Goal: Task Accomplishment & Management: Manage account settings

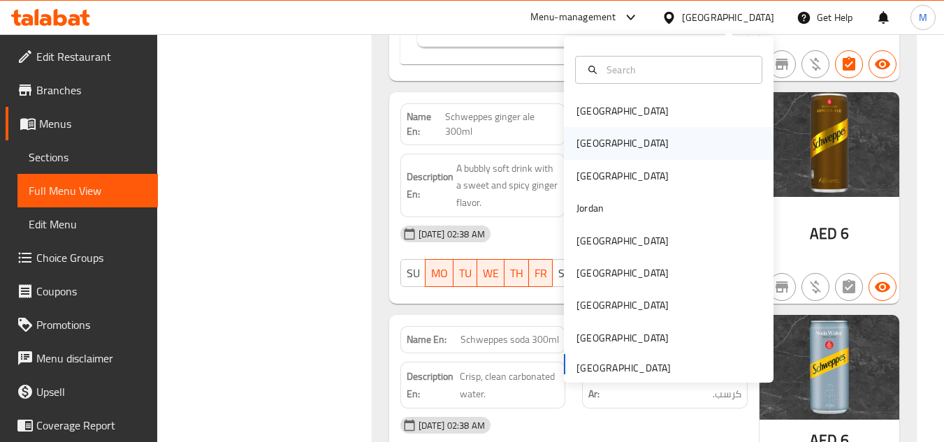
click at [602, 141] on div "[GEOGRAPHIC_DATA]" at bounding box center [669, 143] width 210 height 32
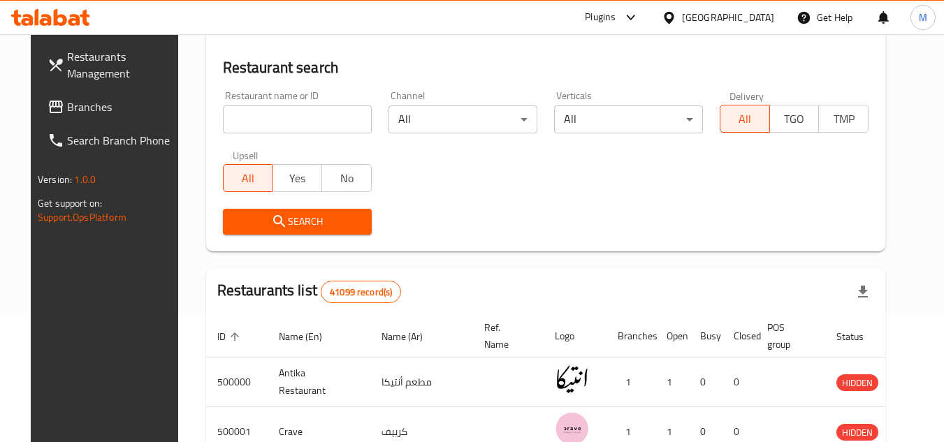
scroll to position [616, 0]
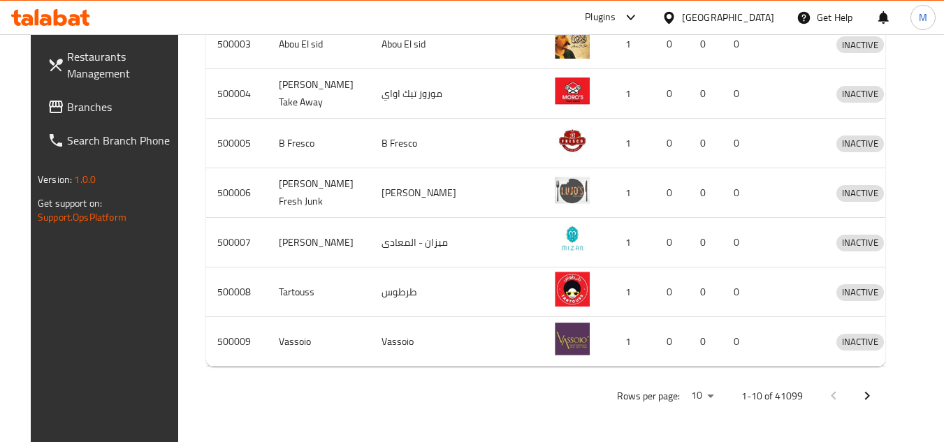
click at [93, 107] on span "Branches" at bounding box center [122, 107] width 110 height 17
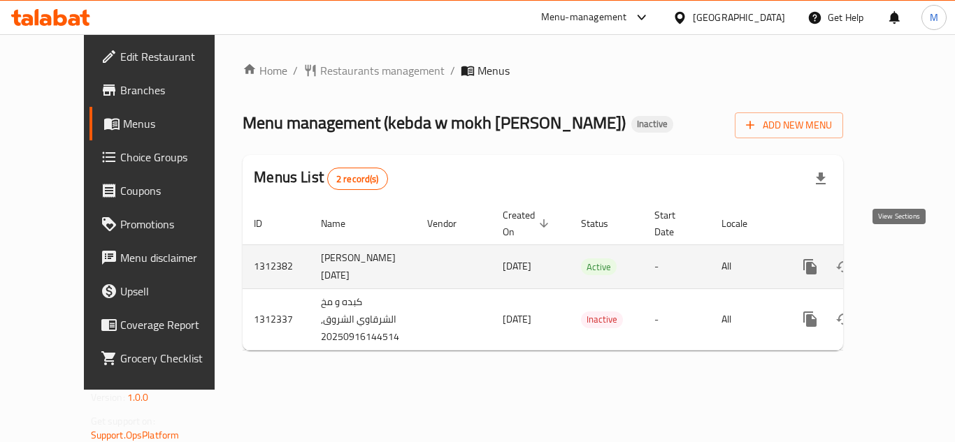
click at [904, 259] on icon "enhanced table" at bounding box center [910, 267] width 17 height 17
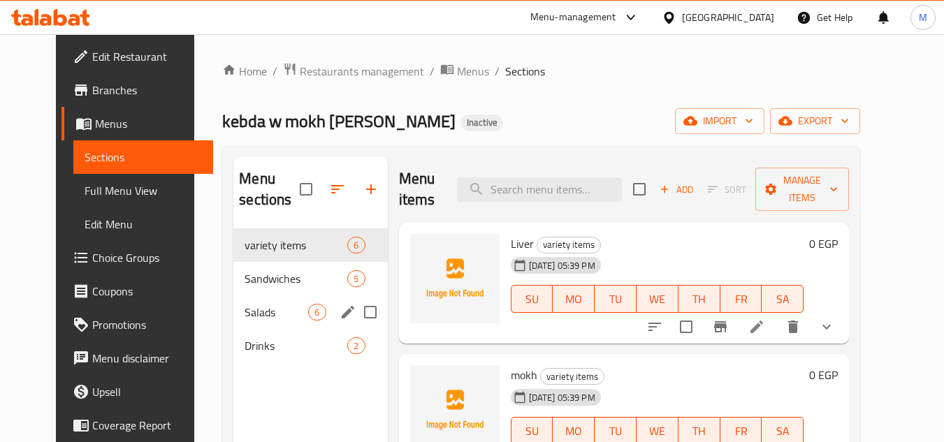
click at [244, 321] on div "Salads 6" at bounding box center [310, 313] width 154 height 34
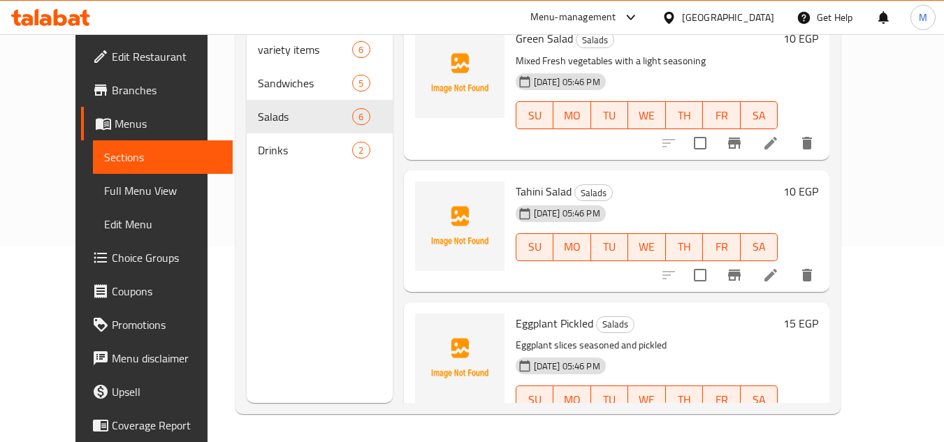
scroll to position [117, 0]
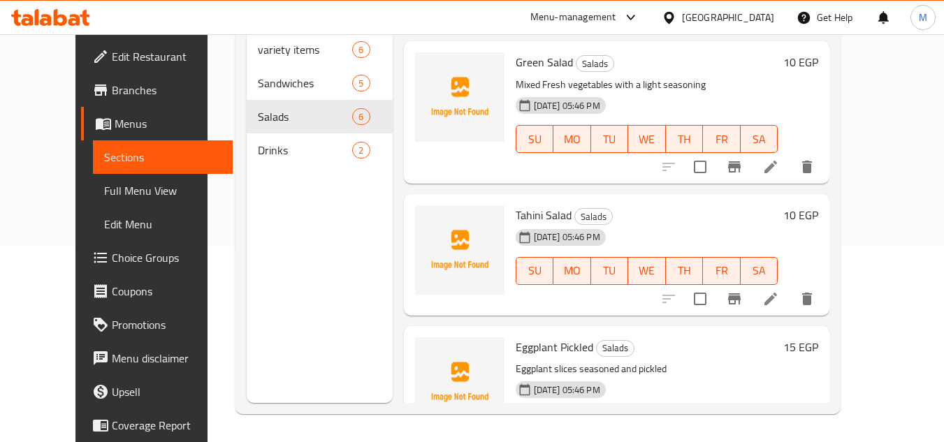
click at [790, 308] on li at bounding box center [770, 299] width 39 height 25
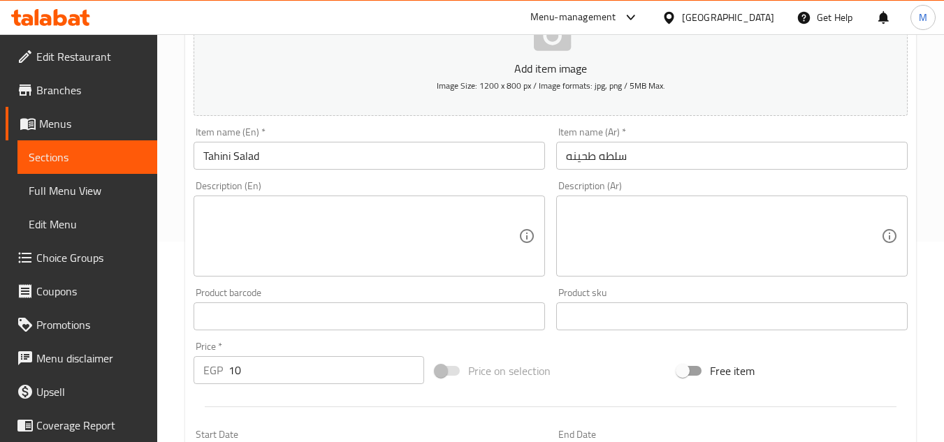
scroll to position [210, 0]
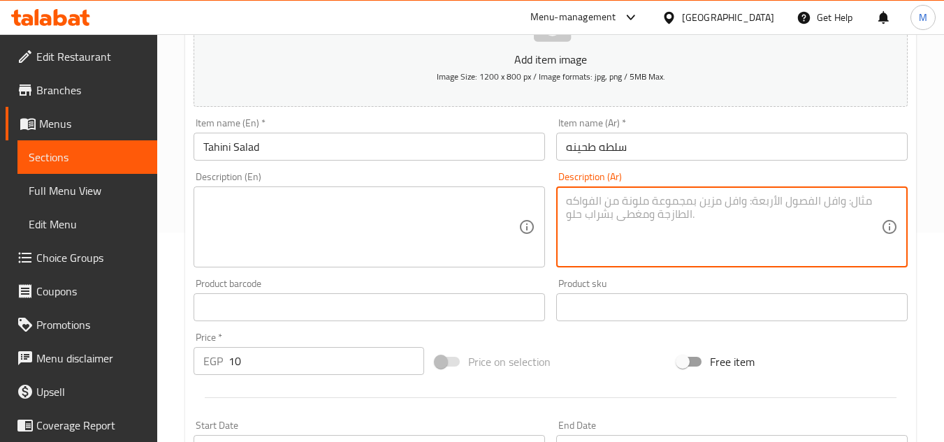
click at [657, 200] on textarea at bounding box center [723, 227] width 315 height 66
paste textarea "صوص طحينة كريمي غني بالنكهة"
type textarea "صوص طحينة كريمي غني بالنكهة"
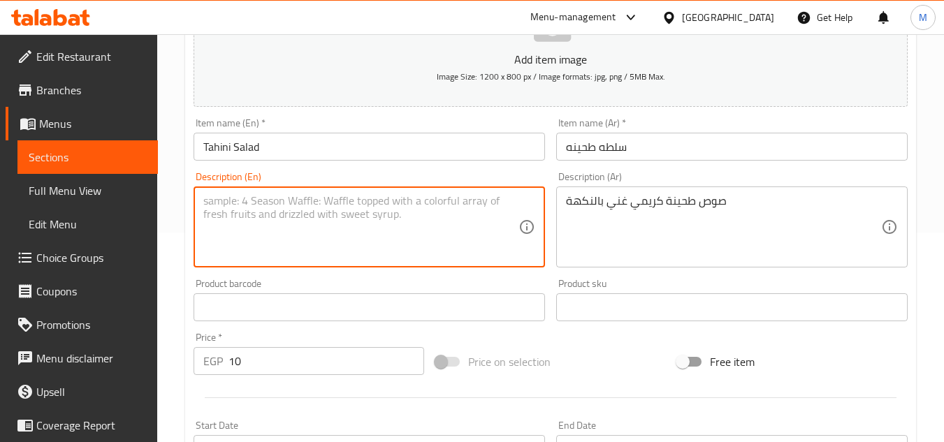
click at [319, 233] on textarea at bounding box center [360, 227] width 315 height 66
paste textarea "Creamy tahini sauce rich in flavor"
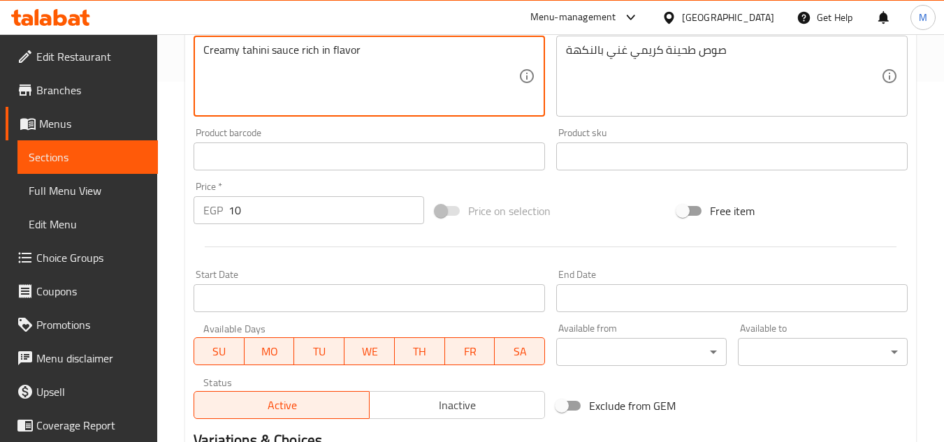
scroll to position [545, 0]
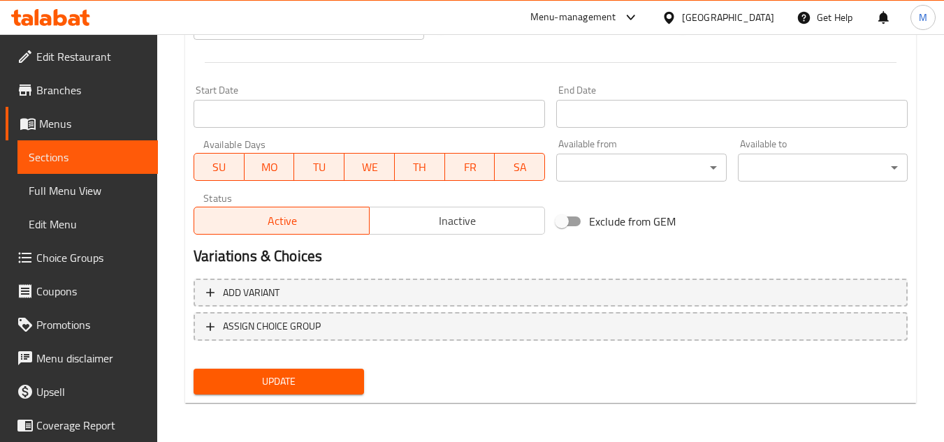
type textarea "Creamy tahini sauce rich in flavor"
click at [316, 384] on span "Update" at bounding box center [278, 381] width 147 height 17
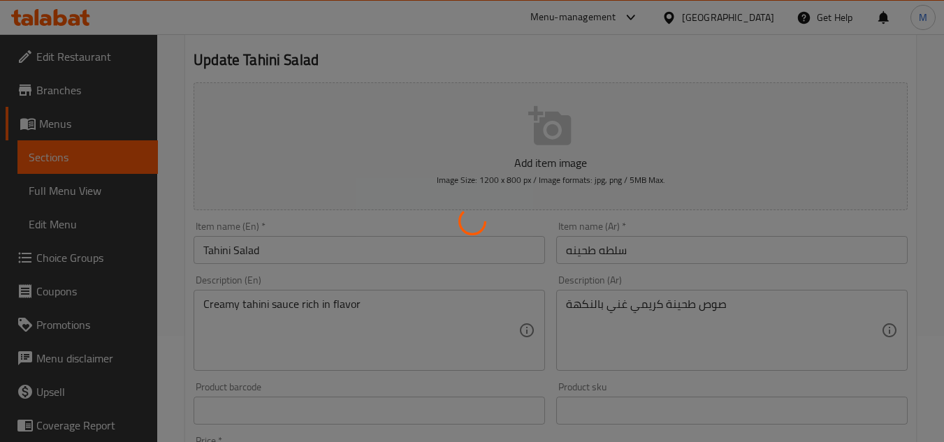
scroll to position [0, 0]
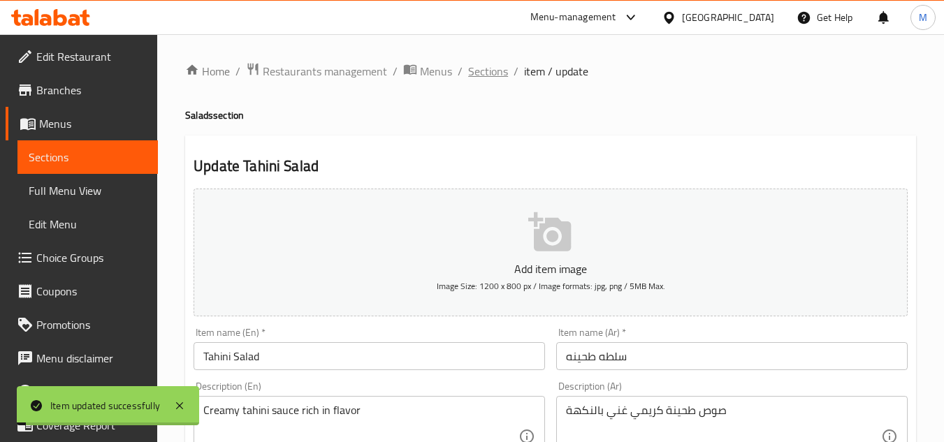
click at [476, 70] on span "Sections" at bounding box center [488, 71] width 40 height 17
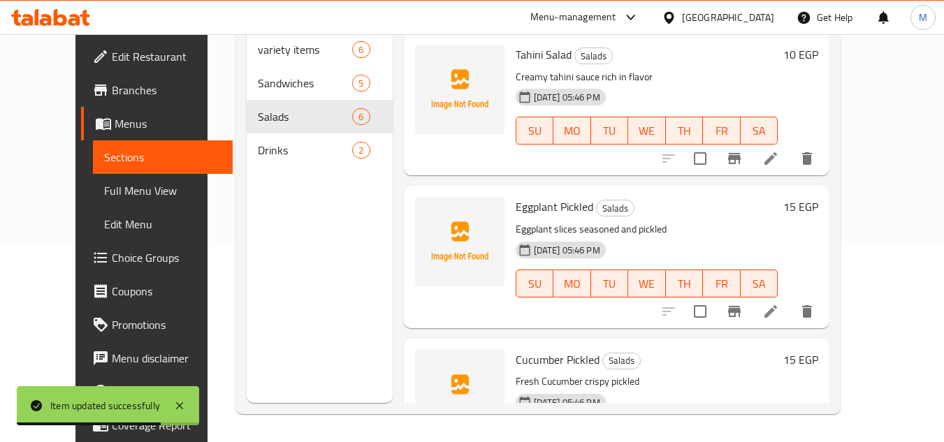
scroll to position [68, 0]
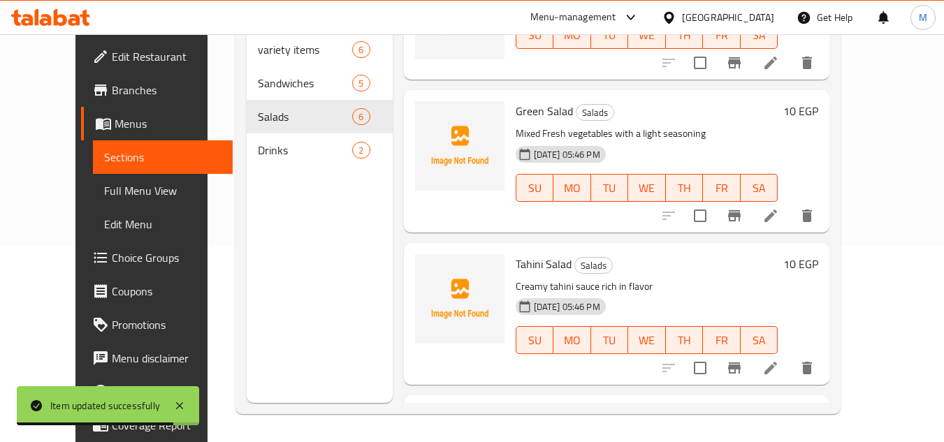
click at [516, 268] on span "Tahini Salad" at bounding box center [544, 264] width 56 height 21
copy h6 "Tahini Salad"
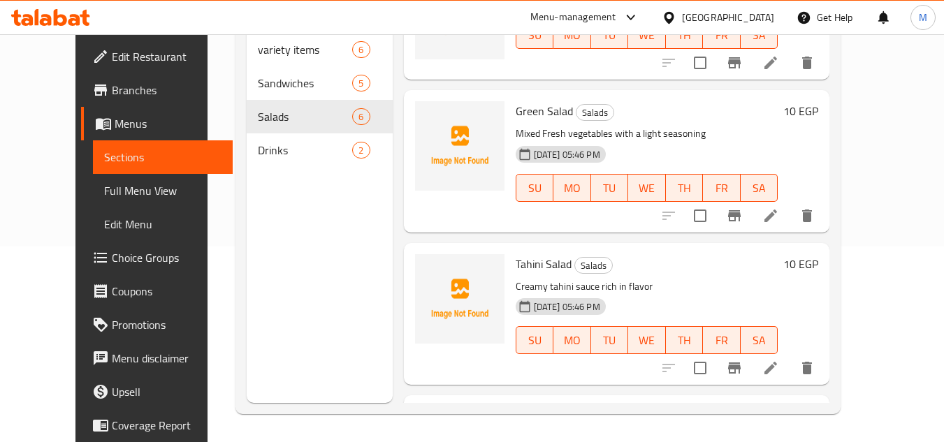
click at [686, 235] on div "Menu items Add Sort Manage items Liver Salad Salads 16-09-2025 05:46 PM SU MO T…" at bounding box center [611, 182] width 437 height 442
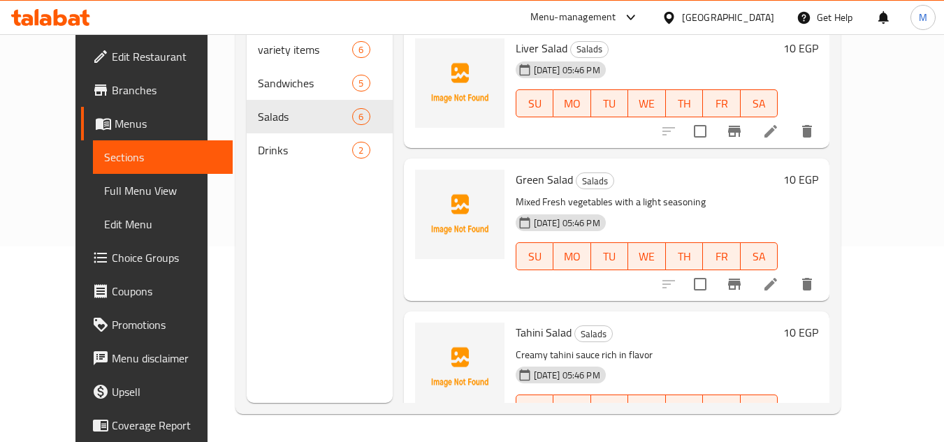
click at [104, 188] on span "Full Menu View" at bounding box center [163, 190] width 118 height 17
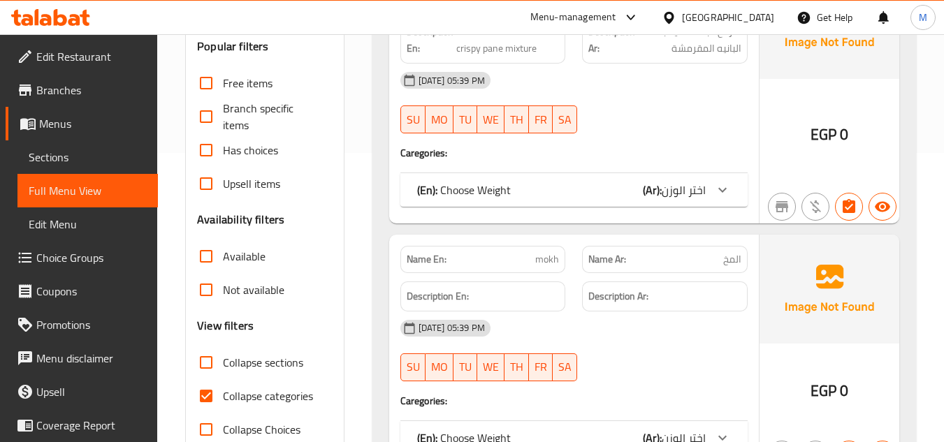
scroll to position [545, 0]
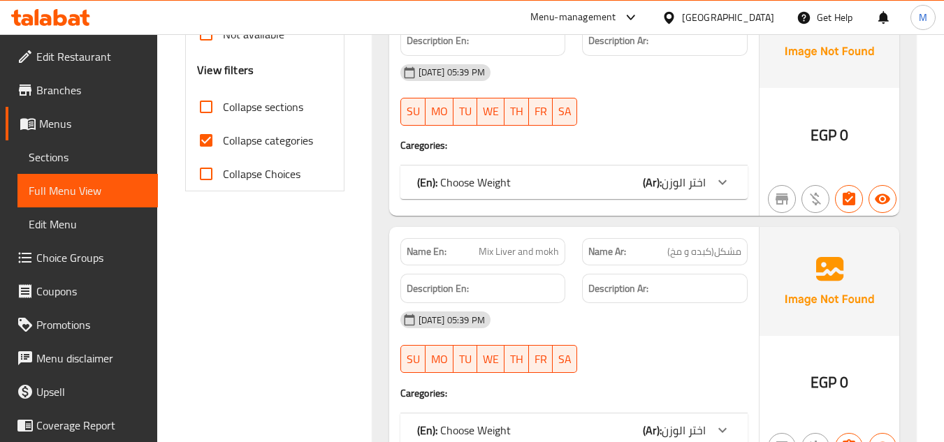
click at [207, 134] on input "Collapse categories" at bounding box center [206, 141] width 34 height 34
checkbox input "false"
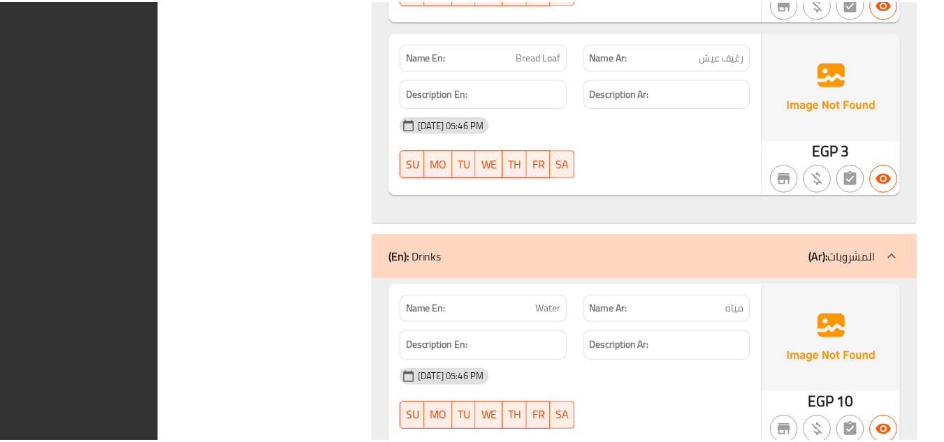
scroll to position [6879, 0]
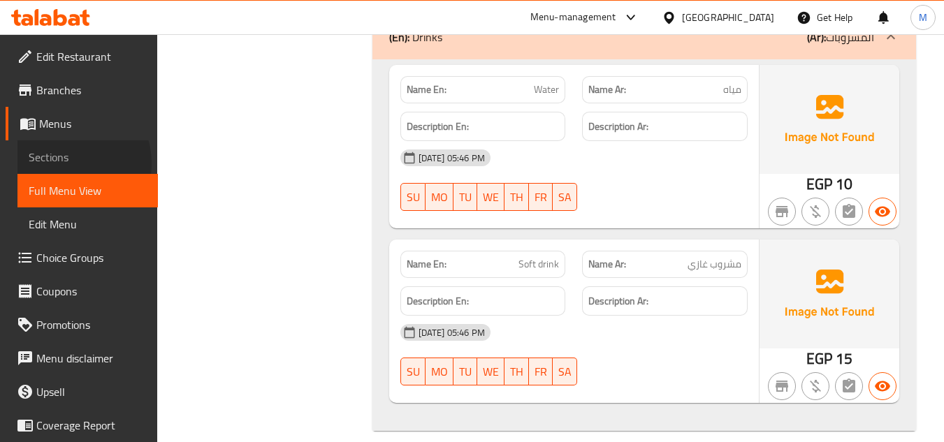
click at [65, 164] on span "Sections" at bounding box center [88, 157] width 118 height 17
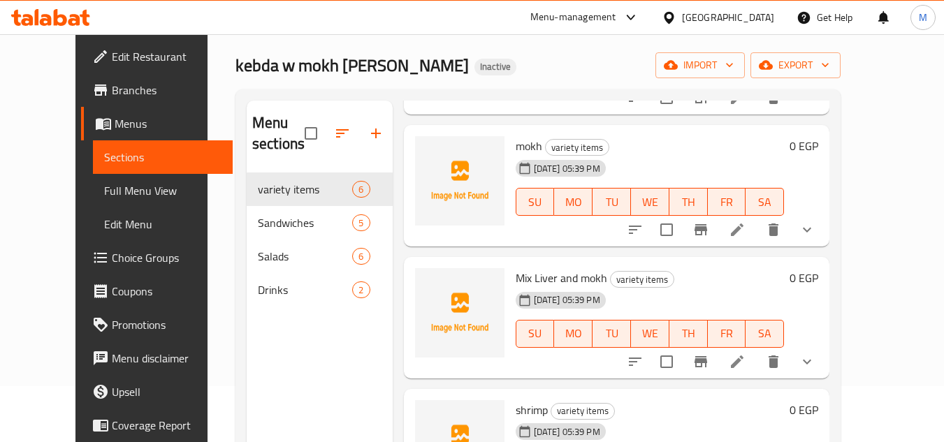
scroll to position [210, 0]
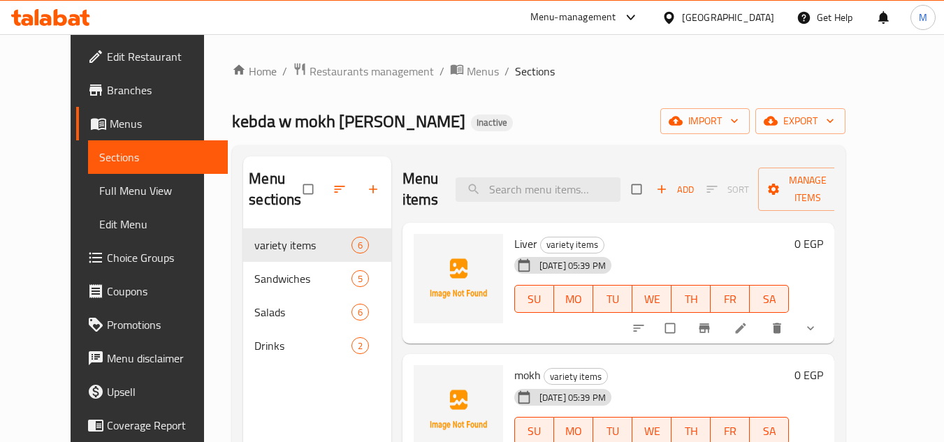
click at [99, 184] on span "Full Menu View" at bounding box center [158, 190] width 118 height 17
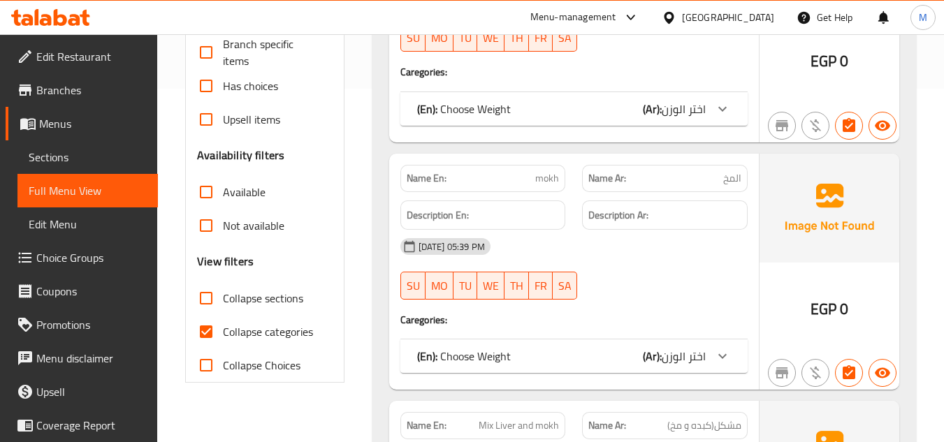
scroll to position [419, 0]
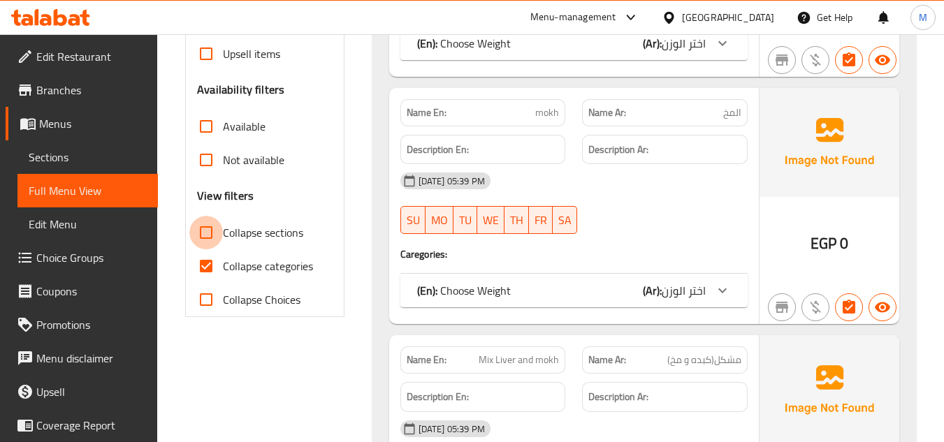
click at [208, 242] on input "Collapse sections" at bounding box center [206, 233] width 34 height 34
checkbox input "true"
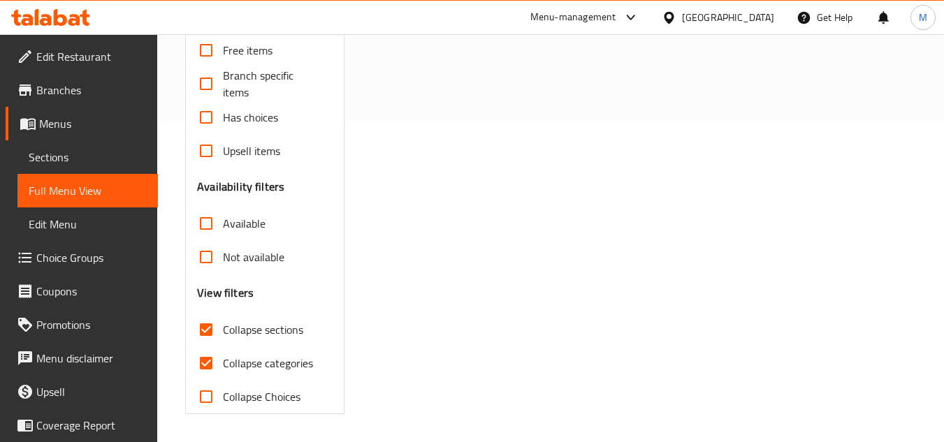
click at [205, 262] on div "Free items Branch specific items Has choices Upsell items Availability filters …" at bounding box center [264, 224] width 135 height 380
click at [208, 364] on input "Collapse categories" at bounding box center [206, 364] width 34 height 34
checkbox input "false"
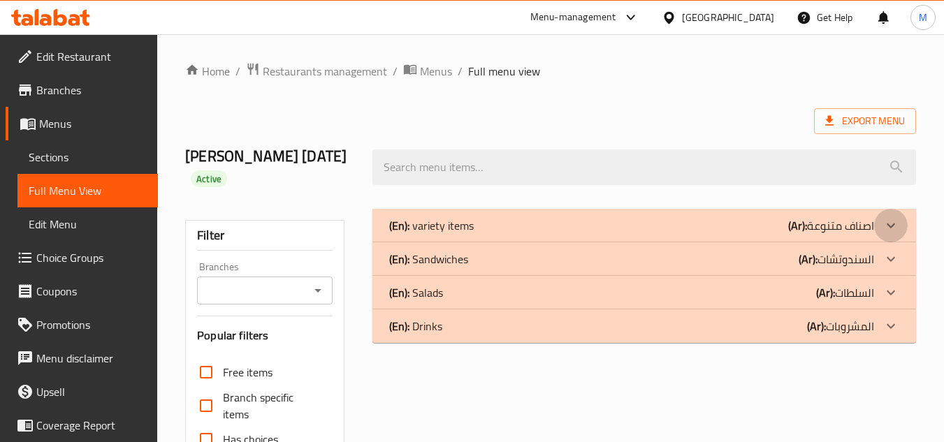
click at [895, 221] on icon at bounding box center [891, 225] width 17 height 17
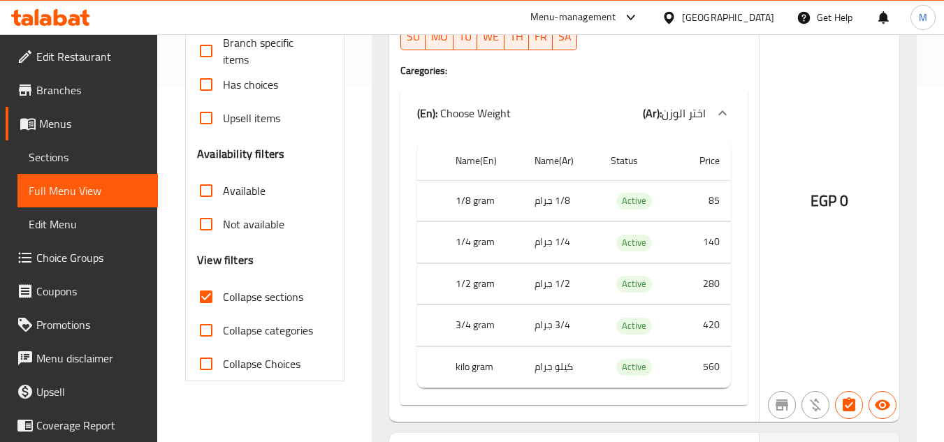
scroll to position [370, 0]
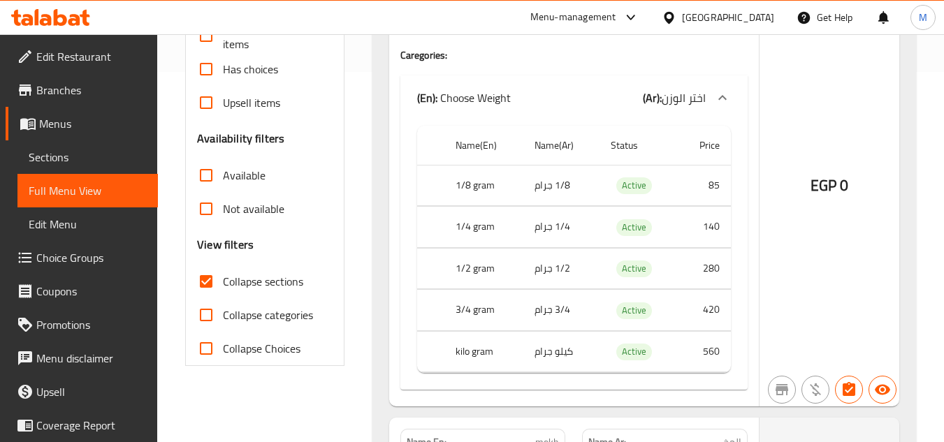
click at [481, 184] on th "1/8 gram" at bounding box center [483, 185] width 79 height 41
copy th "1/8 gram"
click at [37, 257] on span "Choice Groups" at bounding box center [91, 257] width 110 height 17
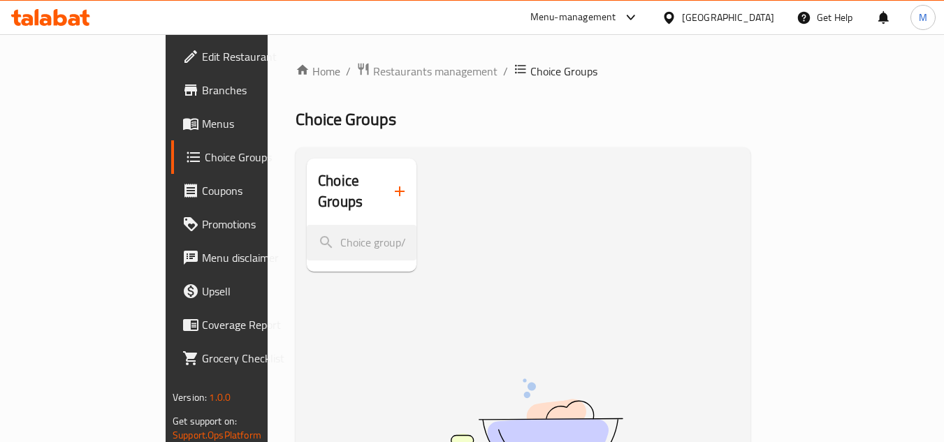
click at [202, 125] on span "Menus" at bounding box center [257, 123] width 110 height 17
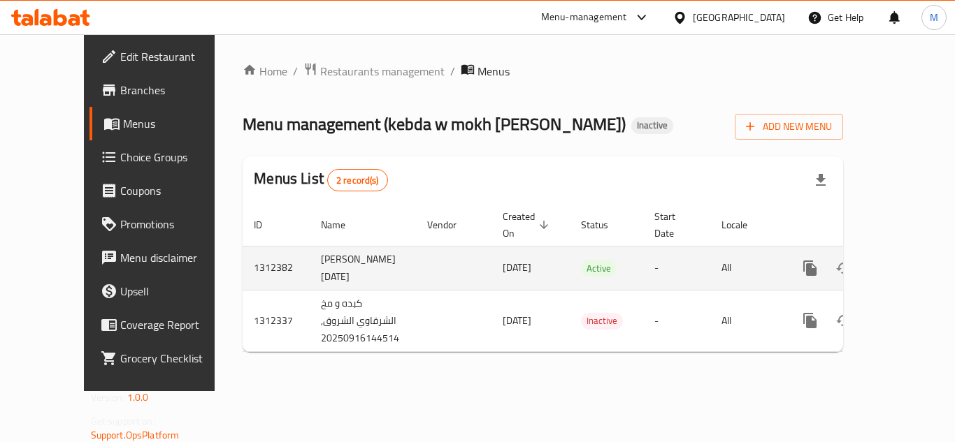
click at [902, 261] on icon "enhanced table" at bounding box center [910, 268] width 17 height 17
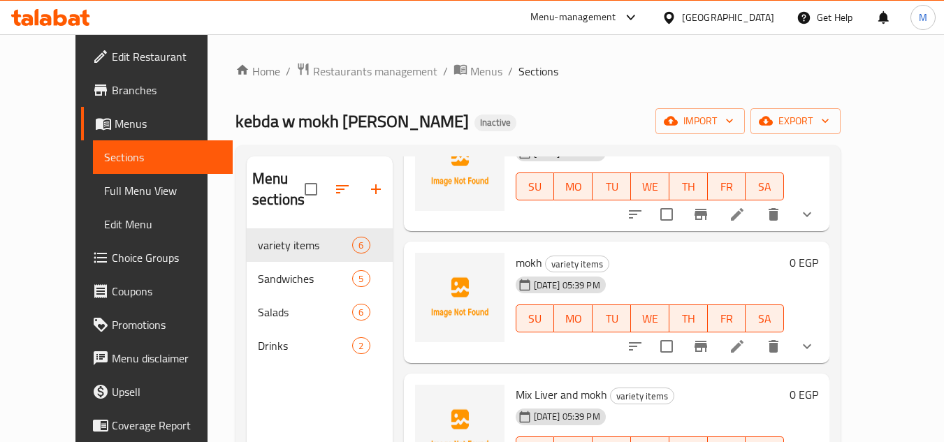
scroll to position [140, 0]
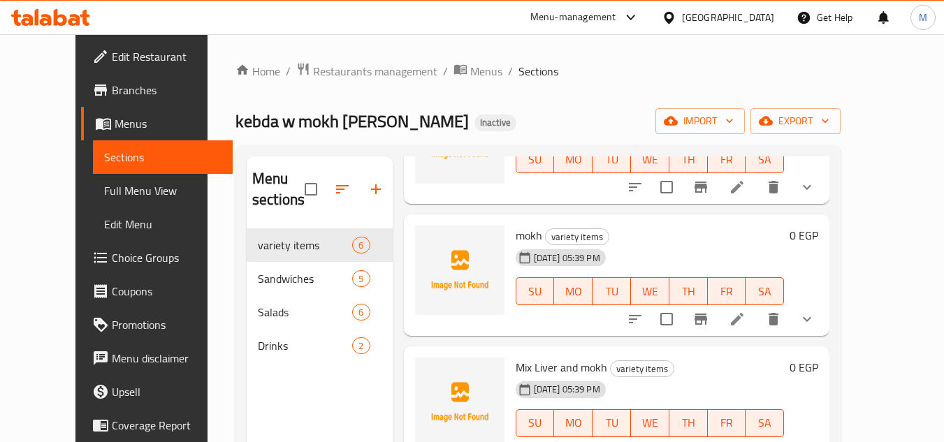
click at [757, 193] on li at bounding box center [737, 187] width 39 height 25
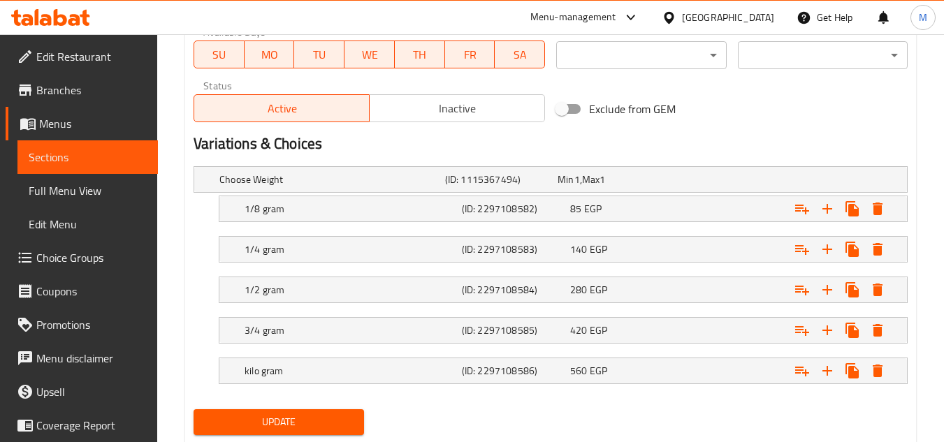
scroll to position [698, 0]
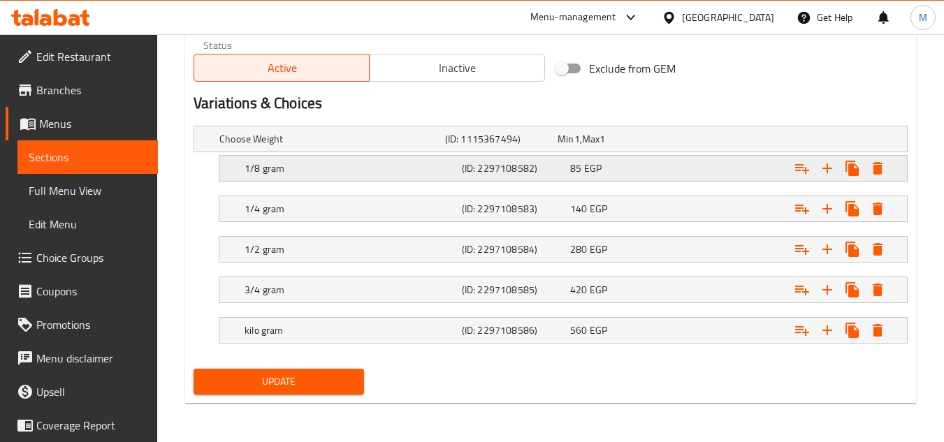
click at [461, 177] on div "(ID: 2297108582)" at bounding box center [513, 169] width 108 height 20
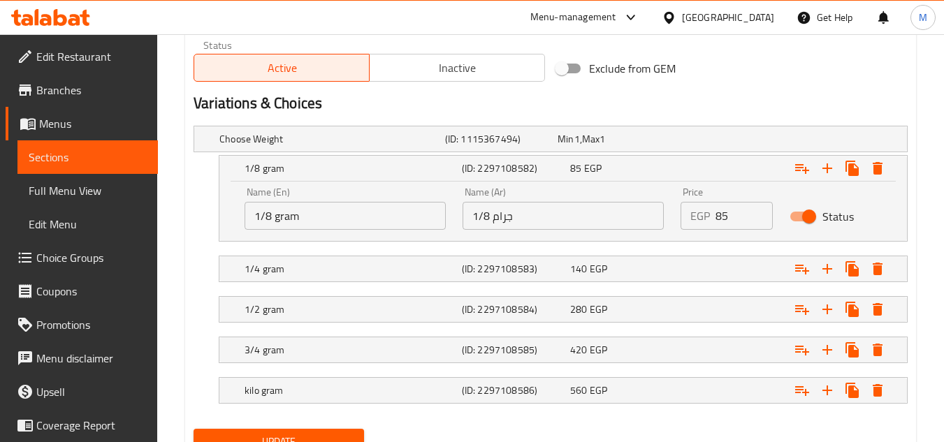
click at [572, 192] on div "Name (Ar) 1/8 جرام Name (Ar)" at bounding box center [563, 208] width 201 height 43
click at [284, 219] on input "1/8 gram" at bounding box center [345, 216] width 201 height 28
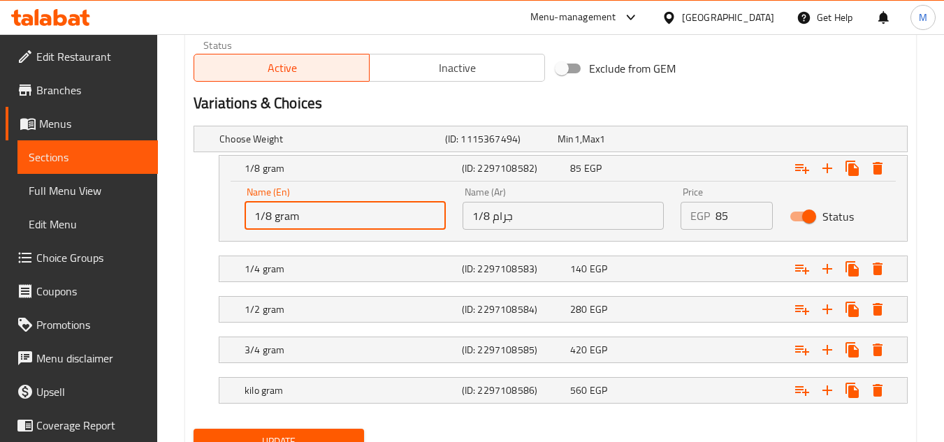
click at [284, 219] on input "1/8 gram" at bounding box center [345, 216] width 201 height 28
paste input "Kilo"
type input "1/8 Kilo"
click at [288, 256] on div "1/4 gram (ID: 2297108583) 140 EGP" at bounding box center [567, 269] width 651 height 31
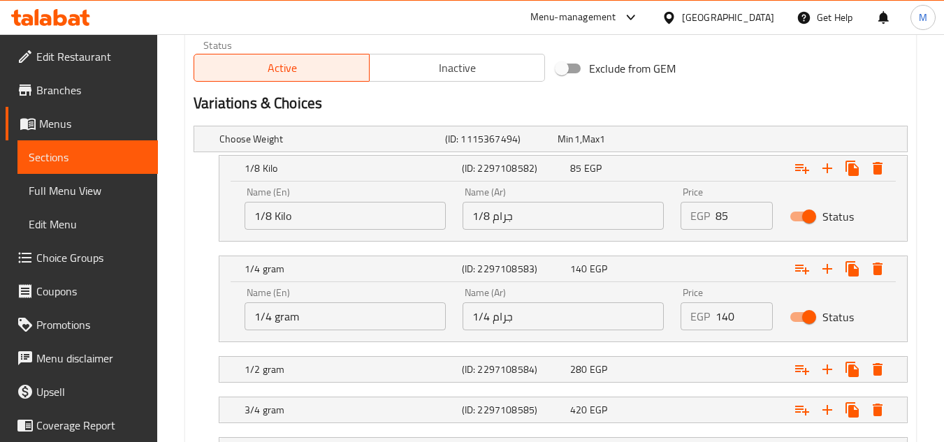
click at [284, 314] on input "1/4 gram" at bounding box center [345, 317] width 201 height 28
paste input "Kilo"
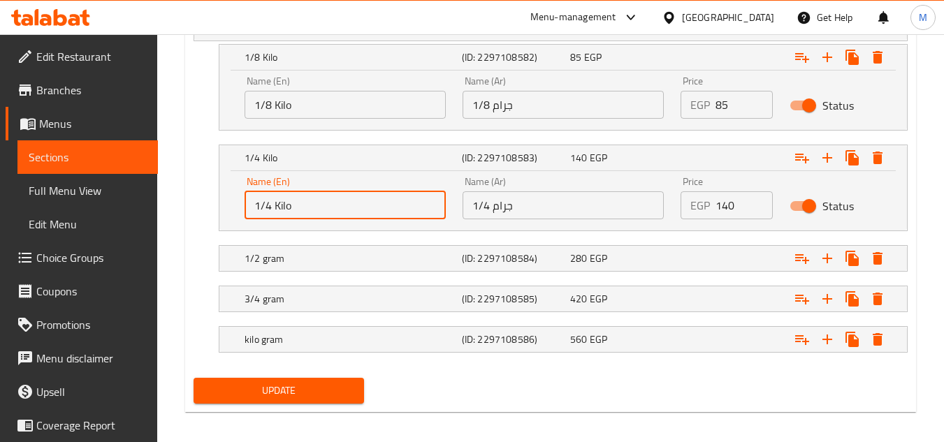
scroll to position [818, 0]
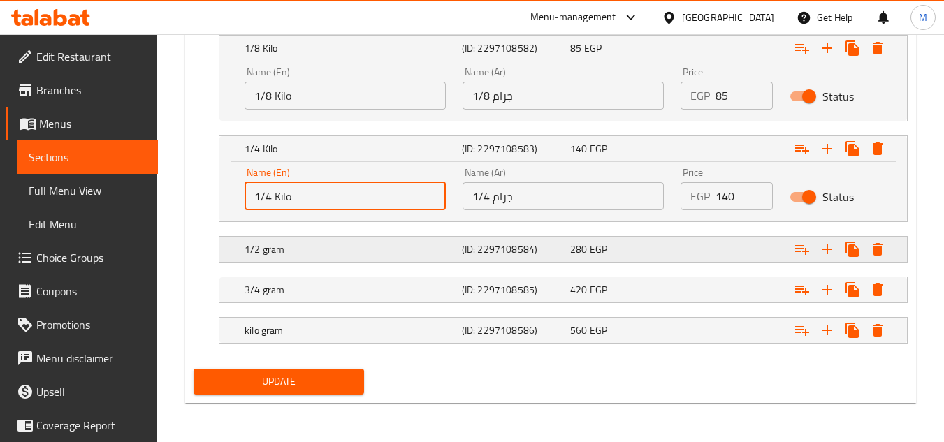
type input "1/4 Kilo"
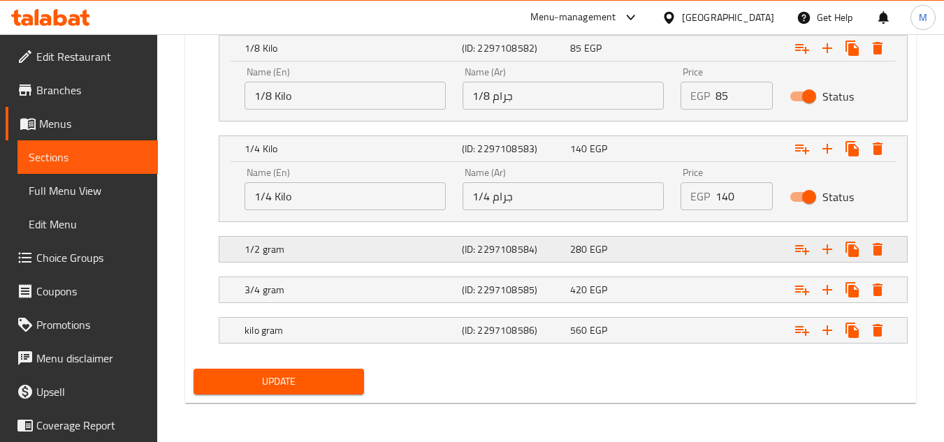
click at [301, 246] on h5 "1/2 gram" at bounding box center [351, 249] width 212 height 14
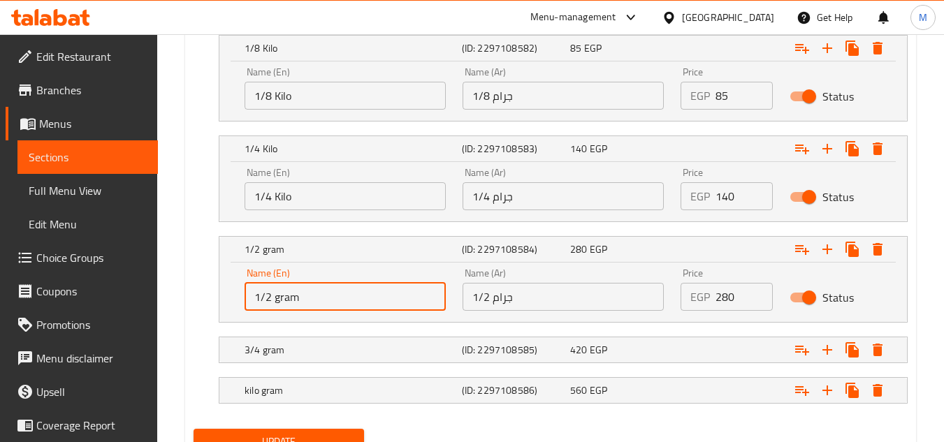
click at [285, 298] on input "1/2 gram" at bounding box center [345, 297] width 201 height 28
paste input "Kilo"
type input "1/2 Kilo"
click at [303, 335] on div "3/4 gram (ID: 2297108585) 420 EGP" at bounding box center [567, 350] width 651 height 31
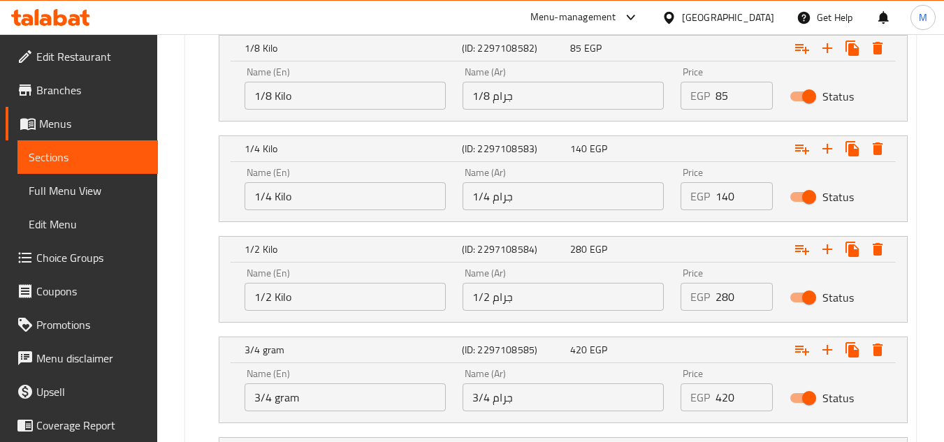
click at [284, 404] on input "3/4 gram" at bounding box center [345, 398] width 201 height 28
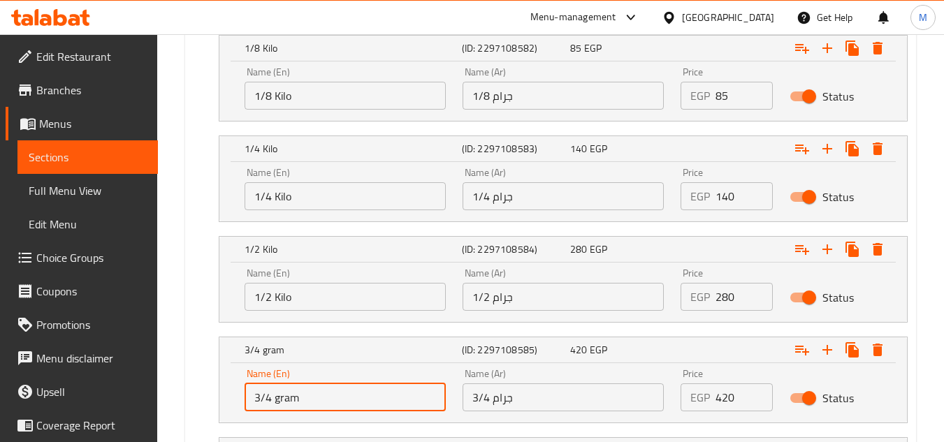
click at [284, 404] on input "3/4 gram" at bounding box center [345, 398] width 201 height 28
paste input "Kilo"
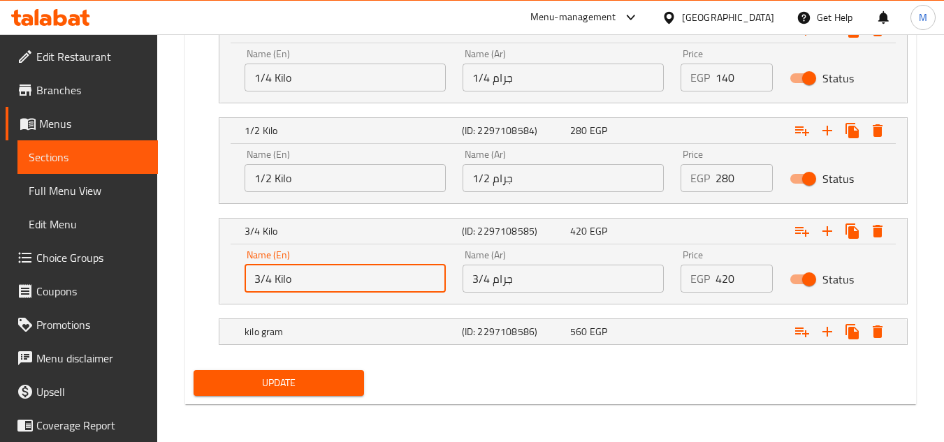
scroll to position [938, 0]
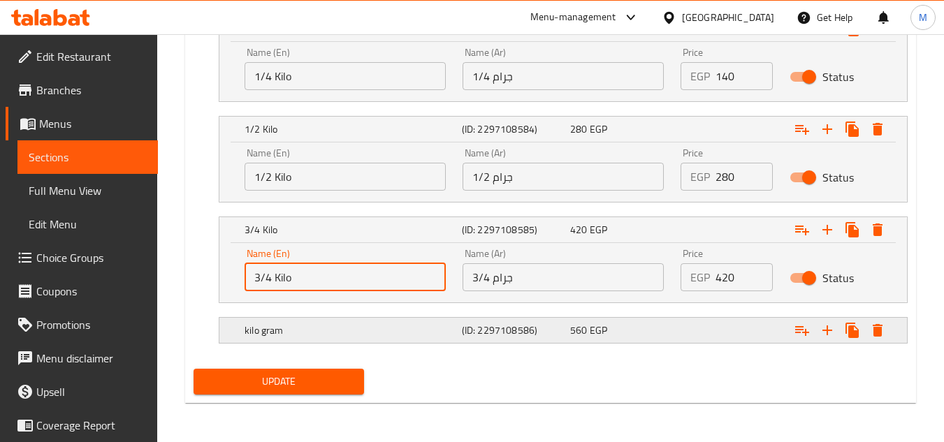
type input "3/4 Kilo"
click at [300, 316] on div "kilo gram (ID: 2297108586) 560 EGP" at bounding box center [567, 330] width 651 height 31
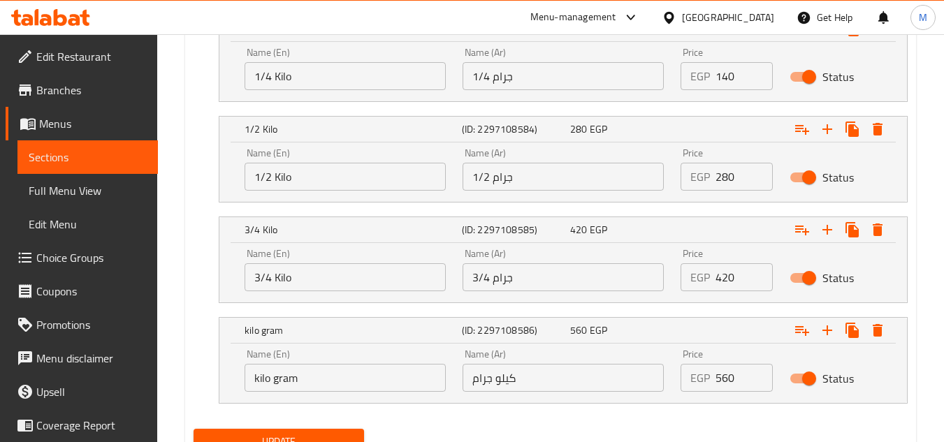
click at [284, 379] on input "kilo gram" at bounding box center [345, 378] width 201 height 28
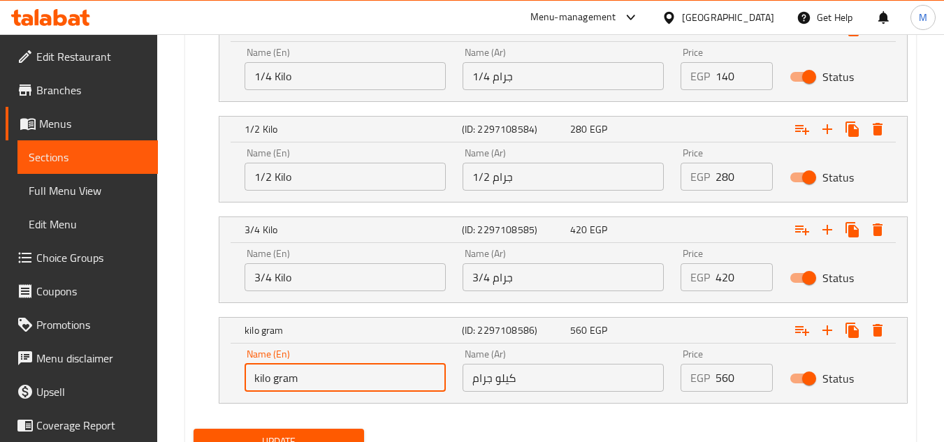
click at [284, 379] on input "kilo gram" at bounding box center [345, 378] width 201 height 28
click at [505, 382] on input "كيلو جرام" at bounding box center [563, 378] width 201 height 28
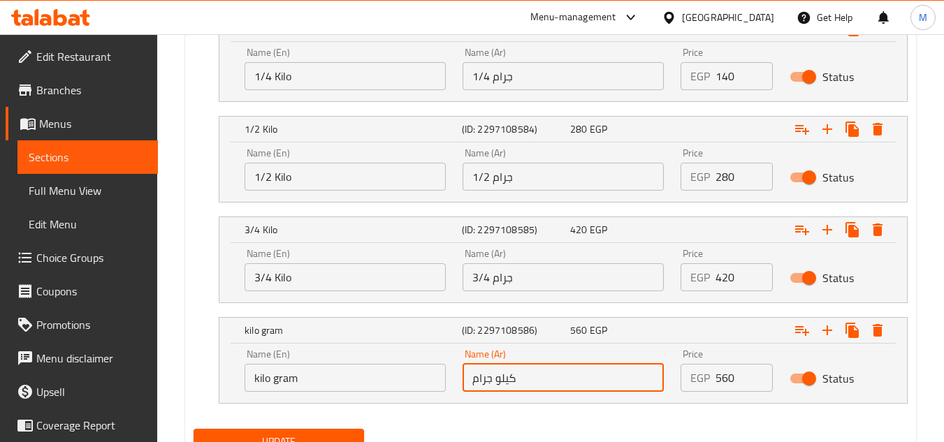
click at [505, 382] on input "كيلو جرام" at bounding box center [563, 378] width 201 height 28
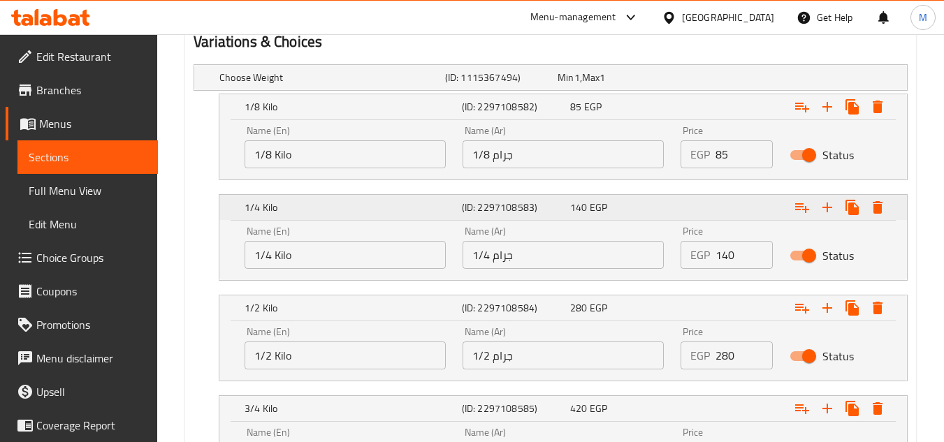
scroll to position [729, 0]
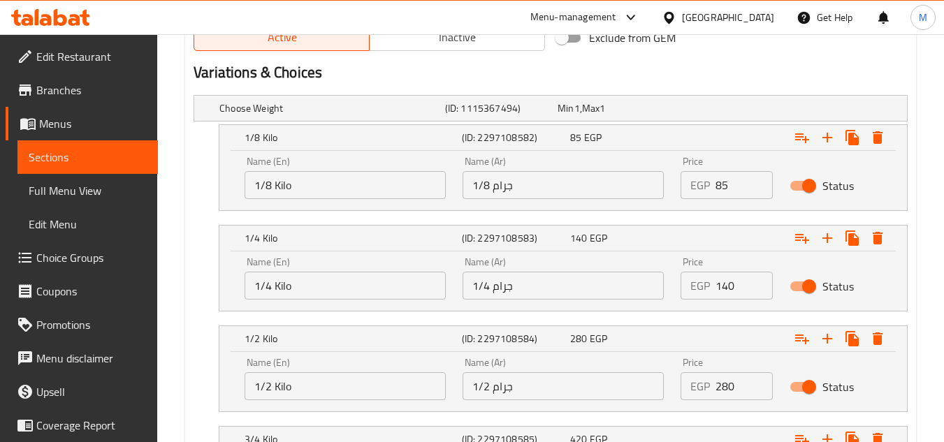
click at [505, 191] on input "1/8 جرام" at bounding box center [563, 185] width 201 height 28
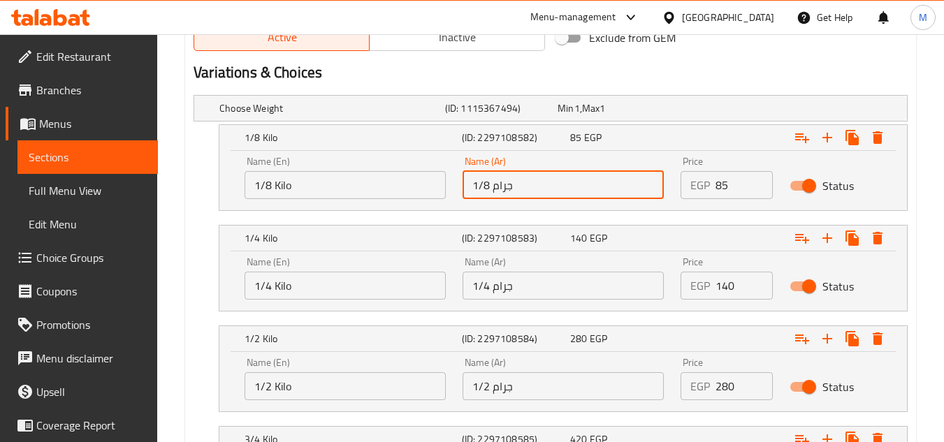
click at [505, 191] on input "1/8 جرام" at bounding box center [563, 185] width 201 height 28
paste input "كيلو"
type input "1/8 كيلو"
click at [506, 286] on input "1/4 جرام" at bounding box center [563, 286] width 201 height 28
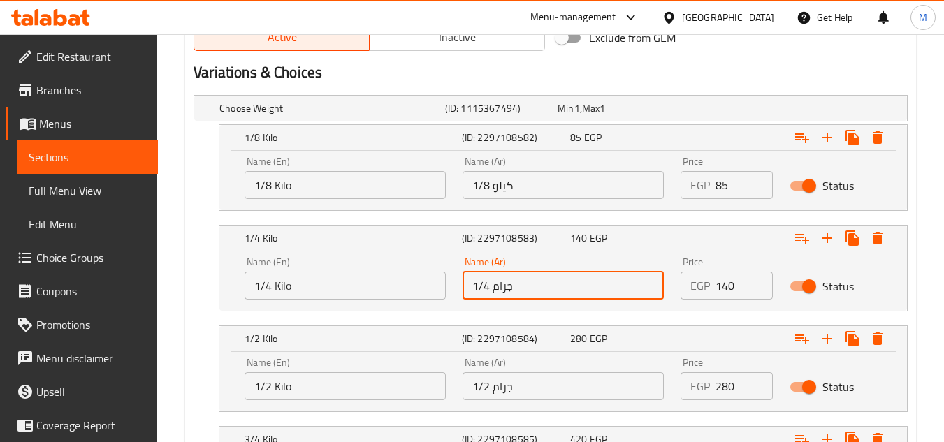
click at [506, 286] on input "1/4 جرام" at bounding box center [563, 286] width 201 height 28
paste input "كيلو"
type input "1/4 كيلو"
click at [507, 386] on input "1/2 جرام" at bounding box center [563, 386] width 201 height 28
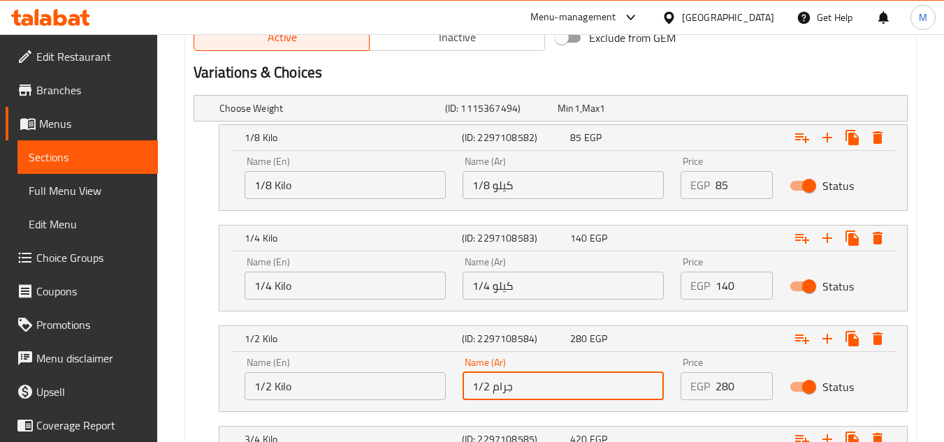
click at [507, 386] on input "1/2 جرام" at bounding box center [563, 386] width 201 height 28
paste input "كيلو"
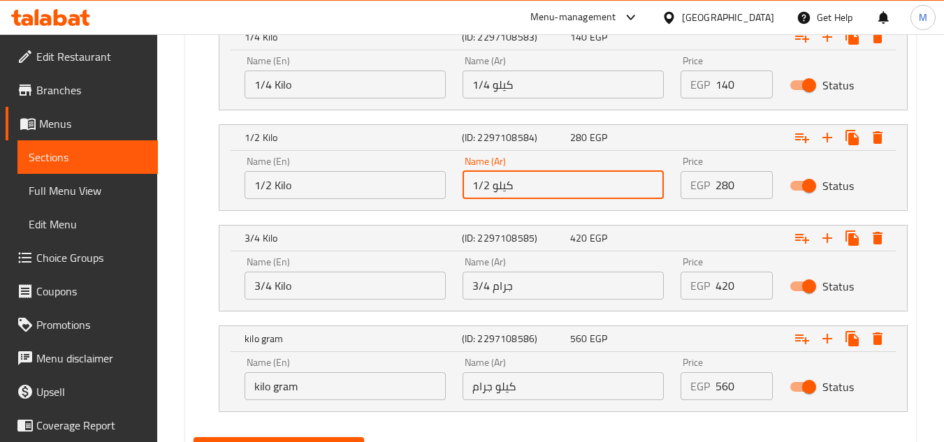
scroll to position [938, 0]
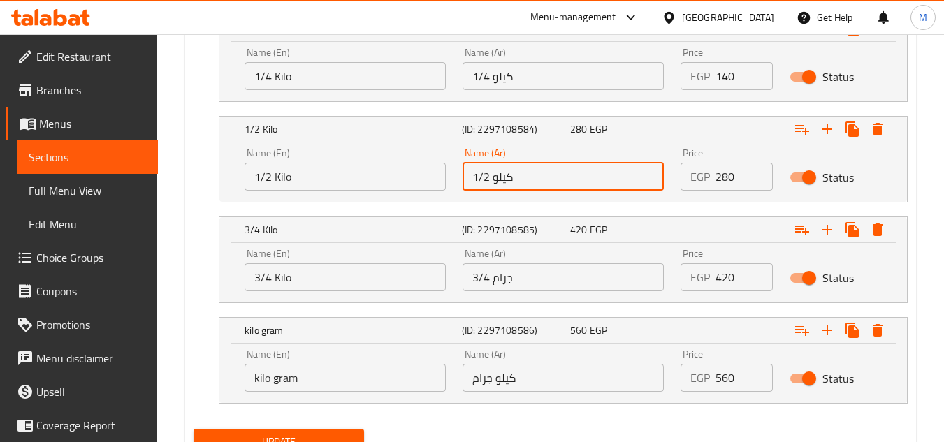
type input "1/2 كيلو"
click at [505, 282] on input "3/4 جرام" at bounding box center [563, 277] width 201 height 28
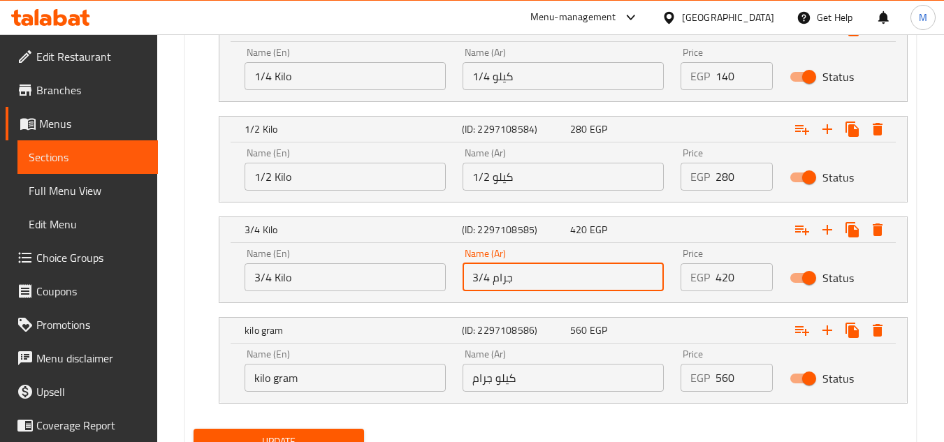
click at [505, 282] on input "3/4 جرام" at bounding box center [563, 277] width 201 height 28
paste input "كيلو"
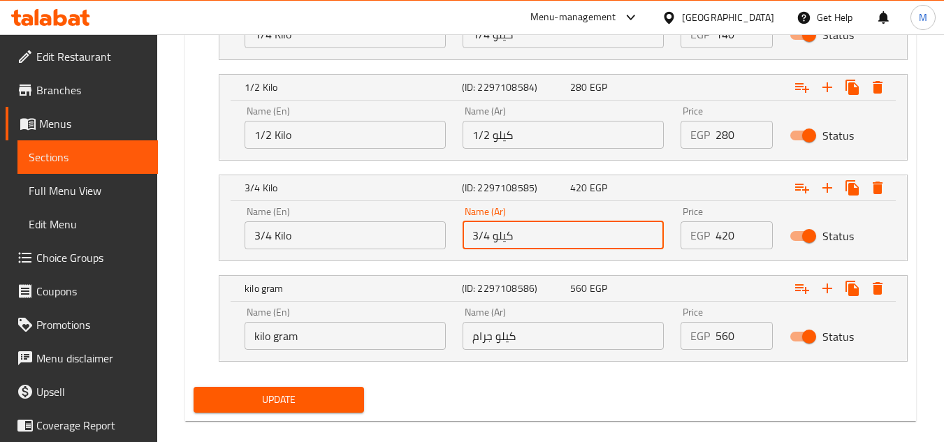
scroll to position [999, 0]
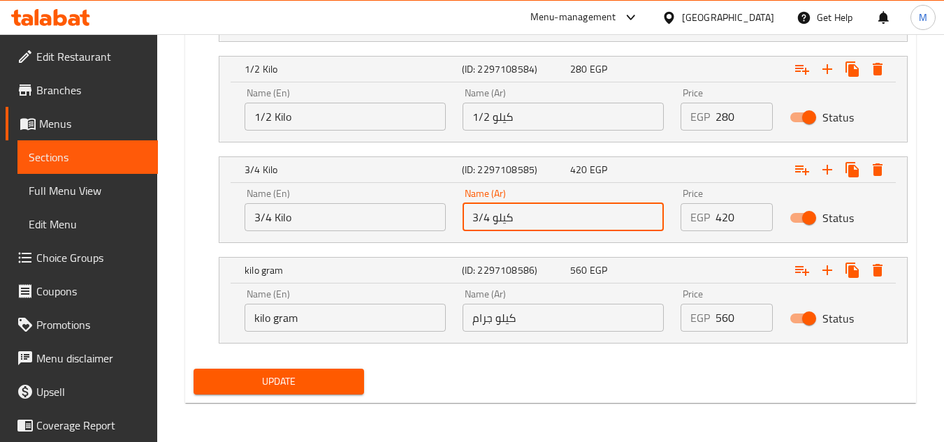
type input "3/4 كيلو"
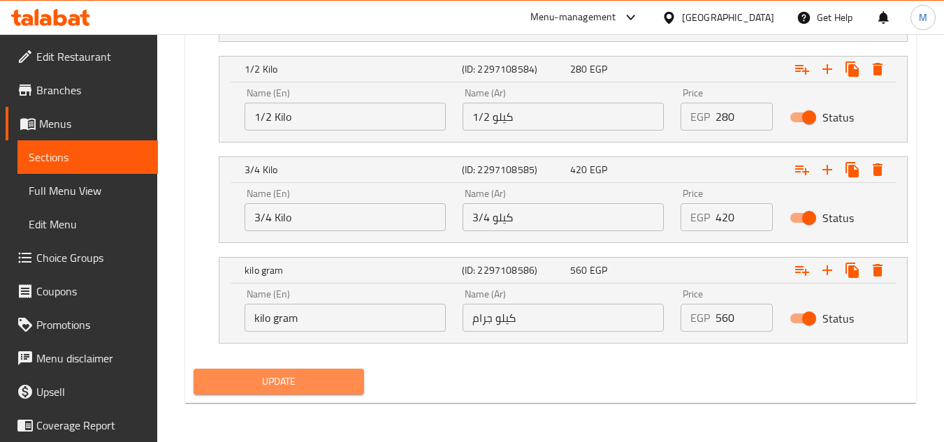
click at [286, 377] on span "Update" at bounding box center [278, 381] width 147 height 17
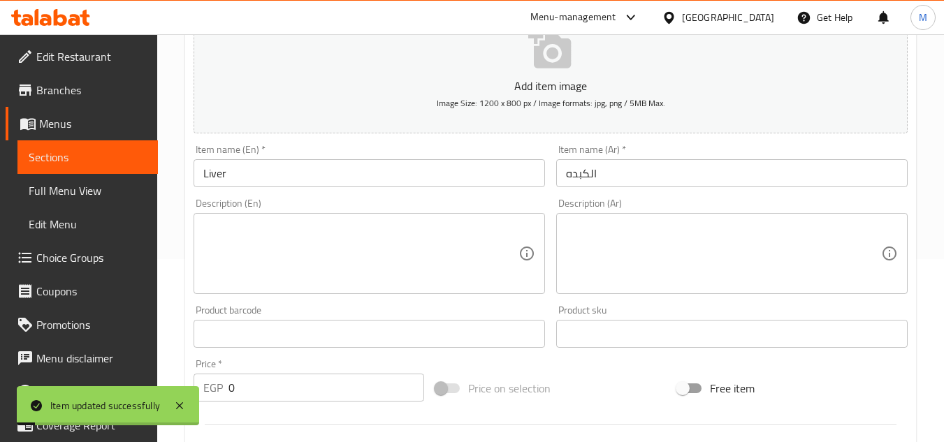
scroll to position [0, 0]
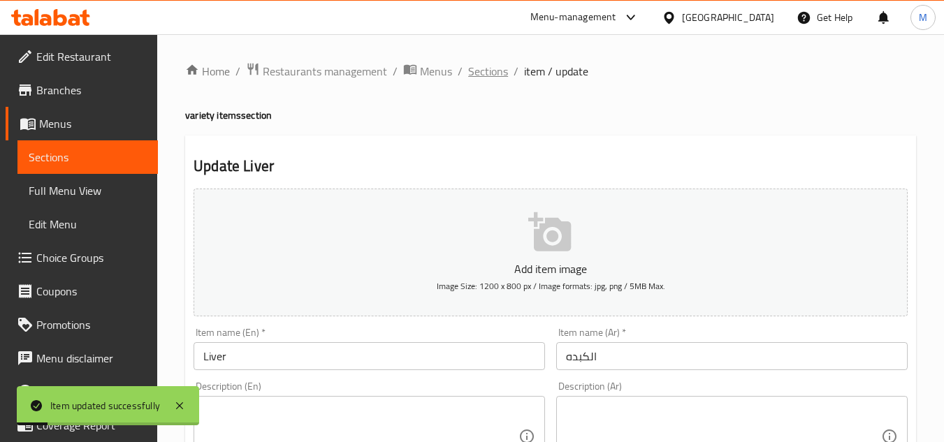
click at [498, 73] on span "Sections" at bounding box center [488, 71] width 40 height 17
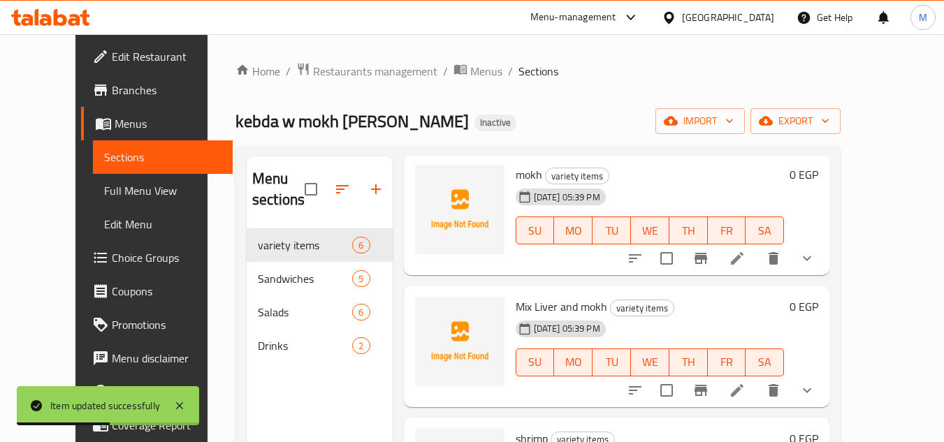
scroll to position [210, 0]
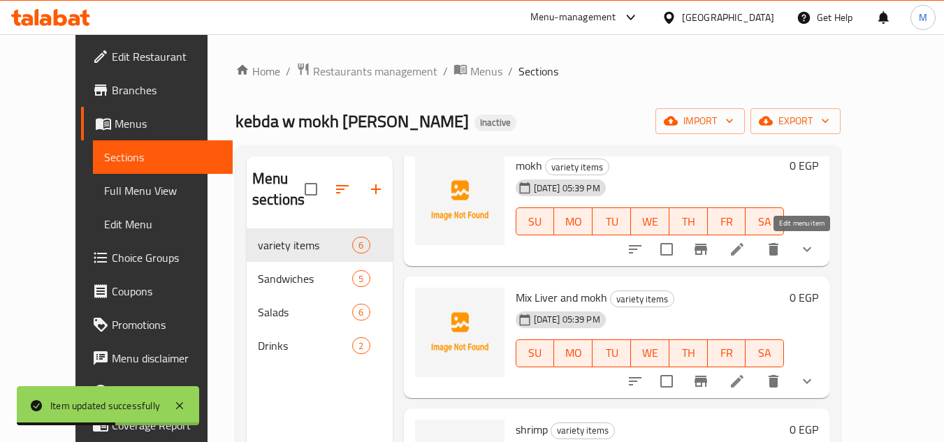
click at [746, 253] on icon at bounding box center [737, 249] width 17 height 17
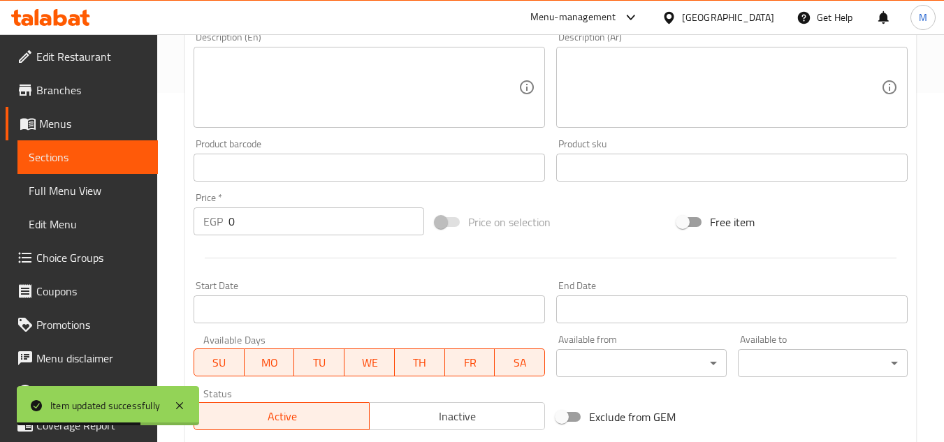
scroll to position [698, 0]
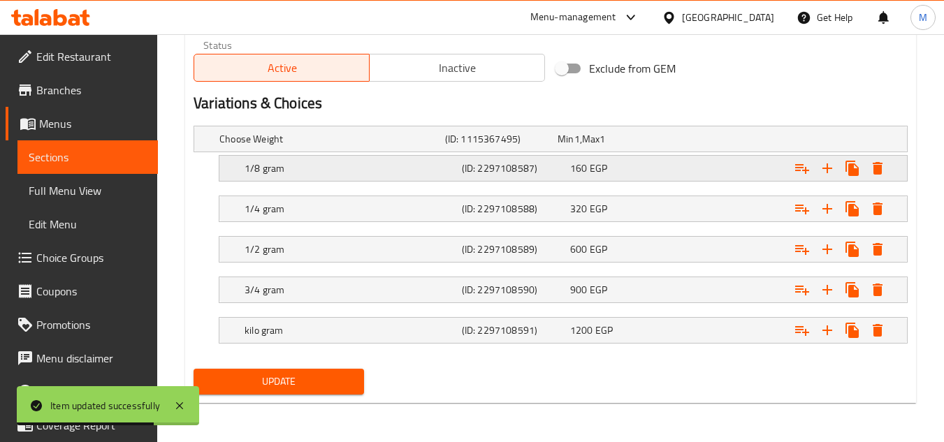
click at [386, 169] on h5 "1/8 gram" at bounding box center [351, 168] width 212 height 14
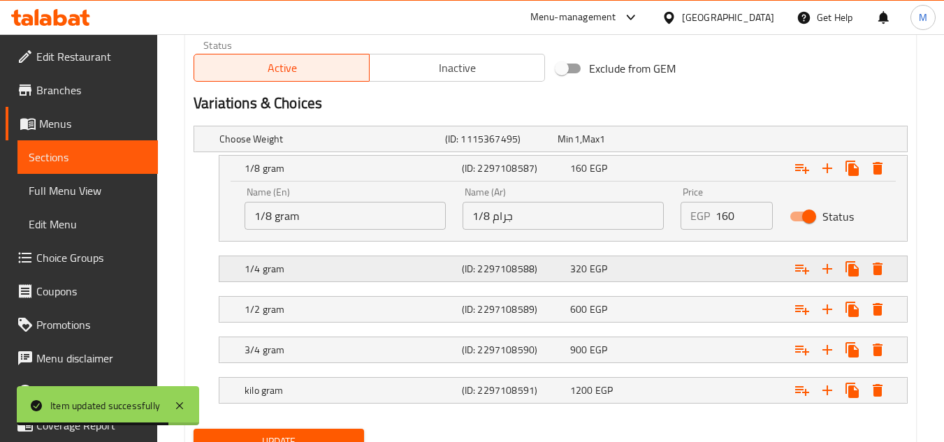
click at [348, 277] on div "1/4 gram" at bounding box center [350, 269] width 217 height 20
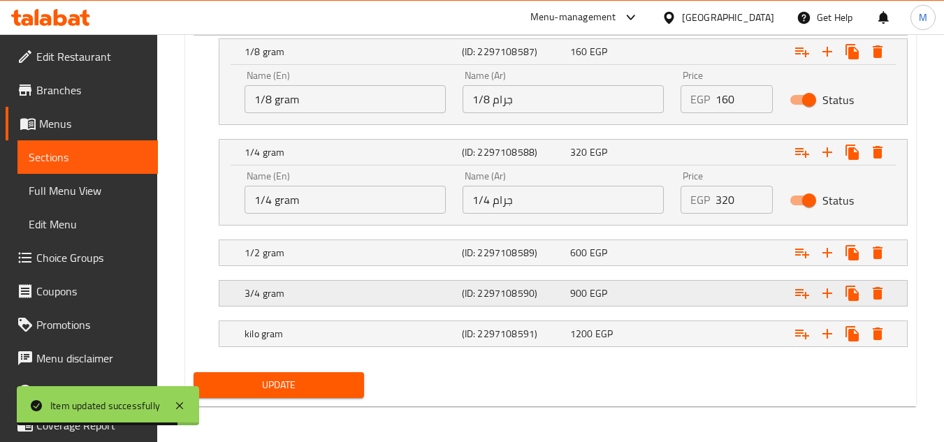
scroll to position [818, 0]
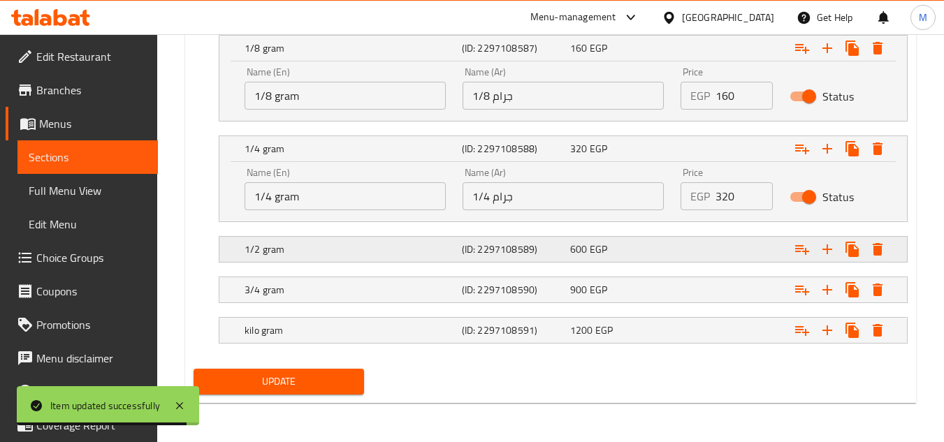
click at [323, 249] on h5 "1/2 gram" at bounding box center [351, 249] width 212 height 14
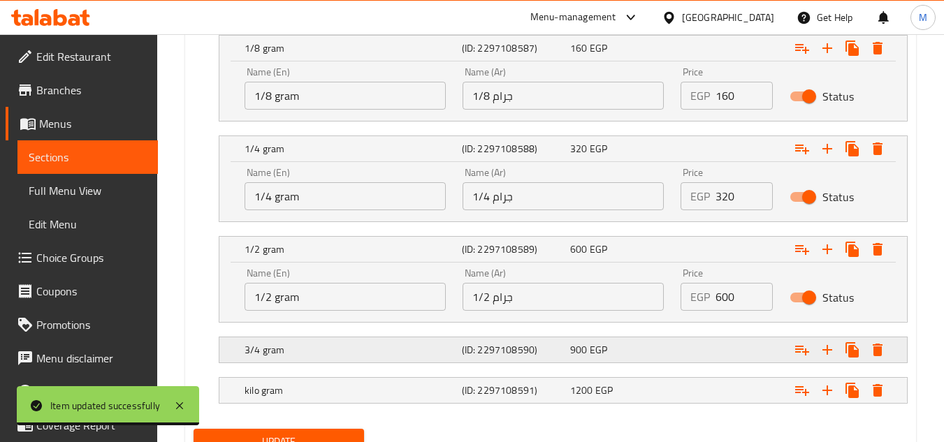
click at [342, 343] on h5 "3/4 gram" at bounding box center [351, 350] width 212 height 14
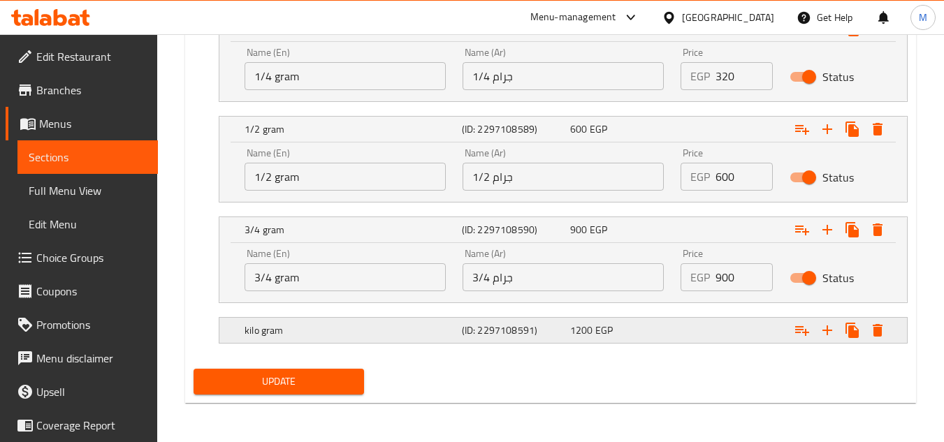
click at [347, 336] on h5 "kilo gram" at bounding box center [351, 331] width 212 height 14
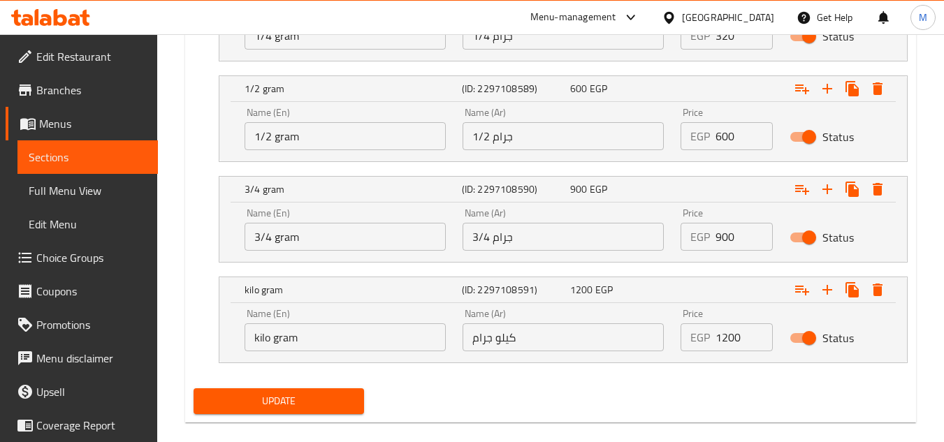
scroll to position [999, 0]
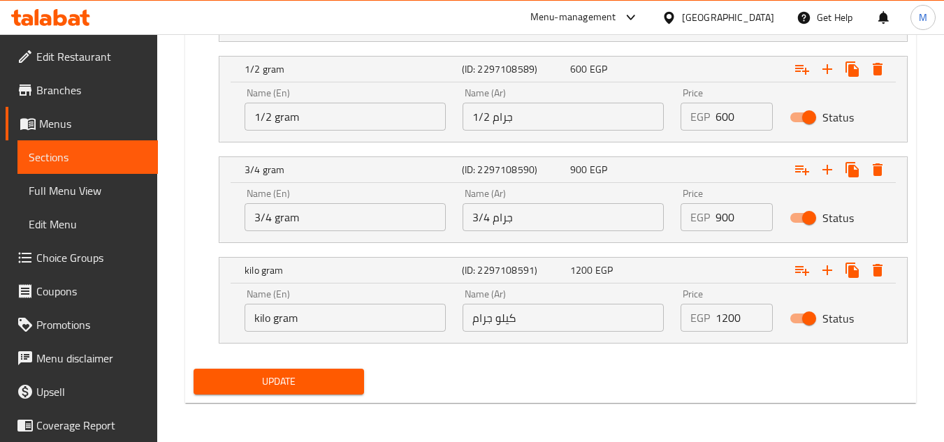
click at [264, 321] on input "kilo gram" at bounding box center [345, 318] width 201 height 28
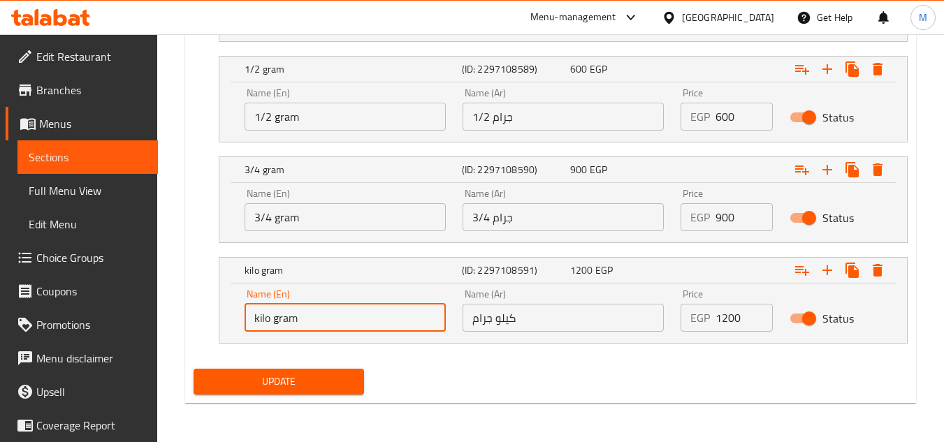
click at [264, 321] on input "kilo gram" at bounding box center [345, 318] width 201 height 28
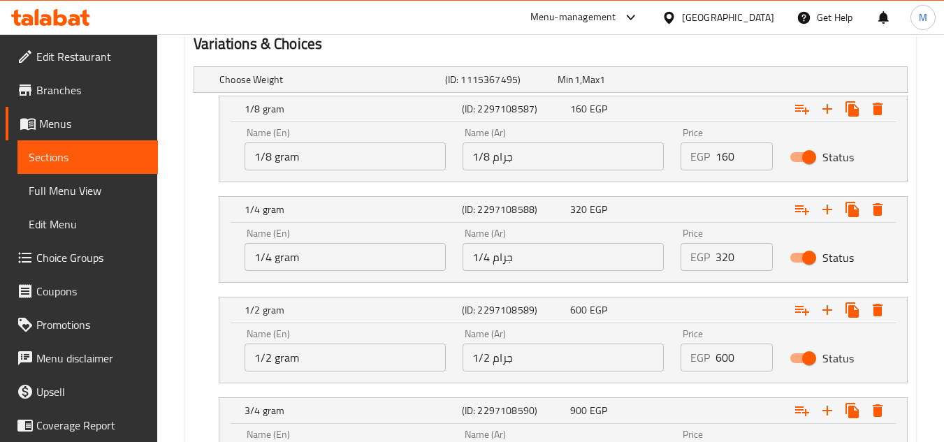
scroll to position [719, 0]
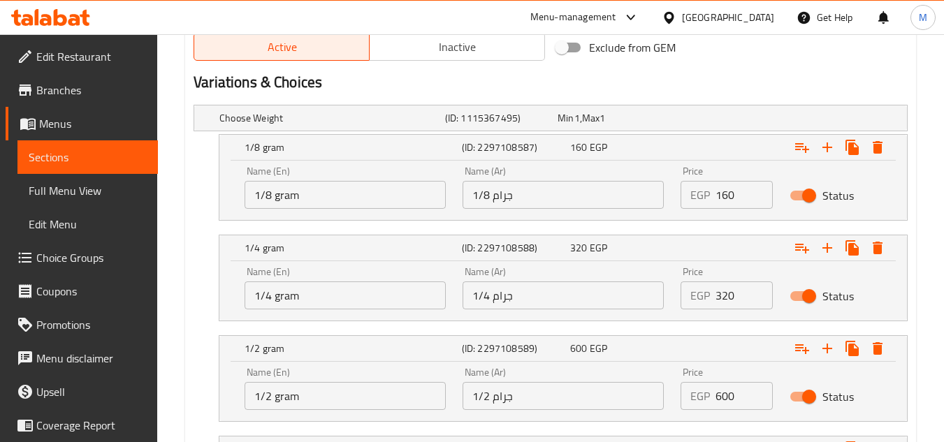
click at [282, 203] on input "1/8 gram" at bounding box center [345, 195] width 201 height 28
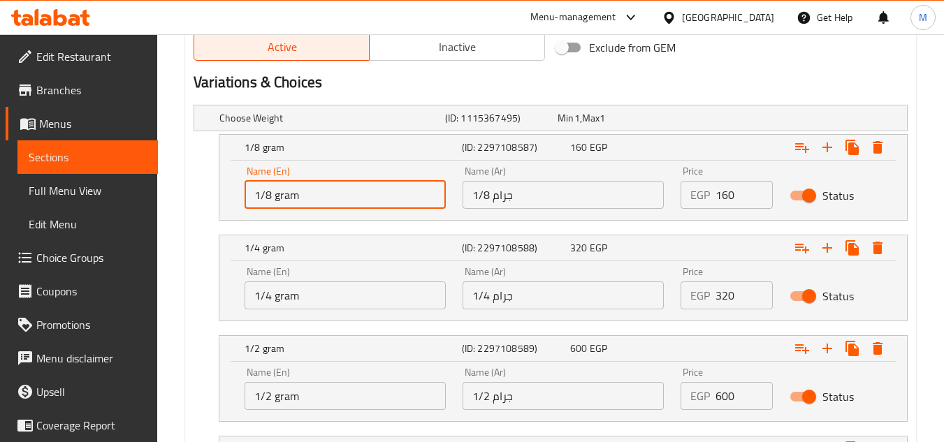
click at [282, 203] on input "1/8 gram" at bounding box center [345, 195] width 201 height 28
paste input "kilo"
type input "1/8 kilo"
click at [289, 298] on input "1/4 gram" at bounding box center [345, 296] width 201 height 28
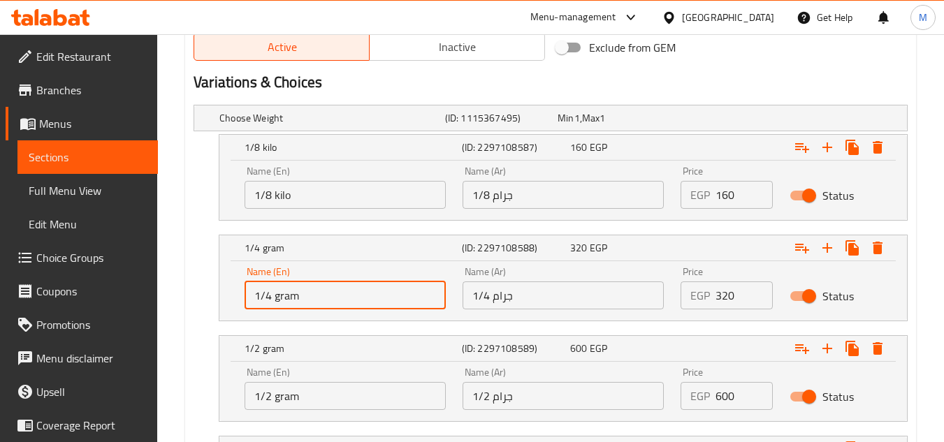
click at [289, 298] on input "1/4 gram" at bounding box center [345, 296] width 201 height 28
paste input "kilo"
type input "1/4 kilo"
click at [289, 398] on input "1/2 gram" at bounding box center [345, 396] width 201 height 28
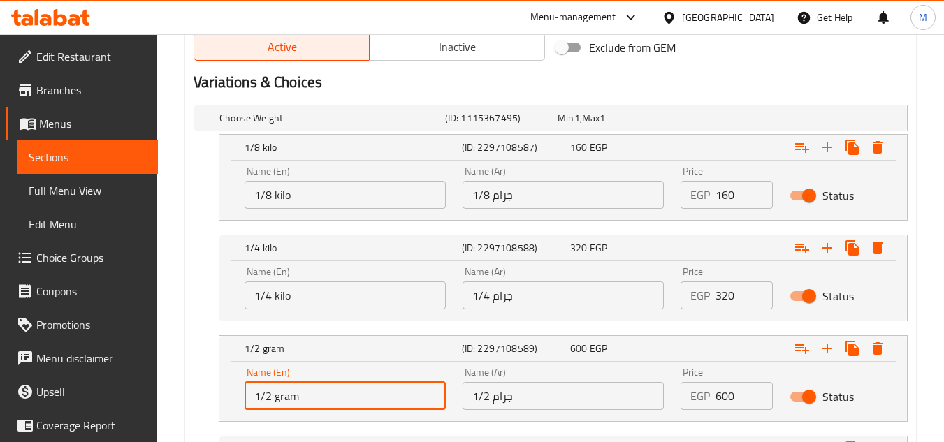
click at [289, 398] on input "1/2 gram" at bounding box center [345, 396] width 201 height 28
paste input "kilo"
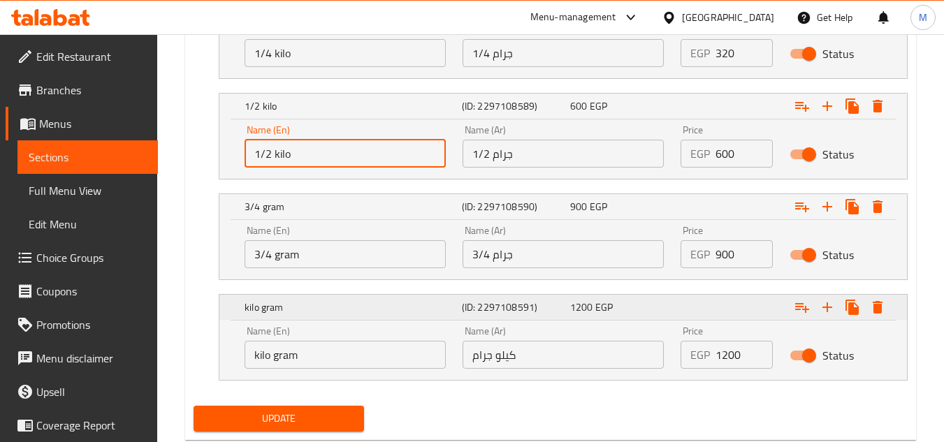
scroll to position [999, 0]
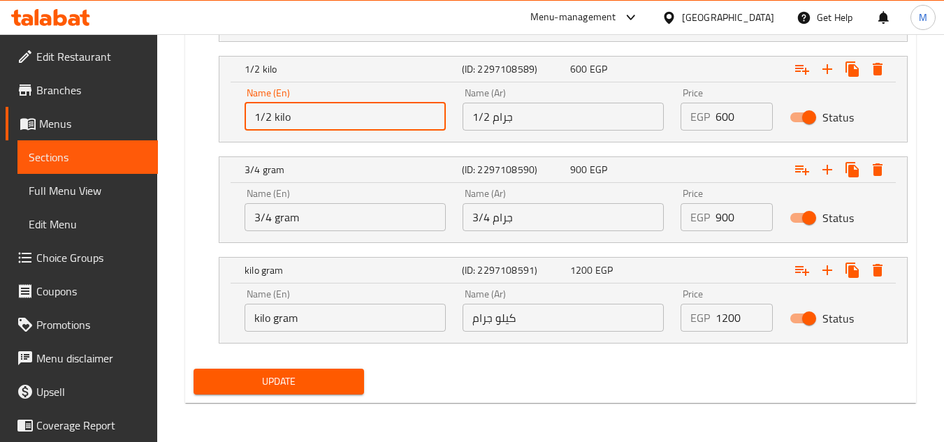
type input "1/2 kilo"
click at [284, 212] on input "3/4 gram" at bounding box center [345, 217] width 201 height 28
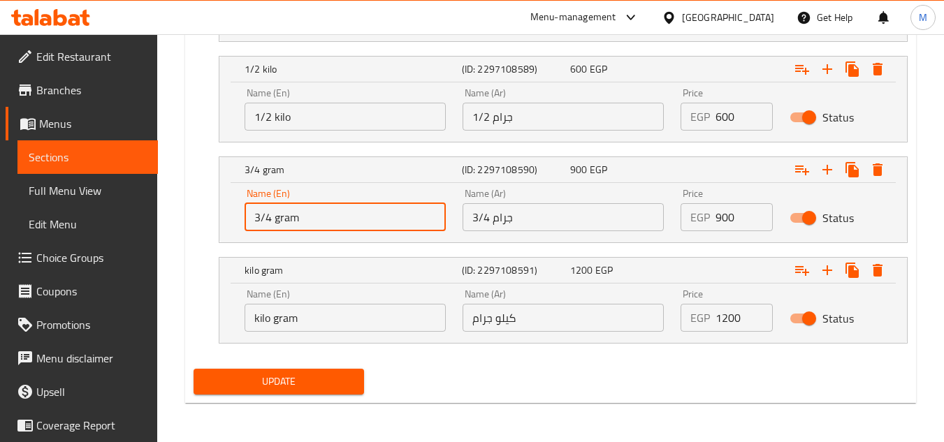
click at [284, 212] on input "3/4 gram" at bounding box center [345, 217] width 201 height 28
paste input "kilo"
type input "3/4 kilo"
click at [502, 323] on input "كيلو جرام" at bounding box center [563, 318] width 201 height 28
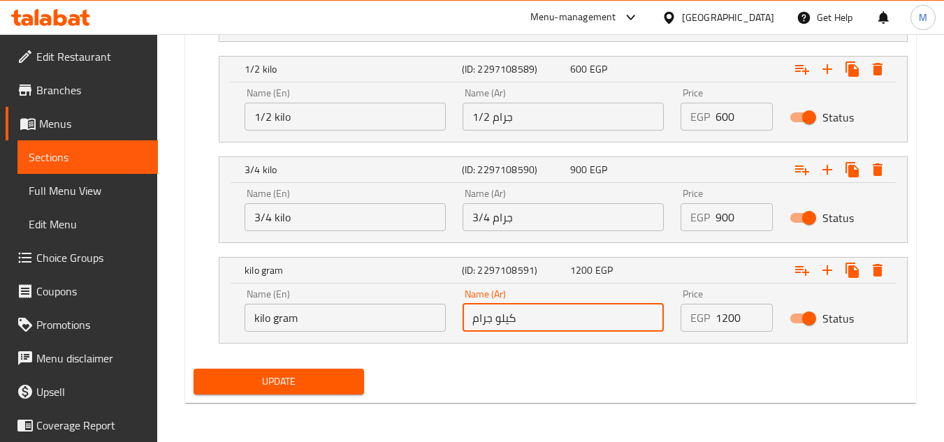
drag, startPoint x: 502, startPoint y: 323, endPoint x: 519, endPoint y: 321, distance: 17.5
click at [502, 323] on input "كيلو جرام" at bounding box center [563, 318] width 201 height 28
click at [504, 328] on input "كيلو جرام" at bounding box center [563, 318] width 201 height 28
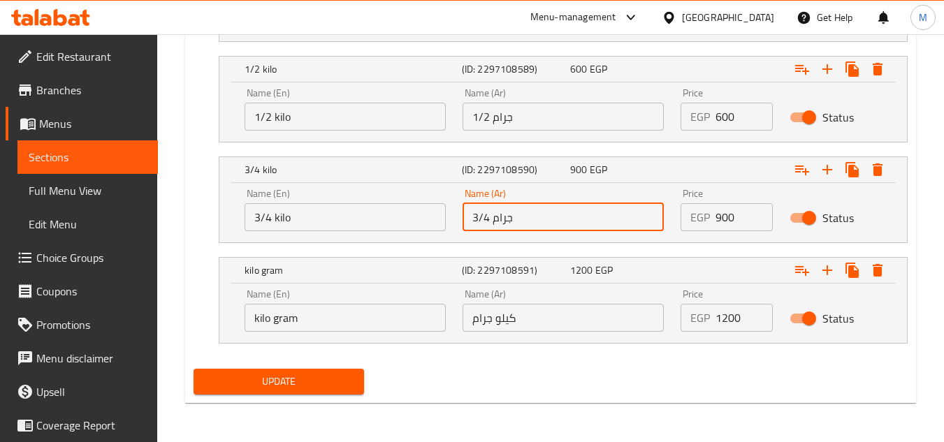
click at [505, 217] on input "3/4 جرام" at bounding box center [563, 217] width 201 height 28
paste input "كيلو"
type input "3/4 كيلو"
click at [505, 115] on input "1/2 جرام" at bounding box center [563, 117] width 201 height 28
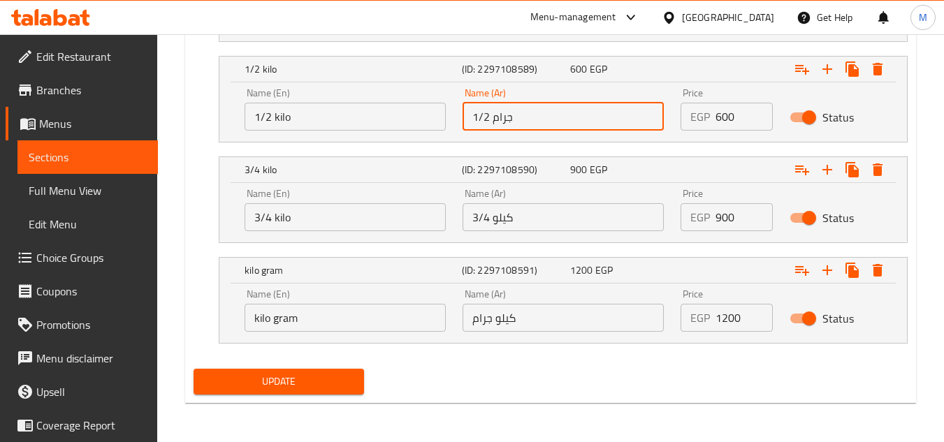
click at [505, 115] on input "1/2 جرام" at bounding box center [563, 117] width 201 height 28
paste input "كيلو"
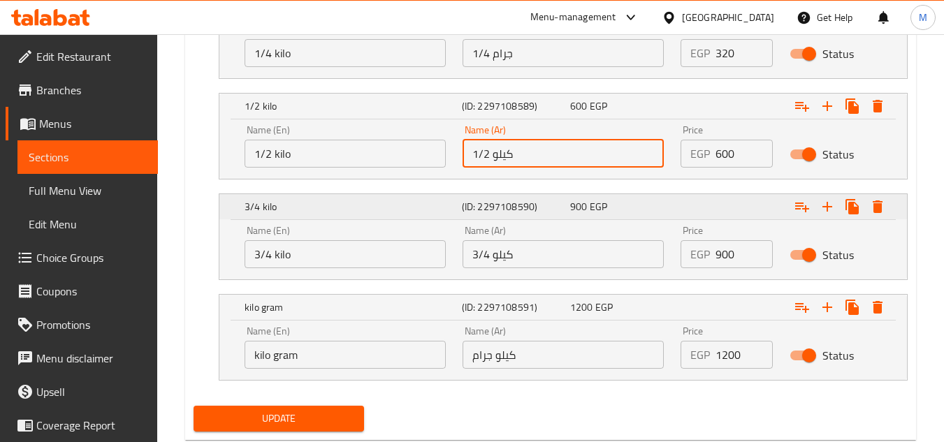
scroll to position [929, 0]
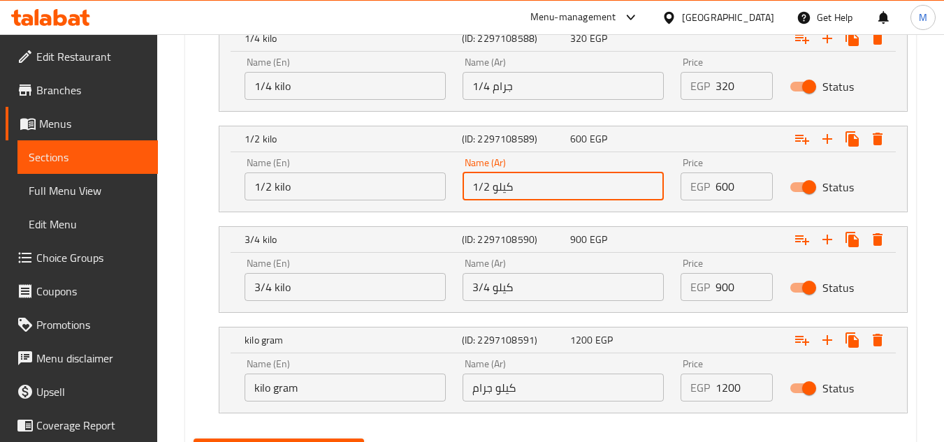
type input "1/2 كيلو"
click at [506, 92] on input "1/4 جرام" at bounding box center [563, 86] width 201 height 28
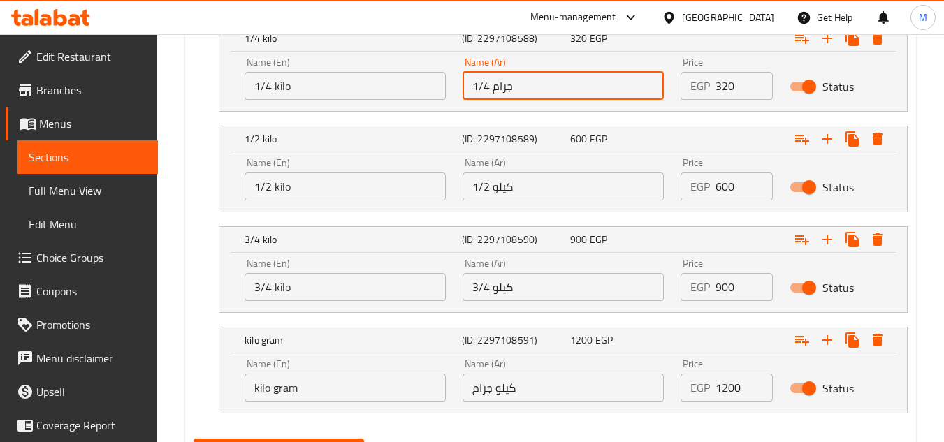
click at [506, 92] on input "1/4 جرام" at bounding box center [563, 86] width 201 height 28
paste input "كيلو"
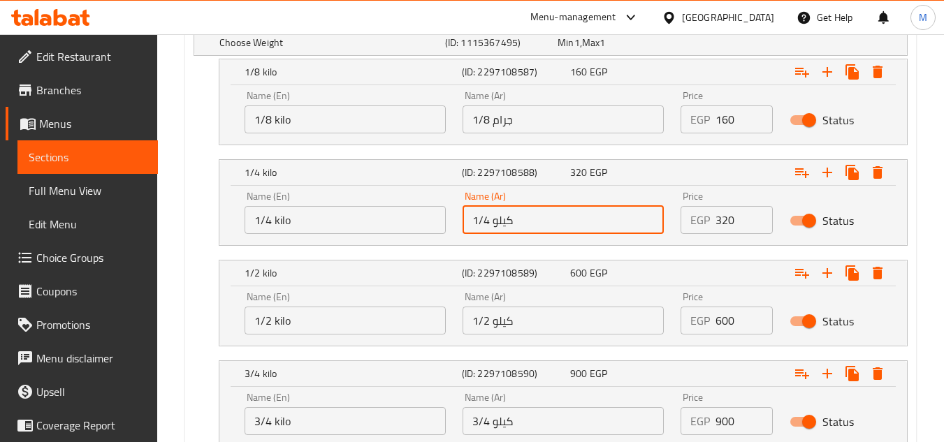
scroll to position [789, 0]
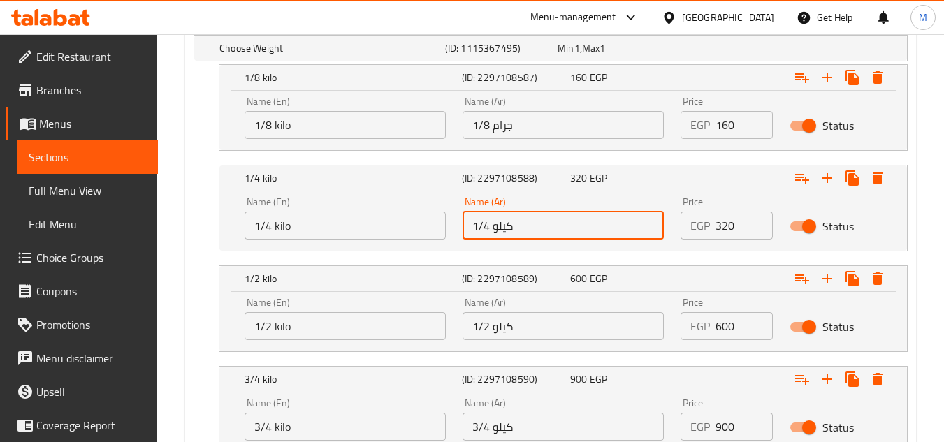
type input "1/4 كيلو"
click at [502, 113] on input "1/8 جرام" at bounding box center [563, 125] width 201 height 28
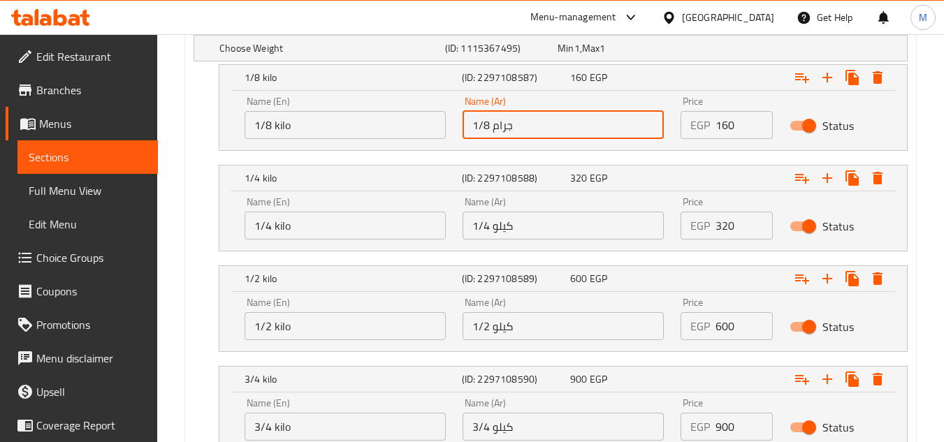
click at [502, 113] on input "1/8 جرام" at bounding box center [563, 125] width 201 height 28
paste input "كيلو"
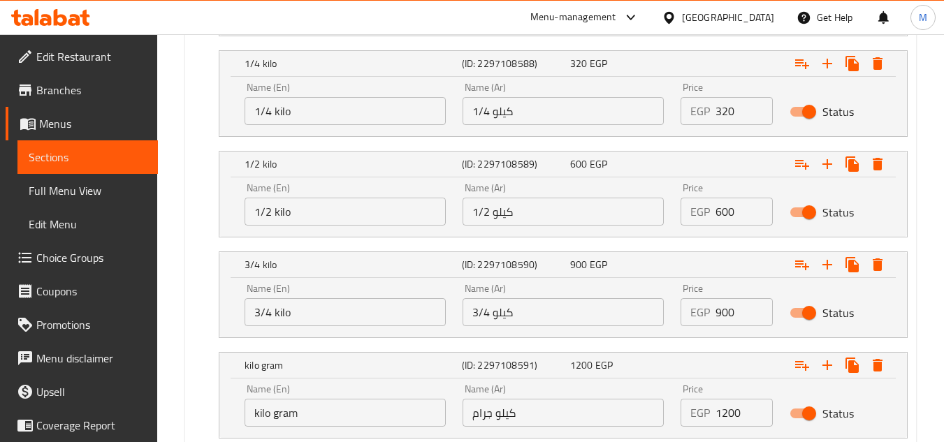
scroll to position [999, 0]
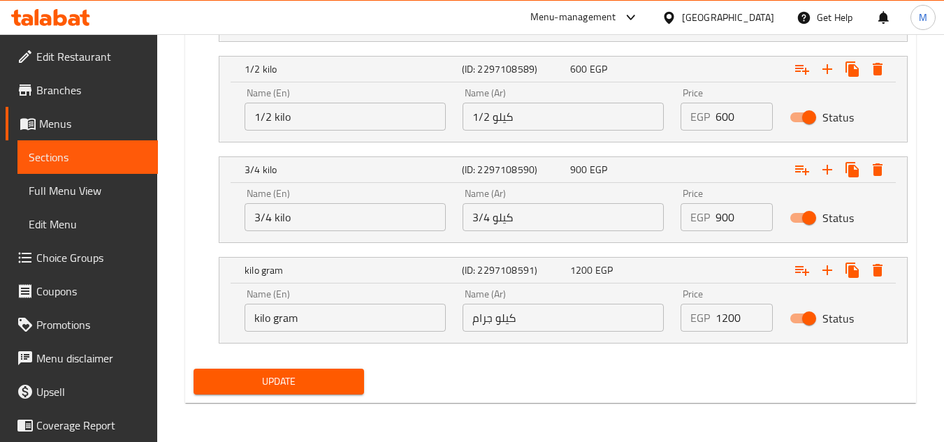
type input "1/8 كيلو"
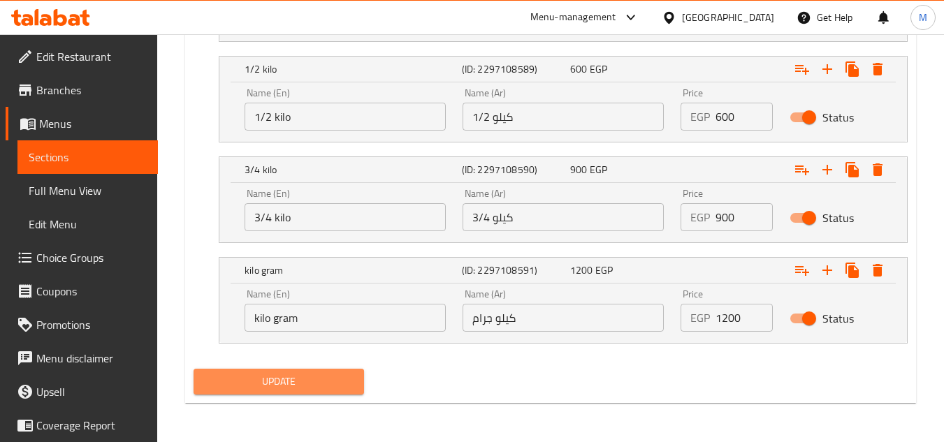
click at [335, 370] on button "Update" at bounding box center [279, 382] width 170 height 26
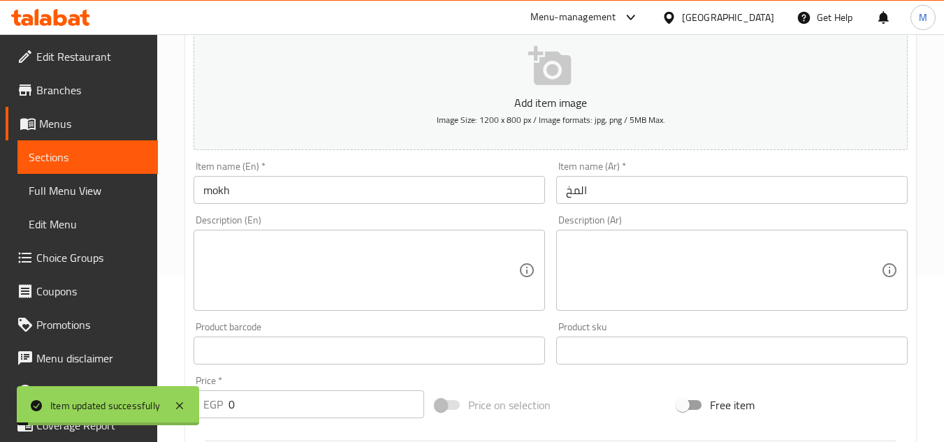
scroll to position [0, 0]
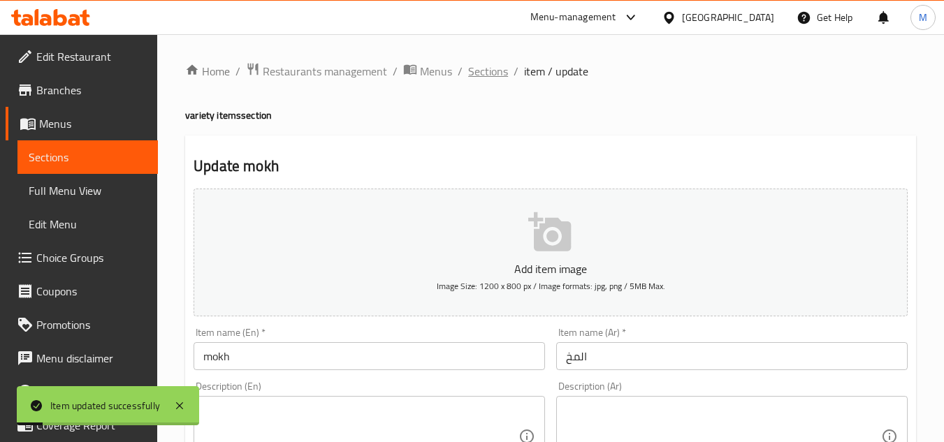
click at [491, 66] on span "Sections" at bounding box center [488, 71] width 40 height 17
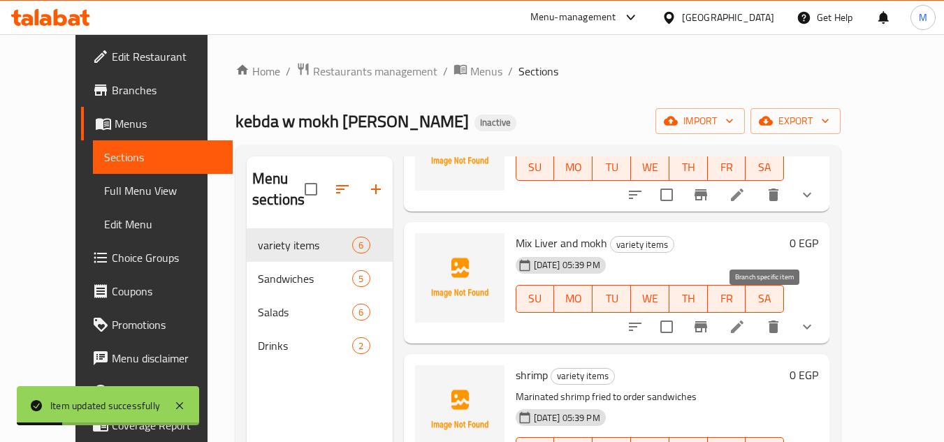
scroll to position [280, 0]
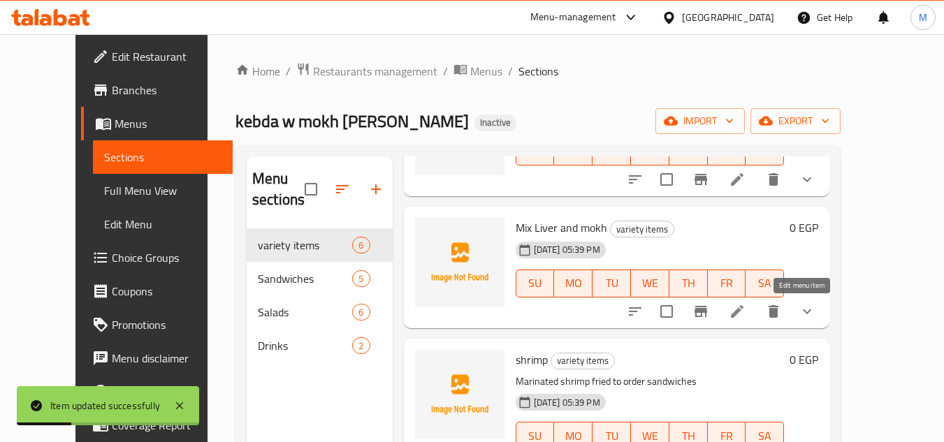
click at [746, 317] on icon at bounding box center [737, 311] width 17 height 17
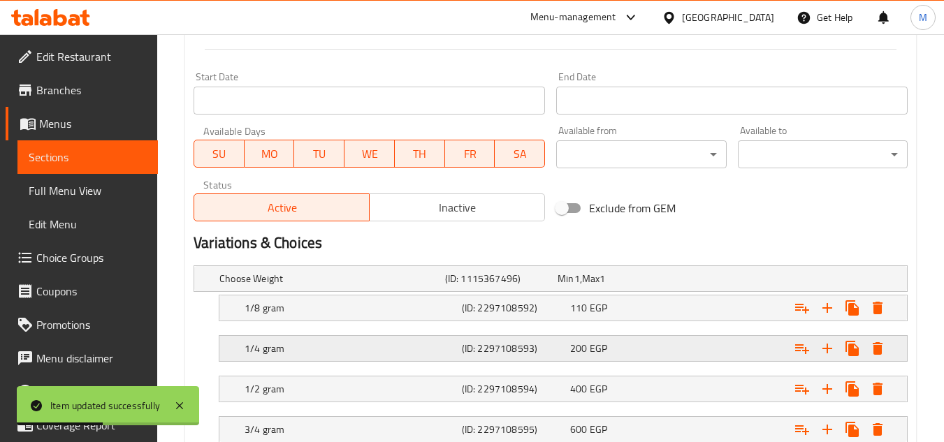
scroll to position [698, 0]
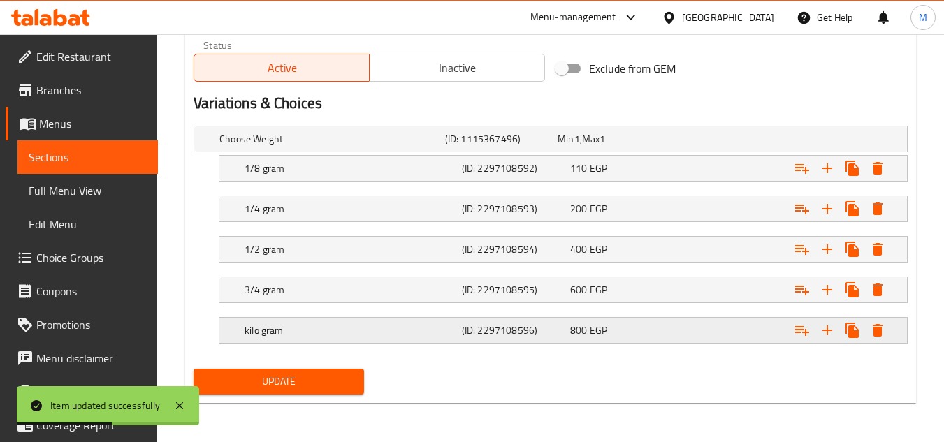
click at [333, 338] on div "kilo gram" at bounding box center [350, 331] width 217 height 20
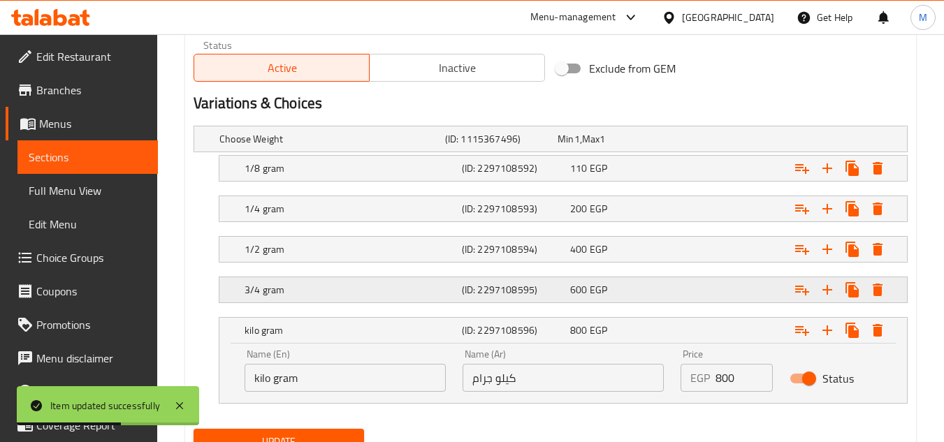
click at [322, 296] on h5 "3/4 gram" at bounding box center [351, 290] width 212 height 14
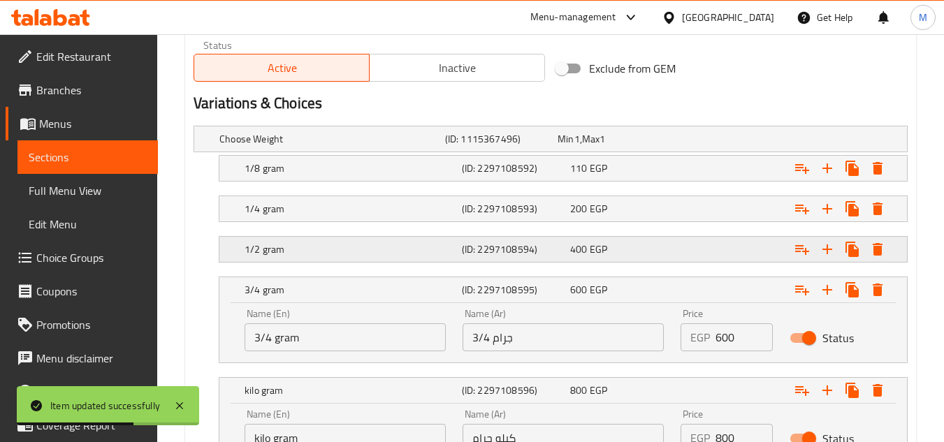
click at [321, 248] on h5 "1/2 gram" at bounding box center [351, 249] width 212 height 14
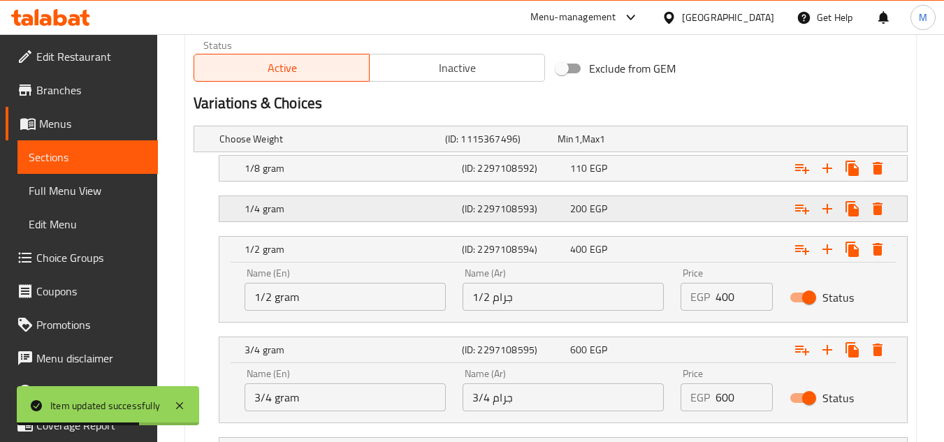
click at [319, 215] on h5 "1/4 gram" at bounding box center [351, 209] width 212 height 14
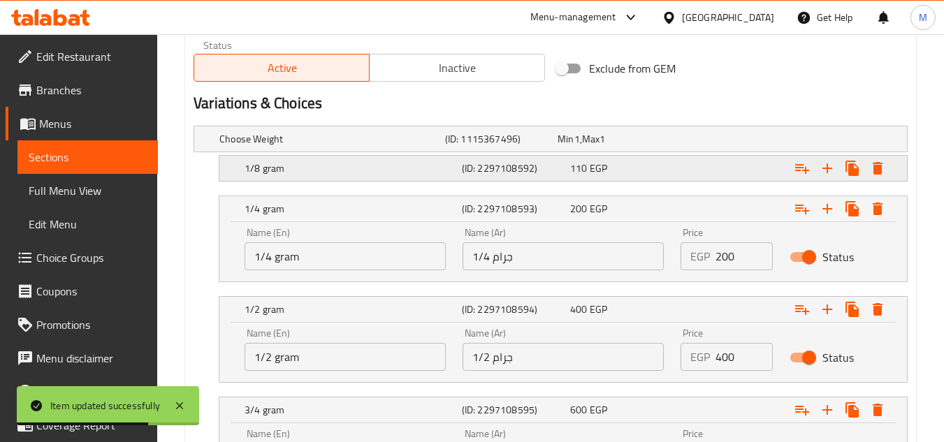
click at [323, 175] on div "1/8 gram" at bounding box center [350, 169] width 217 height 20
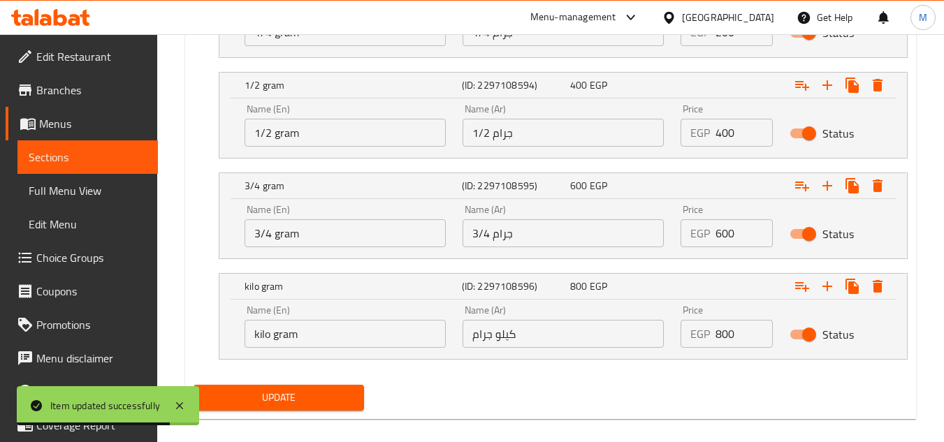
scroll to position [999, 0]
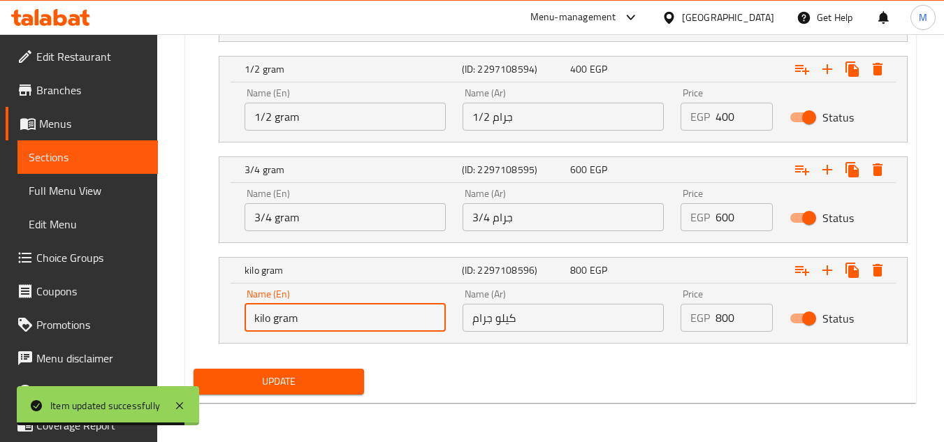
click at [257, 319] on input "kilo gram" at bounding box center [345, 318] width 201 height 28
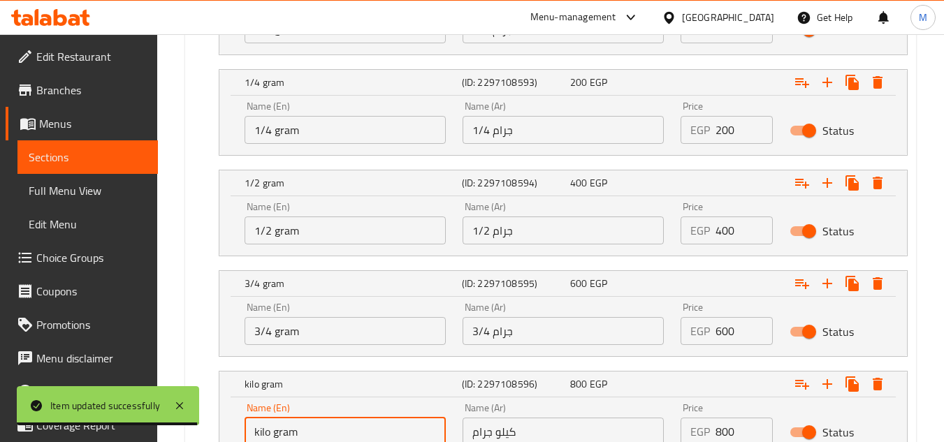
scroll to position [719, 0]
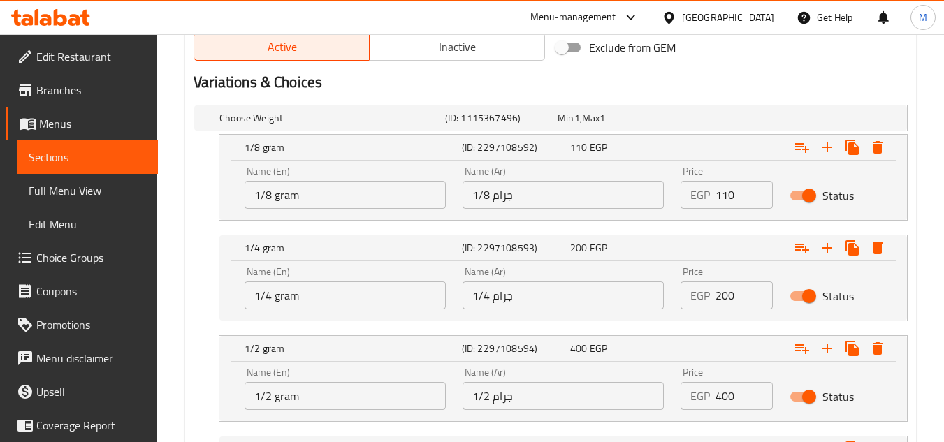
click at [291, 191] on input "1/8 gram" at bounding box center [345, 195] width 201 height 28
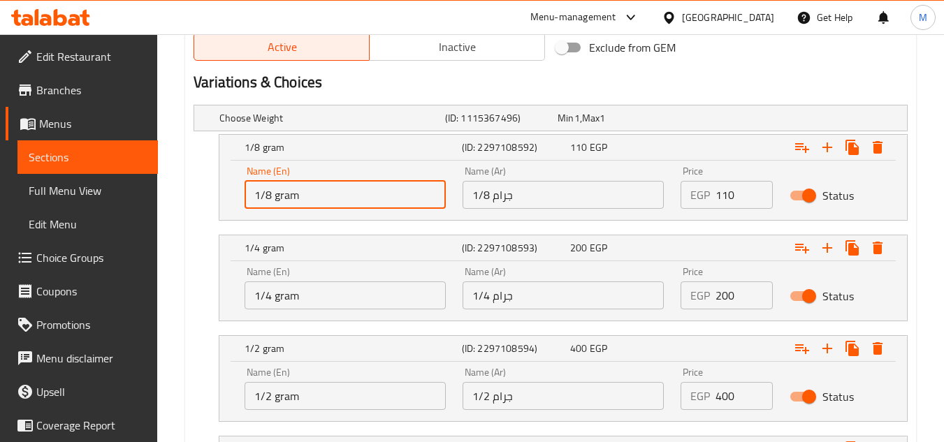
click at [291, 191] on input "1/8 gram" at bounding box center [345, 195] width 201 height 28
paste input "kilo"
type input "1/8 kilo"
click at [294, 303] on input "1/4 gram" at bounding box center [345, 296] width 201 height 28
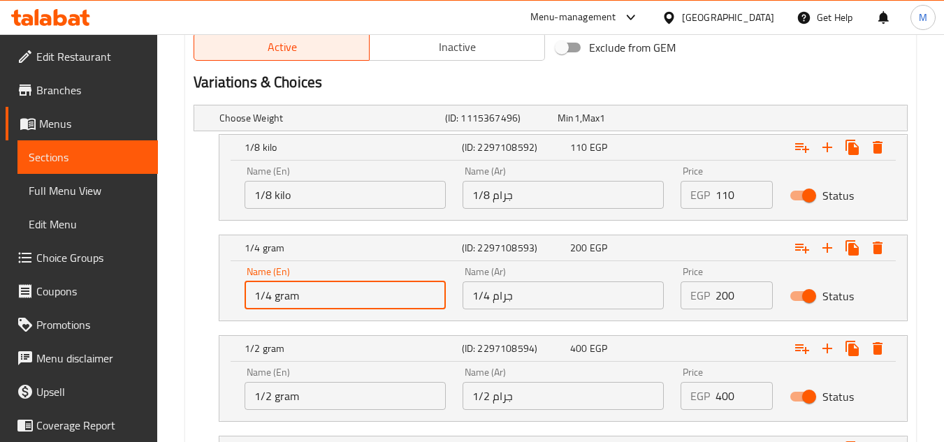
click at [294, 303] on input "1/4 gram" at bounding box center [345, 296] width 201 height 28
paste input "kilo"
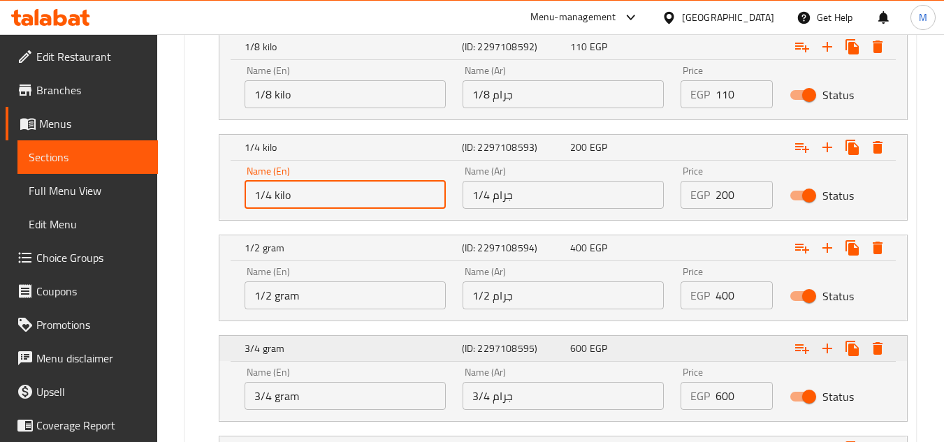
scroll to position [929, 0]
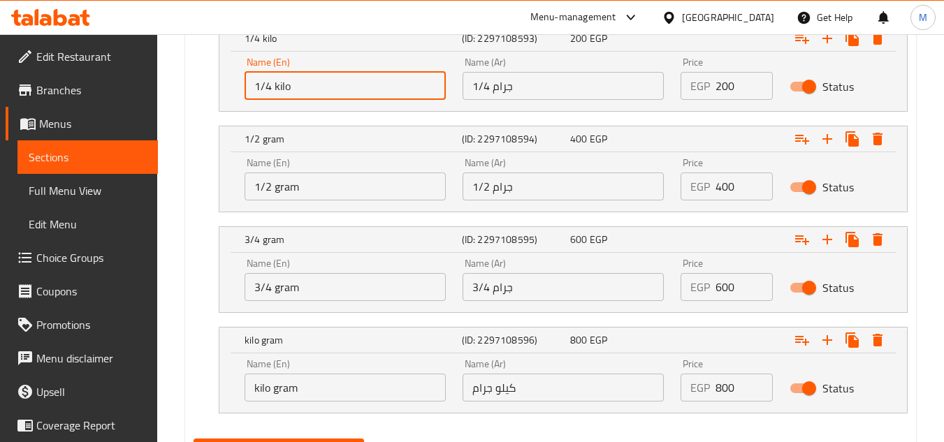
type input "1/4 kilo"
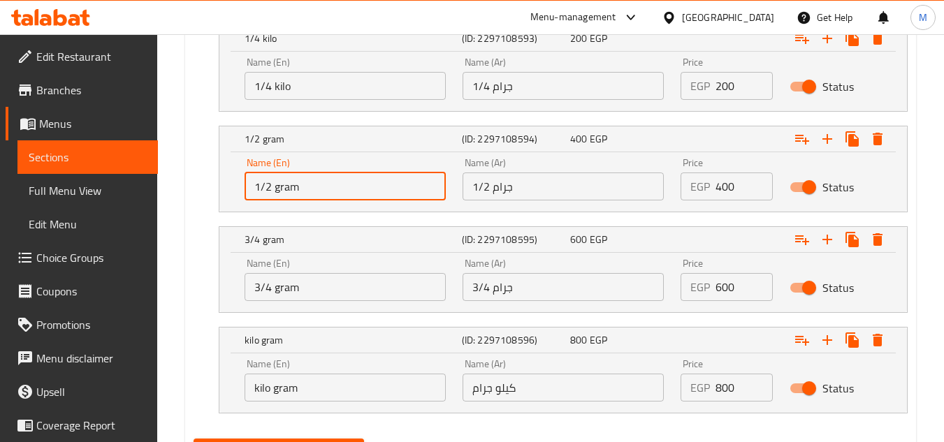
click at [293, 186] on input "1/2 gram" at bounding box center [345, 187] width 201 height 28
paste input "kilo"
type input "1/2 kilo"
click at [281, 295] on input "3/4 gram" at bounding box center [345, 287] width 201 height 28
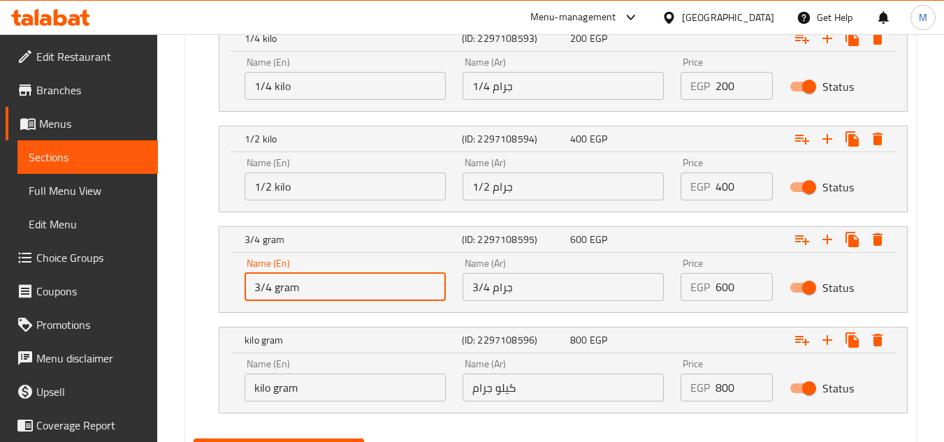
click at [281, 295] on input "3/4 gram" at bounding box center [345, 287] width 201 height 28
paste input "kilo"
type input "3/4 kilo"
click at [504, 390] on input "كيلو جرام" at bounding box center [563, 388] width 201 height 28
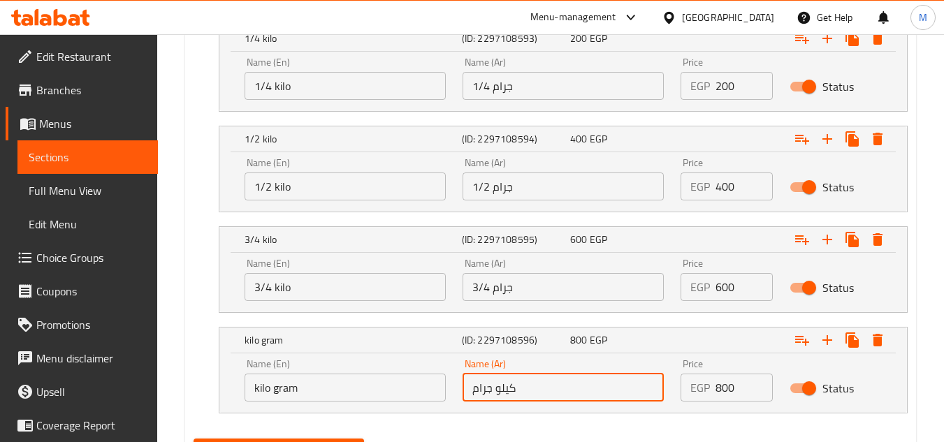
click at [504, 390] on input "كيلو جرام" at bounding box center [563, 388] width 201 height 28
click at [511, 391] on input "كيلو جرام" at bounding box center [563, 388] width 201 height 28
click at [500, 289] on input "3/4 جرام" at bounding box center [563, 287] width 201 height 28
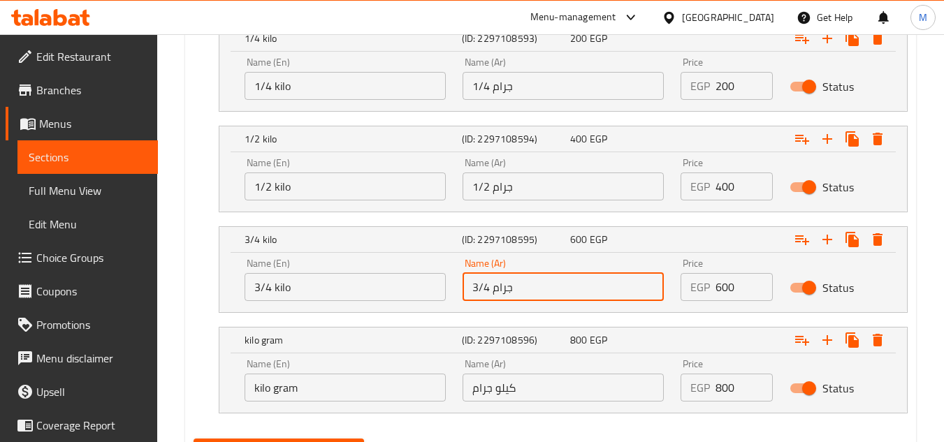
click at [500, 289] on input "3/4 جرام" at bounding box center [563, 287] width 201 height 28
paste input "كيلو"
type input "3/4 كيلو"
click at [498, 184] on input "1/2 جرام" at bounding box center [563, 187] width 201 height 28
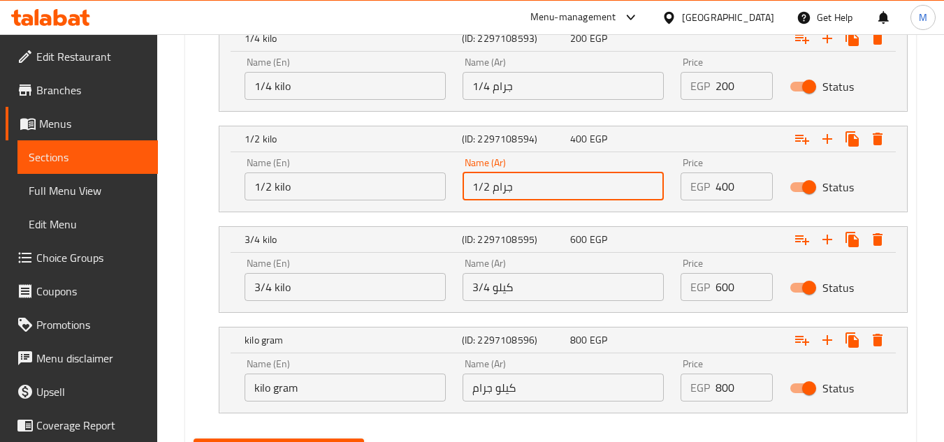
click at [498, 184] on input "1/2 جرام" at bounding box center [563, 187] width 201 height 28
paste input "كيلو"
type input "1/2 كيلو"
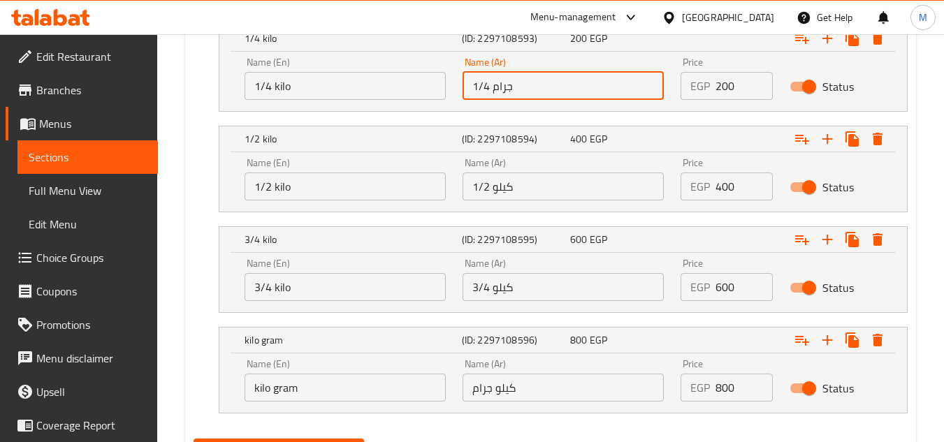
click at [500, 82] on input "1/4 جرام" at bounding box center [563, 86] width 201 height 28
paste input "كيلو"
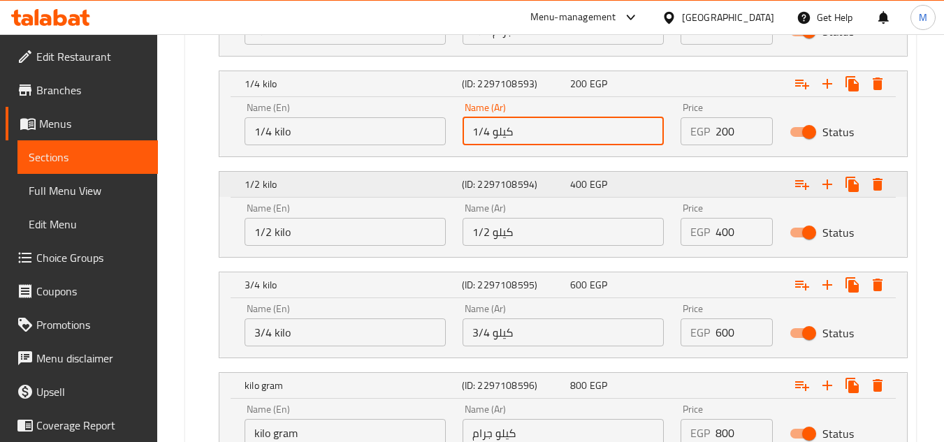
scroll to position [859, 0]
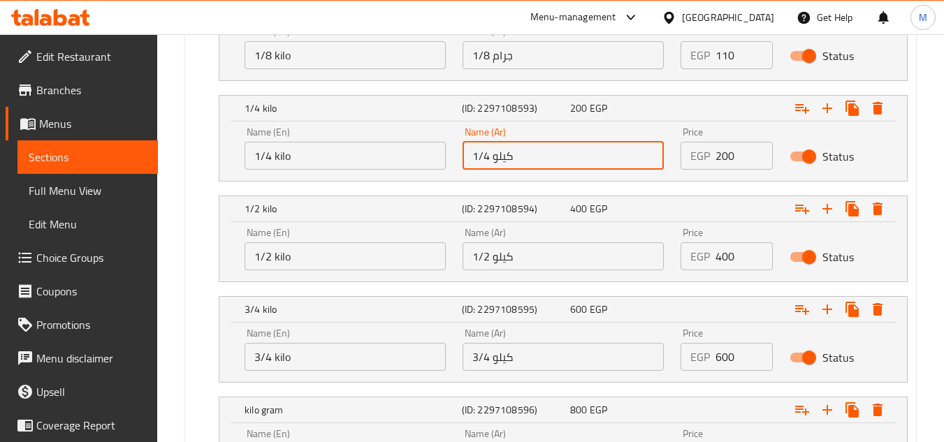
type input "1/4 كيلو"
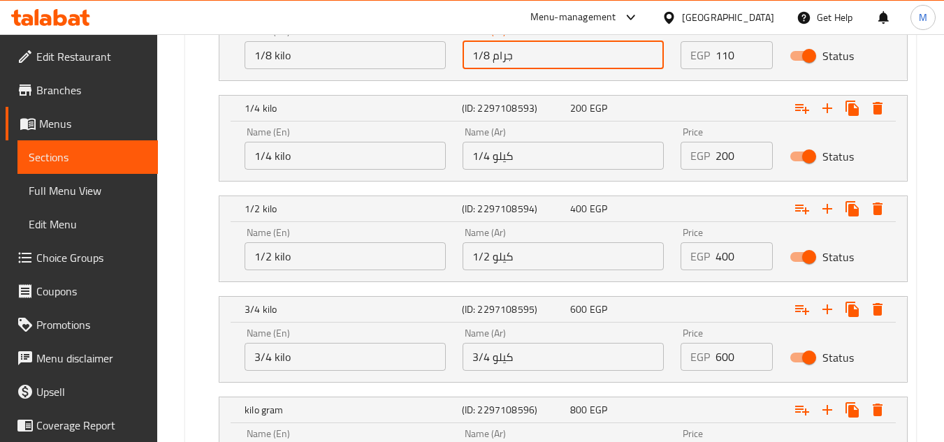
click at [502, 53] on input "1/8 جرام" at bounding box center [563, 55] width 201 height 28
paste input "كيلو"
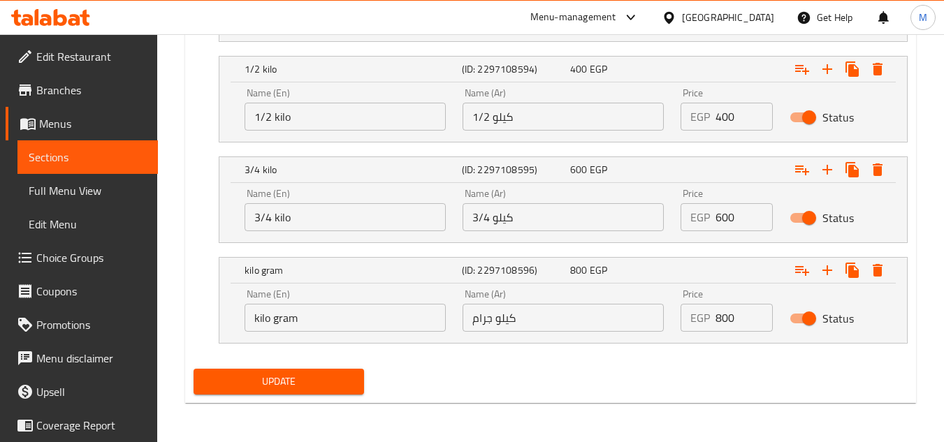
type input "1/8 كيلو"
click at [265, 380] on span "Update" at bounding box center [278, 381] width 147 height 17
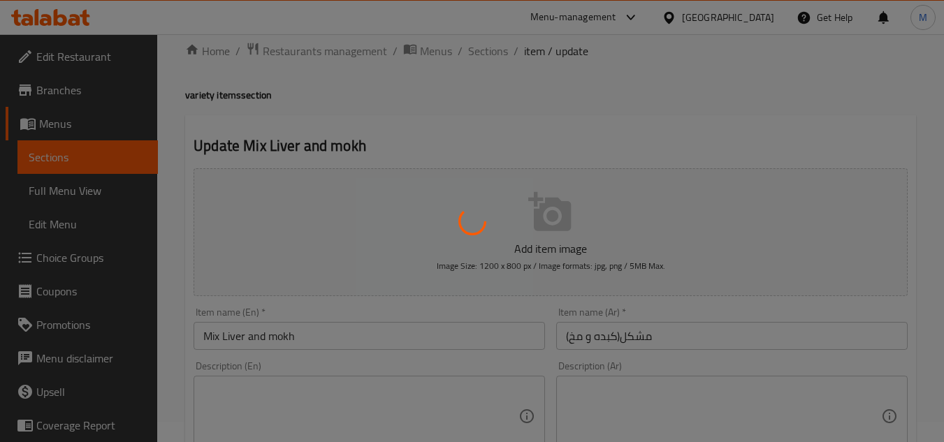
scroll to position [0, 0]
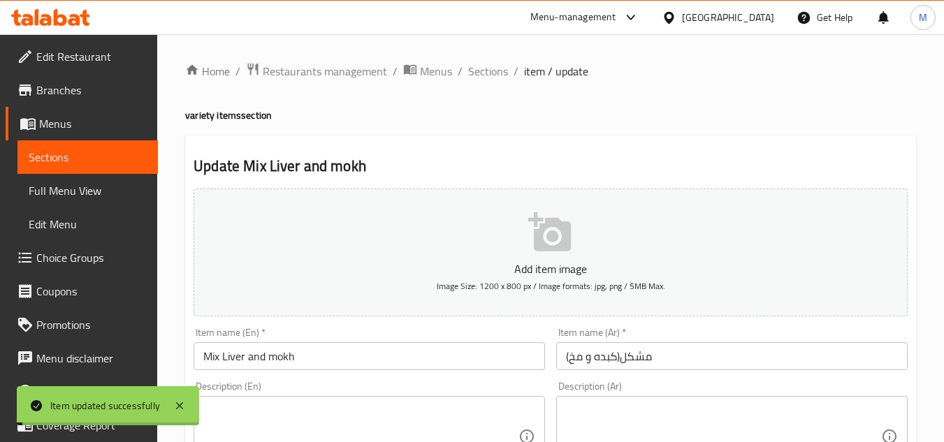
drag, startPoint x: 484, startPoint y: 68, endPoint x: 508, endPoint y: 82, distance: 27.6
click at [484, 68] on span "Sections" at bounding box center [488, 71] width 40 height 17
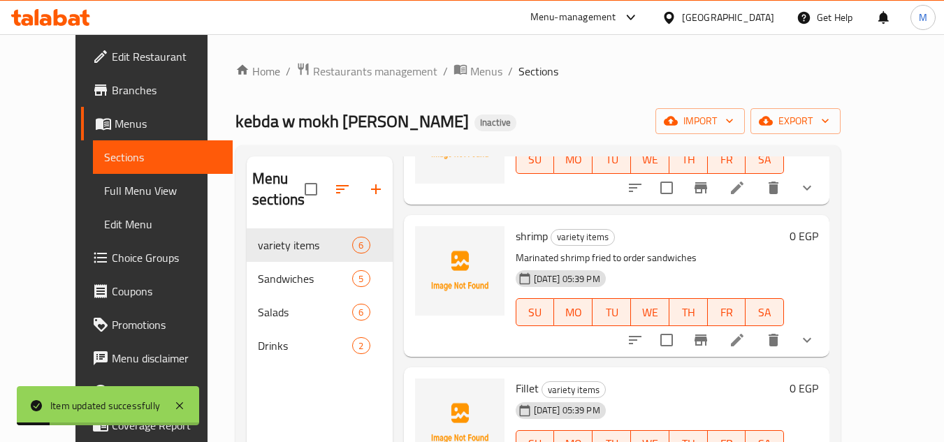
scroll to position [419, 0]
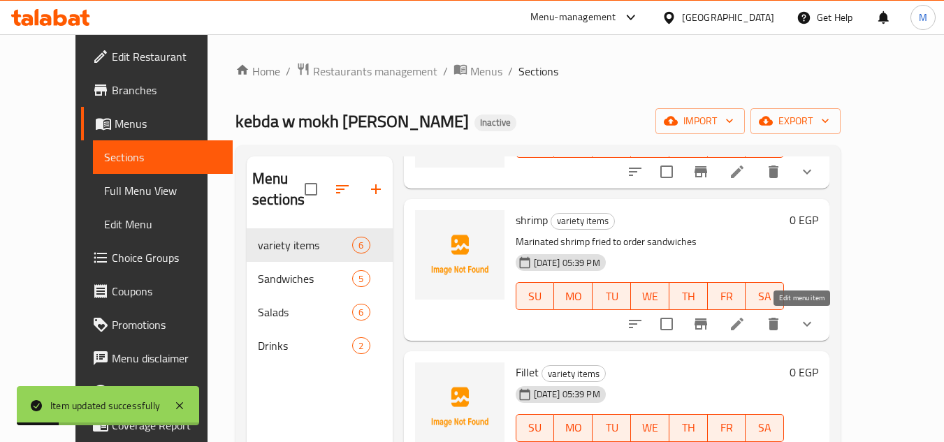
click at [746, 324] on icon at bounding box center [737, 324] width 17 height 17
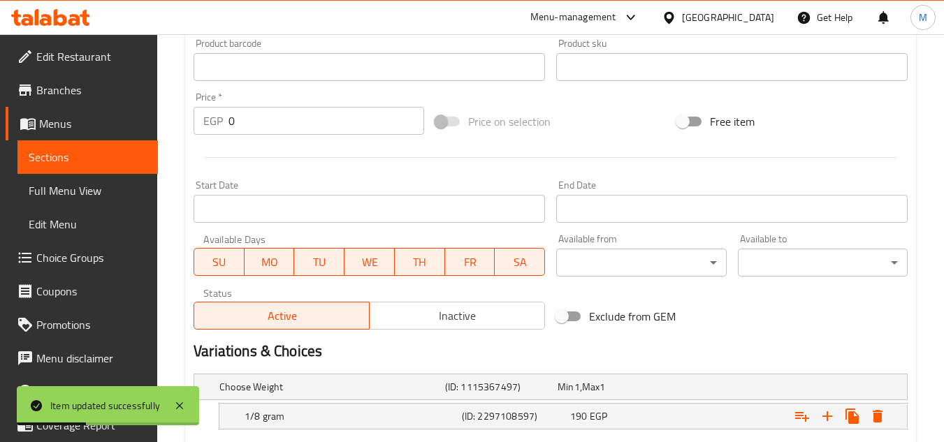
scroll to position [698, 0]
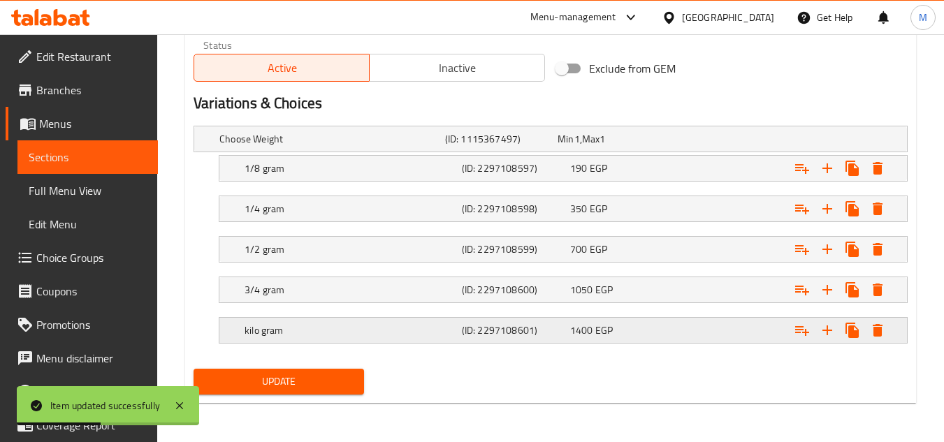
click at [272, 333] on h5 "kilo gram" at bounding box center [351, 331] width 212 height 14
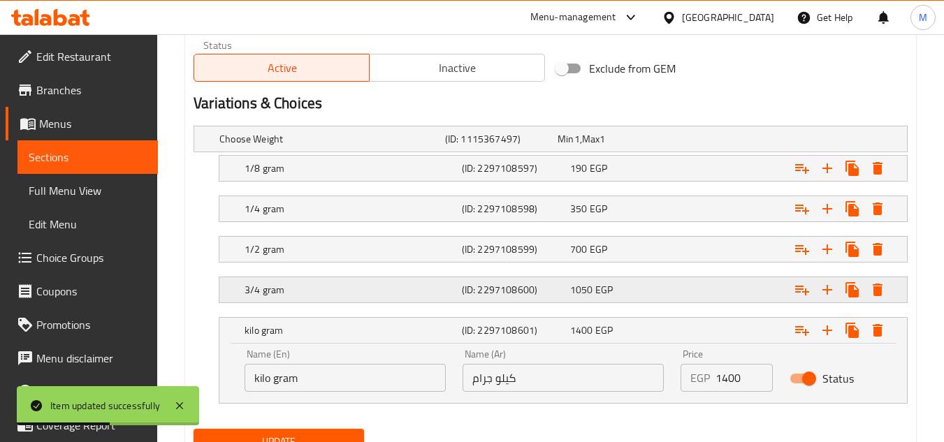
click at [284, 283] on h5 "3/4 gram" at bounding box center [351, 290] width 212 height 14
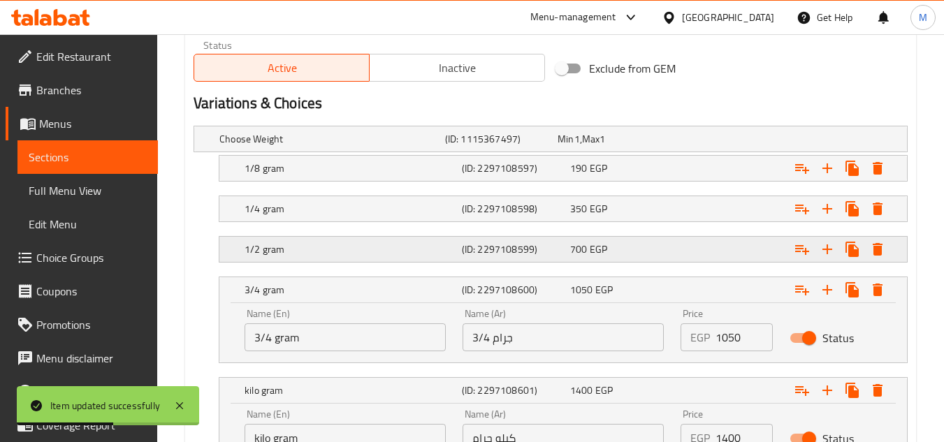
click at [289, 248] on h5 "1/2 gram" at bounding box center [351, 249] width 212 height 14
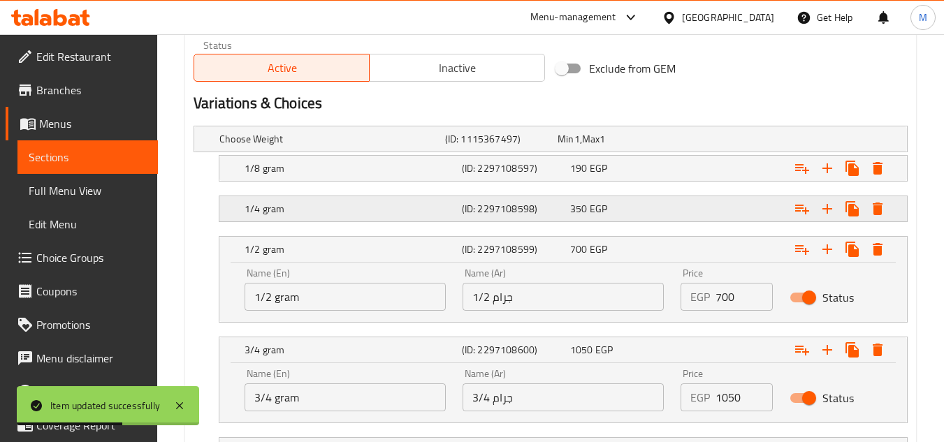
click at [285, 204] on h5 "1/4 gram" at bounding box center [351, 209] width 212 height 14
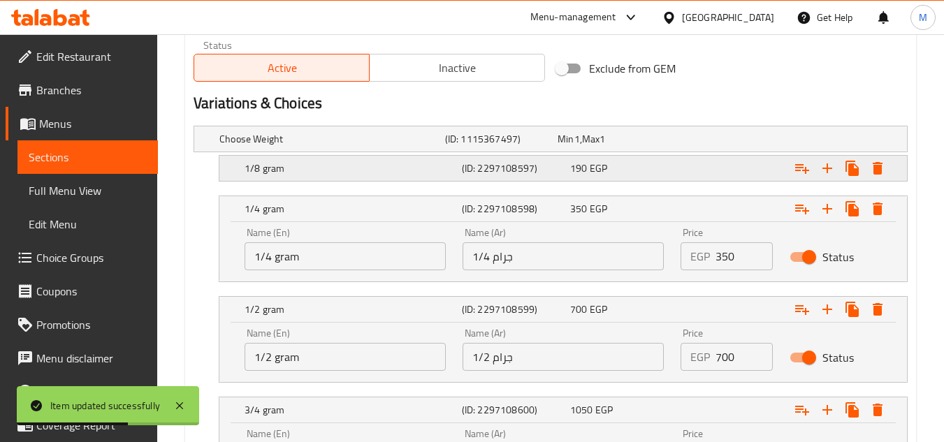
click at [286, 179] on div "1/8 gram (ID: 2297108597) 190 EGP" at bounding box center [567, 168] width 651 height 31
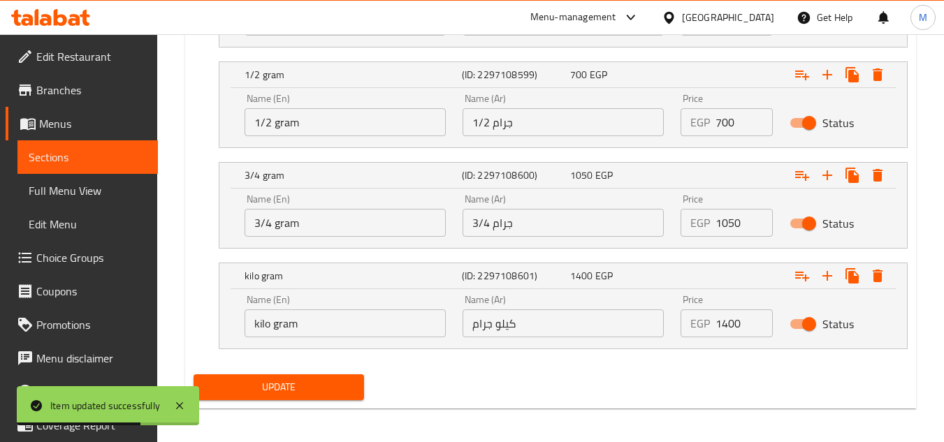
scroll to position [999, 0]
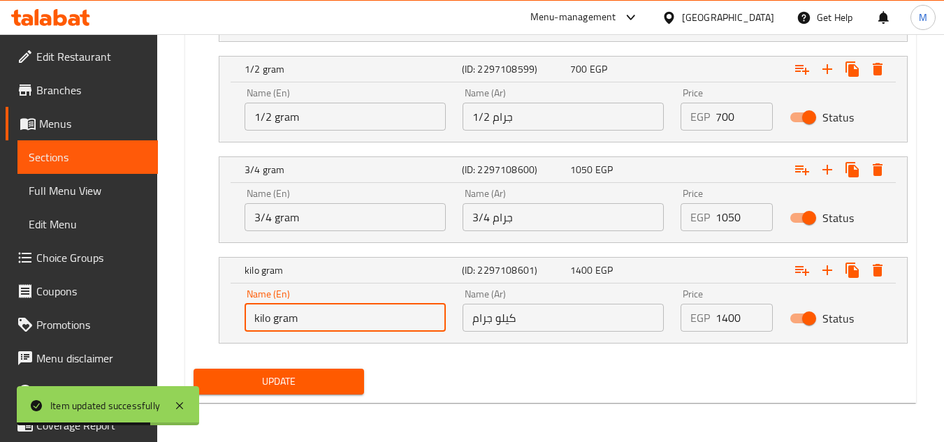
click at [261, 327] on input "kilo gram" at bounding box center [345, 318] width 201 height 28
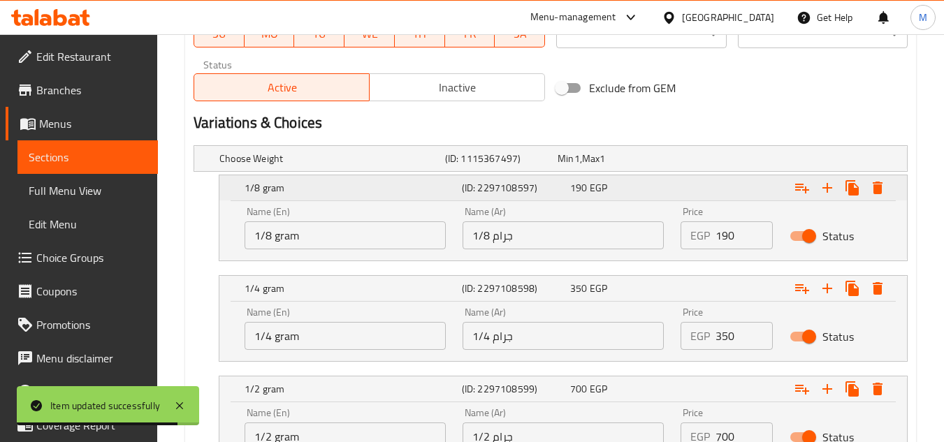
scroll to position [649, 0]
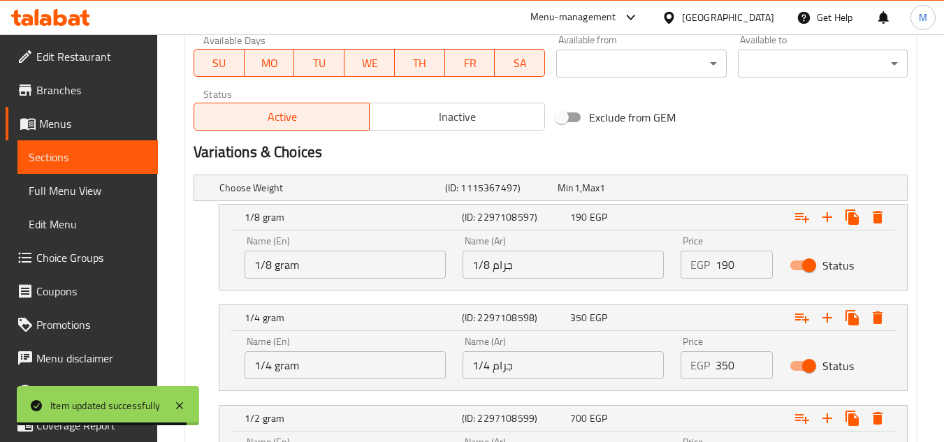
click at [288, 266] on input "1/8 gram" at bounding box center [345, 265] width 201 height 28
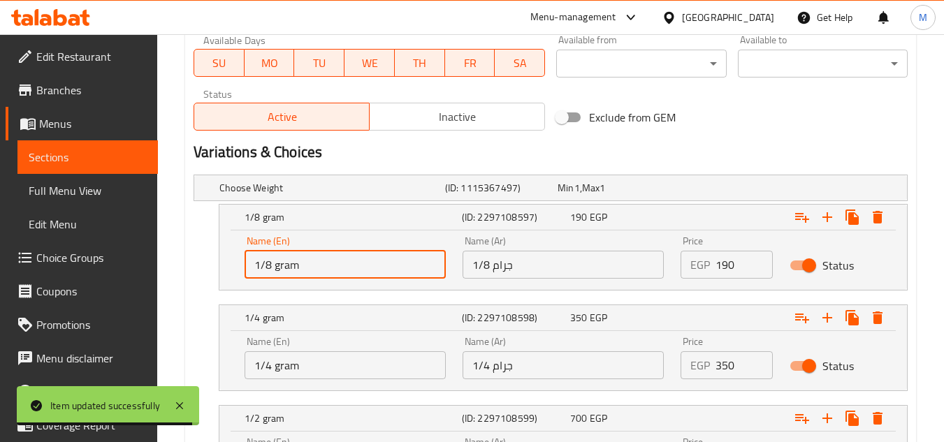
click at [288, 266] on input "1/8 gram" at bounding box center [345, 265] width 201 height 28
paste input "kilo"
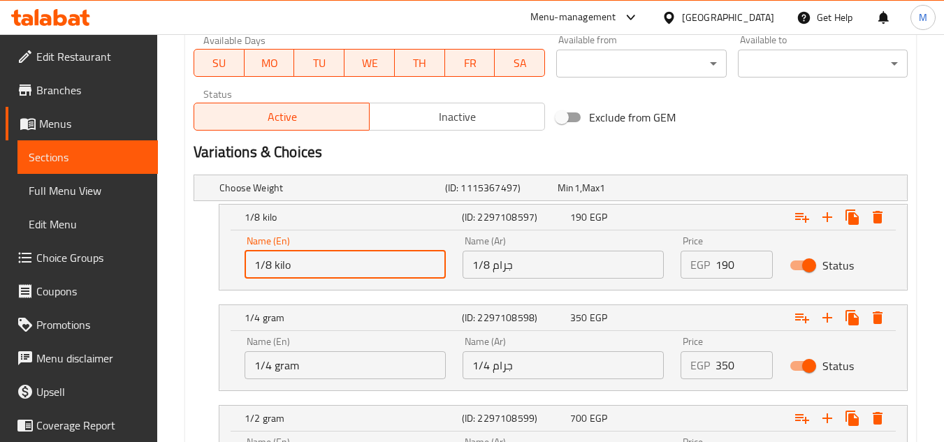
type input "1/8 kilo"
click at [288, 372] on input "1/4 gram" at bounding box center [345, 365] width 201 height 28
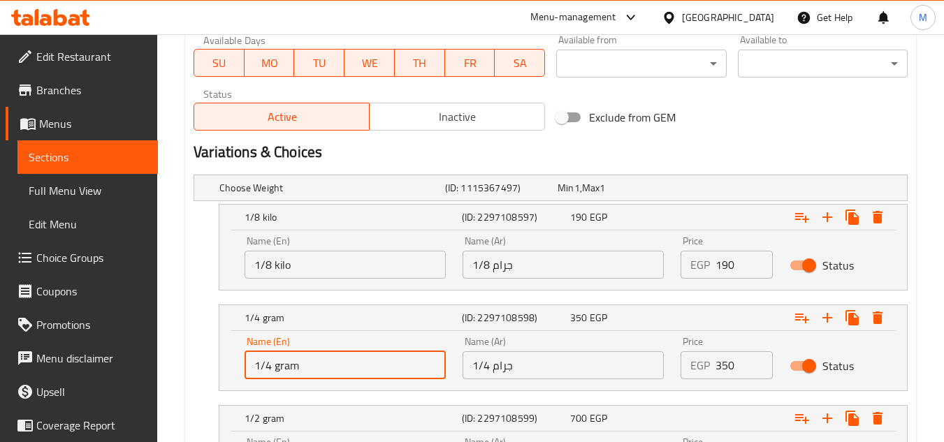
drag, startPoint x: 288, startPoint y: 372, endPoint x: 294, endPoint y: 354, distance: 19.2
click at [288, 372] on input "1/4 gram" at bounding box center [345, 365] width 201 height 28
paste input "kilo"
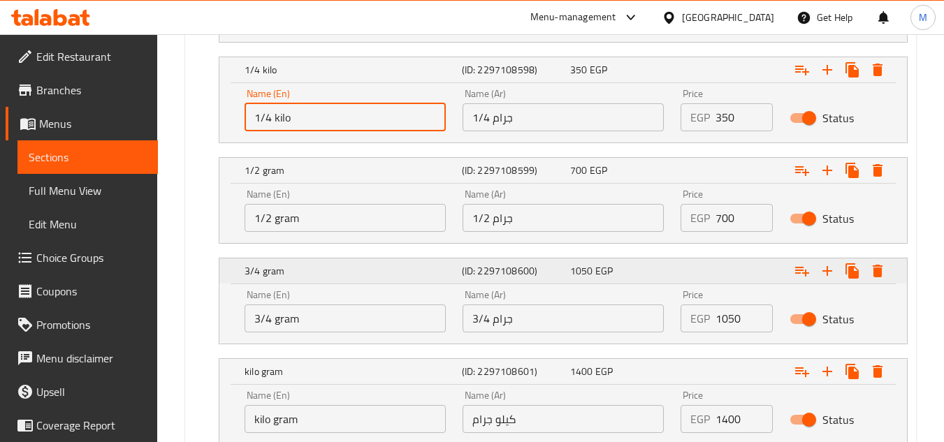
scroll to position [929, 0]
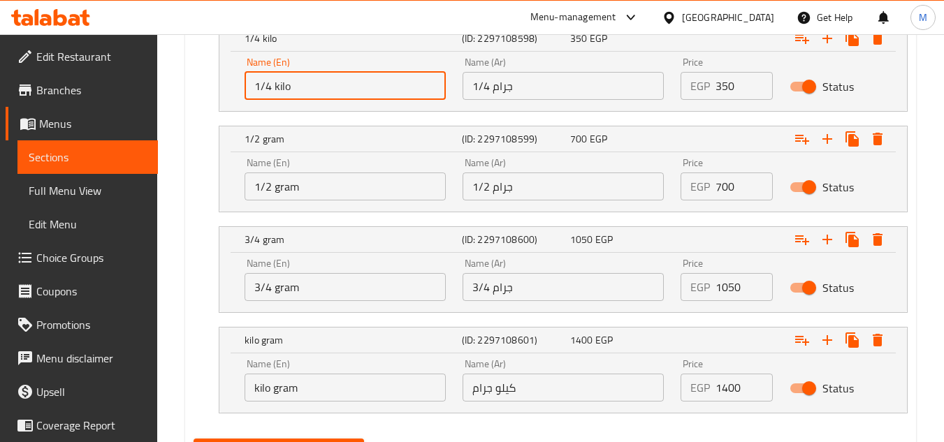
type input "1/4 kilo"
click at [288, 175] on input "1/2 gram" at bounding box center [345, 187] width 201 height 28
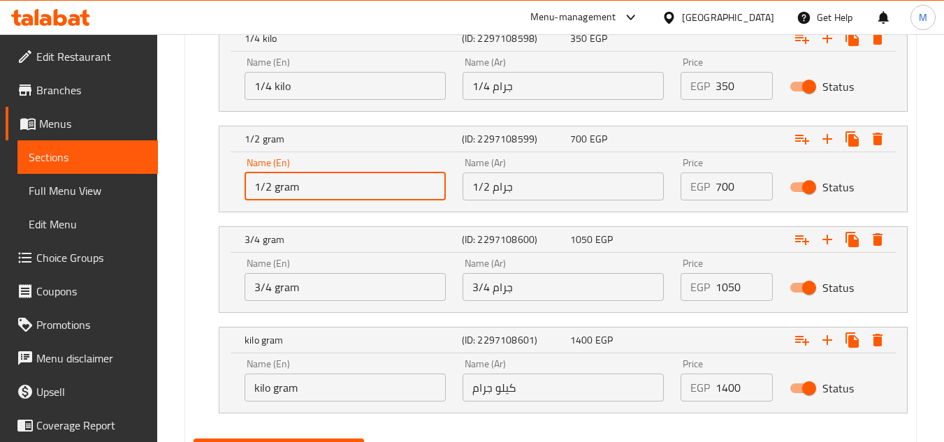
click at [288, 175] on input "1/2 gram" at bounding box center [345, 187] width 201 height 28
paste input "kilo"
type input "1/2 kilo"
click at [284, 289] on input "3/4 gram" at bounding box center [345, 287] width 201 height 28
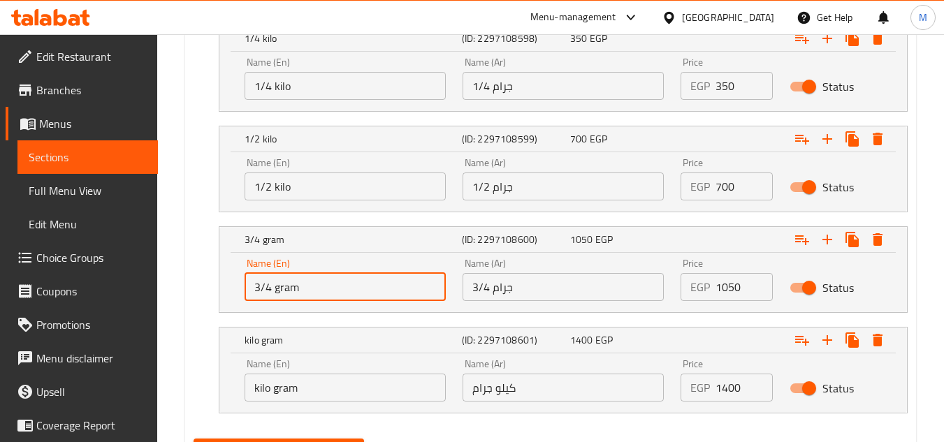
click at [284, 289] on input "3/4 gram" at bounding box center [345, 287] width 201 height 28
paste input "kilo"
type input "3/4 kilo"
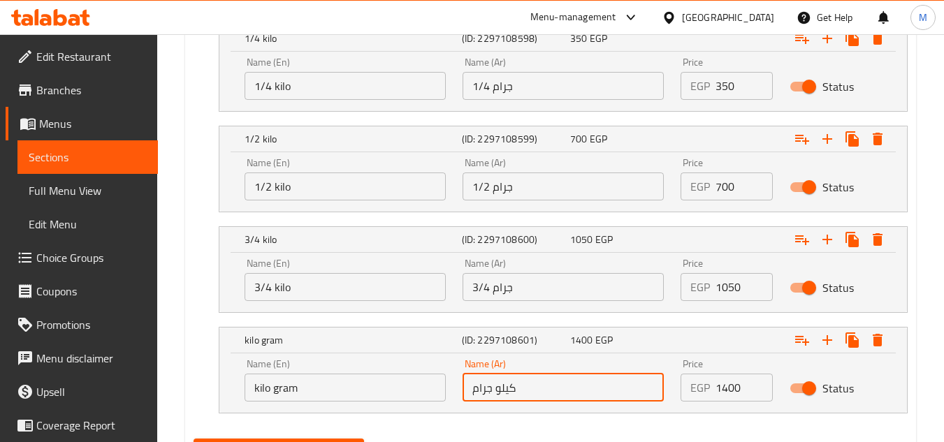
click at [506, 389] on input "كيلو جرام" at bounding box center [563, 388] width 201 height 28
click at [513, 389] on input "كيلو جرام" at bounding box center [563, 388] width 201 height 28
click at [507, 388] on input "كيلو جرام" at bounding box center [563, 388] width 201 height 28
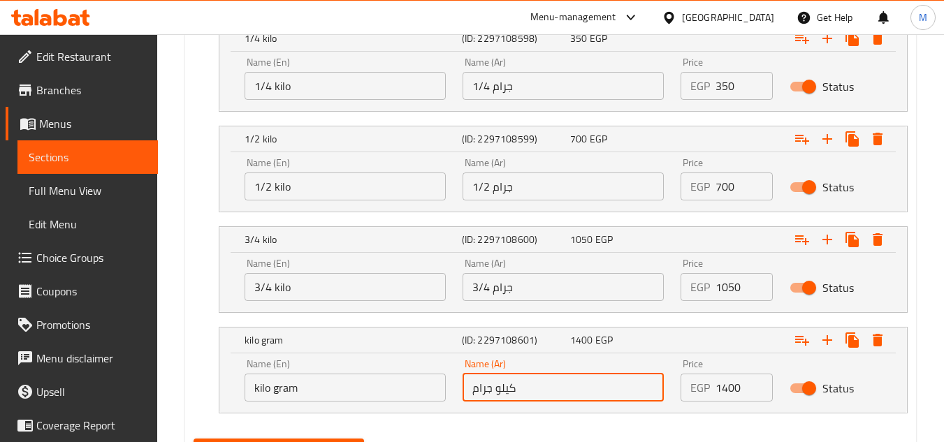
click at [507, 388] on input "كيلو جرام" at bounding box center [563, 388] width 201 height 28
click at [498, 290] on input "3/4 جرام" at bounding box center [563, 287] width 201 height 28
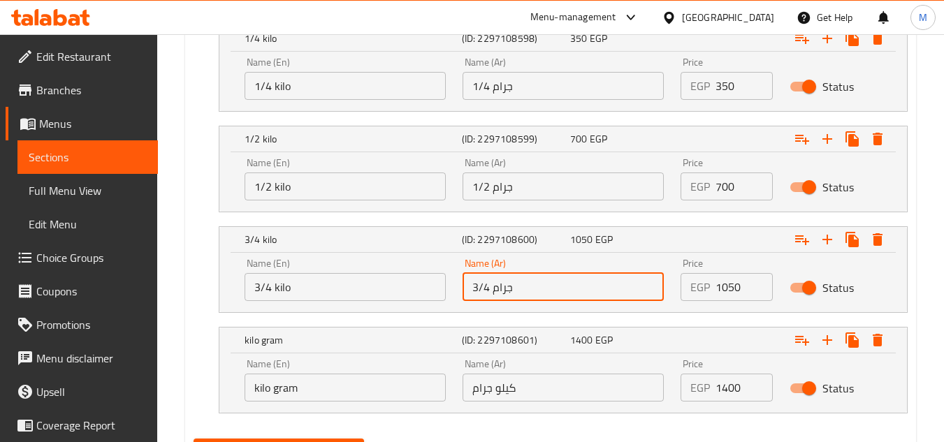
click at [498, 290] on input "3/4 جرام" at bounding box center [563, 287] width 201 height 28
paste input "كيلو"
type input "3/4 كيلو"
click at [504, 182] on input "1/2 جرام" at bounding box center [563, 187] width 201 height 28
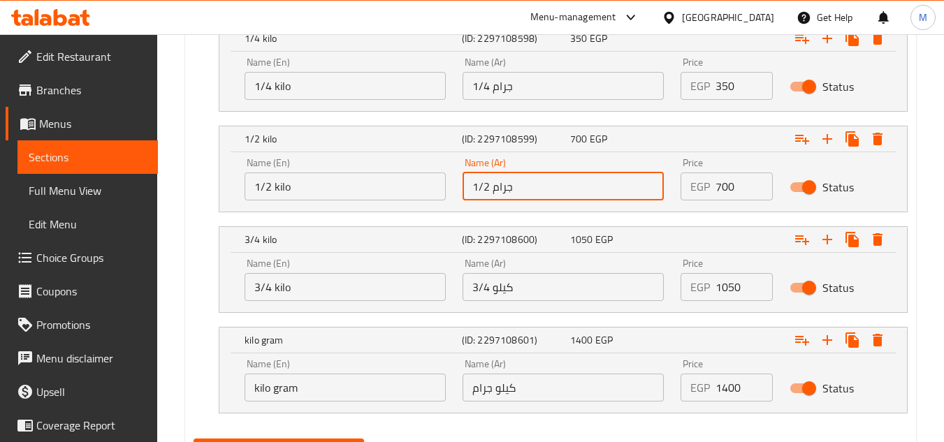
click at [504, 182] on input "1/2 جرام" at bounding box center [563, 187] width 201 height 28
paste input "كيلو"
type input "1/2 كيلو"
click at [504, 90] on input "1/4 جرام" at bounding box center [563, 86] width 201 height 28
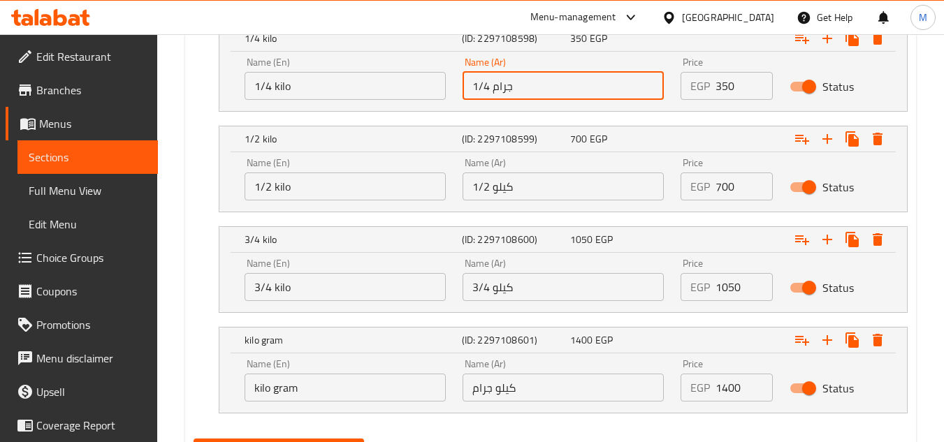
click at [504, 90] on input "1/4 جرام" at bounding box center [563, 86] width 201 height 28
paste input "كيلو"
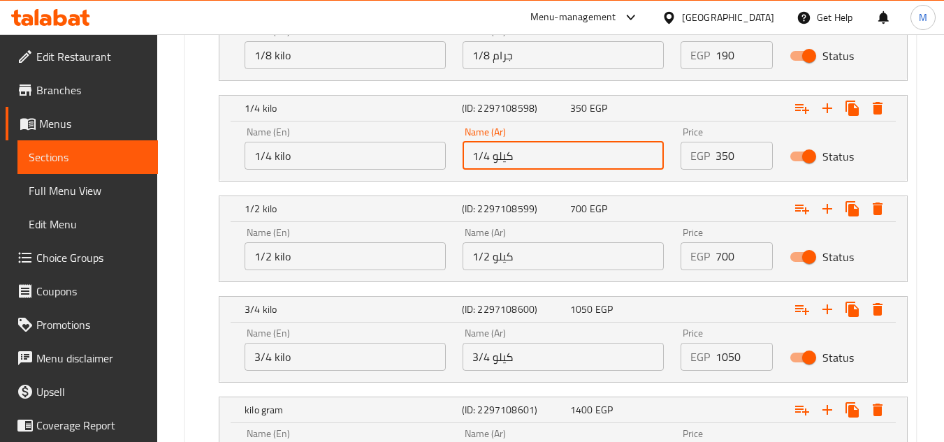
type input "1/4 كيلو"
click at [501, 58] on input "1/8 جرام" at bounding box center [563, 55] width 201 height 28
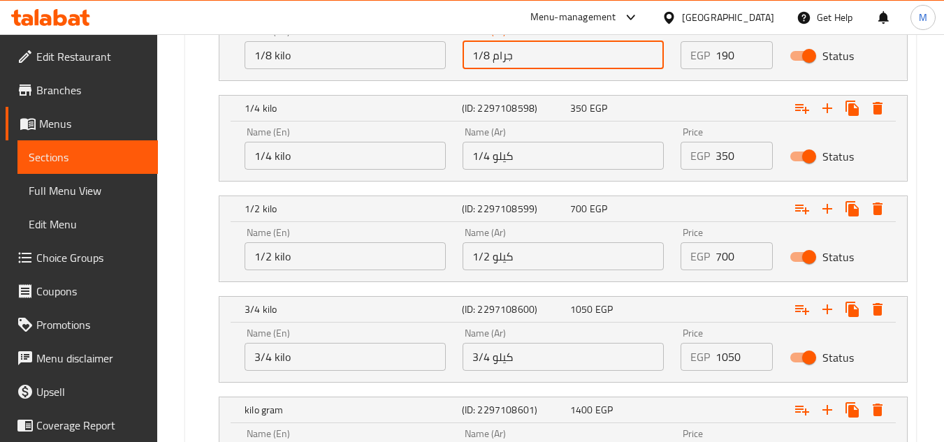
click at [501, 58] on input "1/8 جرام" at bounding box center [563, 55] width 201 height 28
paste input "كيلو"
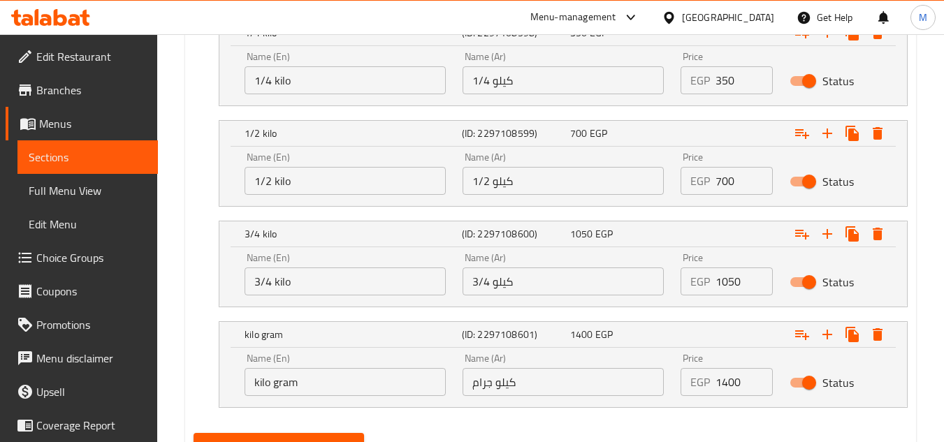
scroll to position [999, 0]
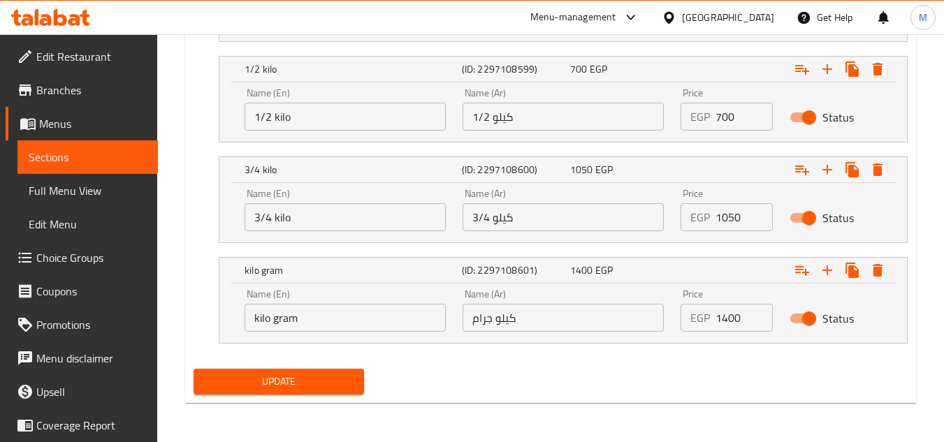
type input "1/8 كيلو"
click at [309, 399] on div "Update" at bounding box center [278, 381] width 181 height 37
click at [307, 391] on button "Update" at bounding box center [279, 382] width 170 height 26
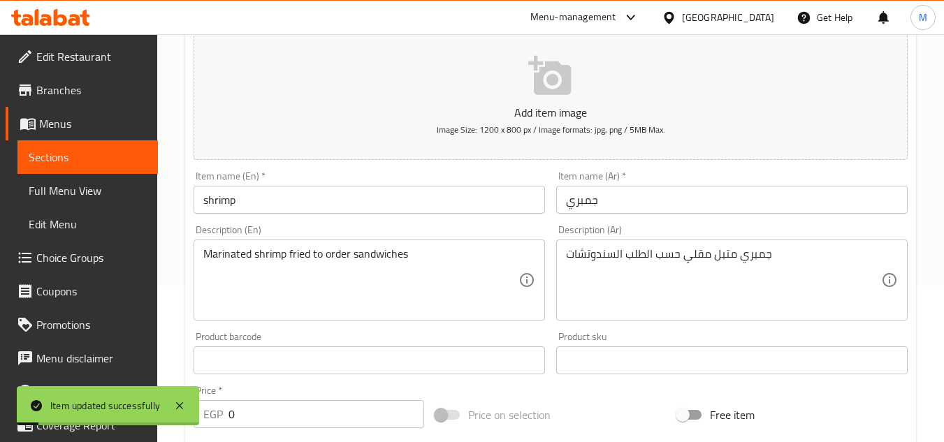
scroll to position [0, 0]
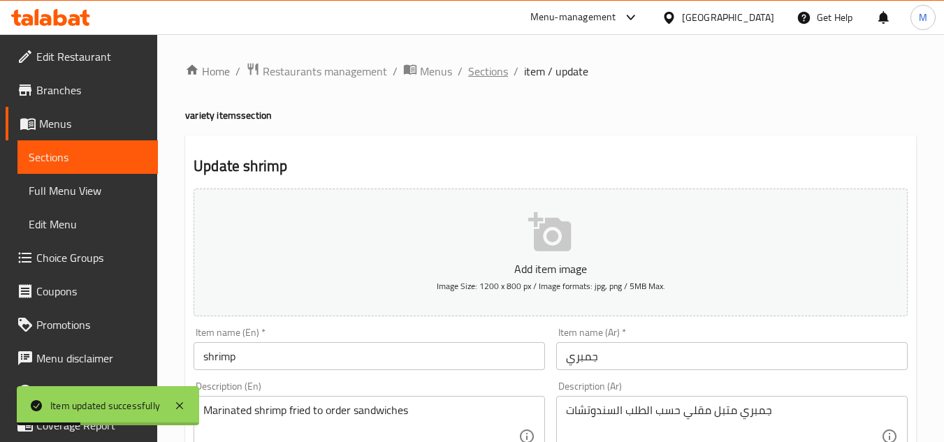
click at [485, 68] on span "Sections" at bounding box center [488, 71] width 40 height 17
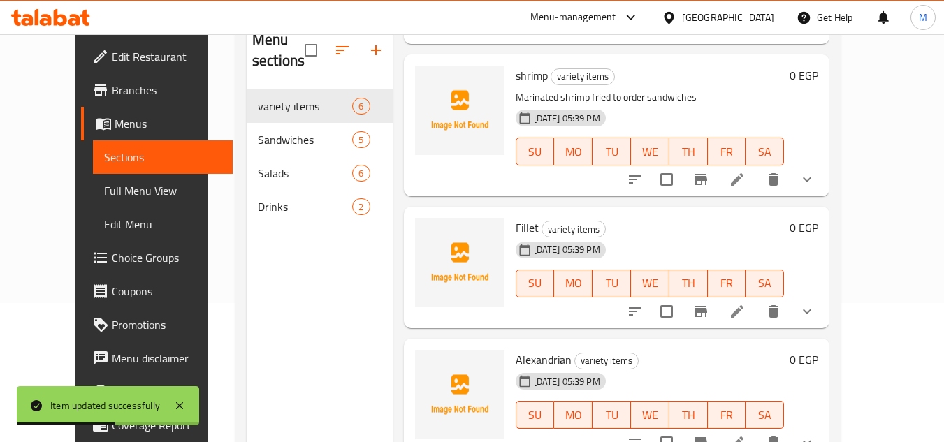
scroll to position [140, 0]
click at [744, 311] on icon at bounding box center [737, 311] width 13 height 13
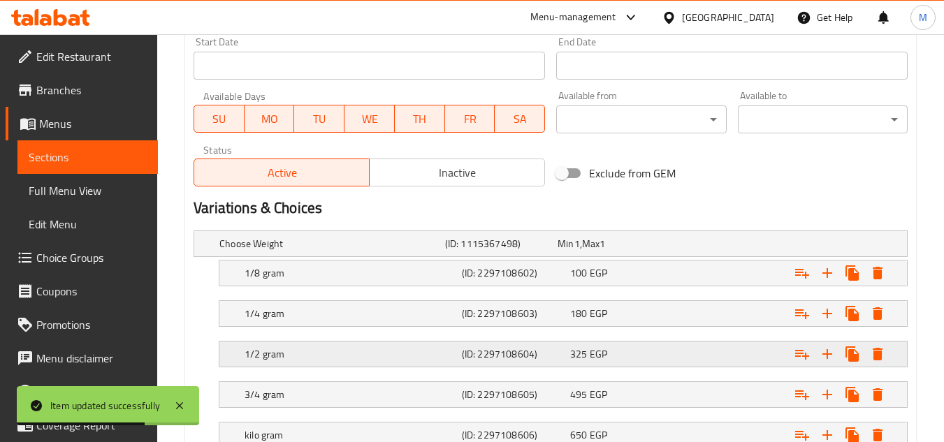
scroll to position [698, 0]
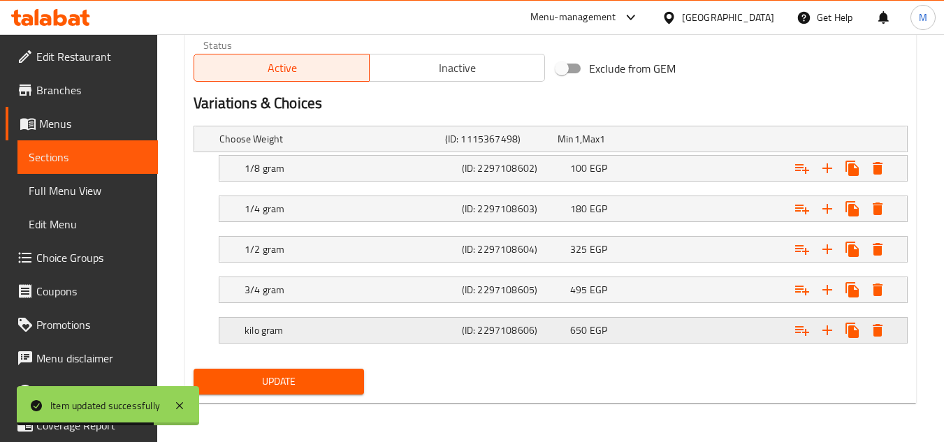
click at [293, 338] on div "kilo gram" at bounding box center [350, 331] width 217 height 20
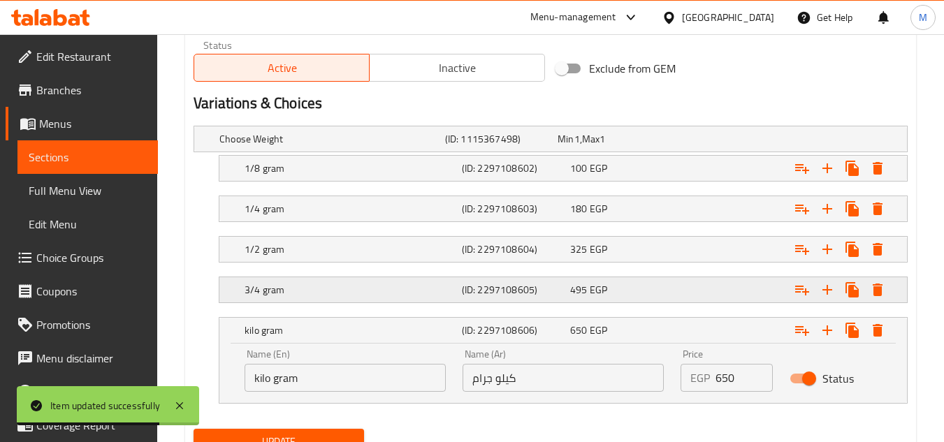
click at [293, 300] on div "3/4 gram (ID: 2297108605) 495 EGP" at bounding box center [567, 290] width 651 height 31
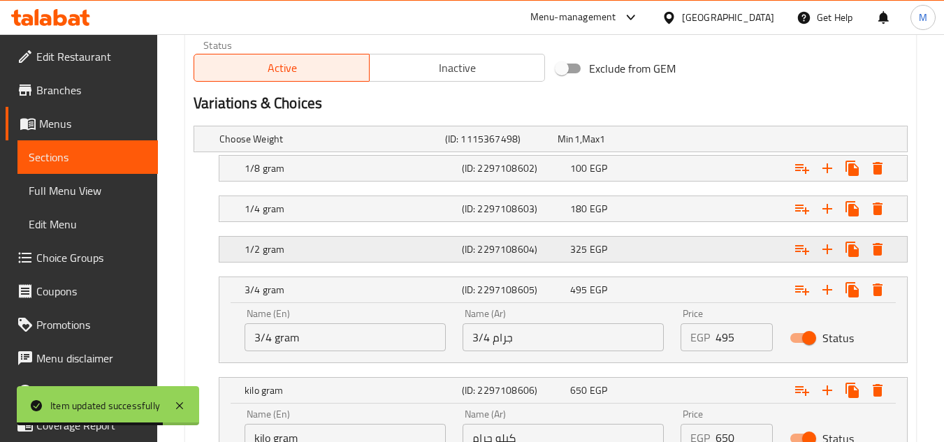
click at [293, 253] on h5 "1/2 gram" at bounding box center [351, 249] width 212 height 14
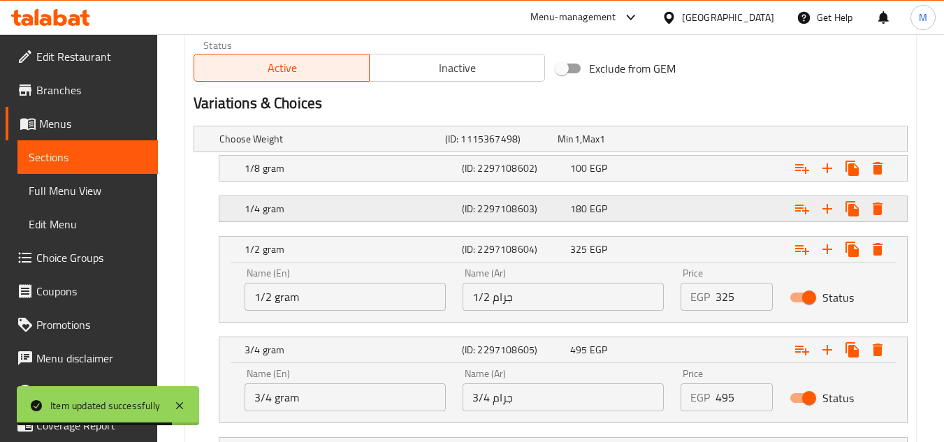
click at [296, 205] on h5 "1/4 gram" at bounding box center [351, 209] width 212 height 14
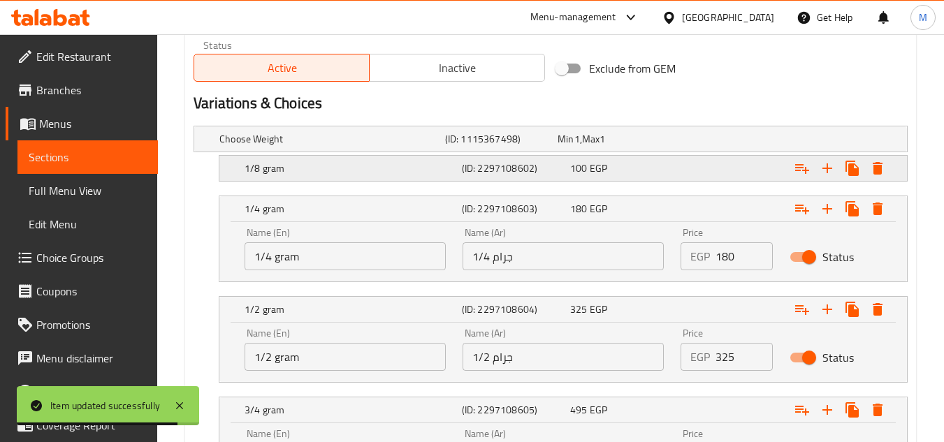
click at [297, 174] on h5 "1/8 gram" at bounding box center [351, 168] width 212 height 14
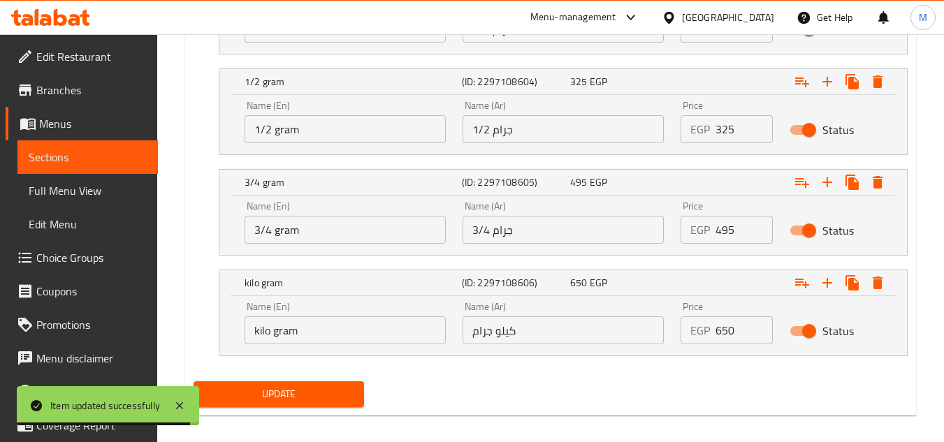
scroll to position [999, 0]
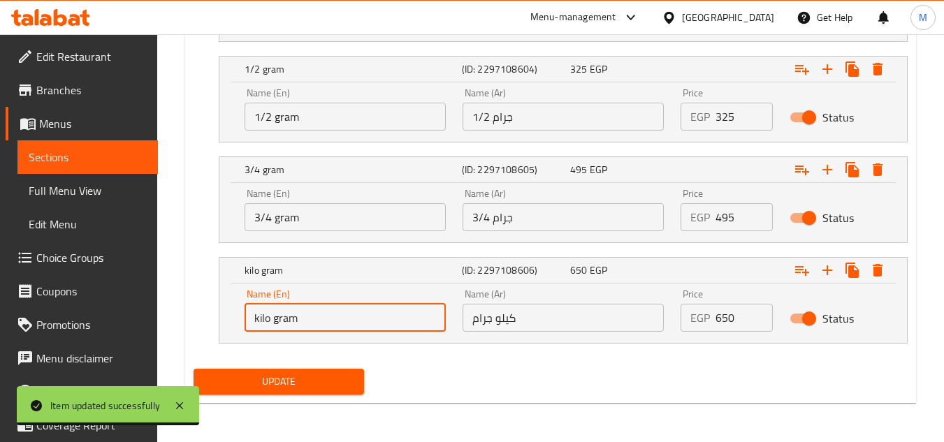
click at [259, 315] on input "kilo gram" at bounding box center [345, 318] width 201 height 28
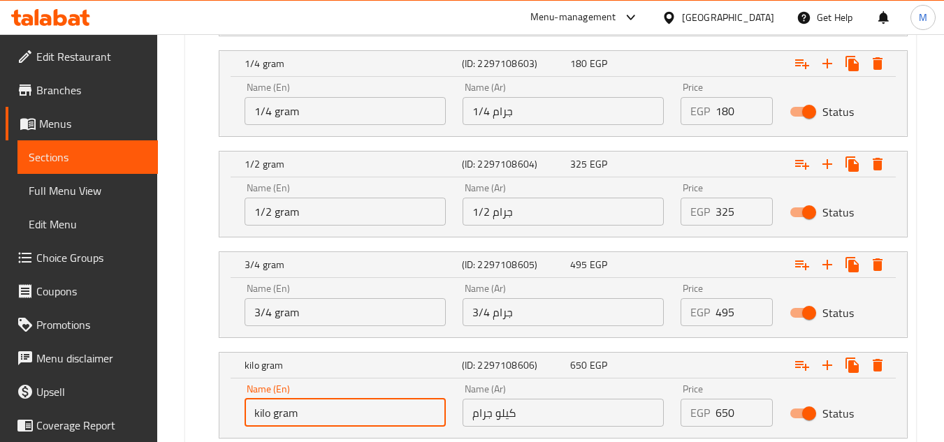
scroll to position [789, 0]
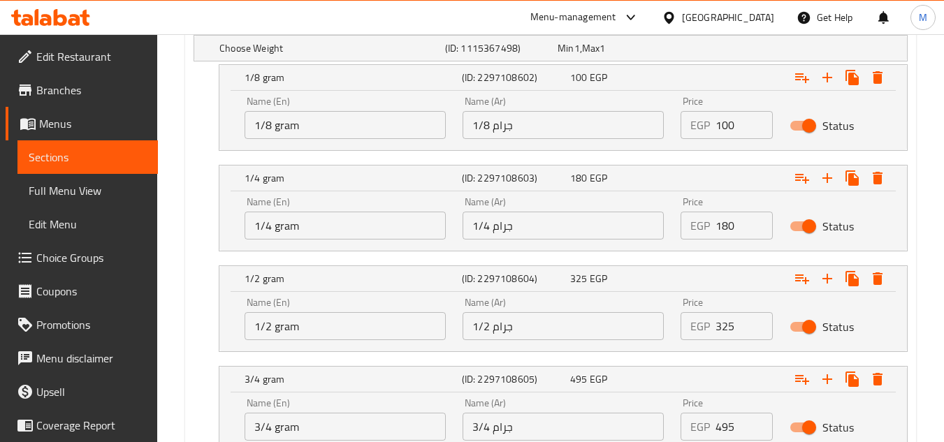
click at [284, 122] on input "1/8 gram" at bounding box center [345, 125] width 201 height 28
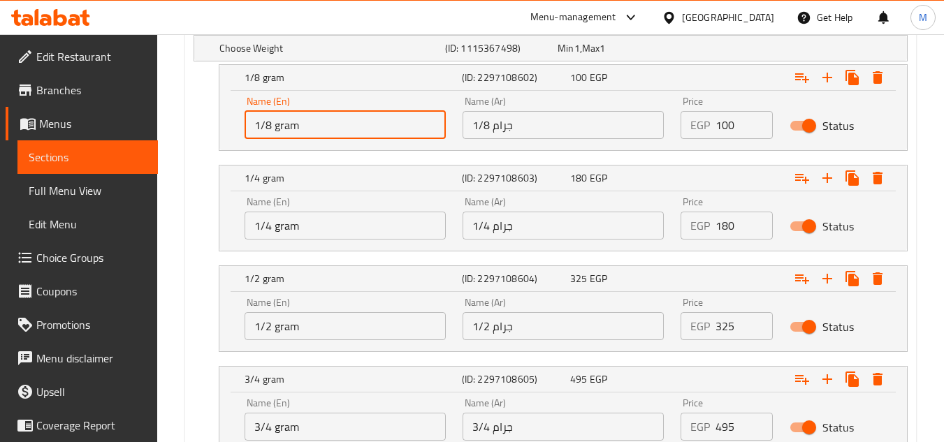
click at [284, 122] on input "1/8 gram" at bounding box center [345, 125] width 201 height 28
paste input "kilo"
type input "1/8 kilo"
click at [291, 222] on input "1/4 gram" at bounding box center [345, 226] width 201 height 28
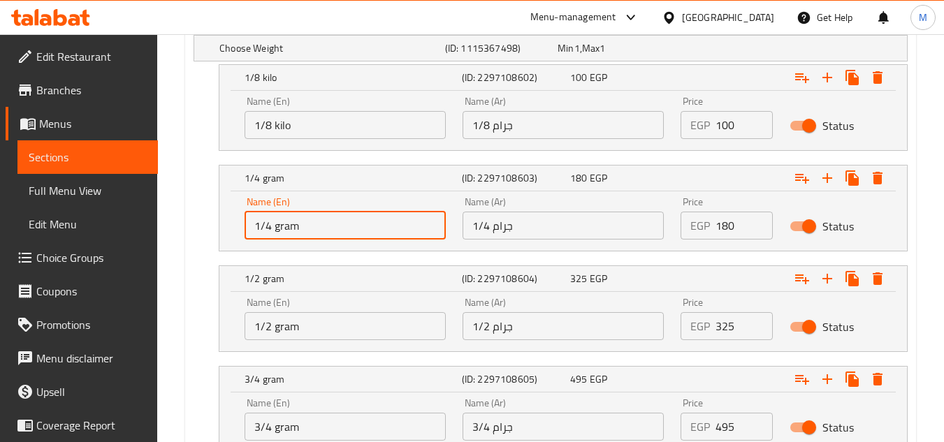
drag, startPoint x: 291, startPoint y: 222, endPoint x: 303, endPoint y: 233, distance: 16.3
click at [291, 222] on input "1/4 gram" at bounding box center [345, 226] width 201 height 28
paste input "kilo"
type input "1/4 kilo"
click at [289, 326] on input "1/2 gram" at bounding box center [345, 326] width 201 height 28
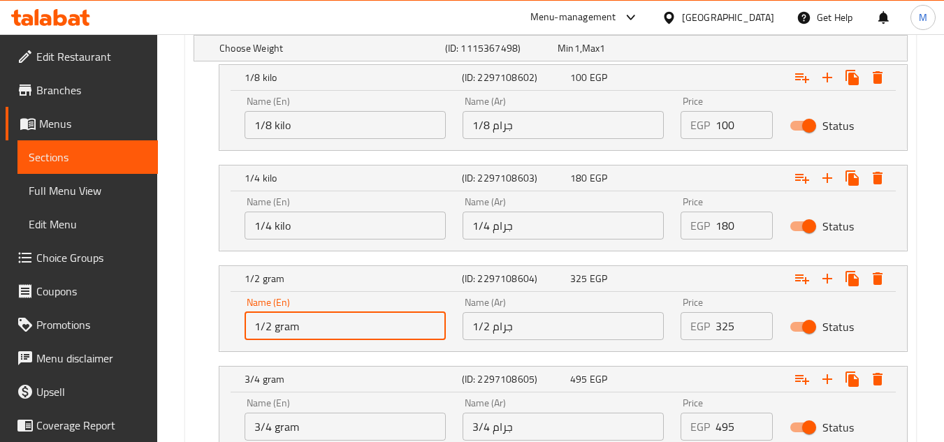
click at [289, 326] on input "1/2 gram" at bounding box center [345, 326] width 201 height 28
paste input "kilo"
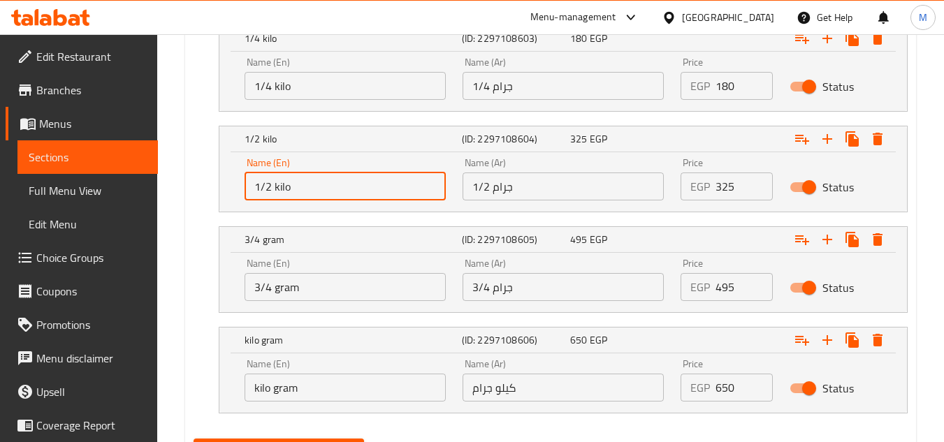
type input "1/2 kilo"
click at [287, 293] on input "3/4 gram" at bounding box center [345, 287] width 201 height 28
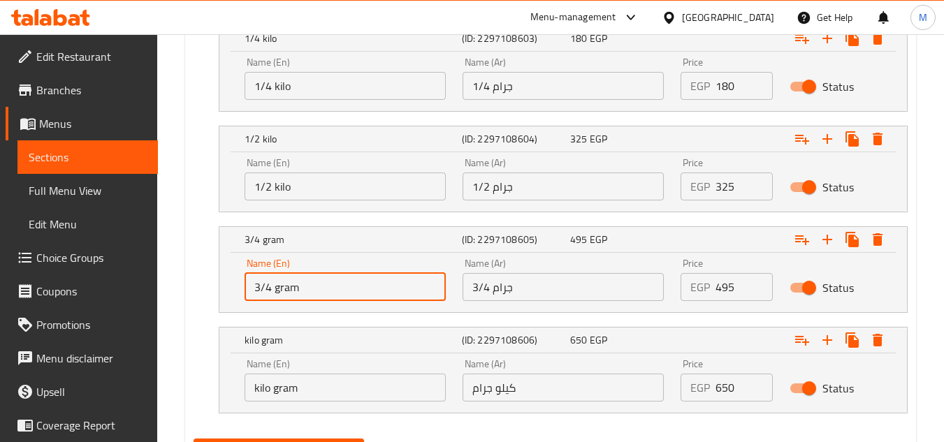
click at [287, 293] on input "3/4 gram" at bounding box center [345, 287] width 201 height 28
paste input "kilo"
type input "3/4 kilo"
click at [507, 391] on input "كيلو جرام" at bounding box center [563, 388] width 201 height 28
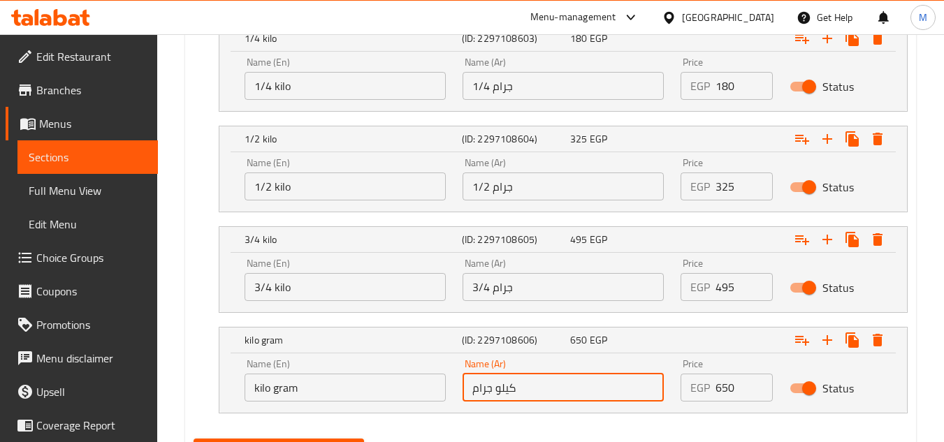
click at [507, 391] on input "كيلو جرام" at bounding box center [563, 388] width 201 height 28
click at [514, 384] on input "كيلو جرام" at bounding box center [563, 388] width 201 height 28
click at [503, 385] on input "كيلو جرام" at bounding box center [563, 388] width 201 height 28
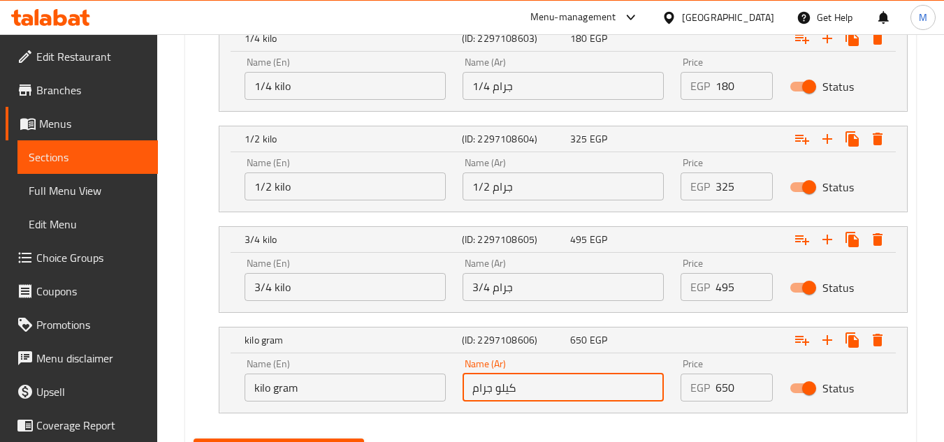
click at [505, 285] on input "3/4 جرام" at bounding box center [563, 287] width 201 height 28
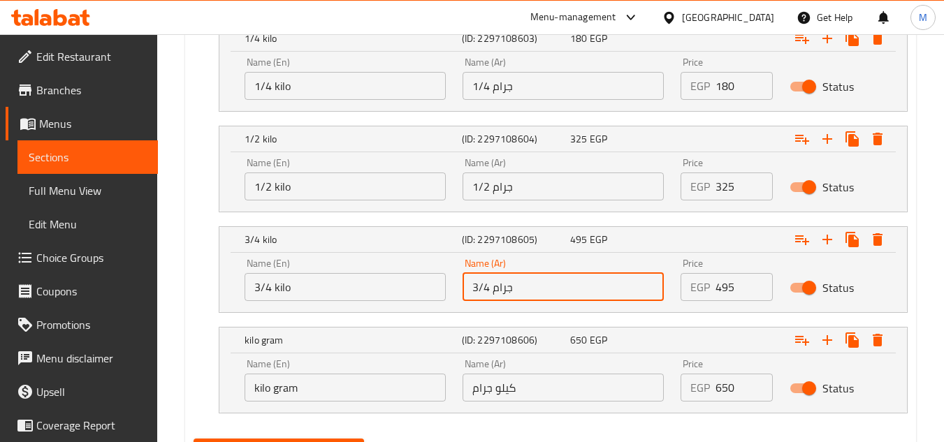
click at [505, 285] on input "3/4 جرام" at bounding box center [563, 287] width 201 height 28
paste input "كيلو"
type input "3/4 كيلو"
click at [500, 187] on input "1/2 جرام" at bounding box center [563, 187] width 201 height 28
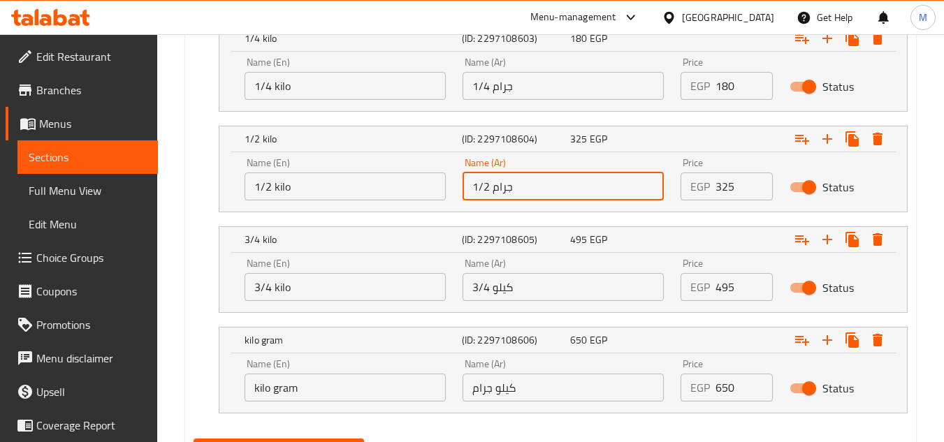
click at [500, 187] on input "1/2 جرام" at bounding box center [563, 187] width 201 height 28
paste input "كيلو"
type input "1/2 كيلو"
click at [502, 82] on input "1/4 جرام" at bounding box center [563, 86] width 201 height 28
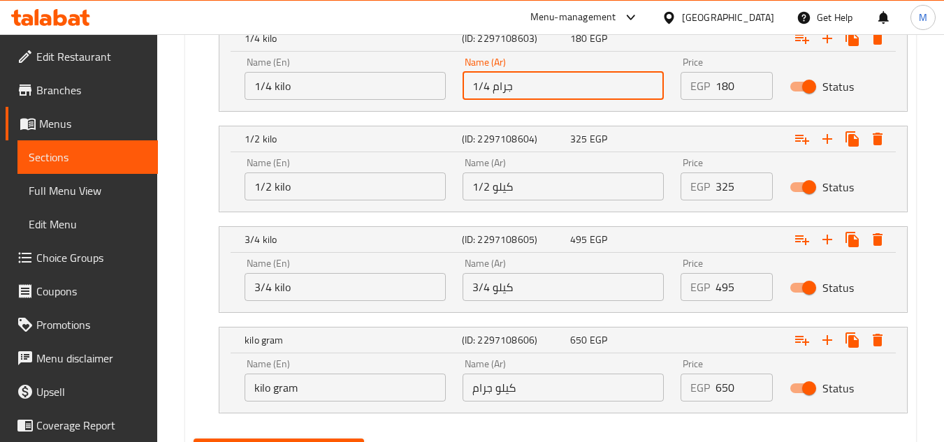
click at [502, 82] on input "1/4 جرام" at bounding box center [563, 86] width 201 height 28
paste input "كيلو"
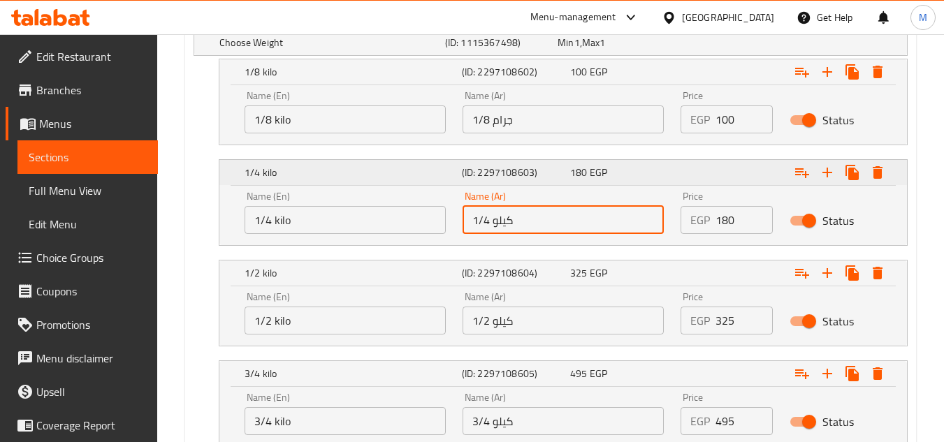
scroll to position [789, 0]
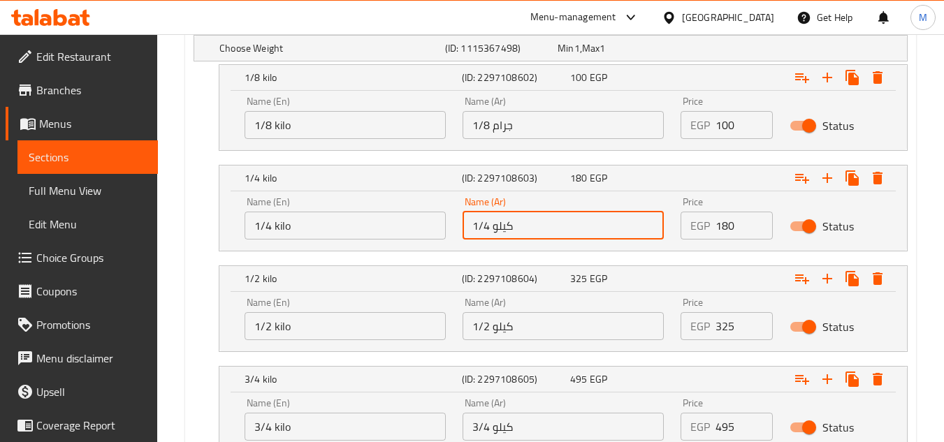
type input "1/4 كيلو"
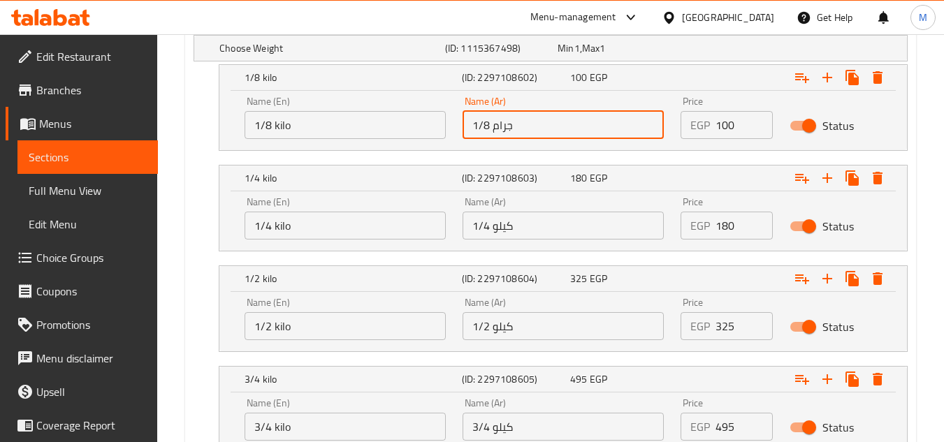
click at [502, 124] on input "1/8 جرام" at bounding box center [563, 125] width 201 height 28
paste input "كيلو"
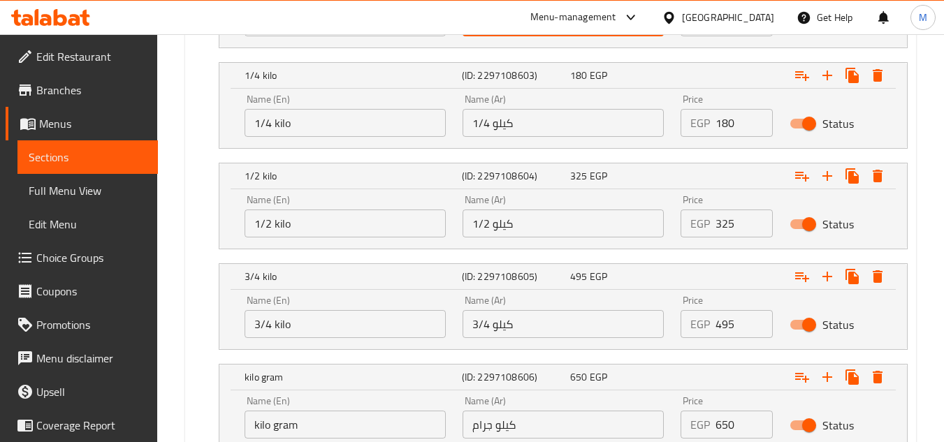
scroll to position [999, 0]
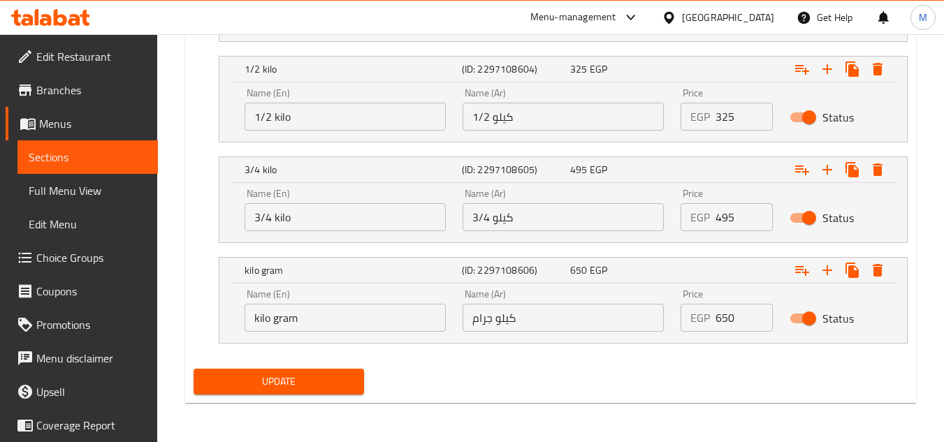
type input "1/8 كيلو"
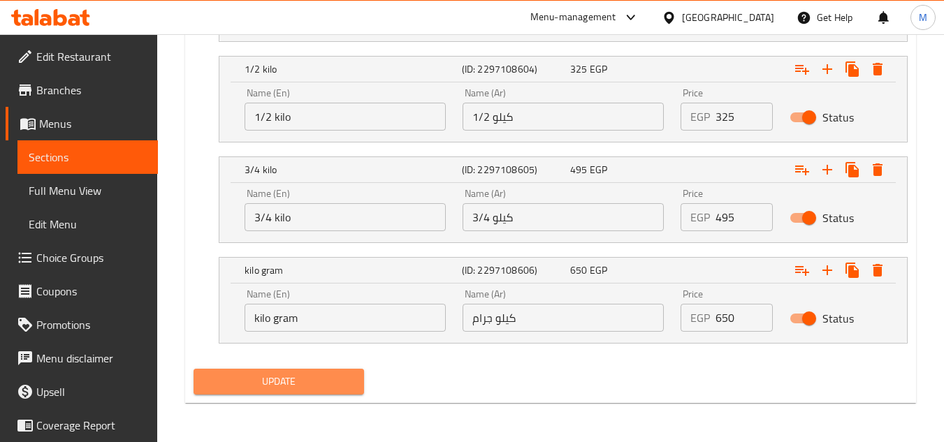
click at [285, 383] on span "Update" at bounding box center [278, 381] width 147 height 17
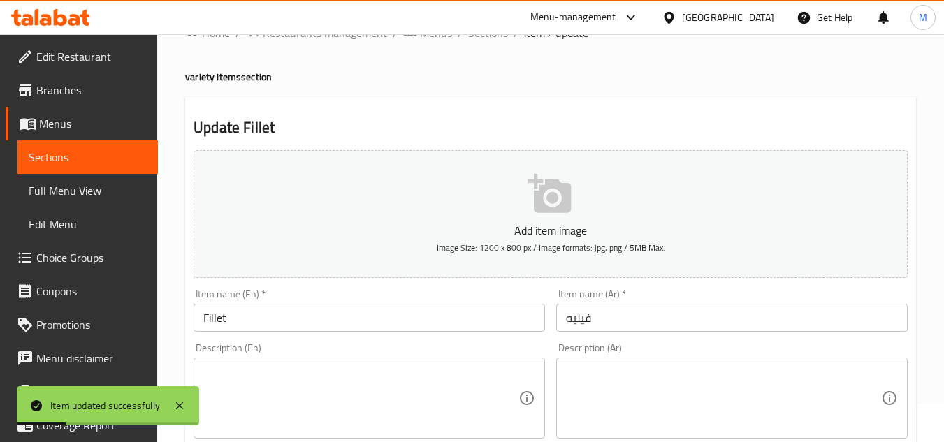
scroll to position [0, 0]
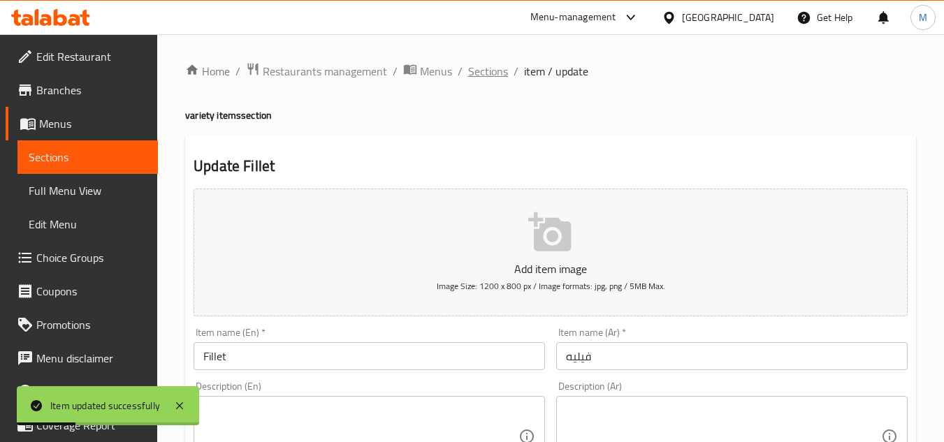
click at [493, 78] on span "Sections" at bounding box center [488, 71] width 40 height 17
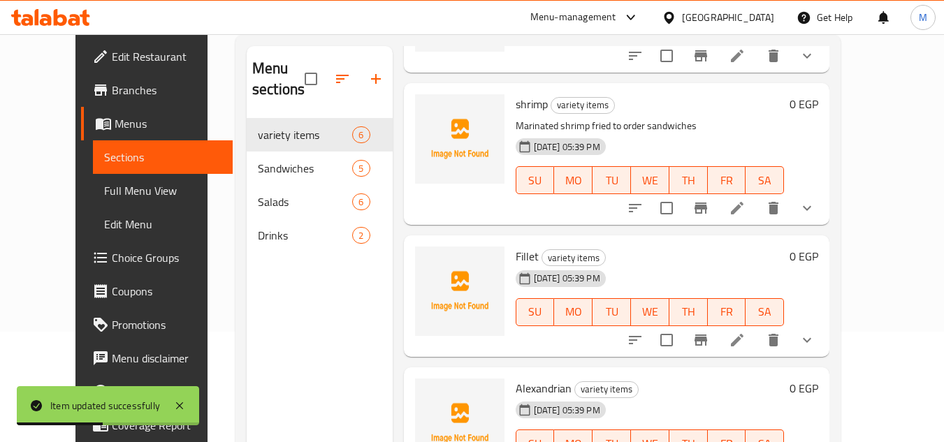
scroll to position [196, 0]
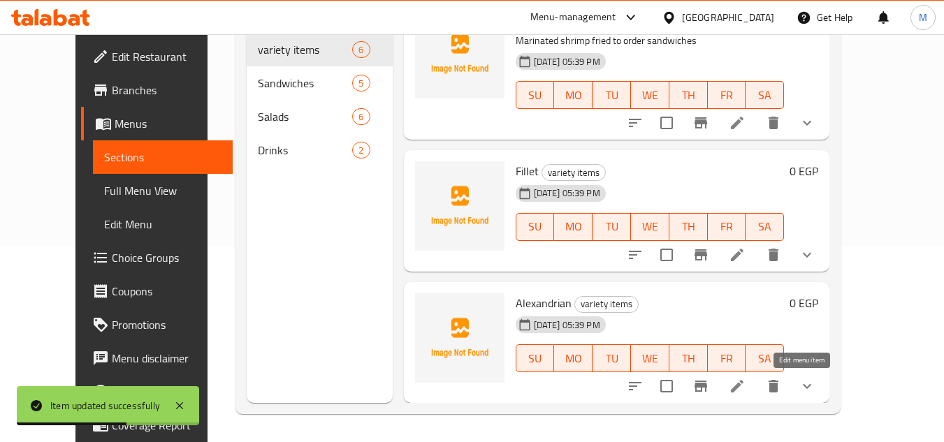
click at [746, 392] on icon at bounding box center [737, 386] width 17 height 17
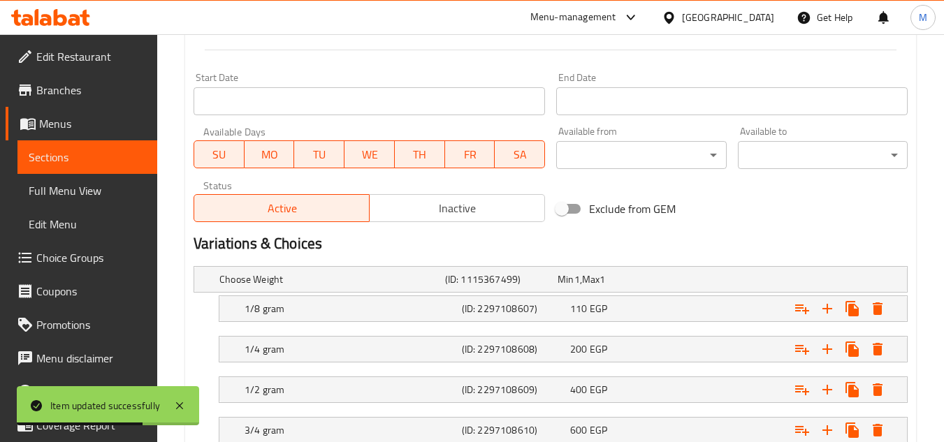
scroll to position [629, 0]
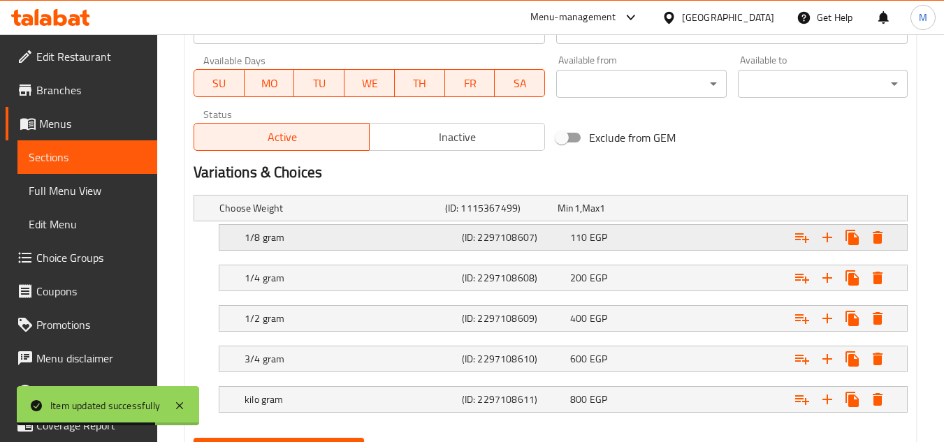
click at [291, 252] on div "1/8 gram (ID: 2297108607) 110 EGP" at bounding box center [567, 237] width 651 height 31
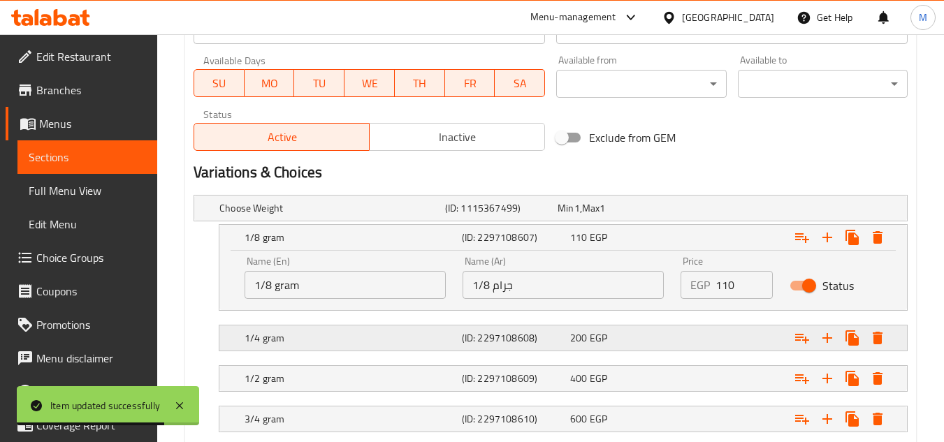
click at [293, 328] on div "1/4 gram" at bounding box center [350, 338] width 217 height 20
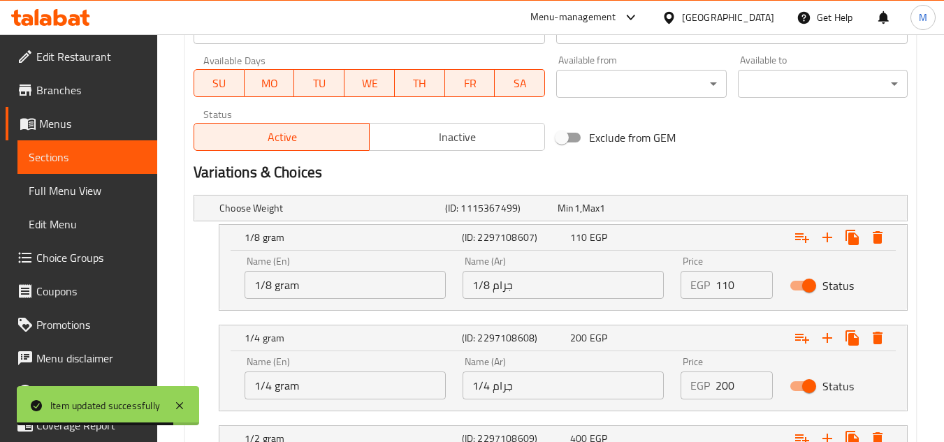
scroll to position [818, 0]
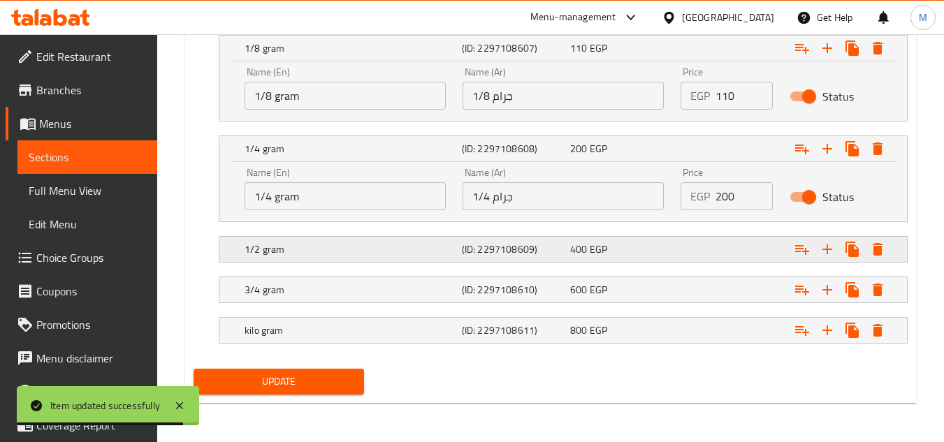
click at [307, 259] on div "1/2 gram (ID: 2297108609) 400 EGP" at bounding box center [567, 249] width 651 height 31
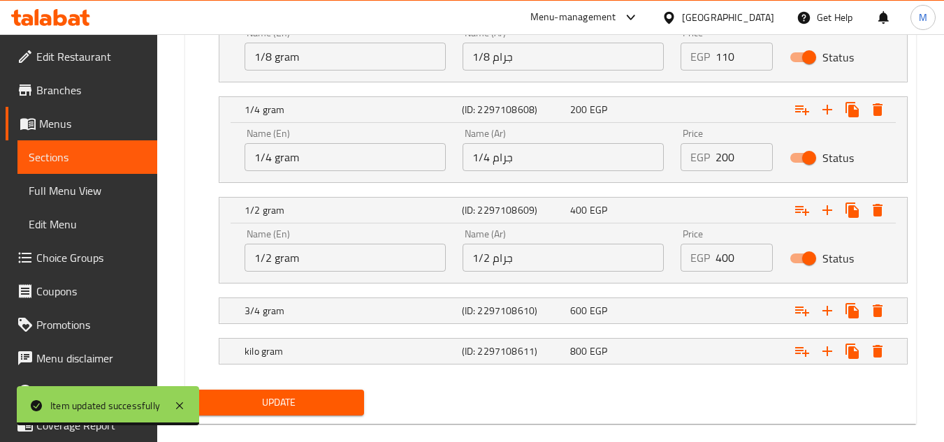
scroll to position [878, 0]
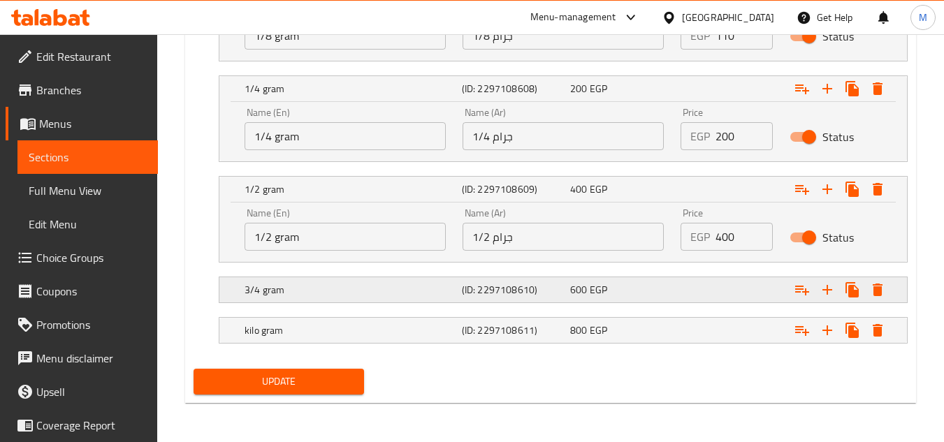
click at [310, 286] on h5 "3/4 gram" at bounding box center [351, 290] width 212 height 14
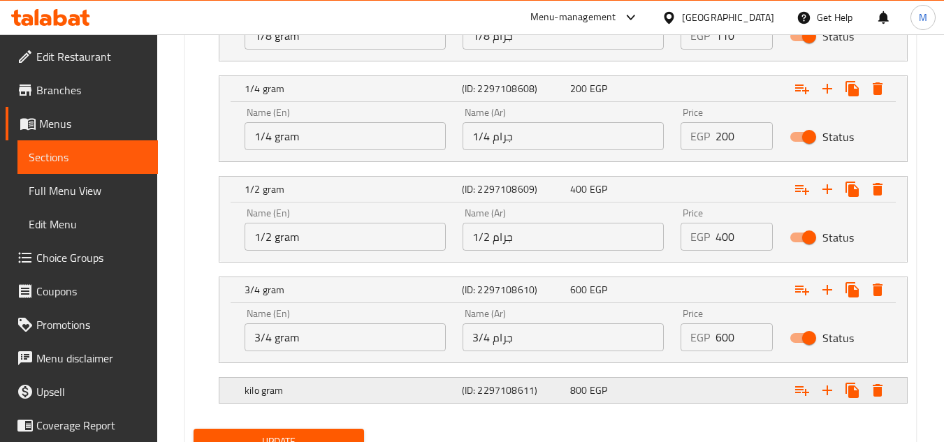
click at [307, 393] on h5 "kilo gram" at bounding box center [351, 391] width 212 height 14
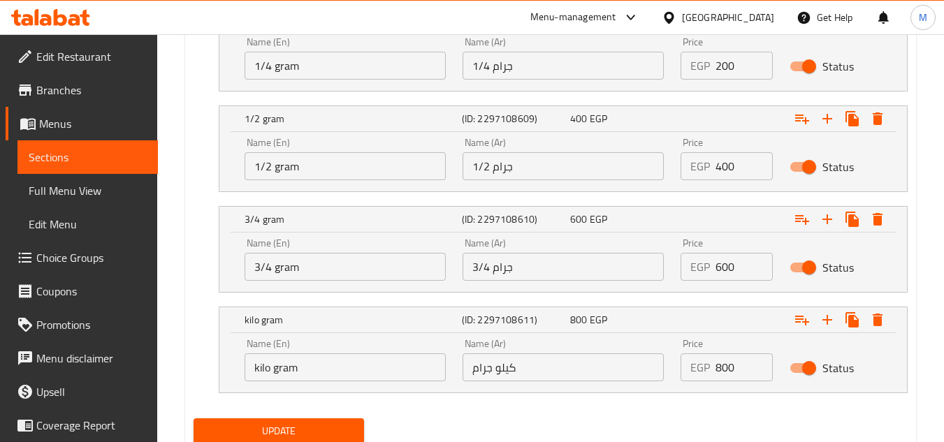
scroll to position [999, 0]
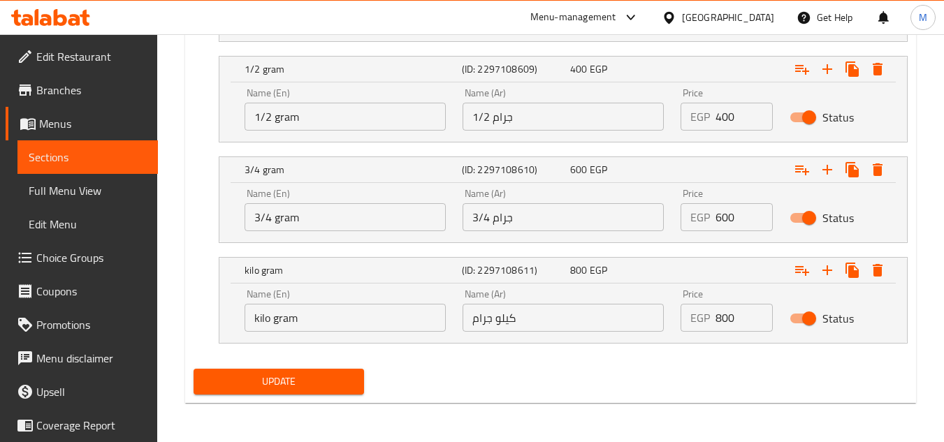
click at [260, 321] on input "kilo gram" at bounding box center [345, 318] width 201 height 28
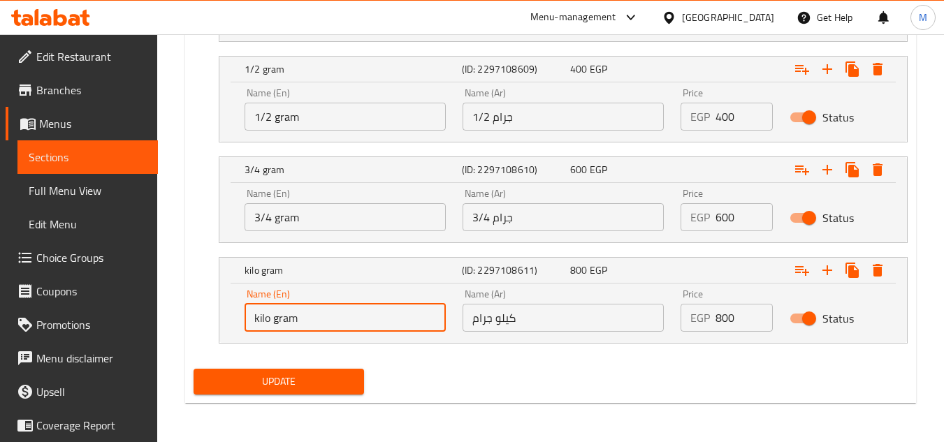
click at [260, 321] on input "kilo gram" at bounding box center [345, 318] width 201 height 28
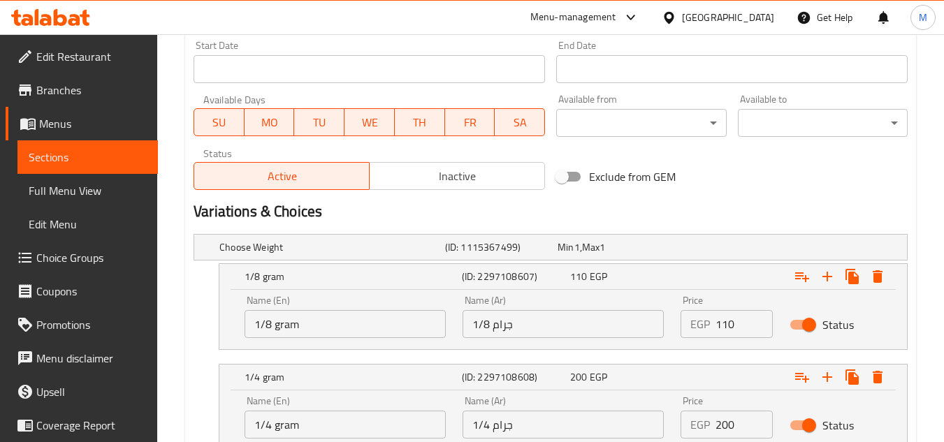
scroll to position [579, 0]
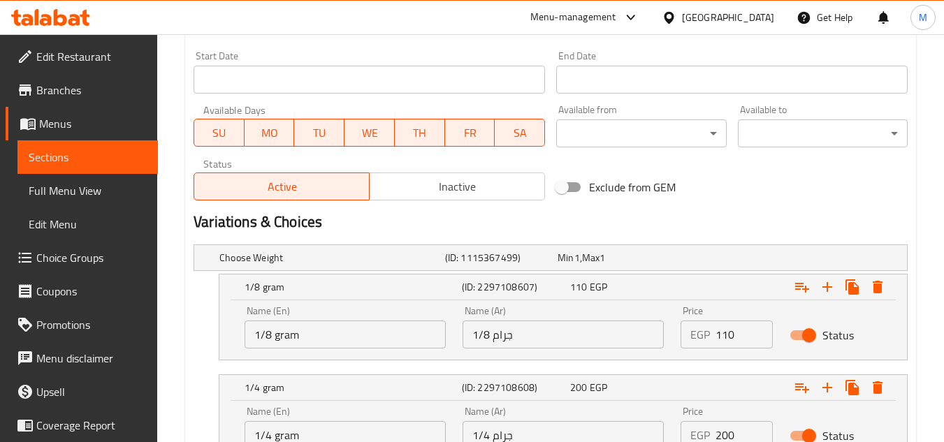
click at [284, 341] on input "1/8 gram" at bounding box center [345, 335] width 201 height 28
paste input "kilo"
click at [289, 333] on input "1/8 grkilo am" at bounding box center [345, 335] width 201 height 28
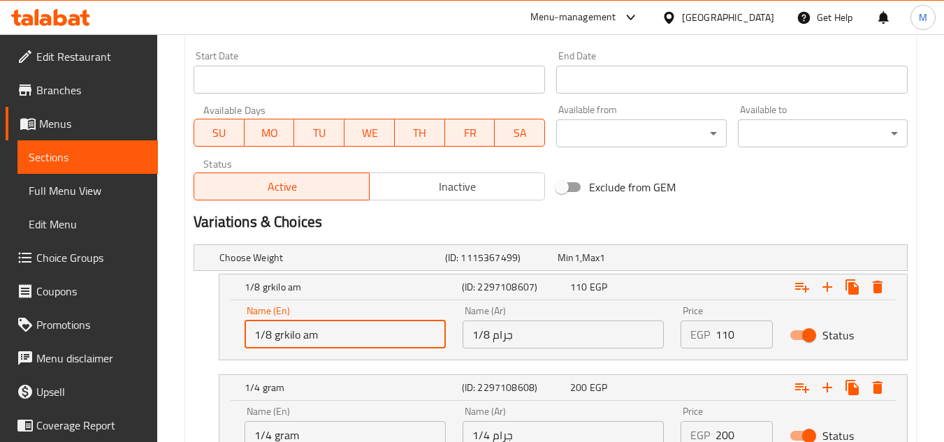
drag, startPoint x: 289, startPoint y: 333, endPoint x: 331, endPoint y: 337, distance: 42.1
click at [331, 337] on input "1/8 grkilo am" at bounding box center [345, 335] width 201 height 28
paste input "kilo"
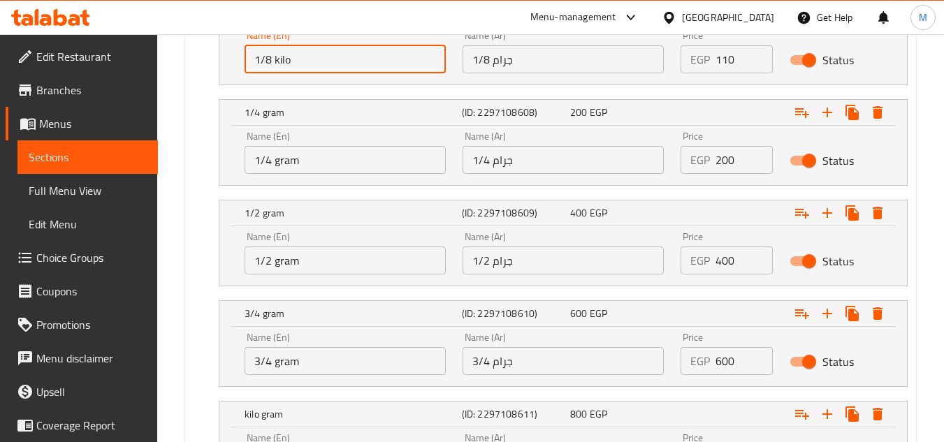
scroll to position [859, 0]
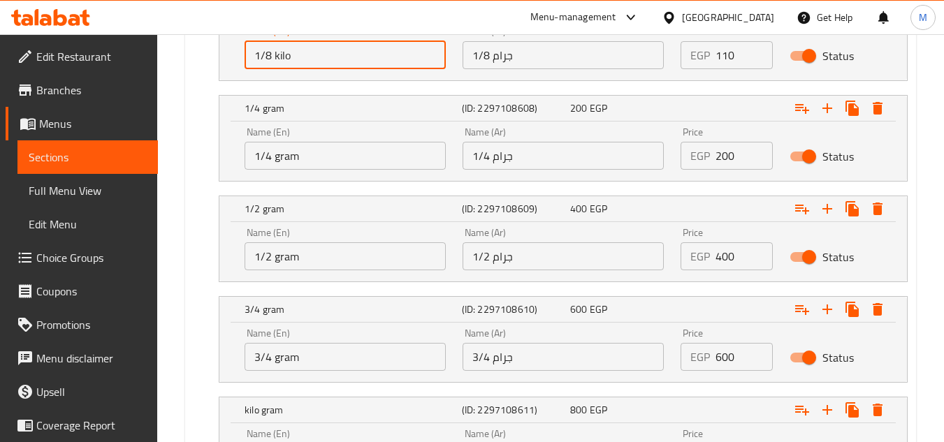
type input "1/8 kilo"
click at [286, 154] on input "1/4 gram" at bounding box center [345, 156] width 201 height 28
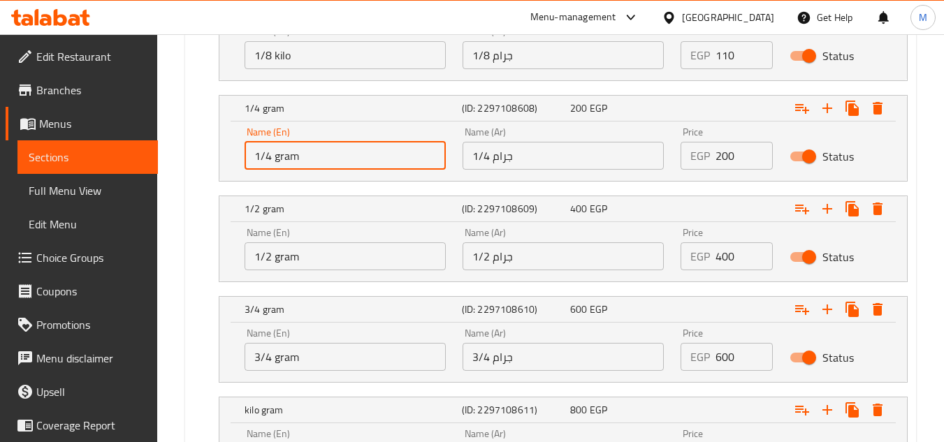
click at [286, 154] on input "1/4 gram" at bounding box center [345, 156] width 201 height 28
paste input "kilo"
type input "1/4 kilo"
click at [287, 257] on input "1/2 gram" at bounding box center [345, 256] width 201 height 28
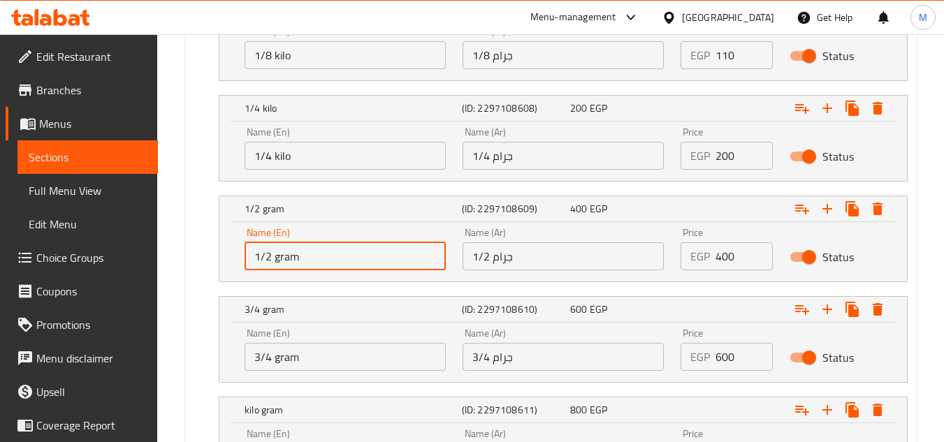
drag, startPoint x: 287, startPoint y: 257, endPoint x: 303, endPoint y: 331, distance: 75.1
click at [287, 257] on input "1/2 gram" at bounding box center [345, 256] width 201 height 28
paste input "kilo"
type input "1/2 kilo"
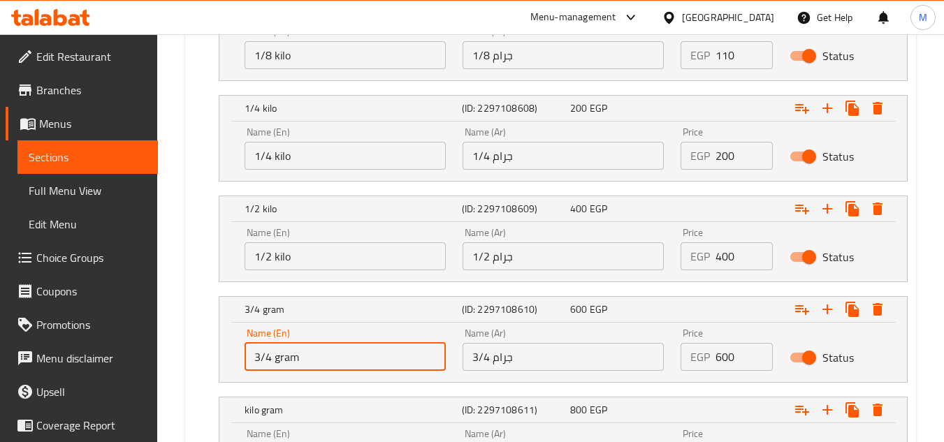
click at [285, 358] on input "3/4 gram" at bounding box center [345, 357] width 201 height 28
paste input "kilo"
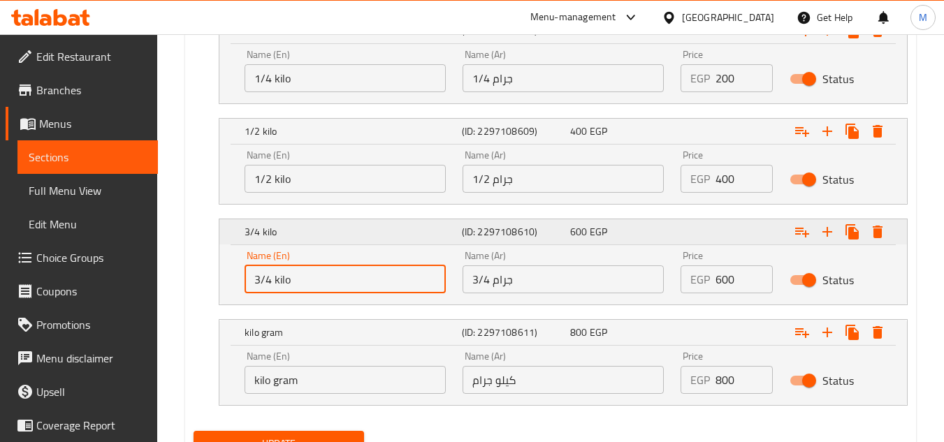
scroll to position [999, 0]
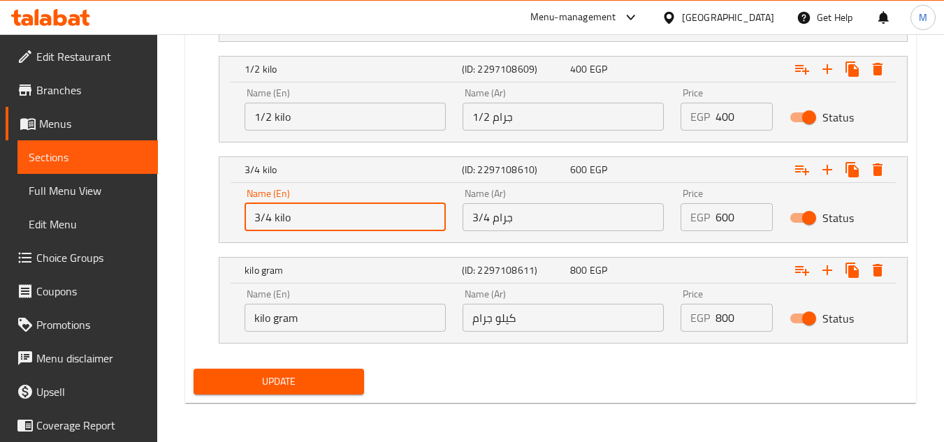
type input "3/4 kilo"
click at [508, 321] on input "كيلو جرام" at bounding box center [563, 318] width 201 height 28
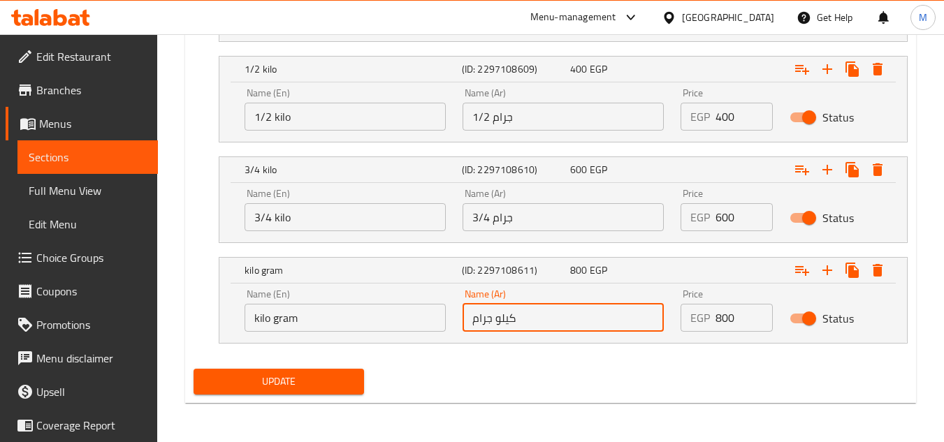
click at [508, 321] on input "كيلو جرام" at bounding box center [563, 318] width 201 height 28
click at [500, 220] on input "3/4 جرام" at bounding box center [563, 217] width 201 height 28
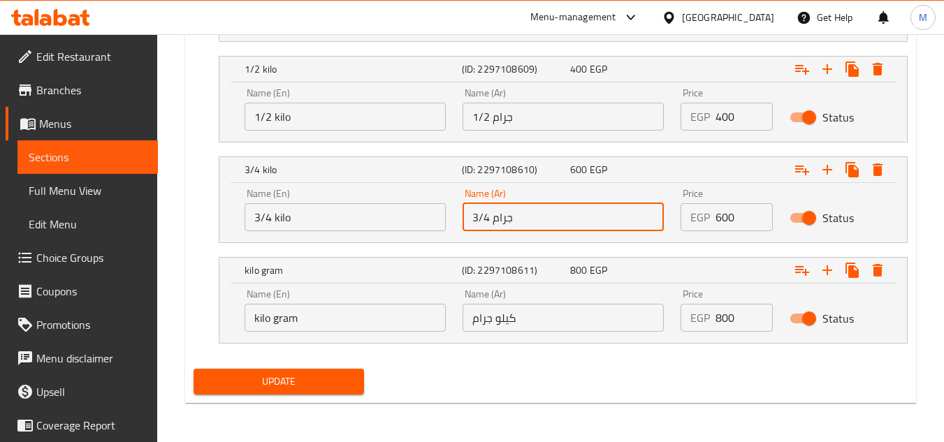
click at [500, 220] on input "3/4 جرام" at bounding box center [563, 217] width 201 height 28
paste input "كيلو"
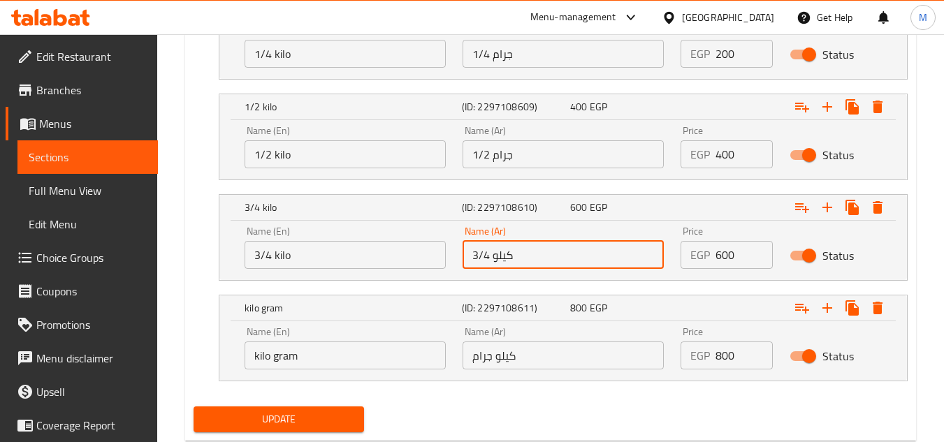
scroll to position [859, 0]
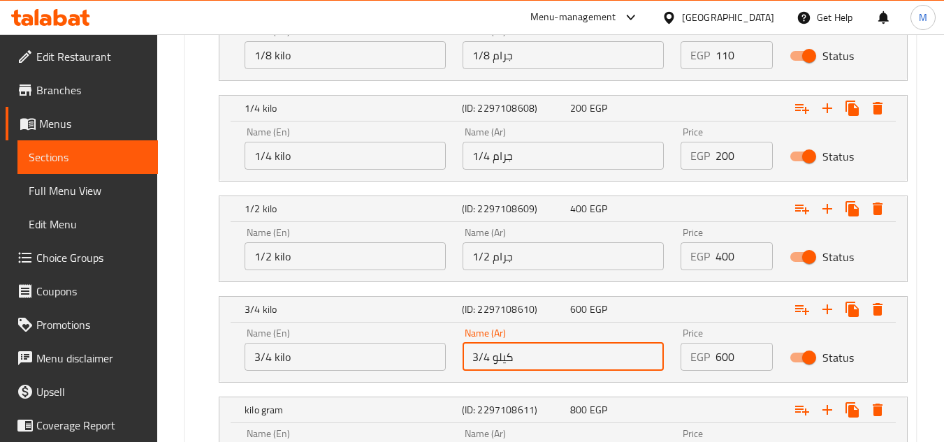
type input "3/4 كيلو"
click at [502, 254] on input "1/2 جرام" at bounding box center [563, 256] width 201 height 28
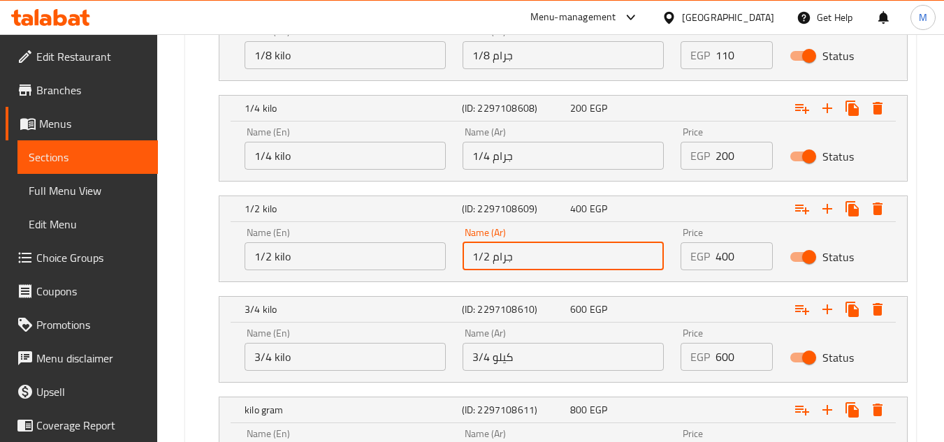
click at [502, 254] on input "1/2 جرام" at bounding box center [563, 256] width 201 height 28
paste input "كيلو"
type input "1/2 كيلو"
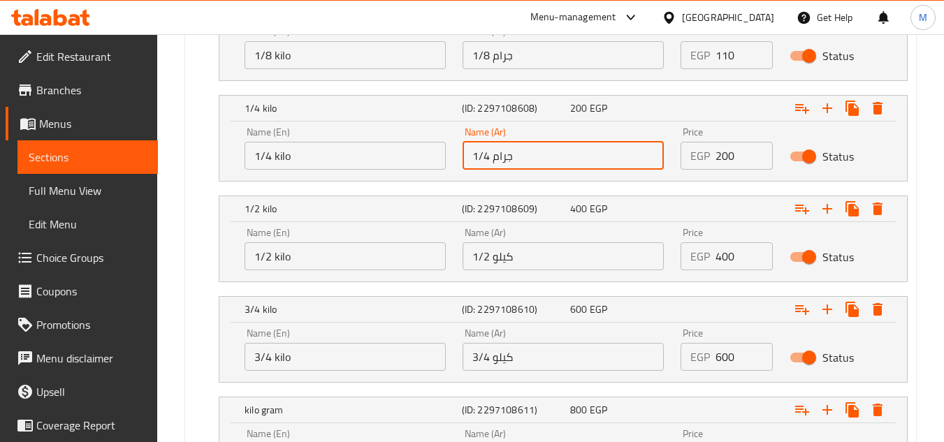
click at [504, 154] on input "1/4 جرام" at bounding box center [563, 156] width 201 height 28
paste input "كيلو"
type input "1/4 كيلو"
click at [499, 57] on input "1/8 جرام" at bounding box center [563, 55] width 201 height 28
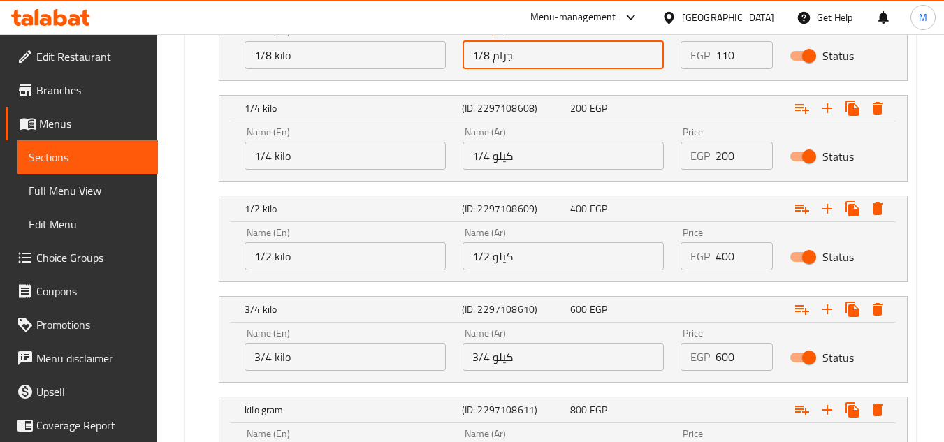
click at [499, 57] on input "1/8 جرام" at bounding box center [563, 55] width 201 height 28
paste input "كيلو"
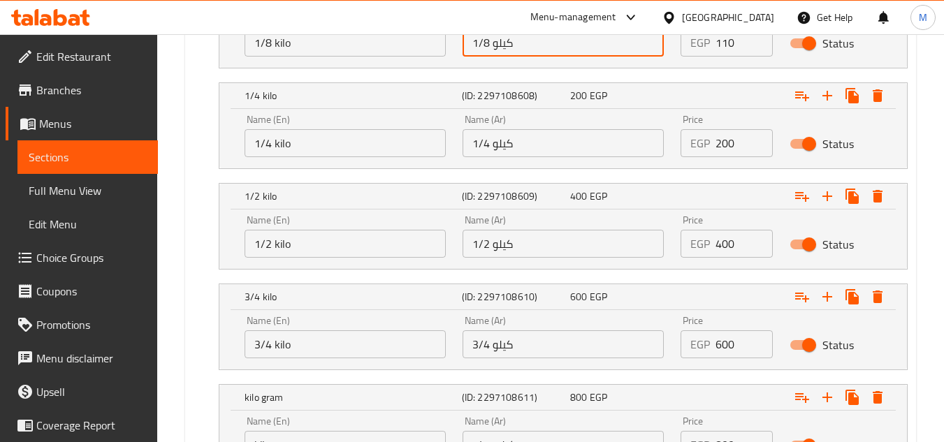
scroll to position [999, 0]
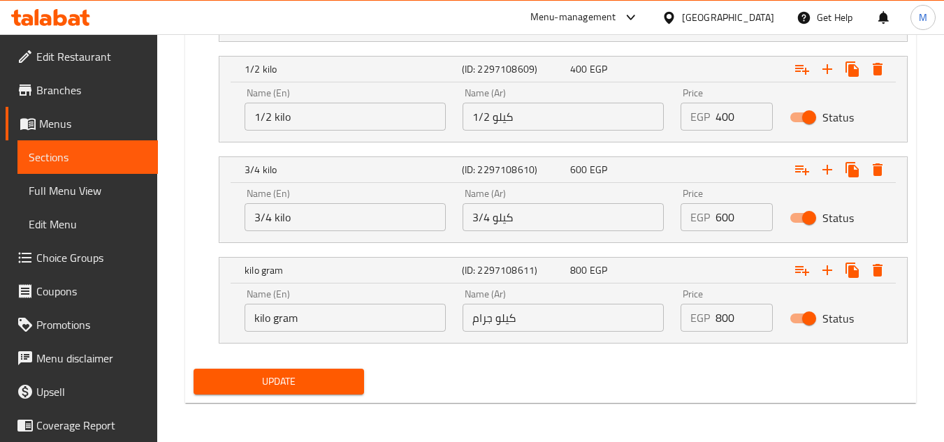
type input "1/8 كيلو"
click at [305, 386] on span "Update" at bounding box center [278, 381] width 147 height 17
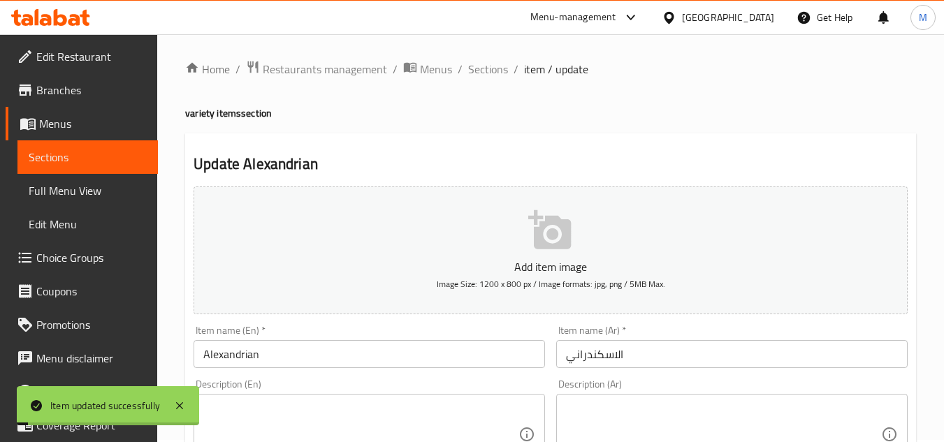
scroll to position [0, 0]
click at [469, 80] on span "Sections" at bounding box center [488, 71] width 40 height 17
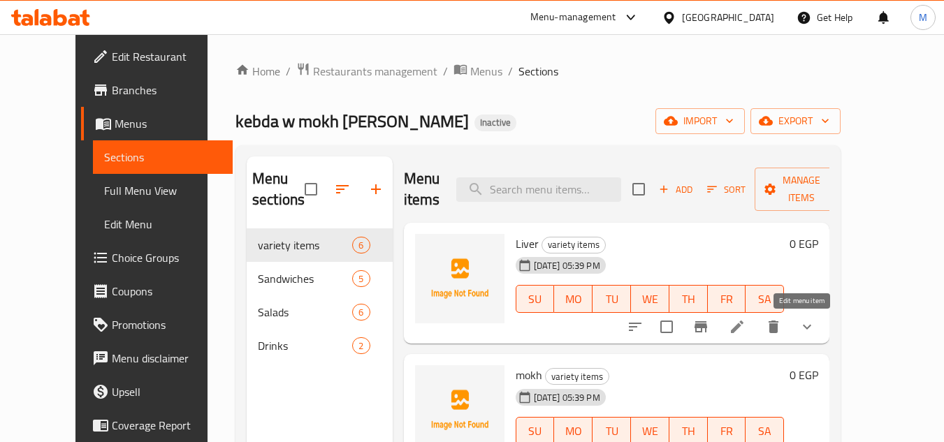
click at [746, 333] on icon at bounding box center [737, 327] width 17 height 17
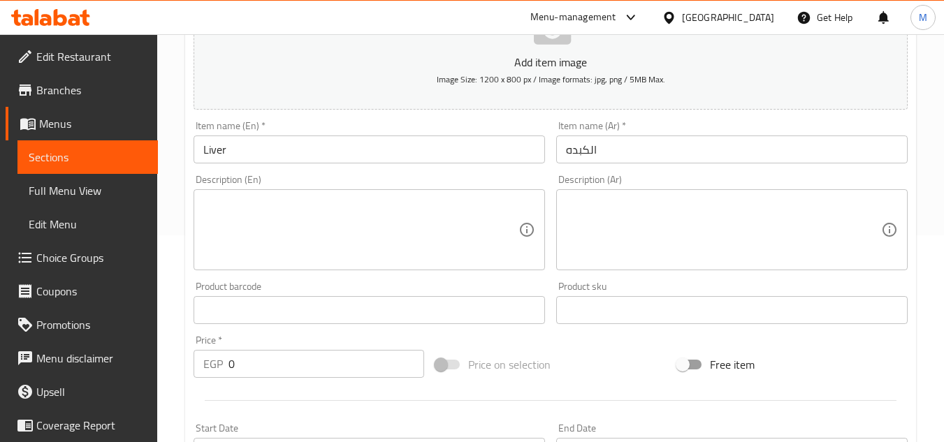
scroll to position [210, 0]
click at [676, 208] on textarea at bounding box center [723, 227] width 315 height 66
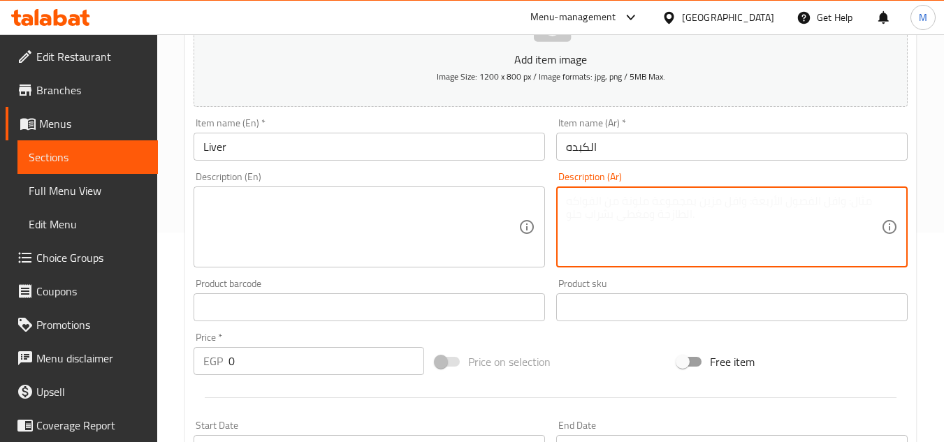
paste textarea "شرائح كبدة مقلية بخلطة البانيه المقرمشة"
type textarea "شرائح كبدة مقلية بخلطة البانيه المقرمشة"
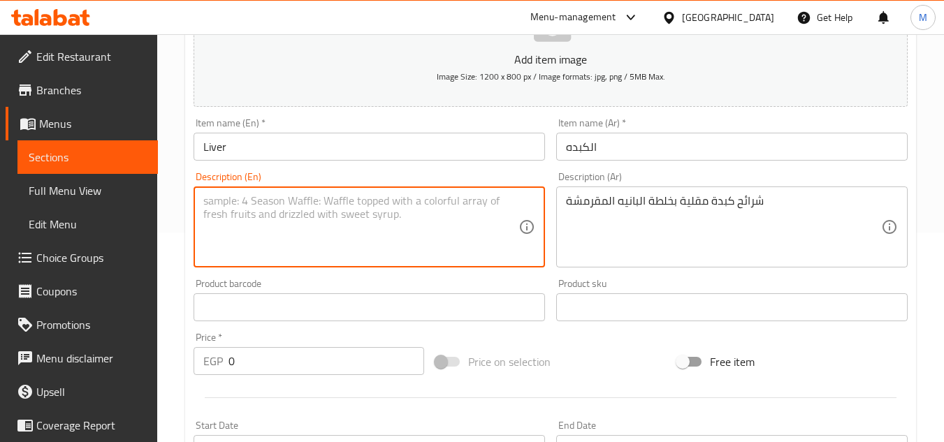
click at [441, 216] on textarea at bounding box center [360, 227] width 315 height 66
paste textarea "Fried liver slices with crispy breading mixture"
click at [354, 204] on textarea "Fried liver slices with crispy breading mixture" at bounding box center [360, 227] width 315 height 66
click at [370, 202] on textarea "Fried liver slices with crispy pane mixture" at bounding box center [360, 227] width 315 height 66
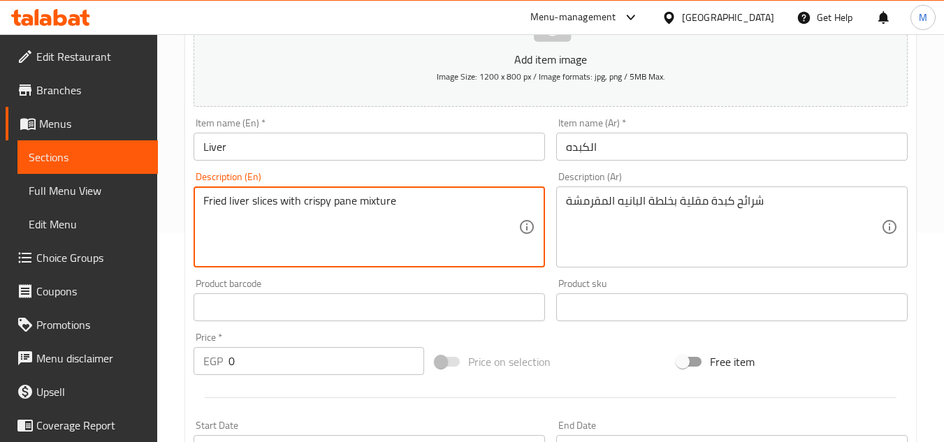
click at [370, 202] on textarea "Fried liver slices with crispy pane mixture" at bounding box center [360, 227] width 315 height 66
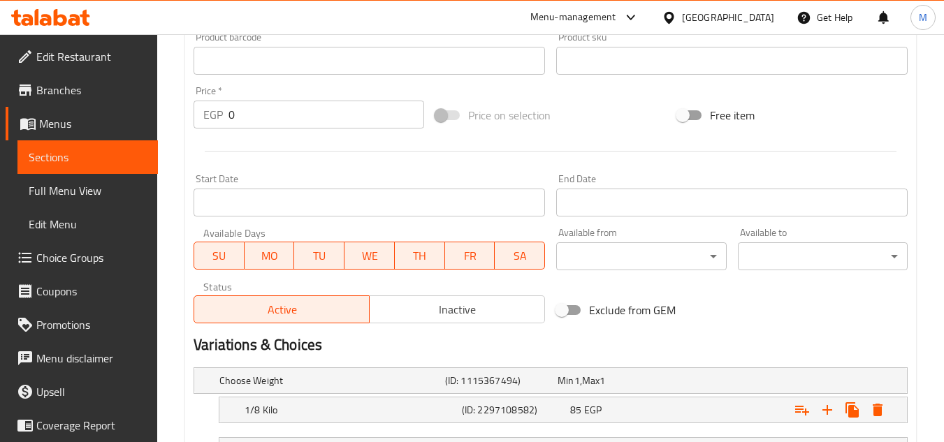
scroll to position [698, 0]
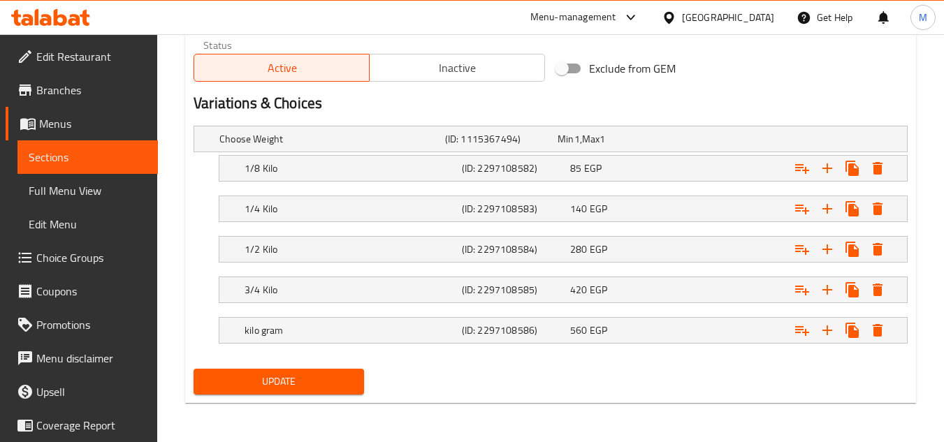
type textarea "Fried liver slices with crispy pane mixture"
click at [292, 385] on span "Update" at bounding box center [278, 381] width 147 height 17
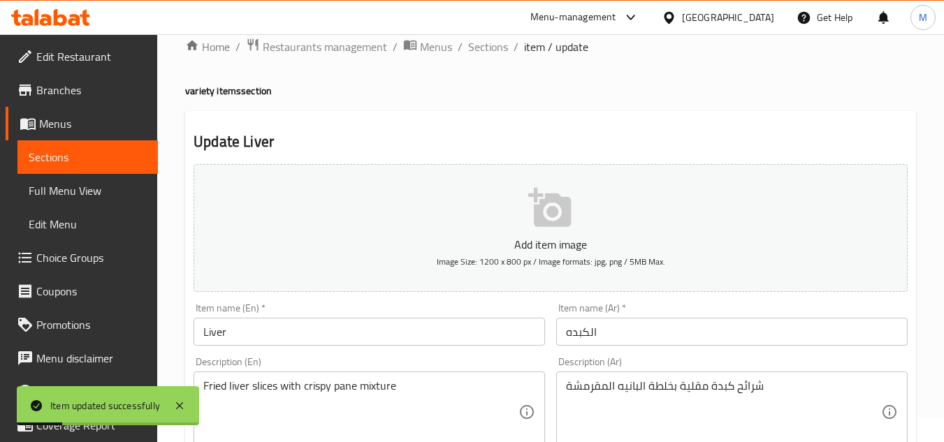
scroll to position [0, 0]
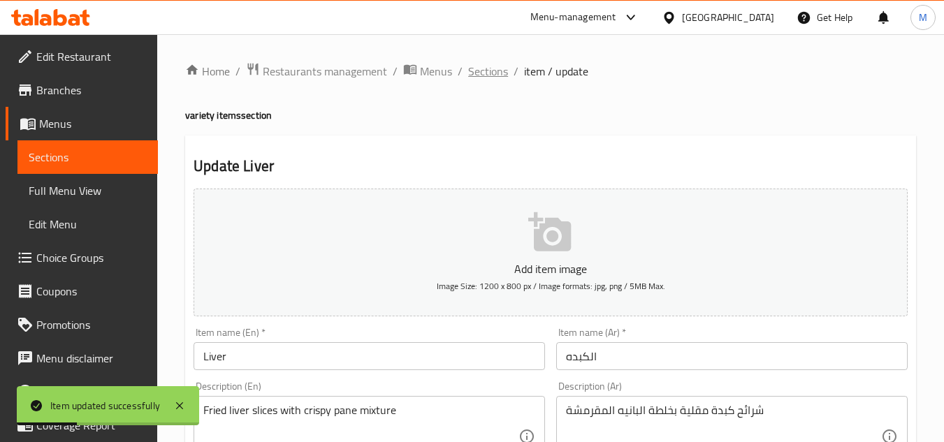
click at [489, 73] on span "Sections" at bounding box center [488, 71] width 40 height 17
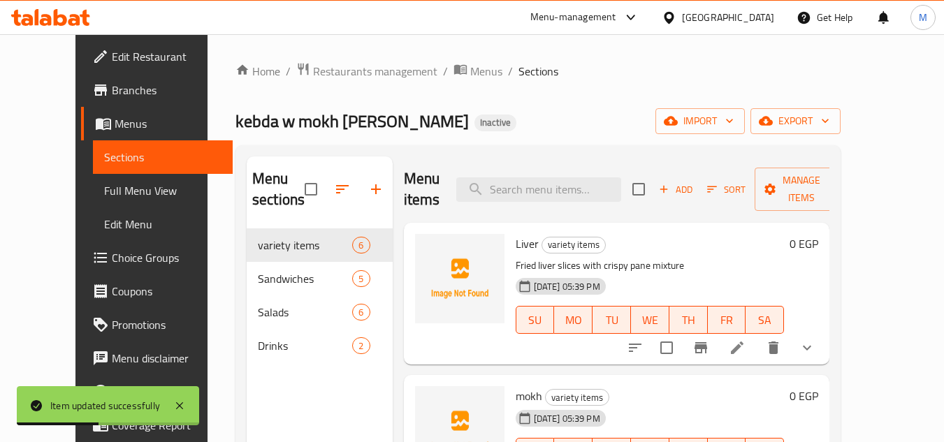
click at [516, 241] on span "Liver" at bounding box center [527, 243] width 23 height 21
copy h6 "Liver"
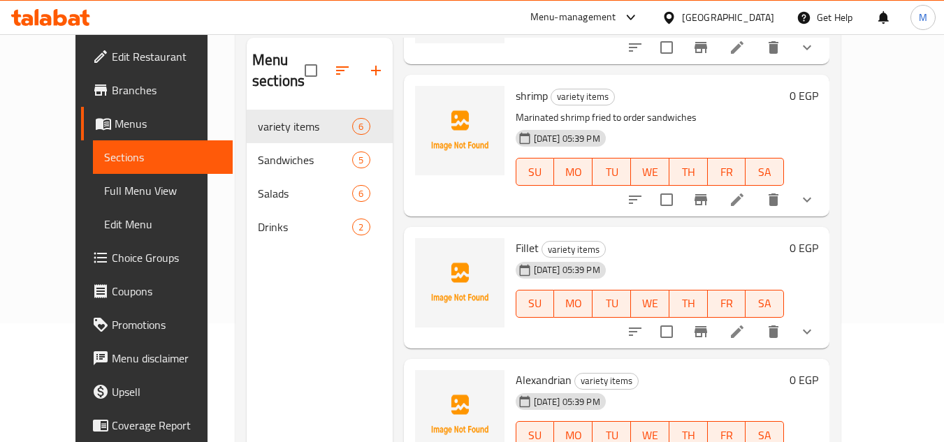
scroll to position [196, 0]
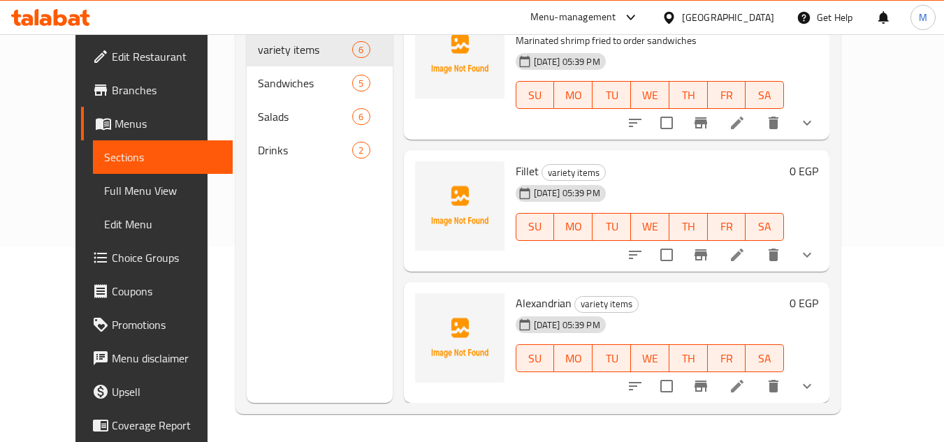
click at [516, 305] on span "Alexandrian" at bounding box center [544, 303] width 56 height 21
copy h6 "Alexandrian"
click at [679, 165] on h6 "Fillet variety items" at bounding box center [650, 171] width 269 height 20
click at [746, 393] on icon at bounding box center [737, 386] width 17 height 17
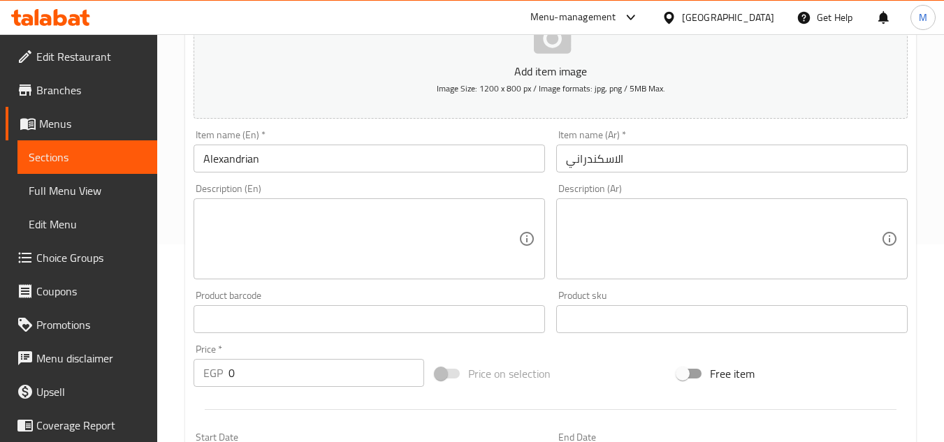
scroll to position [210, 0]
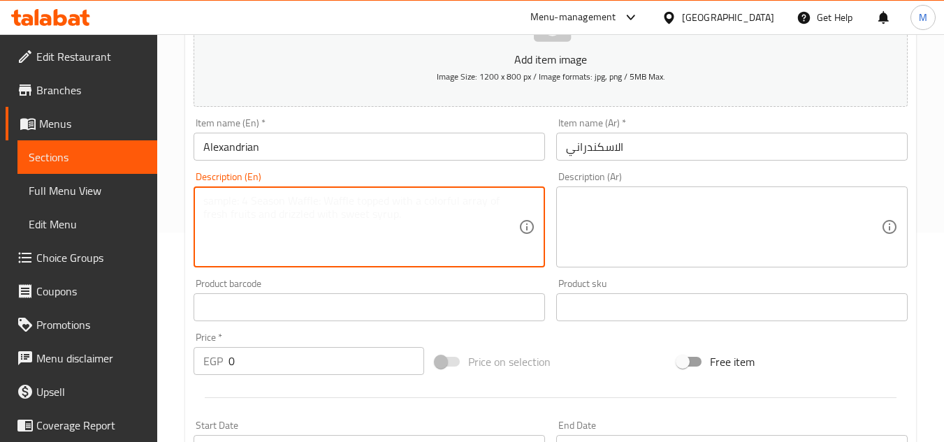
click at [384, 223] on textarea at bounding box center [360, 227] width 315 height 66
paste textarea "كبدة بتتبيلة إسكندراني حارة مع فلفل وبهارات"
type textarea "كبدة بتتبيلة إسكندراني حارة مع فلفل وبهارات"
click at [609, 217] on textarea at bounding box center [723, 227] width 315 height 66
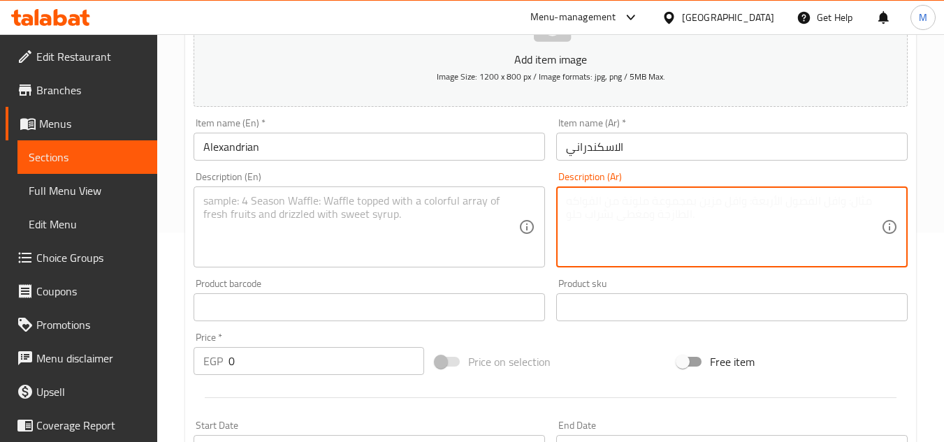
paste textarea "كبدة بتتبيلة إسكندراني حارة مع فلفل وبهارات"
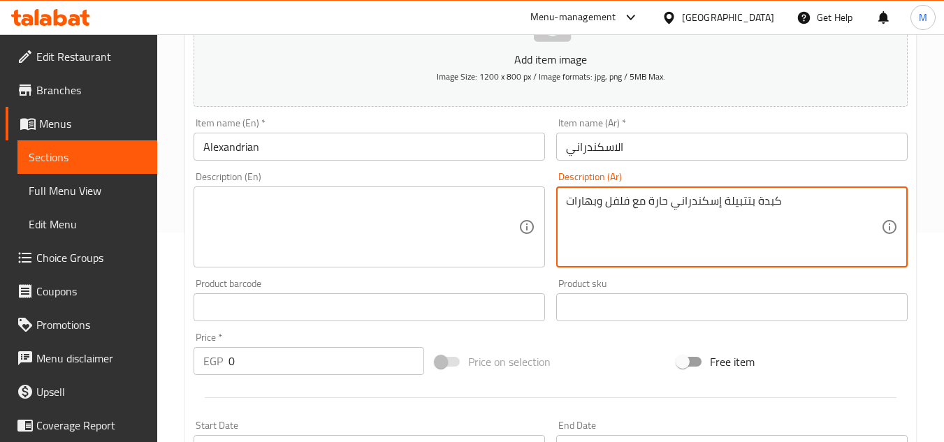
type textarea "كبدة بتتبيلة إسكندراني حارة مع فلفل وبهارات"
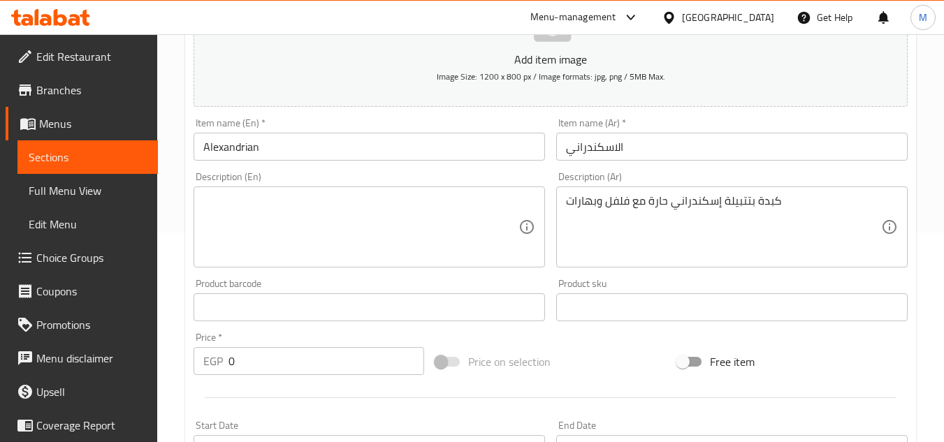
click at [341, 217] on textarea at bounding box center [360, 227] width 315 height 66
paste textarea "Liver with spicy Alexandrian marinade, pepper and spices"
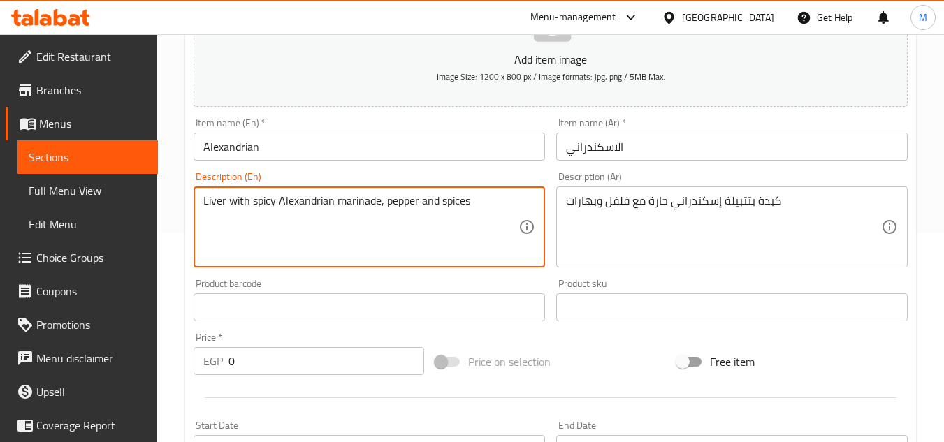
click at [362, 202] on textarea "Liver with spicy Alexandrian marinade, pepper and spices" at bounding box center [360, 227] width 315 height 66
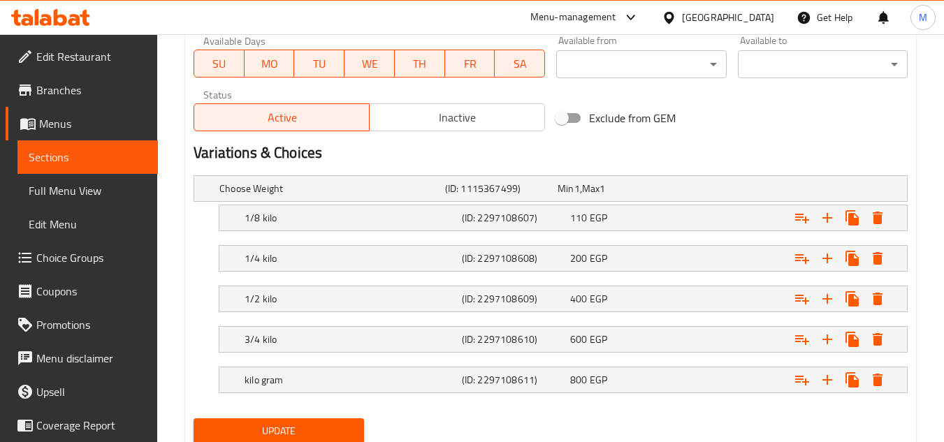
scroll to position [698, 0]
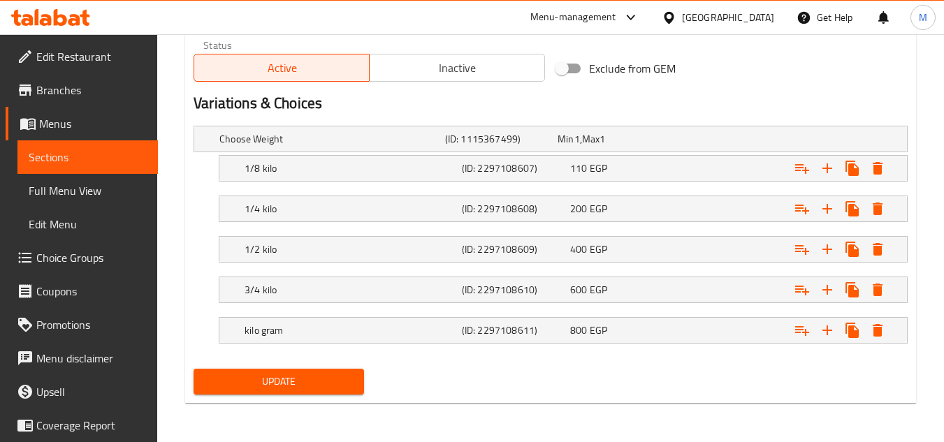
type textarea "Liver with spicy Alexandrian marinade, pepper and spices"
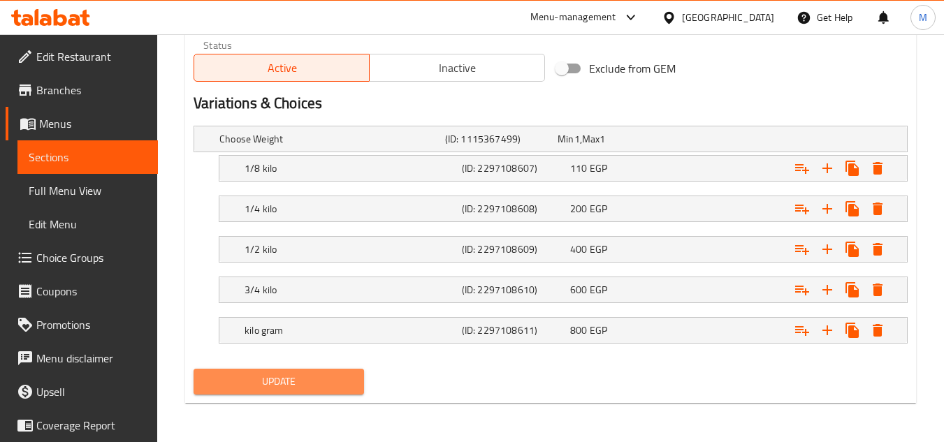
click at [312, 382] on span "Update" at bounding box center [278, 381] width 147 height 17
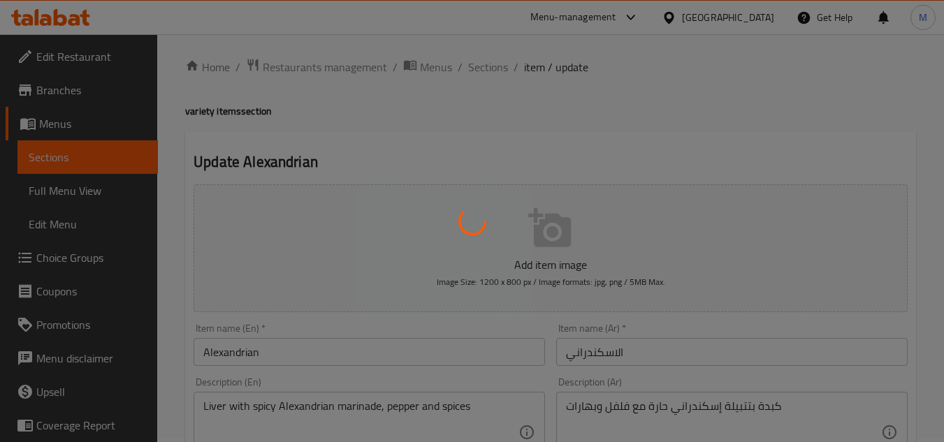
scroll to position [0, 0]
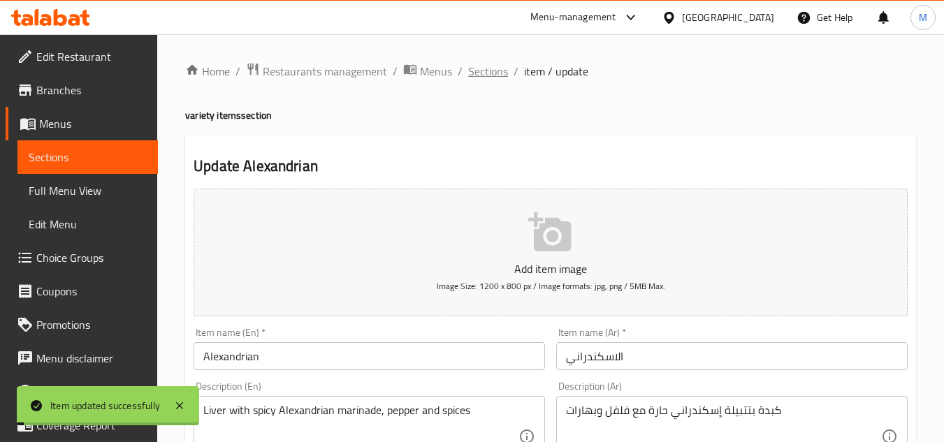
click at [483, 73] on span "Sections" at bounding box center [488, 71] width 40 height 17
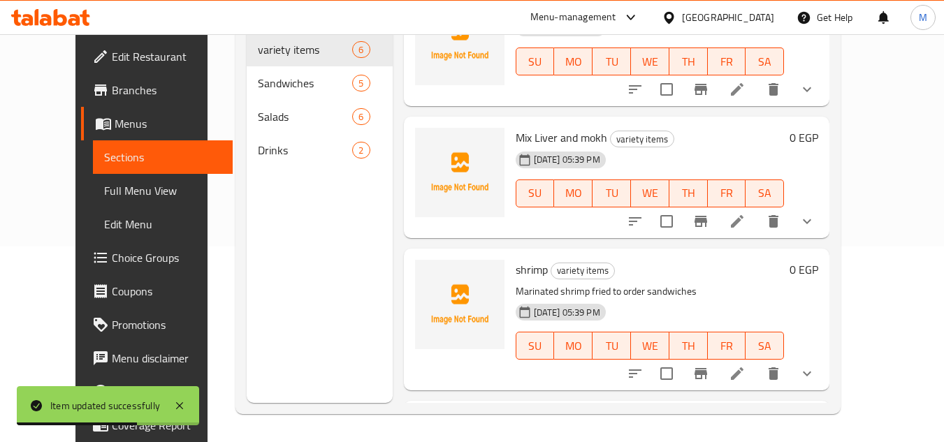
scroll to position [187, 0]
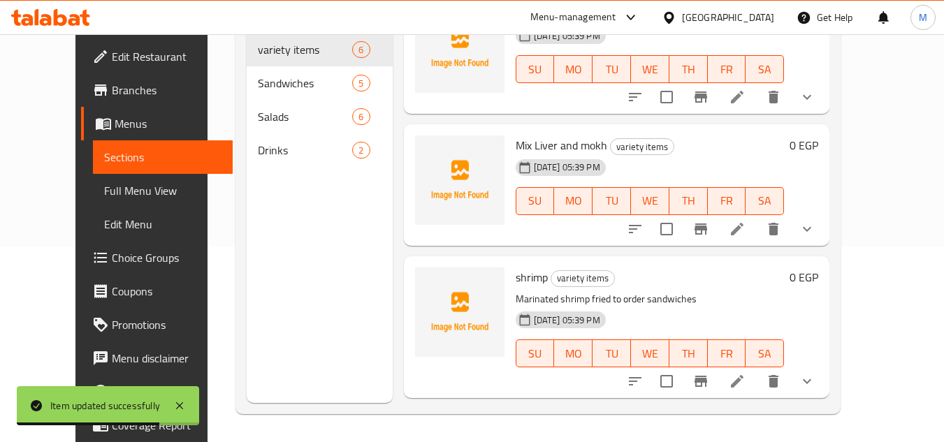
click at [744, 381] on icon at bounding box center [737, 381] width 13 height 13
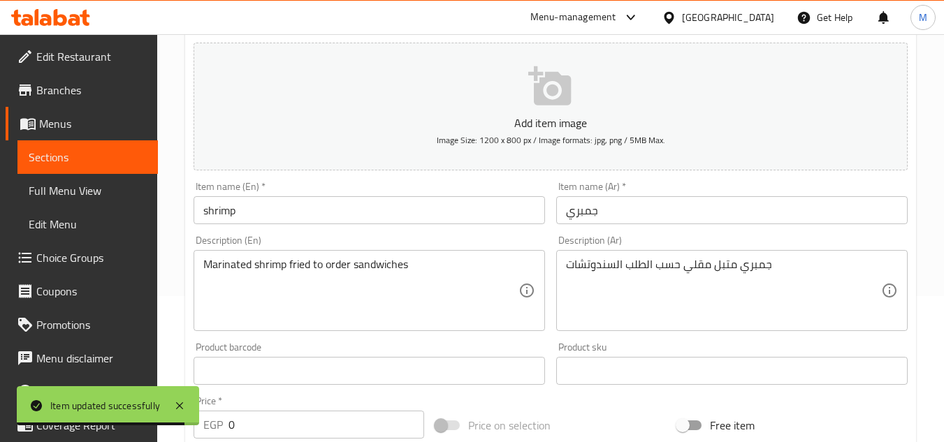
scroll to position [210, 0]
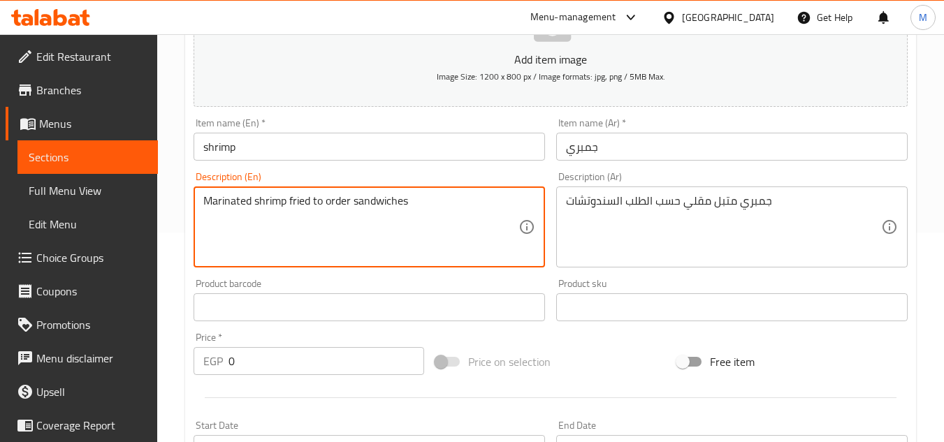
click at [279, 201] on textarea "Marinated shrimp fried to order sandwiches" at bounding box center [360, 227] width 315 height 66
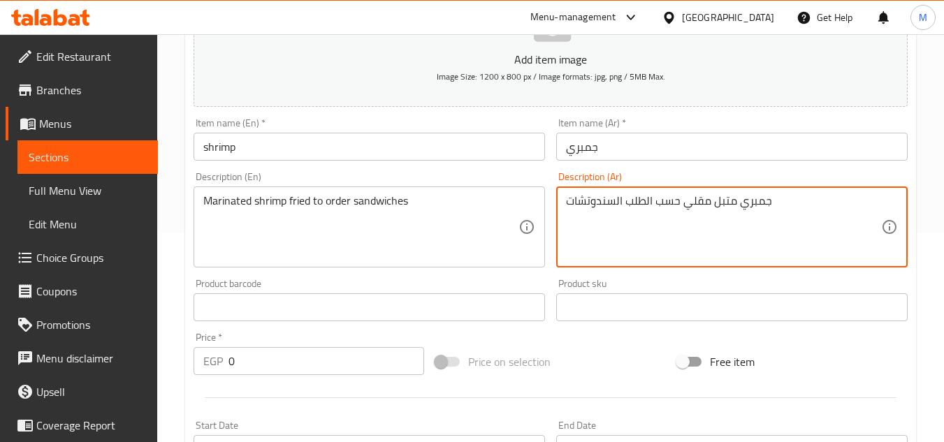
drag, startPoint x: 679, startPoint y: 206, endPoint x: 627, endPoint y: 206, distance: 52.4
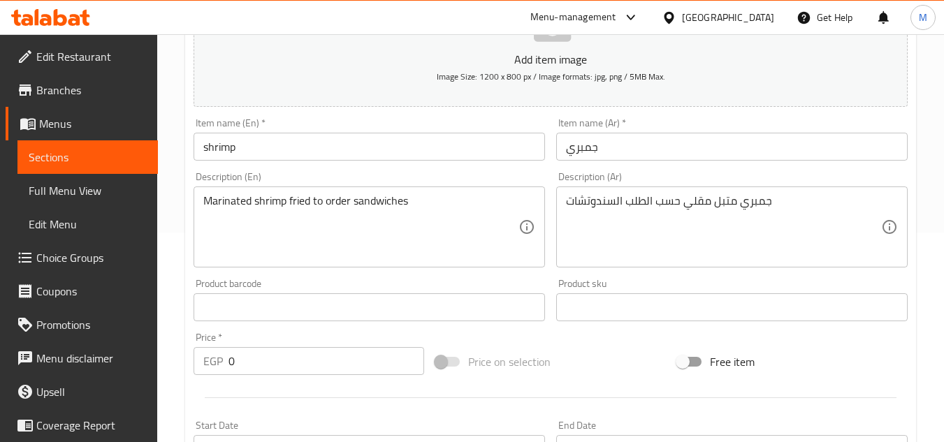
click at [497, 135] on input "shrimp" at bounding box center [369, 147] width 351 height 28
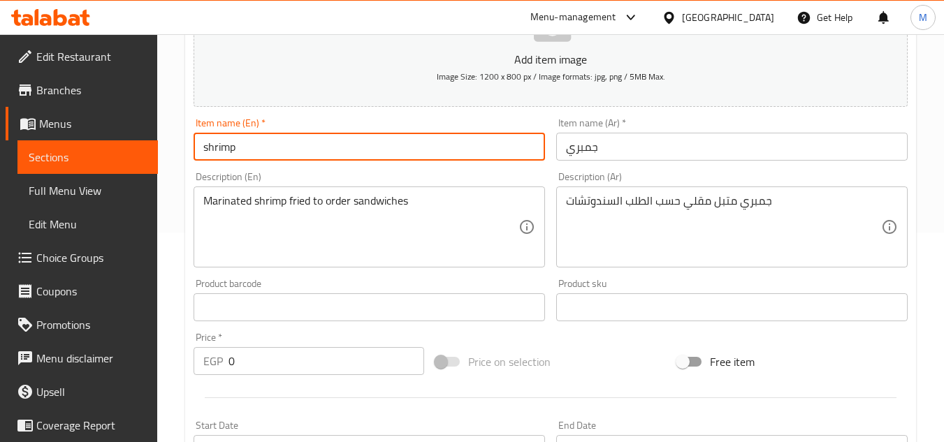
click at [497, 135] on input "shrimp" at bounding box center [369, 147] width 351 height 28
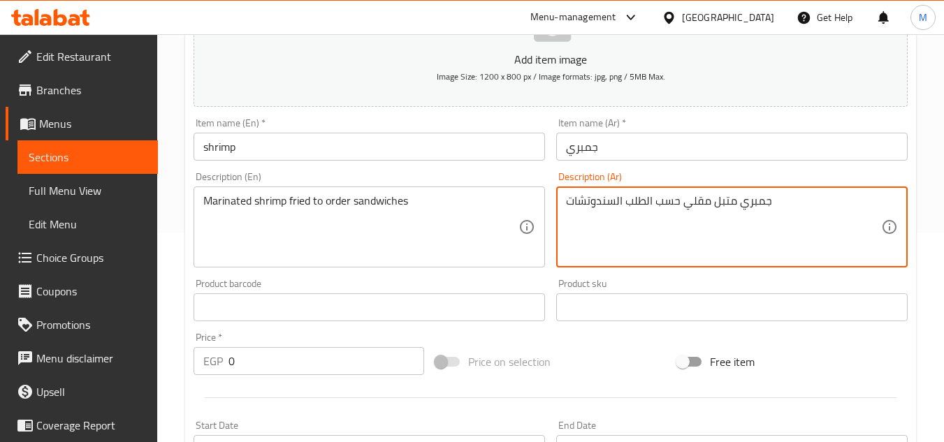
drag, startPoint x: 677, startPoint y: 202, endPoint x: 626, endPoint y: 203, distance: 51.0
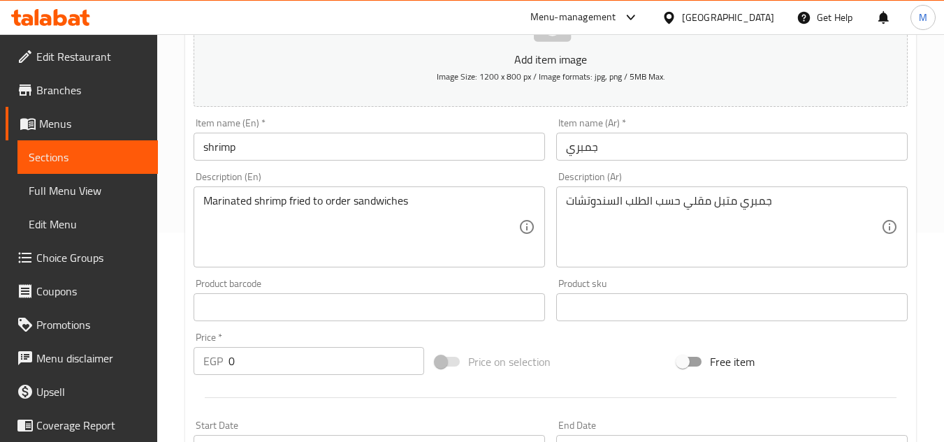
click at [625, 199] on textarea "جمبري متبل مقلي حسب الطلب السندوتشات" at bounding box center [723, 227] width 315 height 66
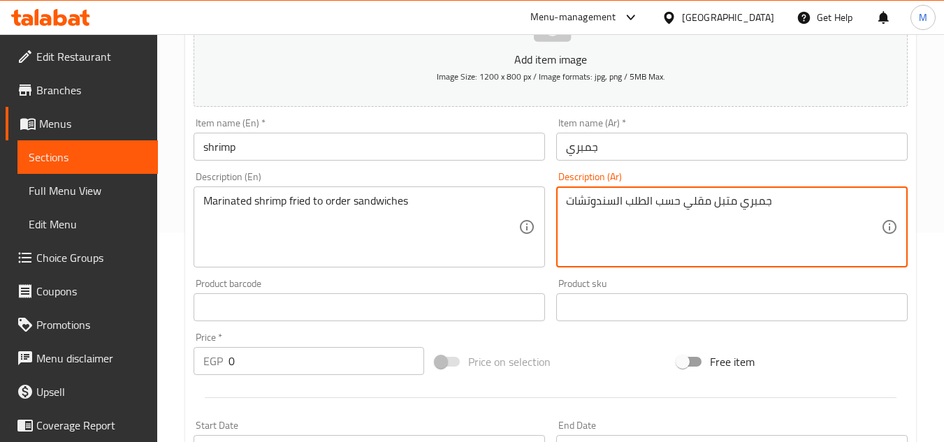
click at [625, 199] on textarea "جمبري متبل مقلي حسب الطلب السندوتشات" at bounding box center [723, 227] width 315 height 66
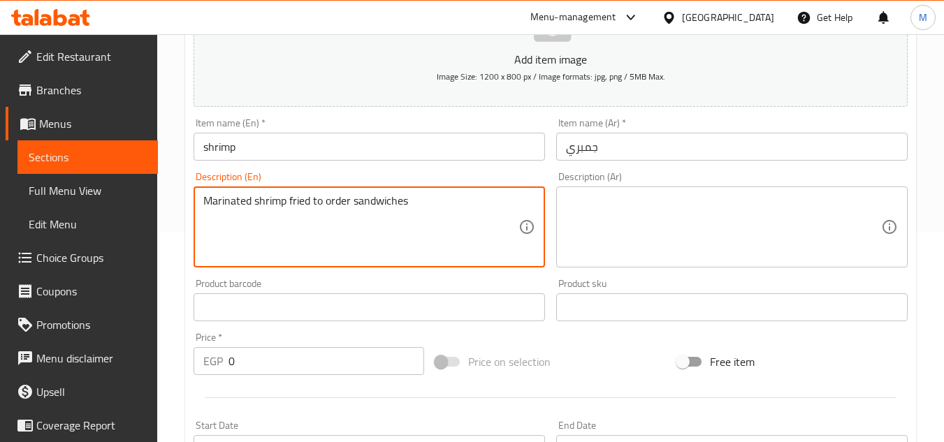
click at [325, 203] on textarea "Marinated shrimp fried to order sandwiches" at bounding box center [360, 227] width 315 height 66
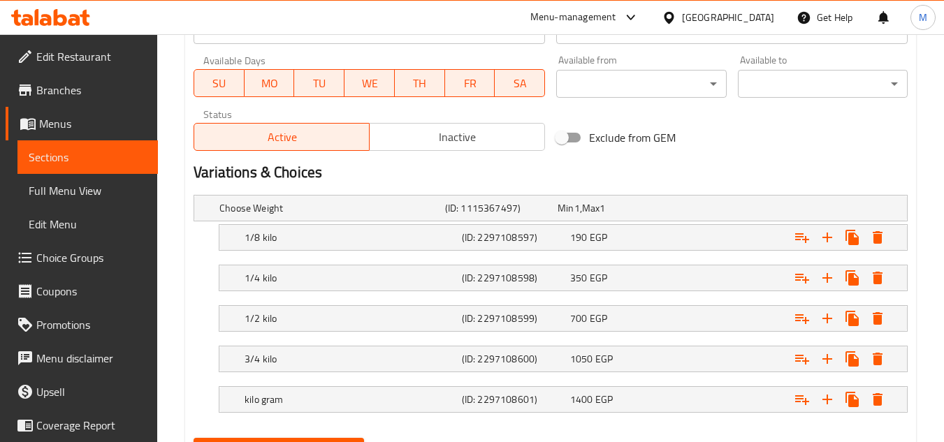
scroll to position [698, 0]
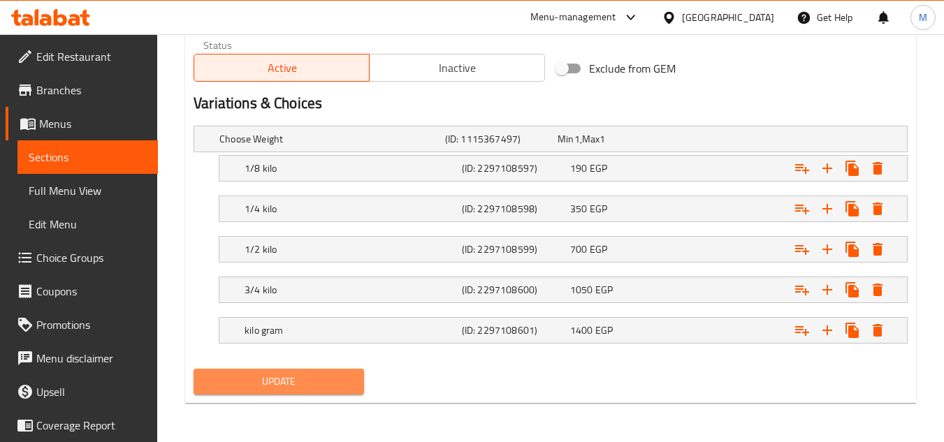
click at [307, 379] on span "Update" at bounding box center [278, 381] width 147 height 17
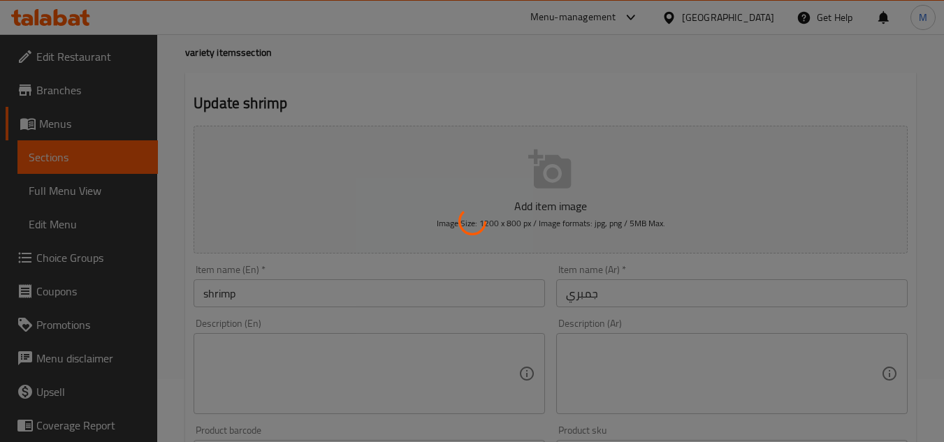
scroll to position [0, 0]
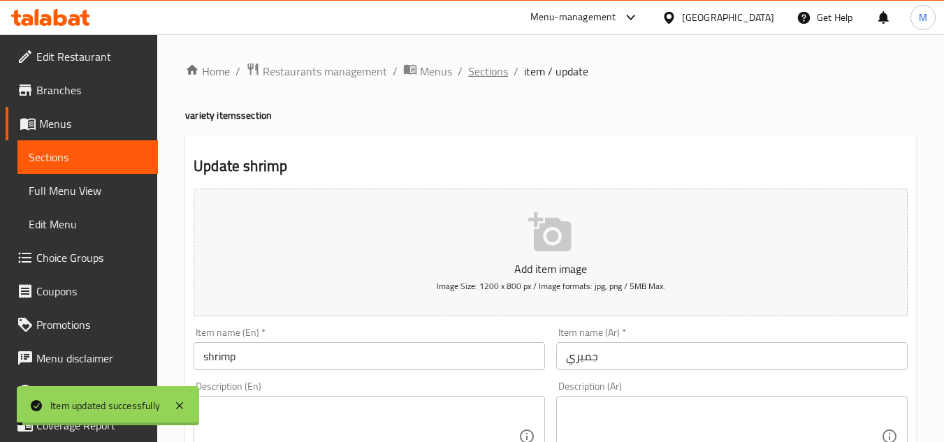
click at [489, 73] on span "Sections" at bounding box center [488, 71] width 40 height 17
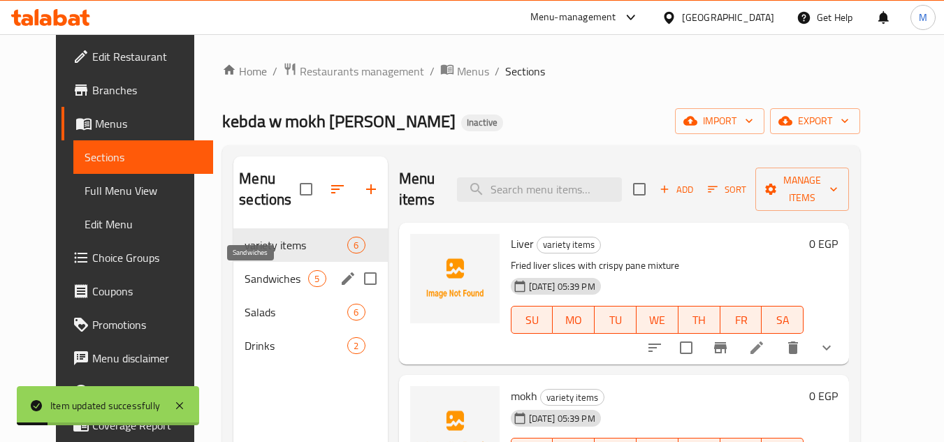
click at [263, 276] on span "Sandwiches" at bounding box center [277, 278] width 64 height 17
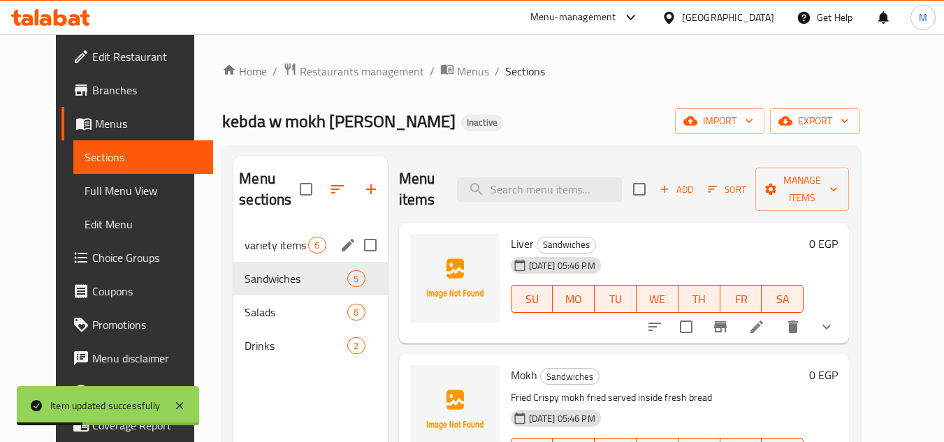
click at [245, 254] on div "variety items 6" at bounding box center [310, 246] width 154 height 34
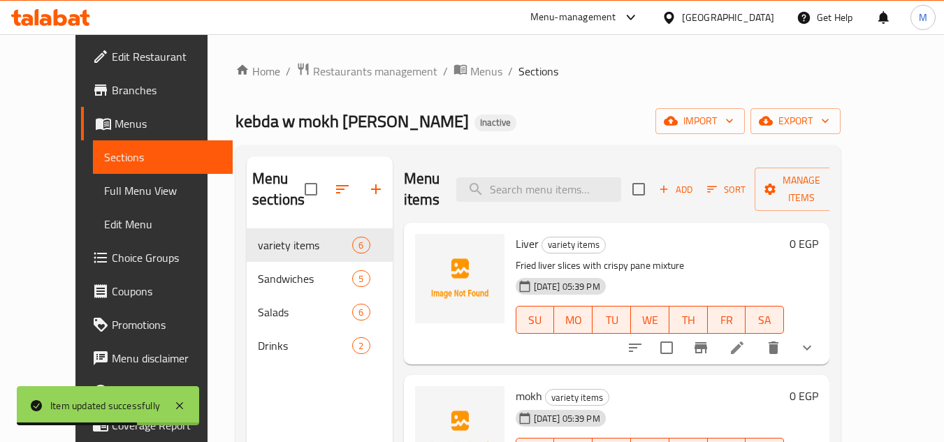
drag, startPoint x: 106, startPoint y: 184, endPoint x: 56, endPoint y: 22, distance: 169.5
click at [106, 184] on span "Full Menu View" at bounding box center [163, 190] width 118 height 17
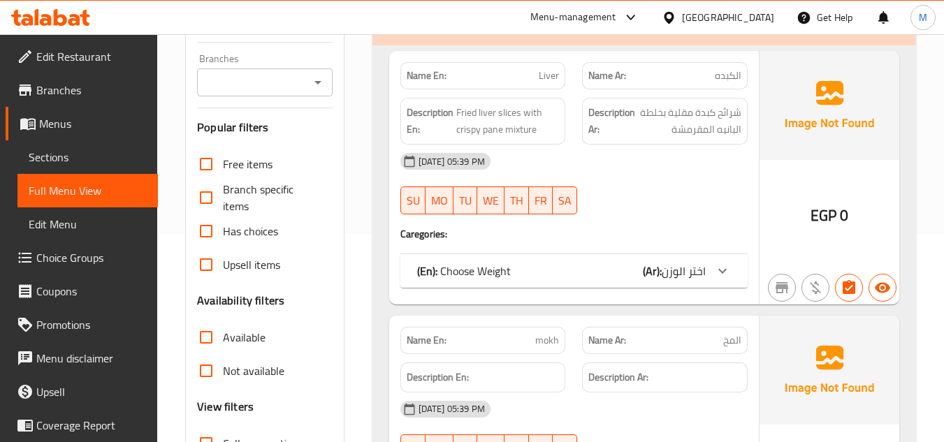
scroll to position [210, 0]
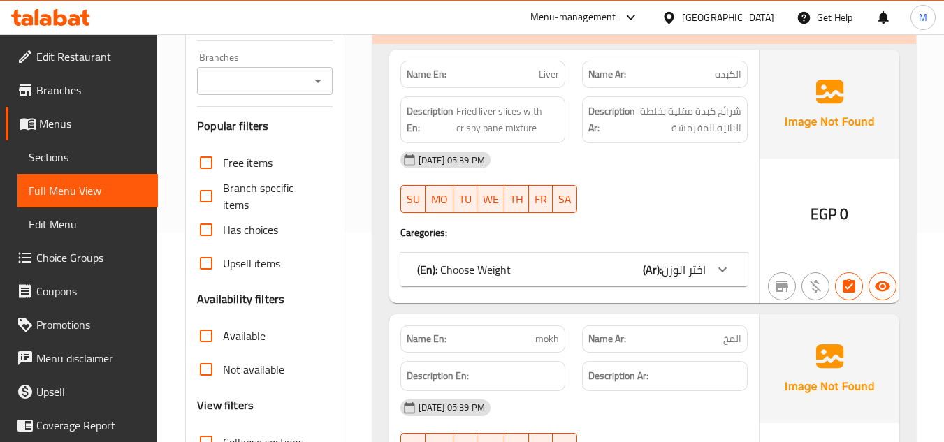
click at [693, 268] on span "اختر الوزن" at bounding box center [684, 269] width 44 height 21
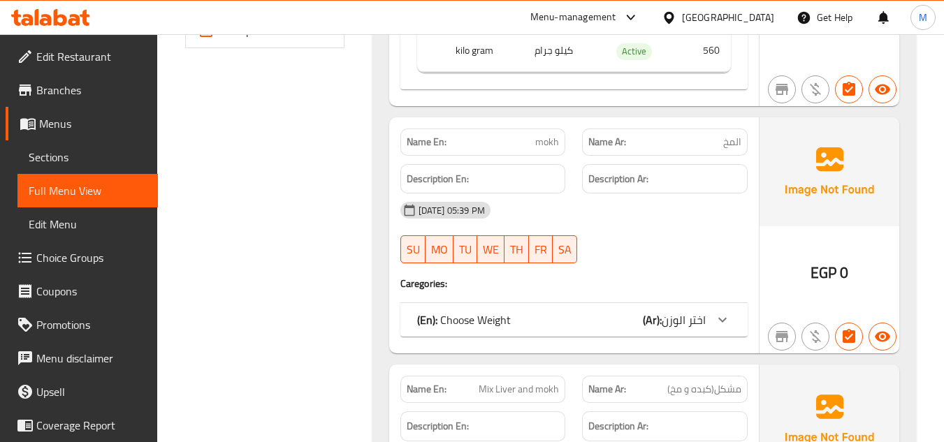
scroll to position [769, 0]
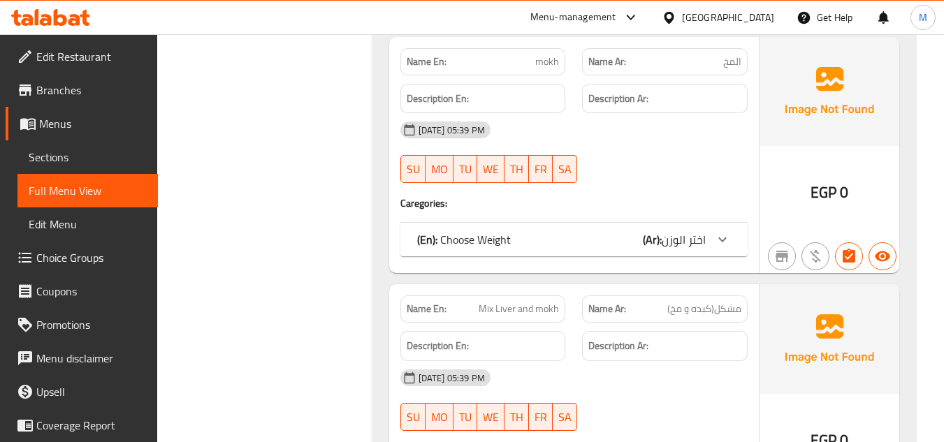
click at [712, 245] on div at bounding box center [723, 240] width 34 height 34
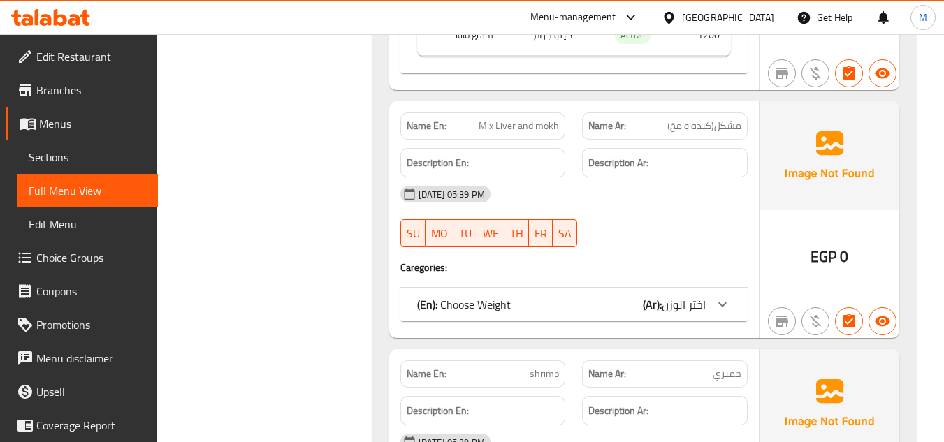
scroll to position [1188, 0]
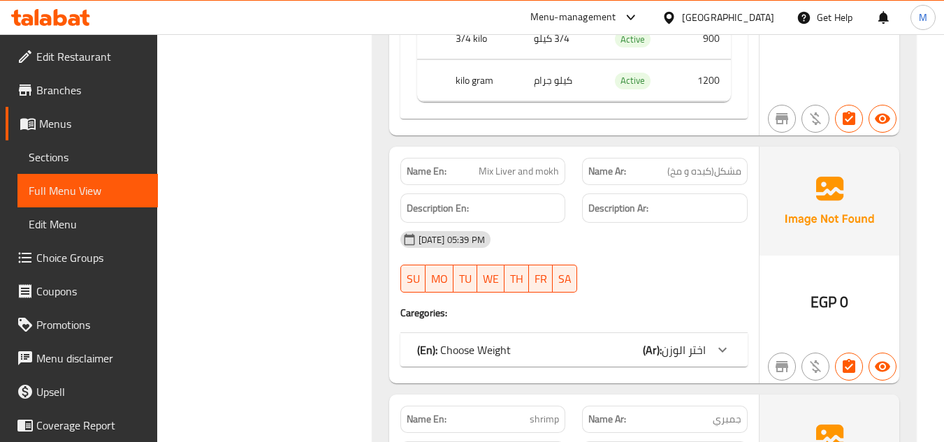
click at [700, 349] on span "اختر الوزن" at bounding box center [684, 350] width 44 height 21
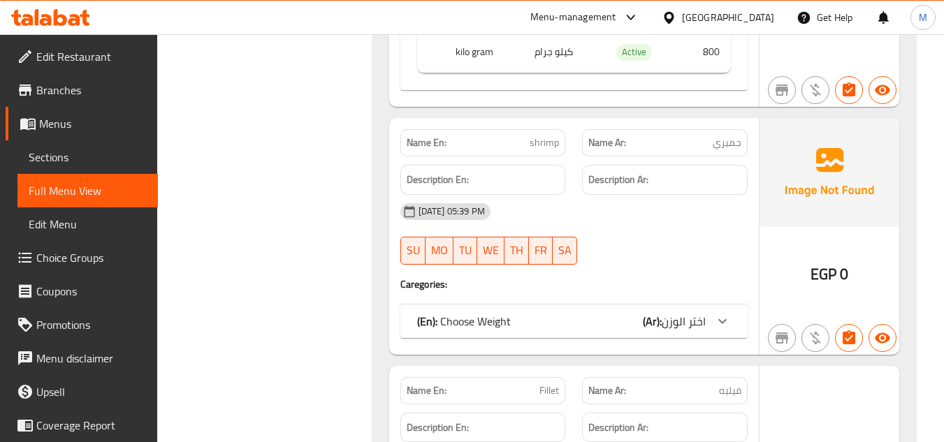
scroll to position [1747, 0]
click at [721, 313] on icon at bounding box center [722, 320] width 17 height 17
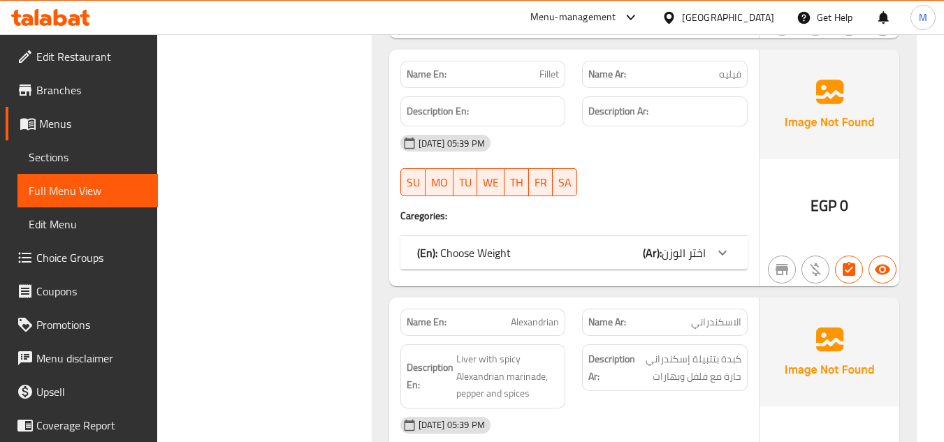
scroll to position [2376, 0]
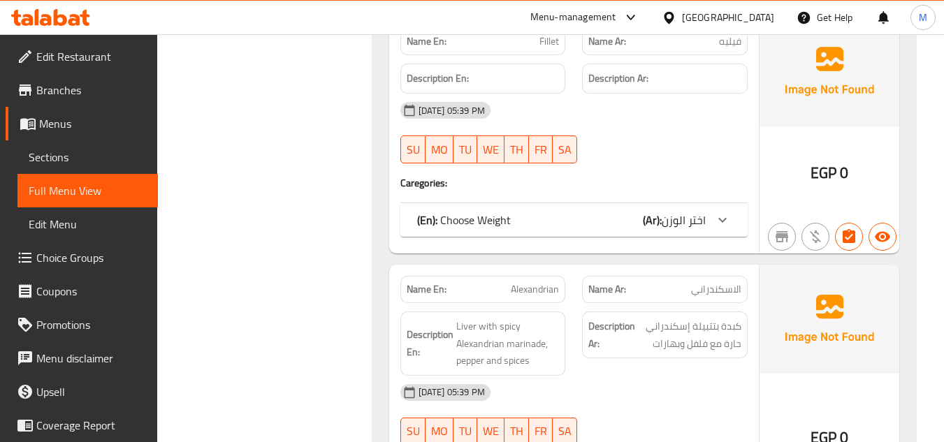
click at [700, 222] on span "اختر الوزن" at bounding box center [684, 220] width 44 height 21
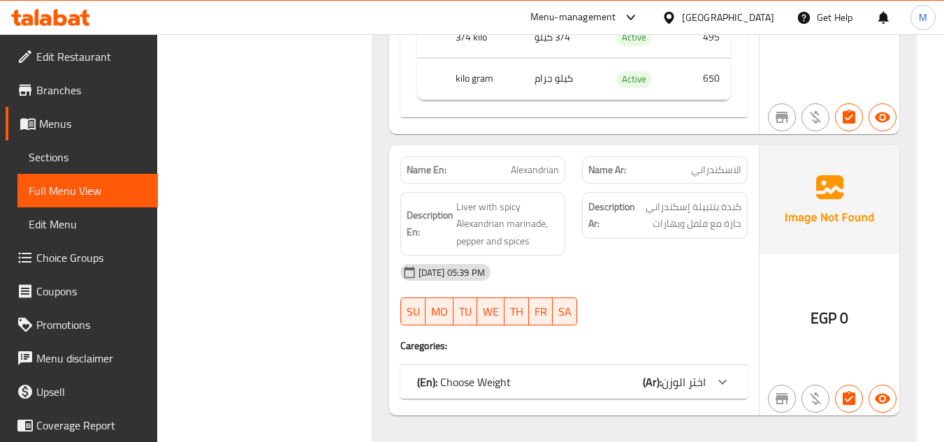
scroll to position [2865, 0]
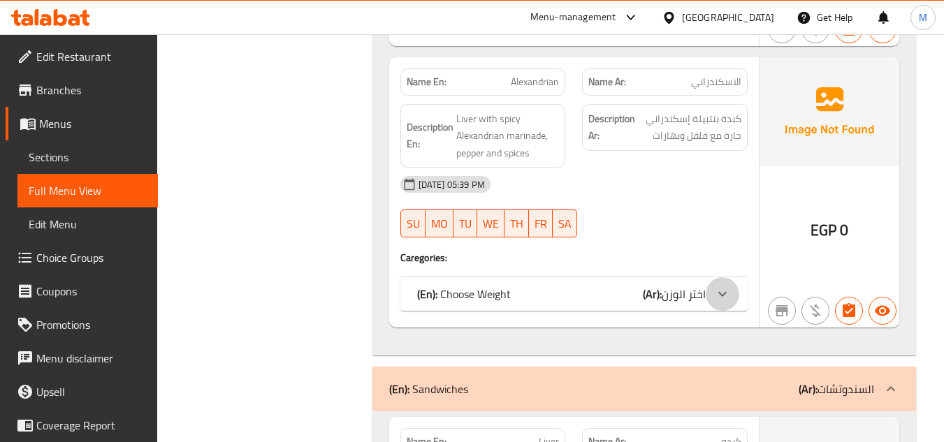
click at [718, 300] on icon at bounding box center [722, 294] width 17 height 17
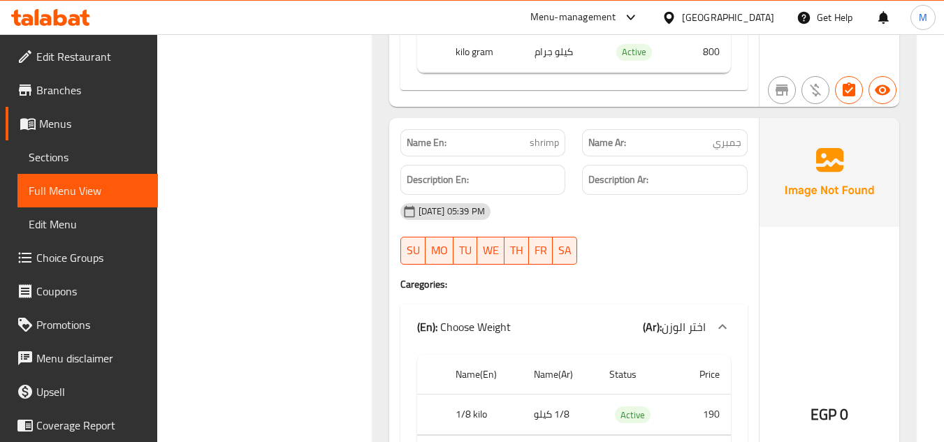
scroll to position [1467, 0]
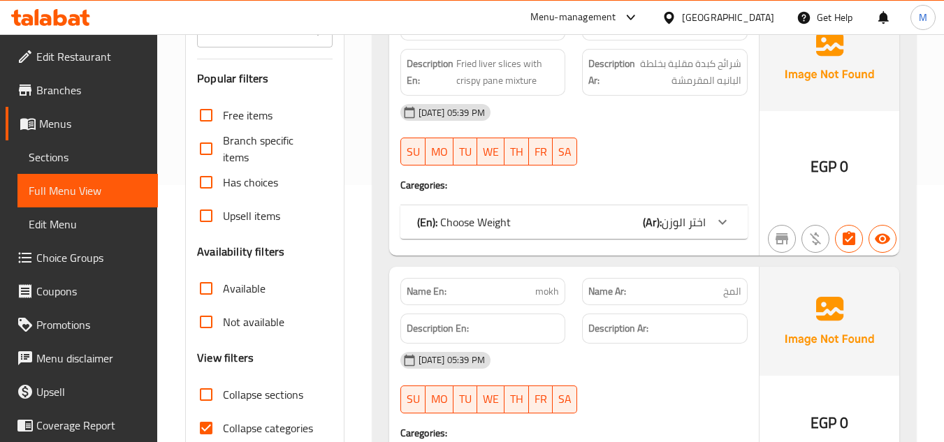
scroll to position [349, 0]
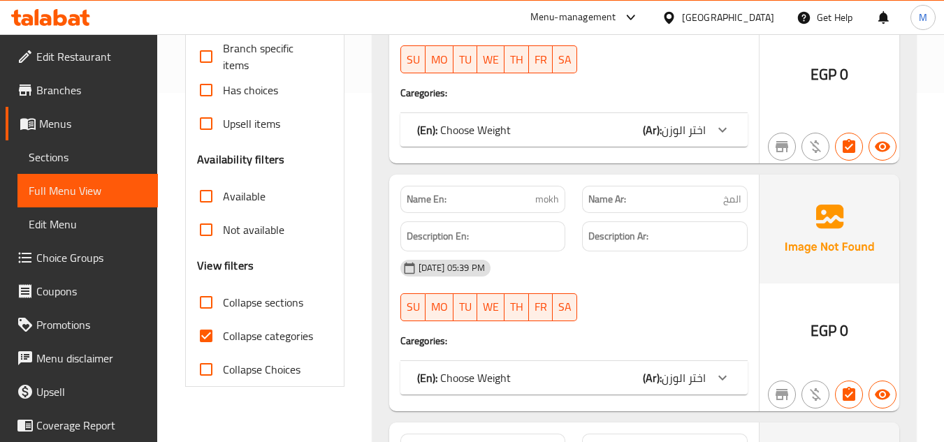
drag, startPoint x: 204, startPoint y: 306, endPoint x: 219, endPoint y: 316, distance: 18.2
click at [204, 306] on input "Collapse sections" at bounding box center [206, 303] width 34 height 34
checkbox input "true"
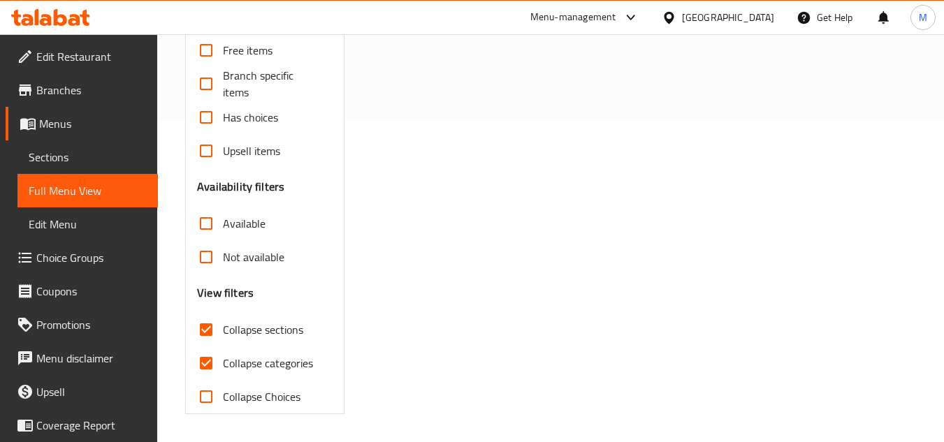
scroll to position [322, 0]
click at [203, 362] on input "Collapse categories" at bounding box center [206, 364] width 34 height 34
checkbox input "false"
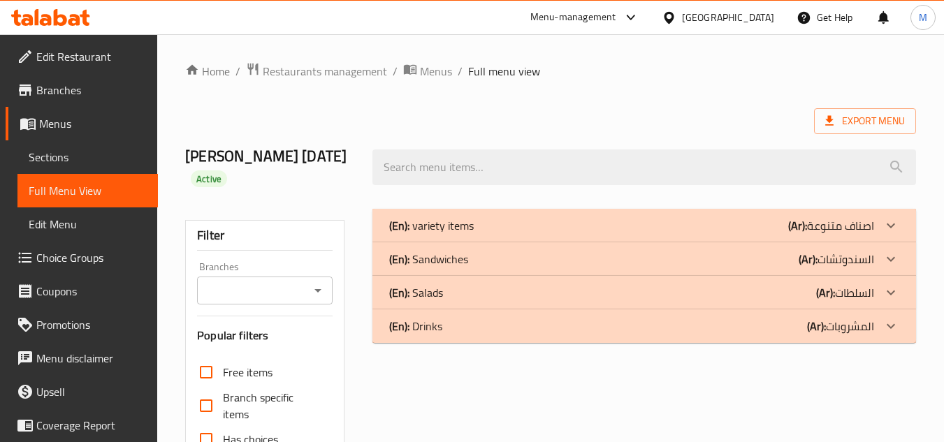
click at [898, 257] on icon at bounding box center [891, 259] width 17 height 17
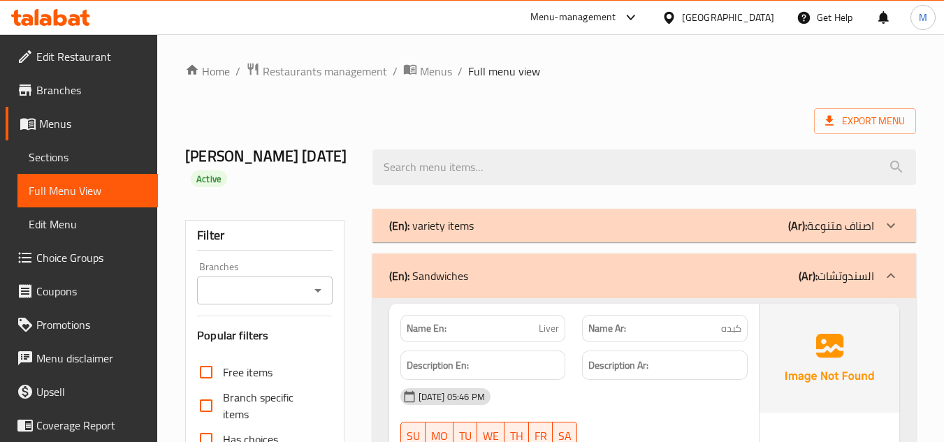
click at [887, 279] on icon at bounding box center [891, 276] width 17 height 17
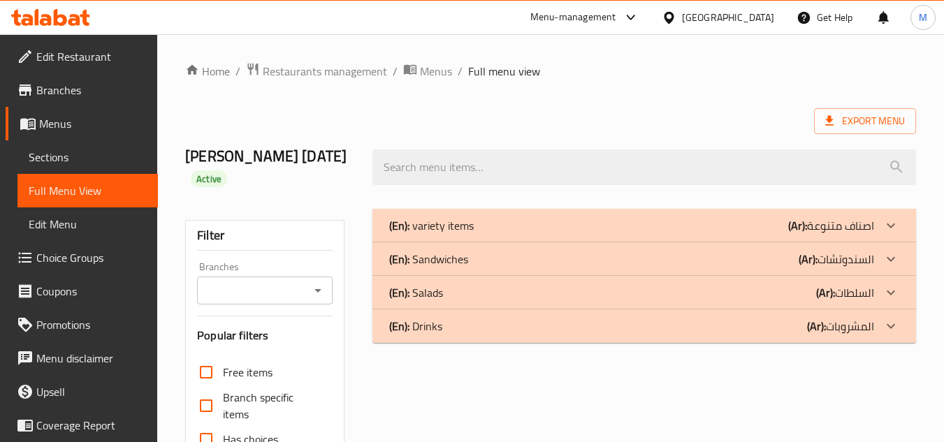
click at [901, 291] on div at bounding box center [891, 293] width 34 height 34
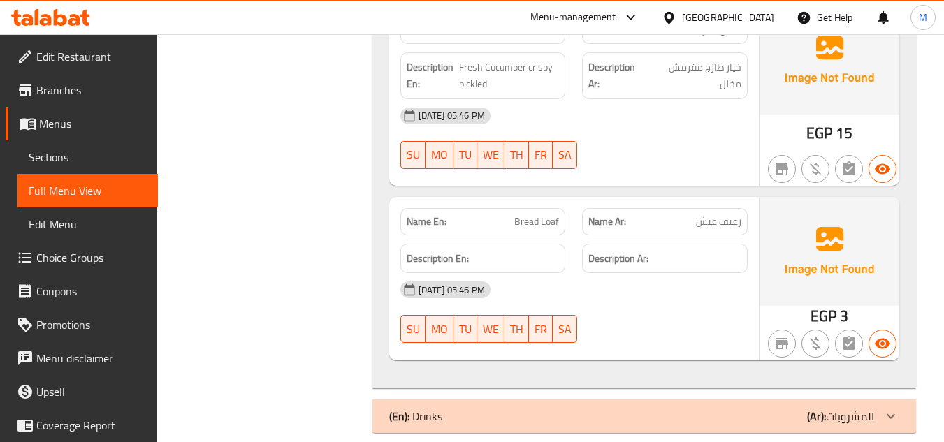
scroll to position [1084, 0]
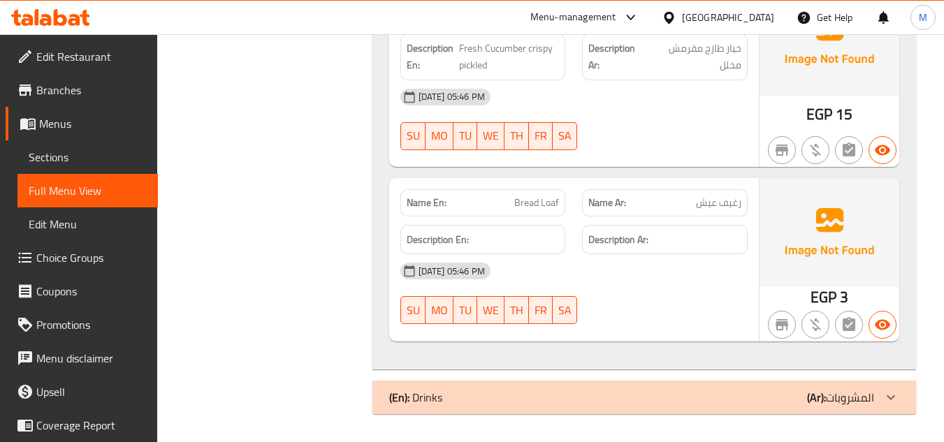
drag, startPoint x: 748, startPoint y: 402, endPoint x: 755, endPoint y: 377, distance: 25.4
click at [748, 402] on div "(En): Drinks (Ar): المشروبات" at bounding box center [631, 397] width 485 height 17
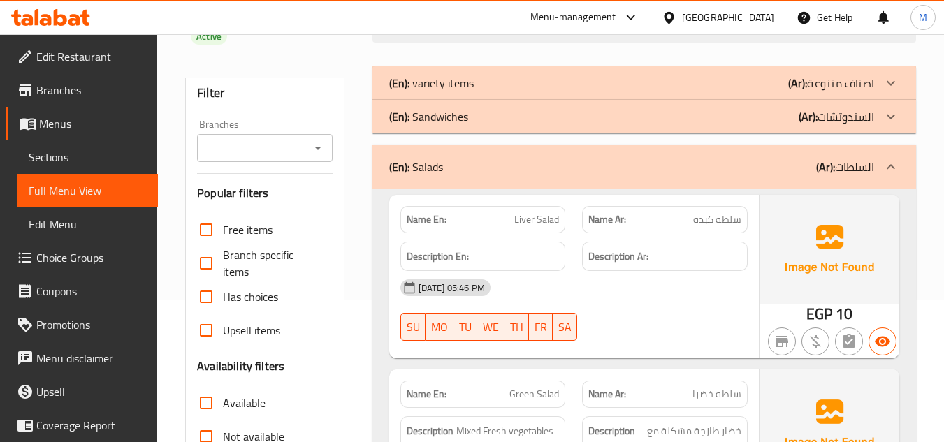
scroll to position [140, 0]
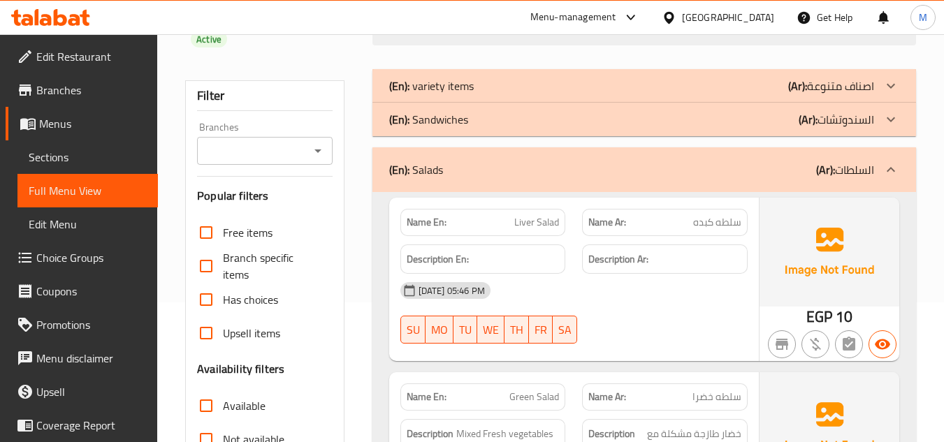
click at [894, 167] on icon at bounding box center [891, 169] width 17 height 17
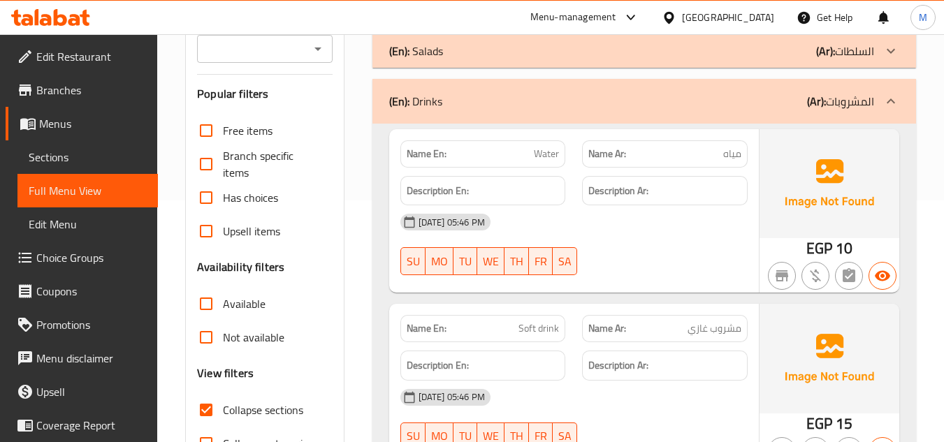
scroll to position [280, 0]
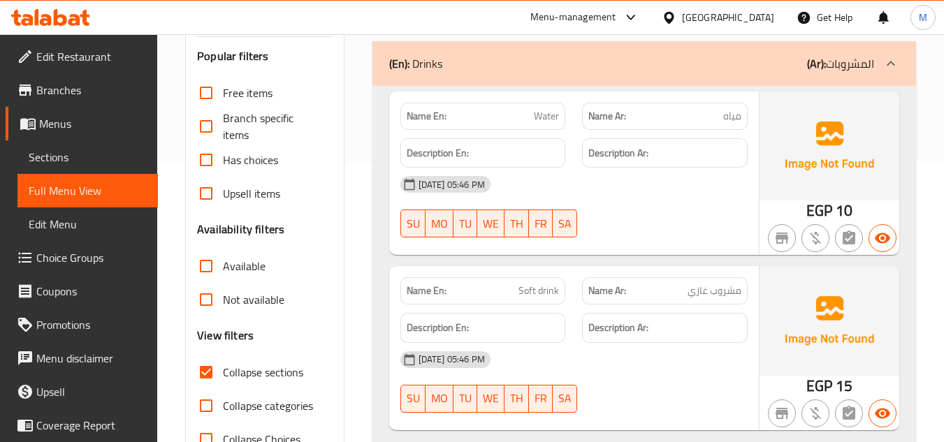
click at [62, 153] on span "Sections" at bounding box center [88, 157] width 118 height 17
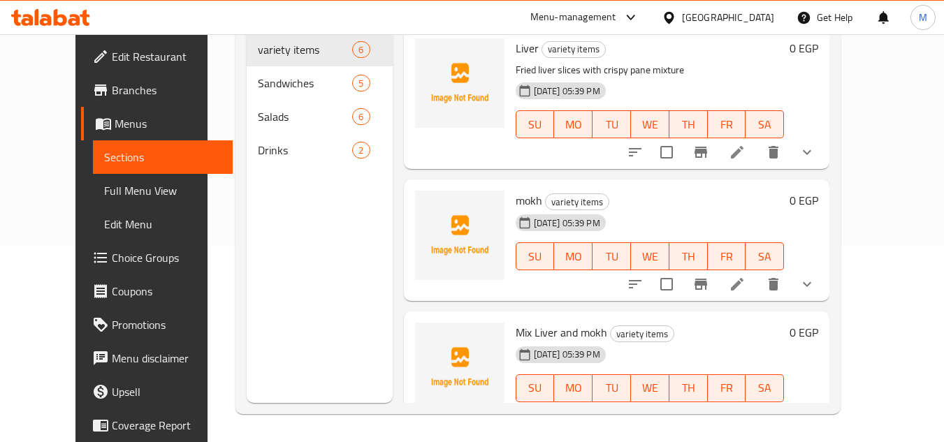
scroll to position [196, 0]
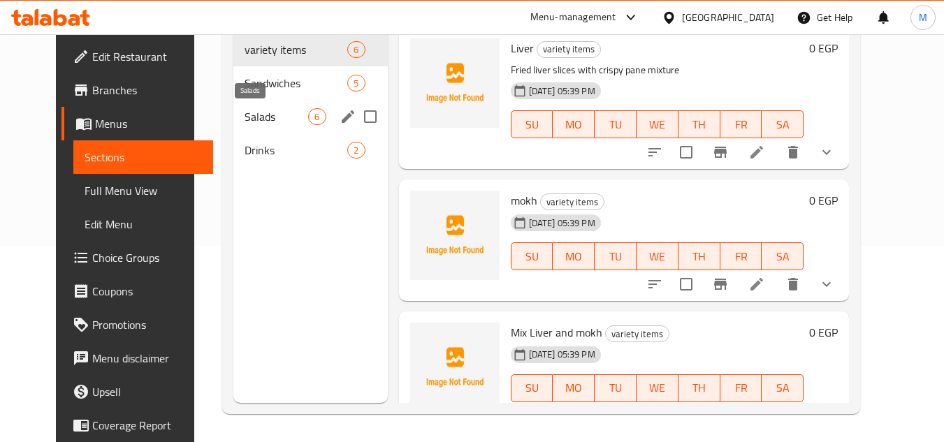
click at [274, 109] on span "Salads" at bounding box center [277, 116] width 64 height 17
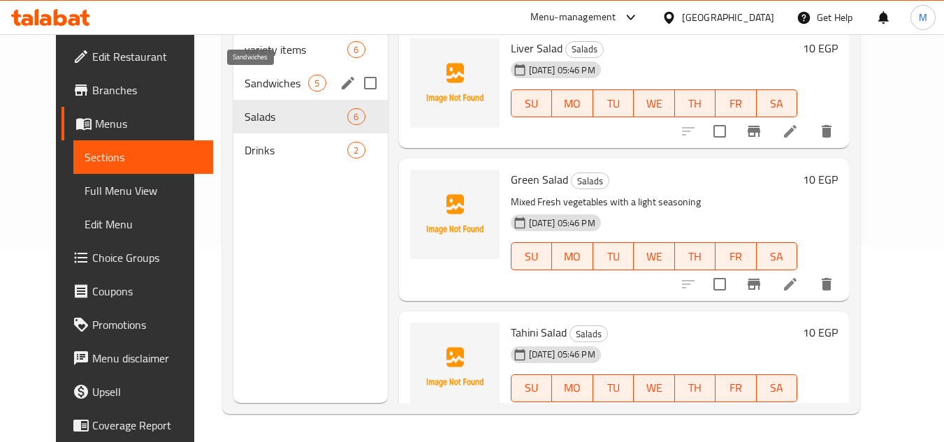
click at [287, 76] on span "Sandwiches" at bounding box center [277, 83] width 64 height 17
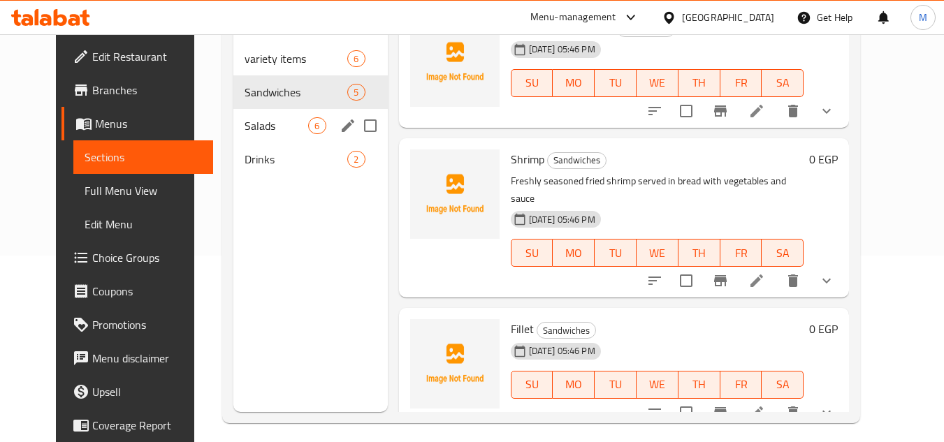
scroll to position [56, 0]
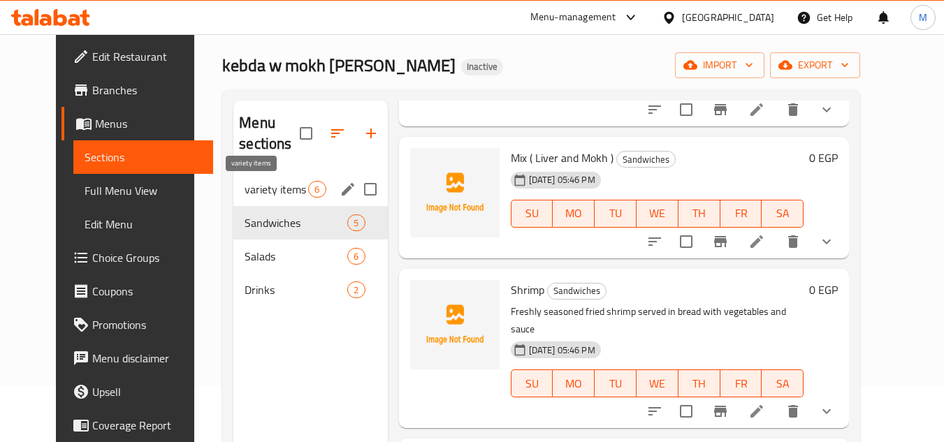
click at [267, 195] on span "variety items" at bounding box center [277, 189] width 64 height 17
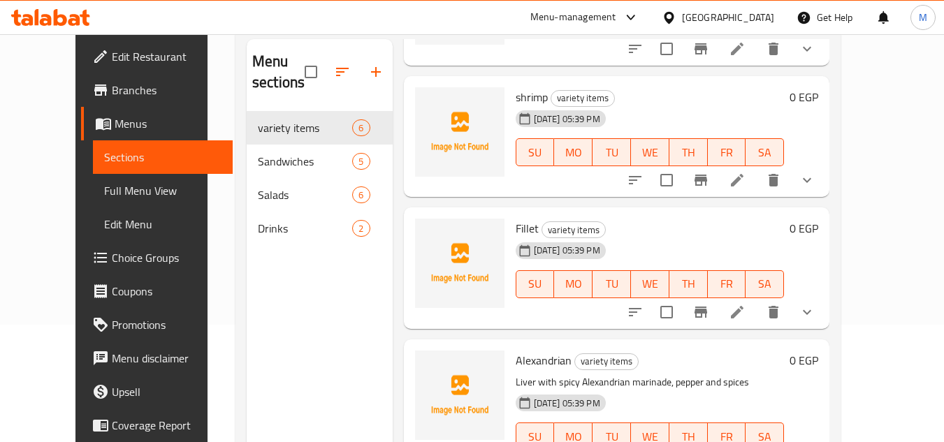
scroll to position [196, 0]
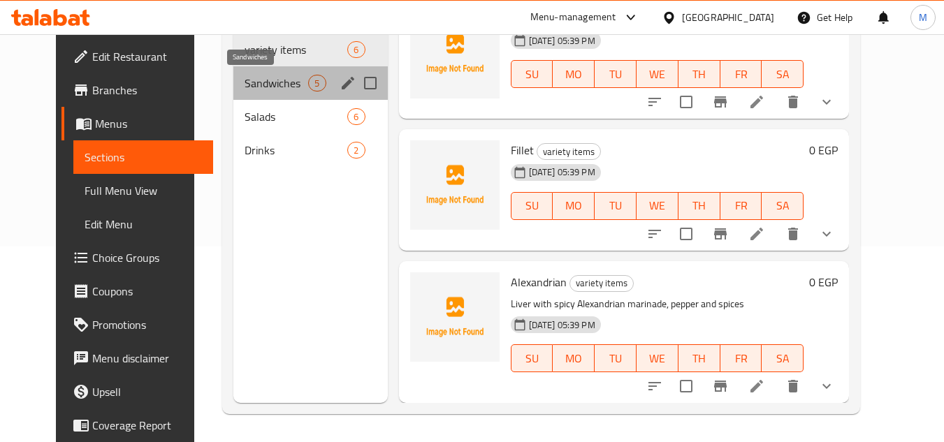
click at [245, 86] on span "Sandwiches" at bounding box center [277, 83] width 64 height 17
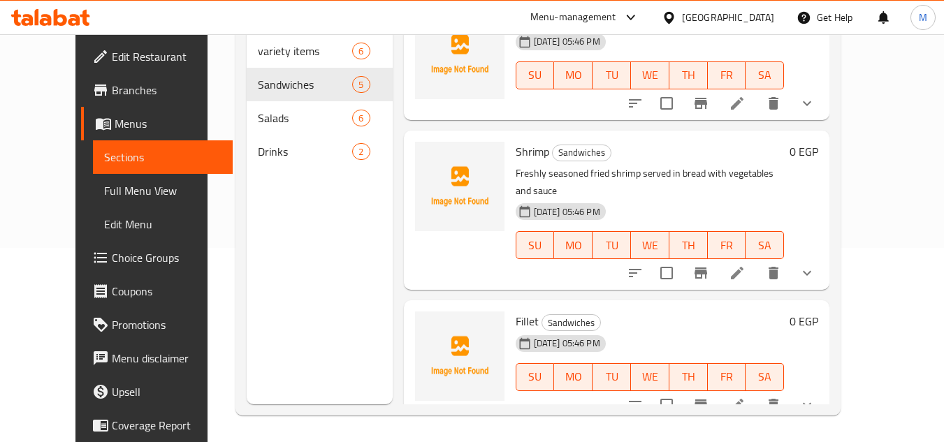
scroll to position [196, 0]
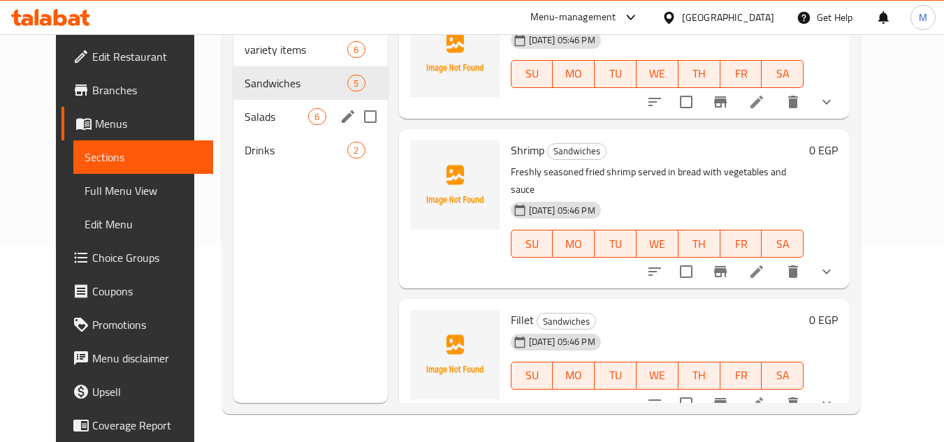
click at [239, 126] on div "Salads 6" at bounding box center [310, 117] width 154 height 34
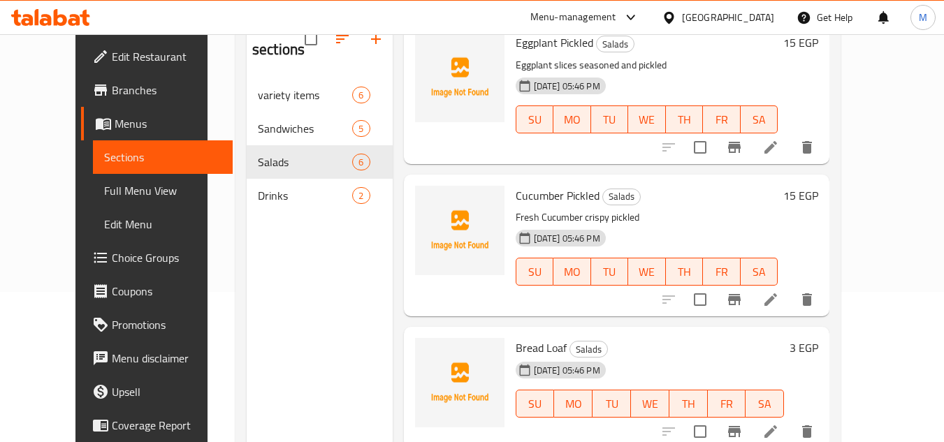
scroll to position [196, 0]
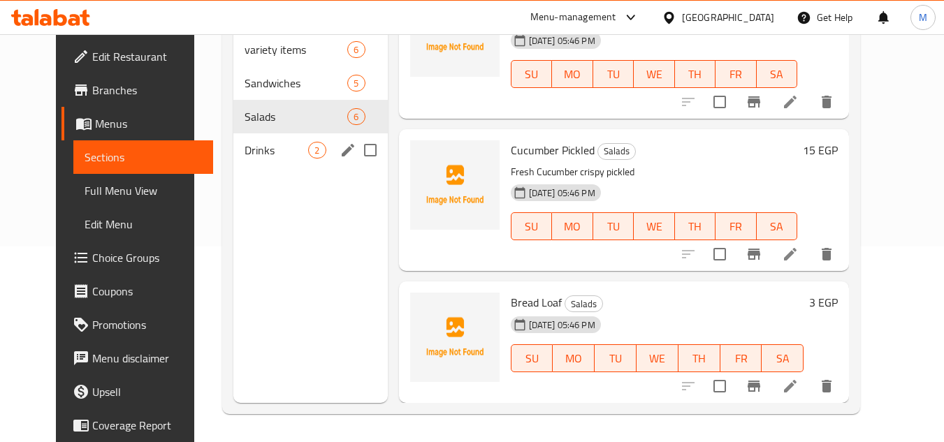
click at [266, 146] on span "Drinks" at bounding box center [277, 150] width 64 height 17
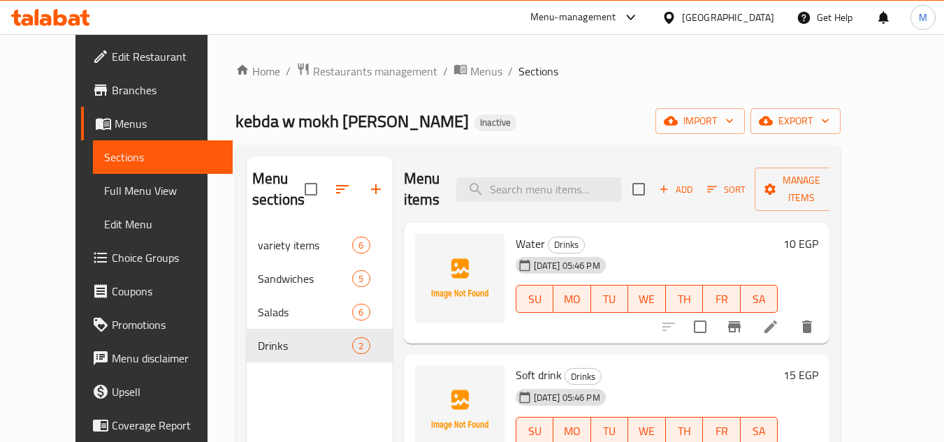
drag, startPoint x: 92, startPoint y: 195, endPoint x: 950, endPoint y: 342, distance: 870.0
click at [104, 195] on span "Full Menu View" at bounding box center [163, 190] width 118 height 17
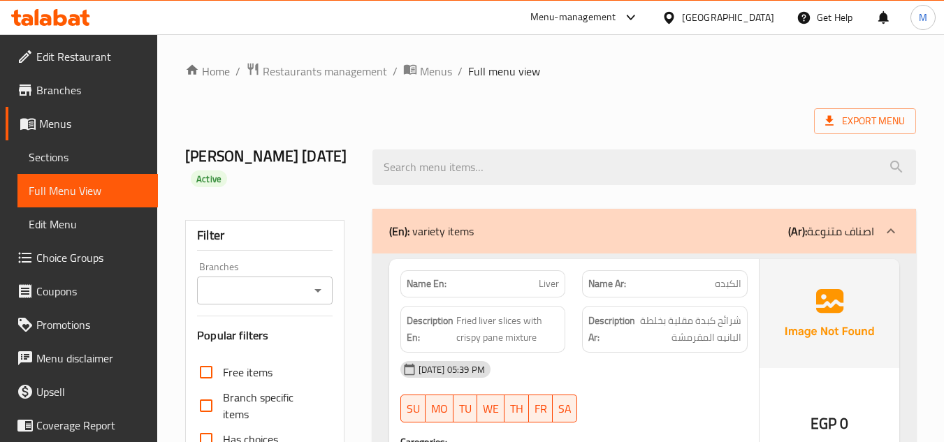
click at [542, 120] on div "Export Menu" at bounding box center [550, 121] width 731 height 26
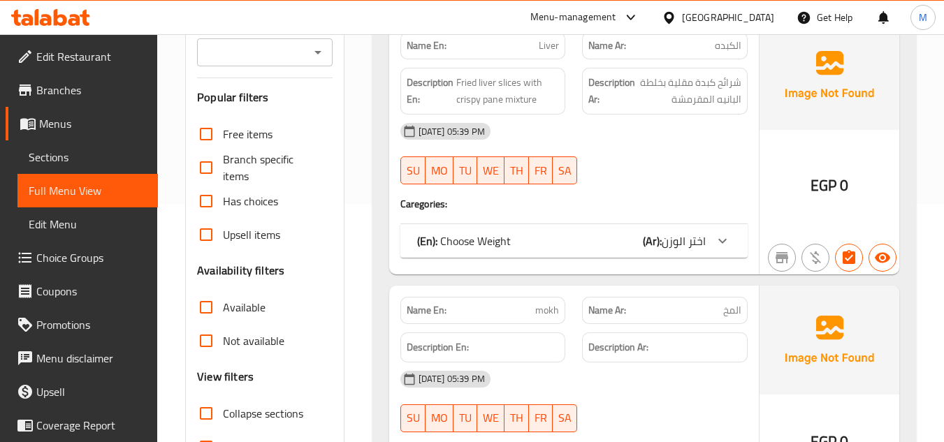
scroll to position [280, 0]
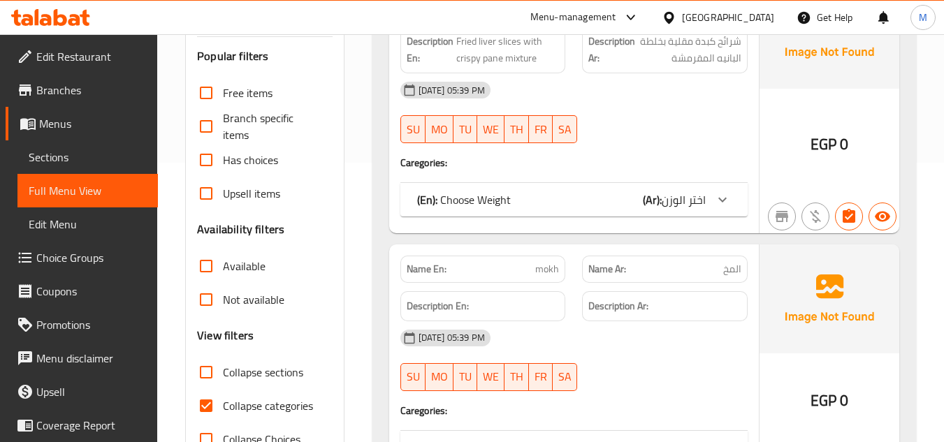
click at [631, 157] on h4 "Caregories:" at bounding box center [573, 163] width 347 height 14
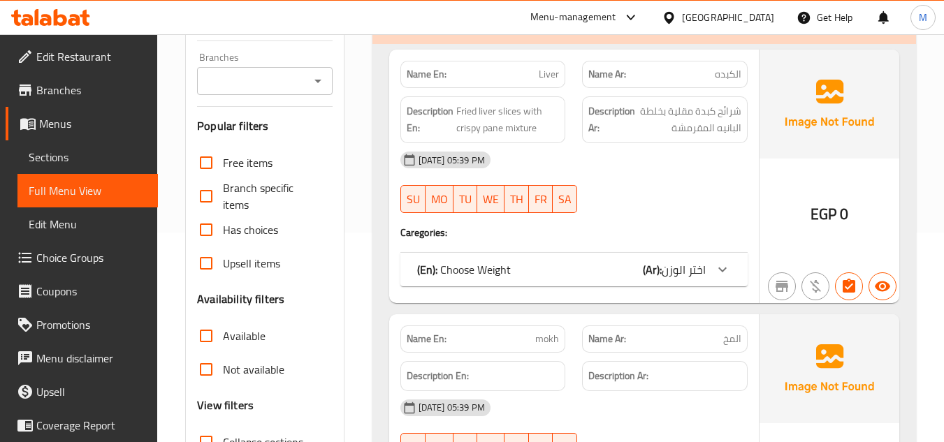
click at [648, 185] on div "[DATE] 05:39 PM SU MO TU WE TH FR SA" at bounding box center [574, 182] width 364 height 78
click at [85, 151] on span "Sections" at bounding box center [88, 157] width 118 height 17
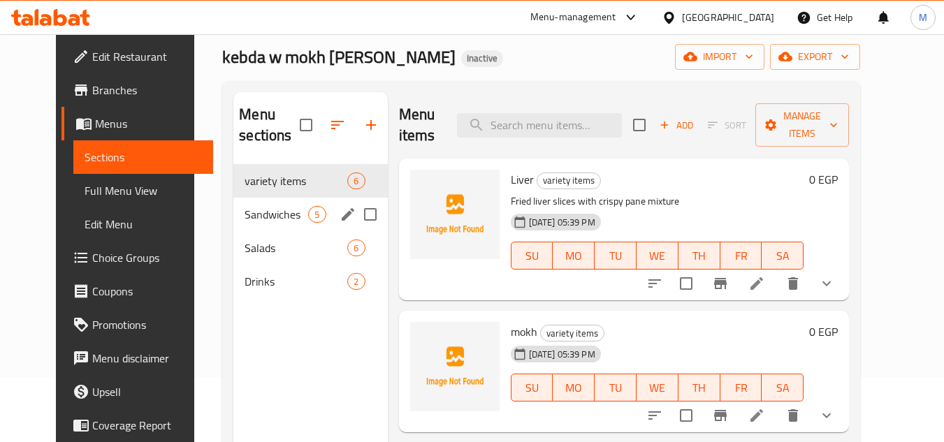
scroll to position [56, 0]
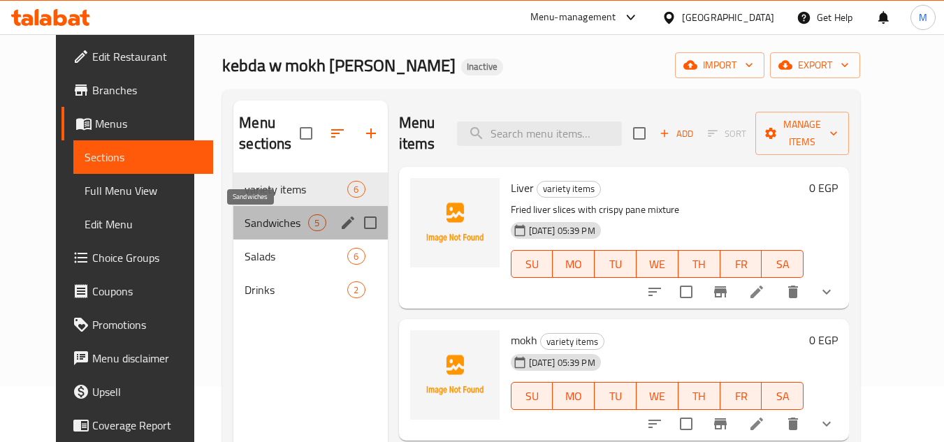
click at [276, 222] on span "Sandwiches" at bounding box center [277, 223] width 64 height 17
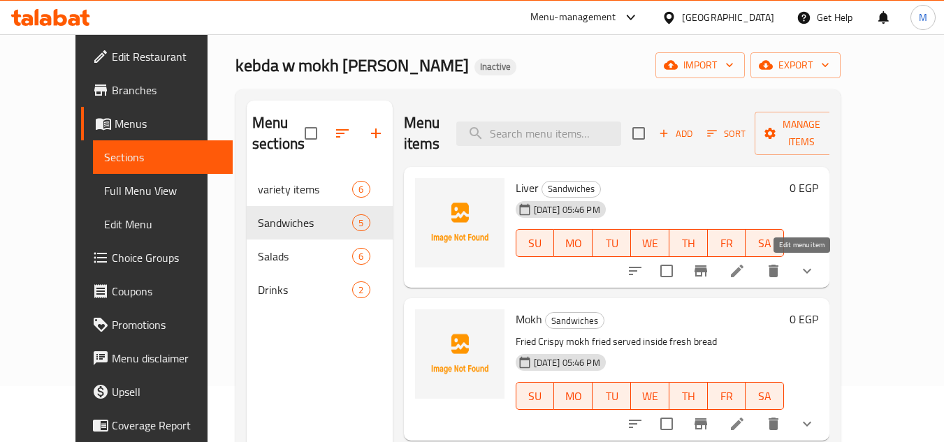
click at [744, 270] on icon at bounding box center [737, 271] width 13 height 13
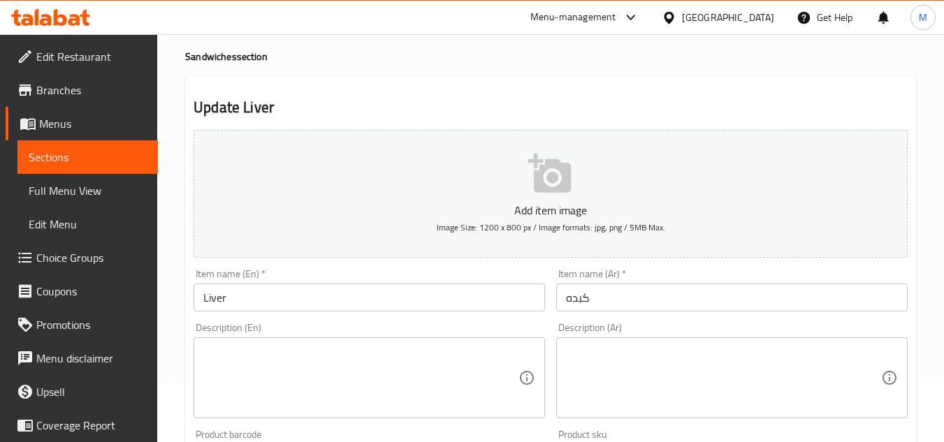
scroll to position [140, 0]
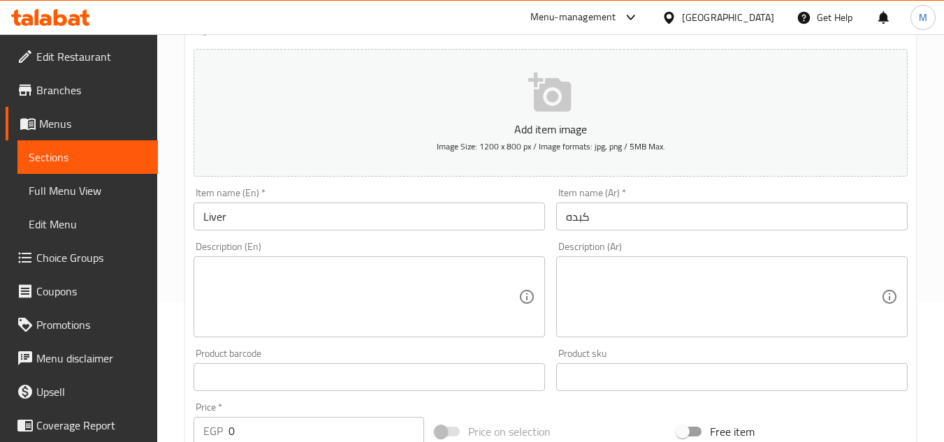
click at [362, 226] on input "Liver" at bounding box center [369, 217] width 351 height 28
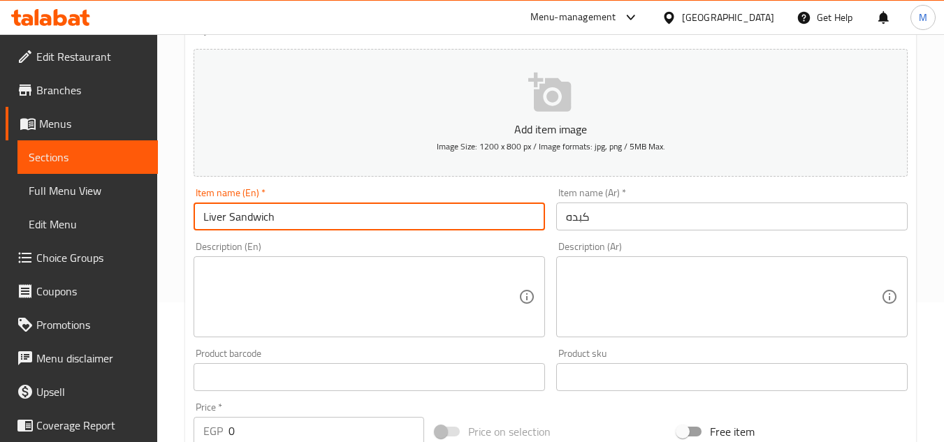
click at [261, 213] on input "Liver Sandwich" at bounding box center [369, 217] width 351 height 28
type input "Liver Sandwich"
click at [600, 219] on input "كبده" at bounding box center [731, 217] width 351 height 28
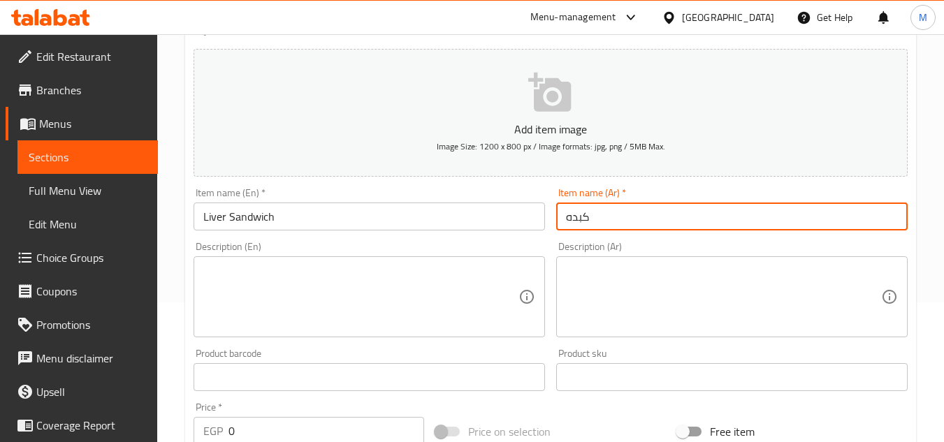
click at [565, 219] on input "كبده" at bounding box center [731, 217] width 351 height 28
click at [610, 212] on input "ساندوتش كبده" at bounding box center [731, 217] width 351 height 28
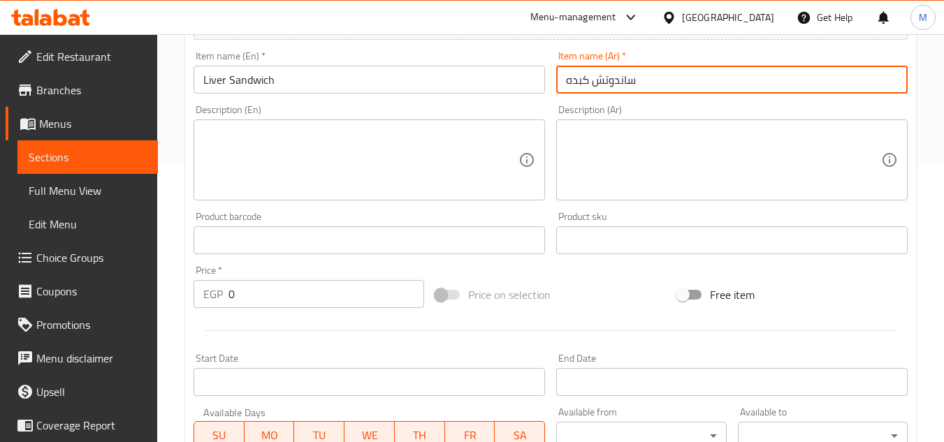
scroll to position [577, 0]
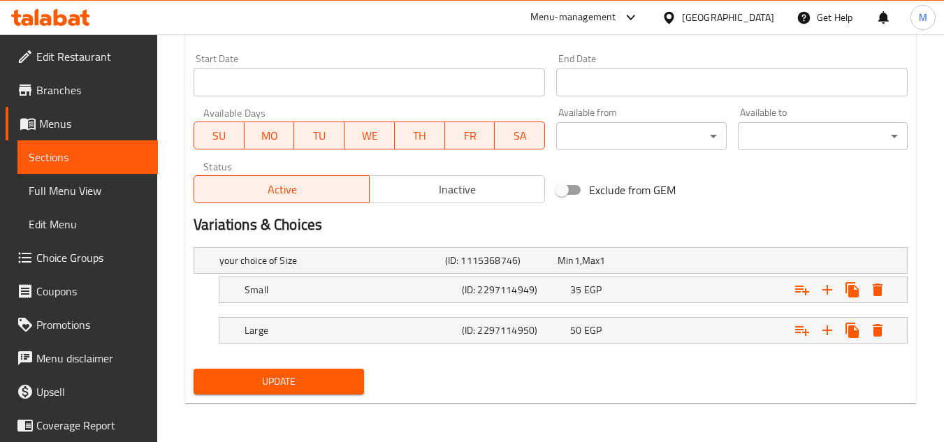
type input "ساندوتش كبده"
click at [340, 370] on button "Update" at bounding box center [279, 382] width 170 height 26
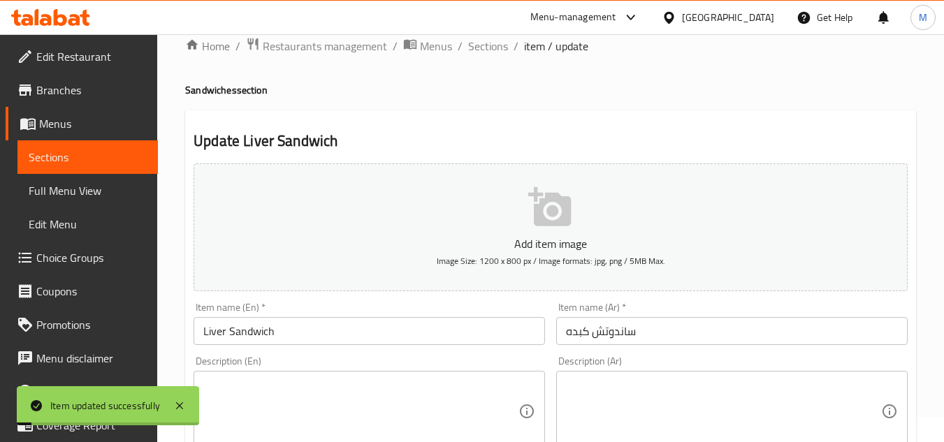
scroll to position [17, 0]
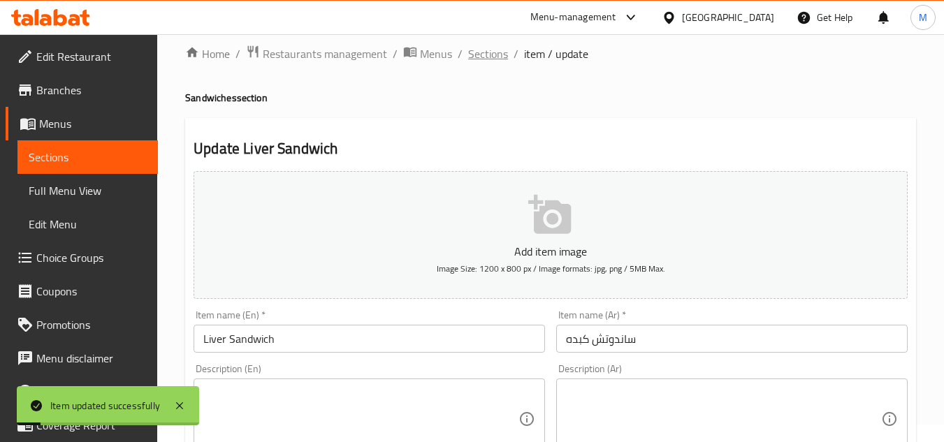
click at [491, 52] on span "Sections" at bounding box center [488, 53] width 40 height 17
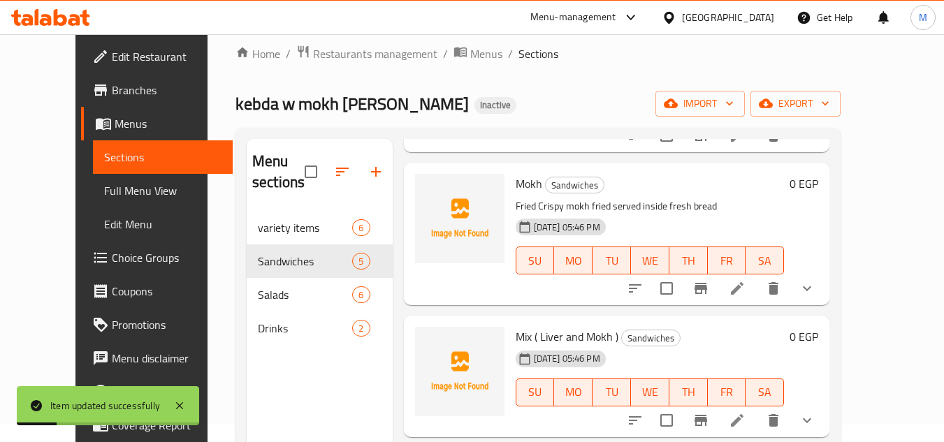
scroll to position [210, 0]
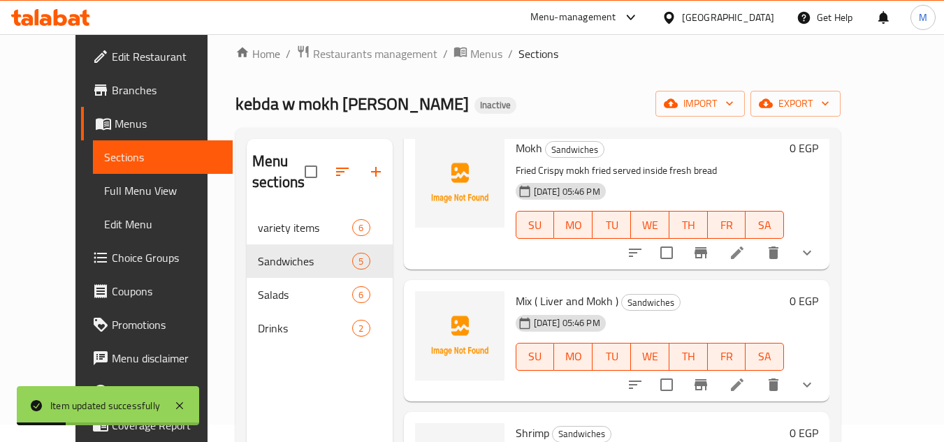
click at [757, 257] on li at bounding box center [737, 252] width 39 height 25
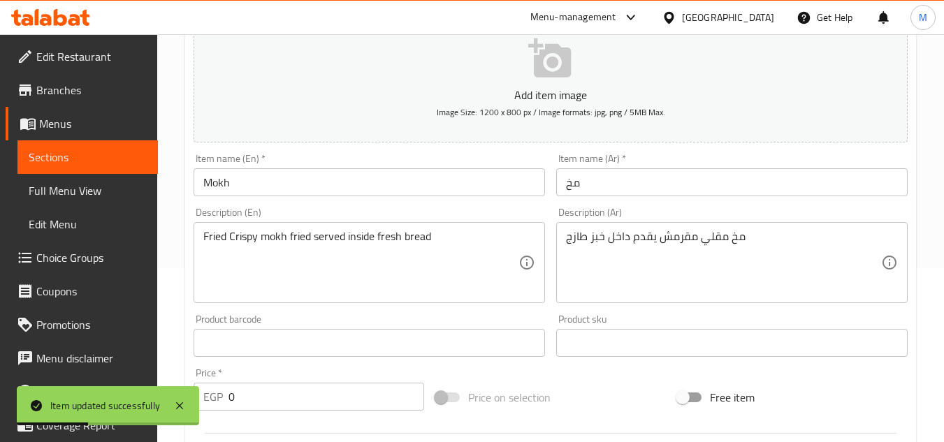
scroll to position [210, 0]
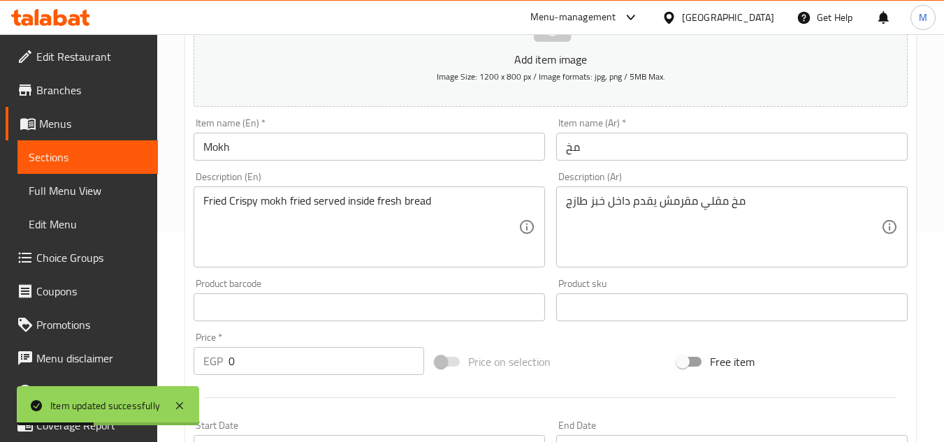
click at [303, 173] on div "Description (En) Fried Crispy mokh fried served inside fresh bread Description …" at bounding box center [369, 220] width 351 height 96
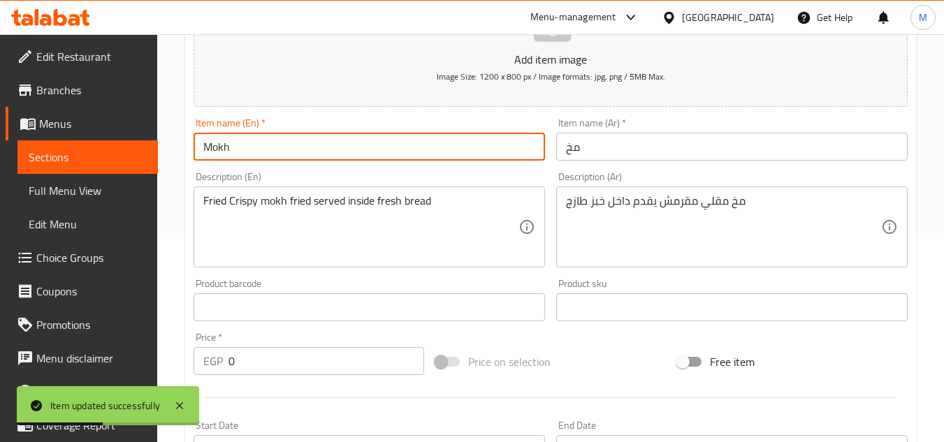
click at [300, 146] on input "Mokh" at bounding box center [369, 147] width 351 height 28
paste input "Sandwich"
type input "Mokh Sandwich"
click at [567, 150] on input "مخ" at bounding box center [731, 147] width 351 height 28
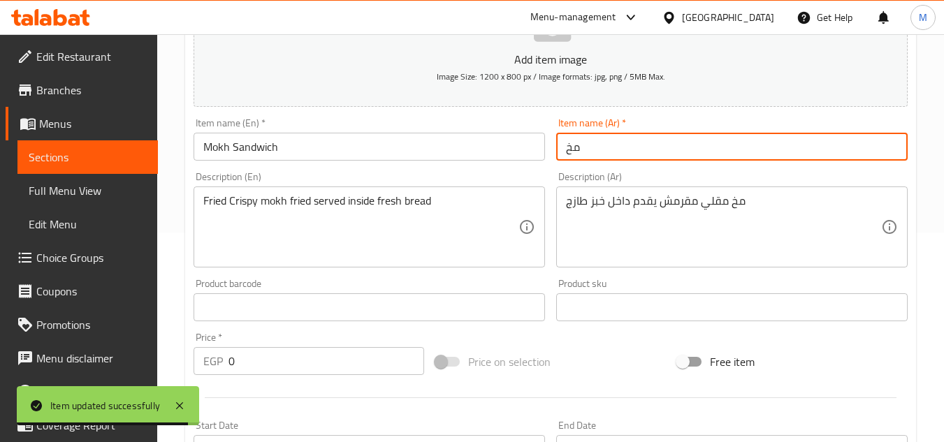
paste input "ساندوتش"
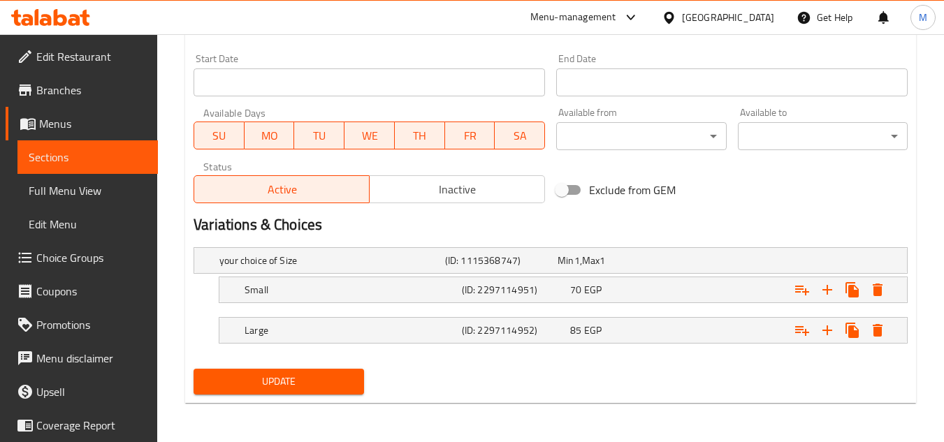
type input "ساندوتش مخ"
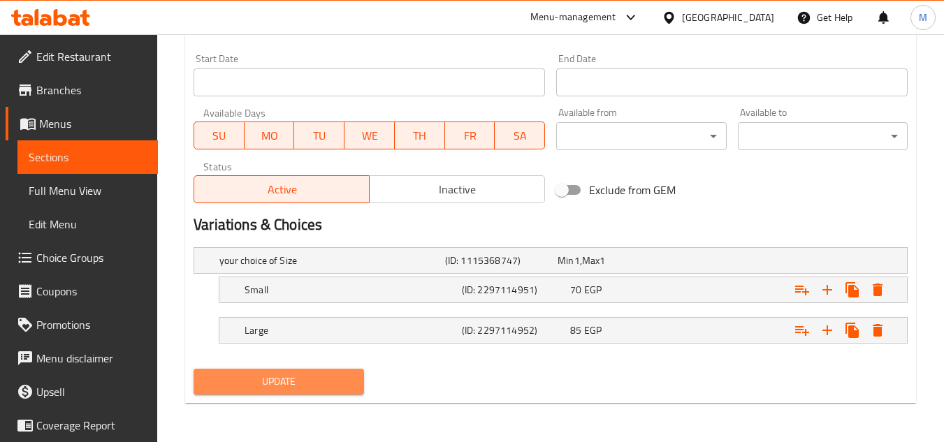
click at [342, 370] on button "Update" at bounding box center [279, 382] width 170 height 26
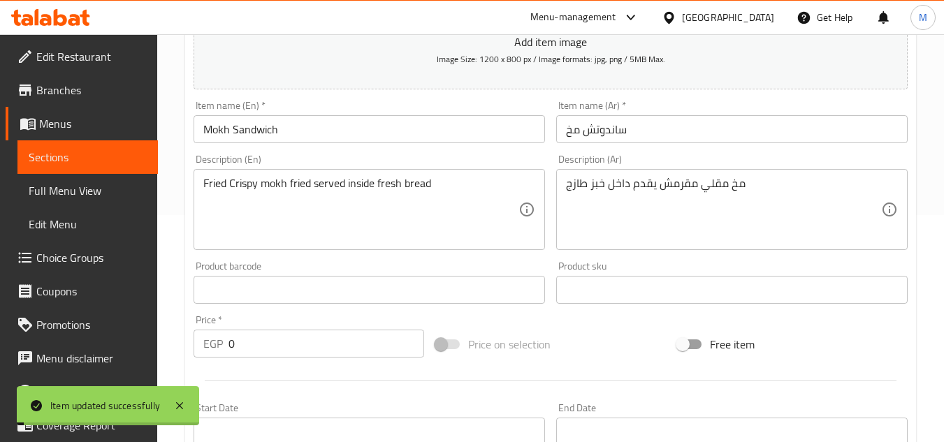
scroll to position [0, 0]
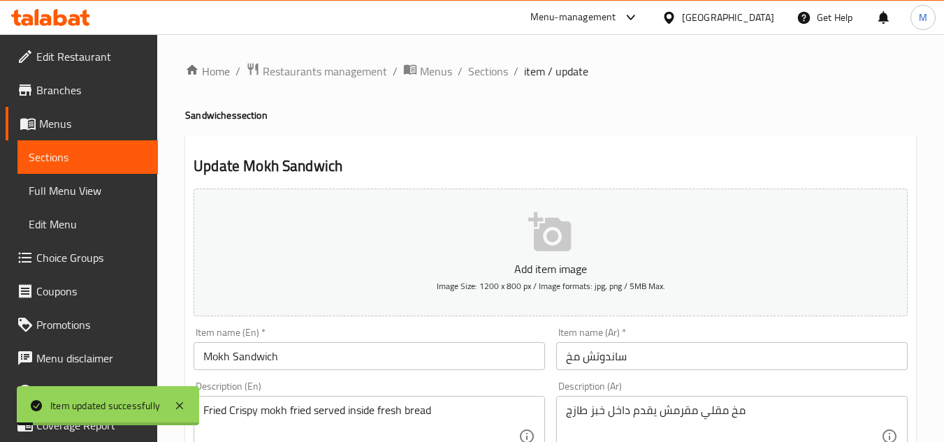
click at [493, 64] on span "Sections" at bounding box center [488, 71] width 40 height 17
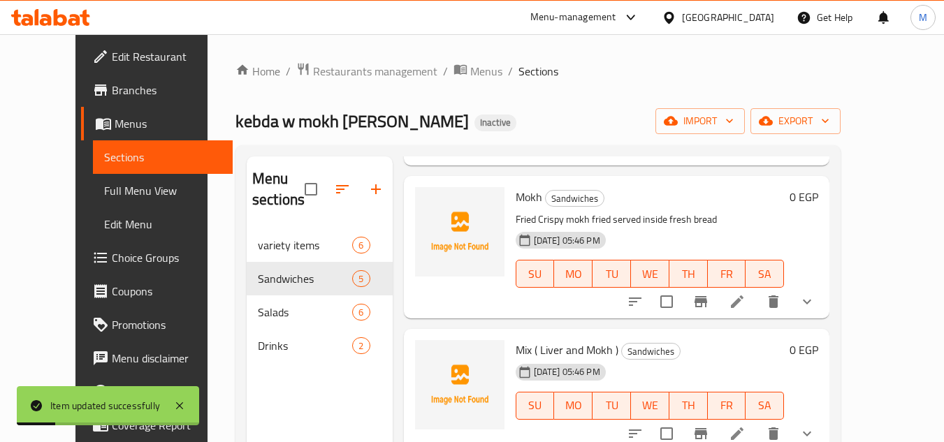
scroll to position [280, 0]
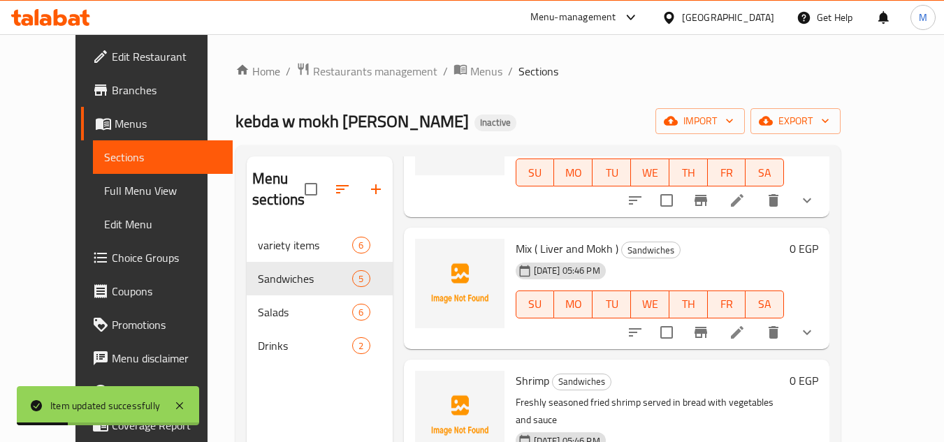
click at [746, 334] on icon at bounding box center [737, 332] width 17 height 17
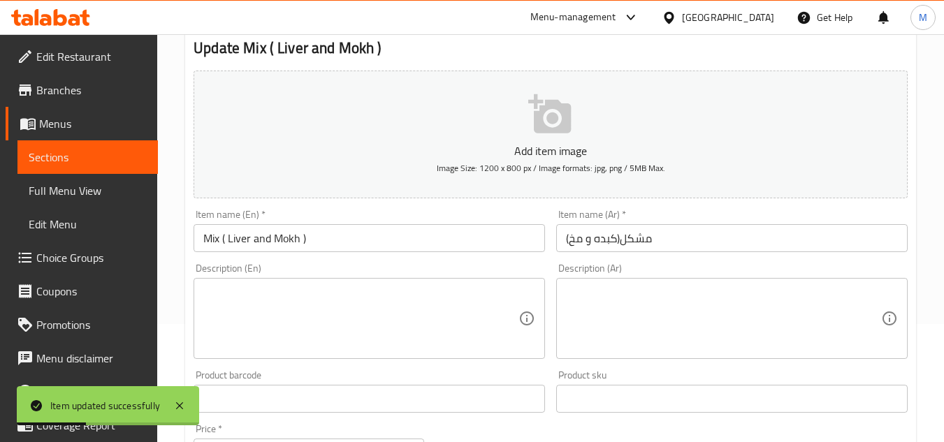
scroll to position [280, 0]
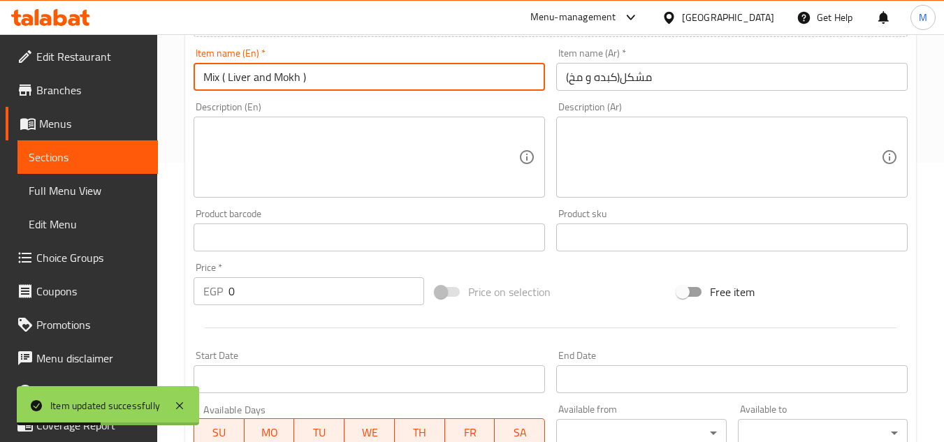
click at [345, 78] on input "Mix ( Liver and Mokh )" at bounding box center [369, 77] width 351 height 28
paste input "Sandwich"
type input "Mix ( Liver and Mokh ) Sandwich"
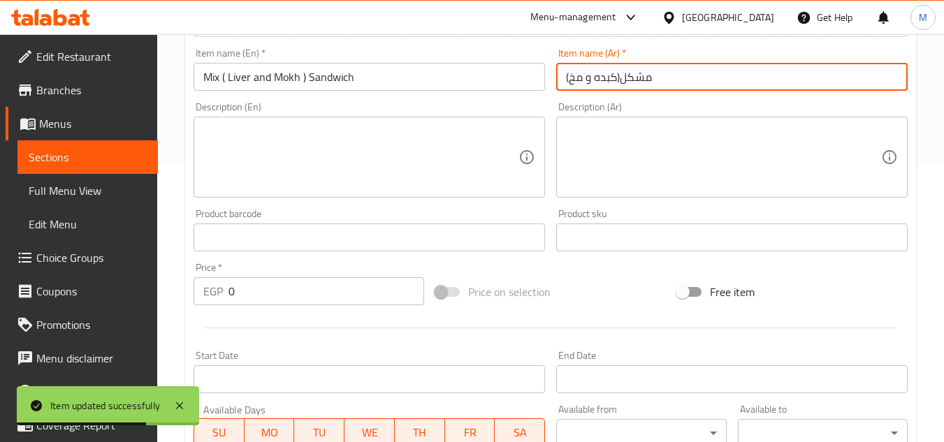
click at [563, 79] on input "مشكل(كبده و مخ)" at bounding box center [731, 77] width 351 height 28
paste input "ساندوتش"
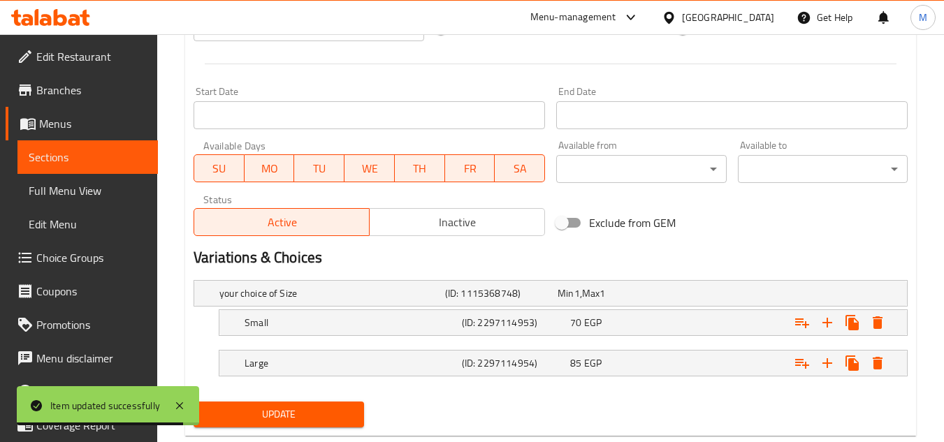
scroll to position [577, 0]
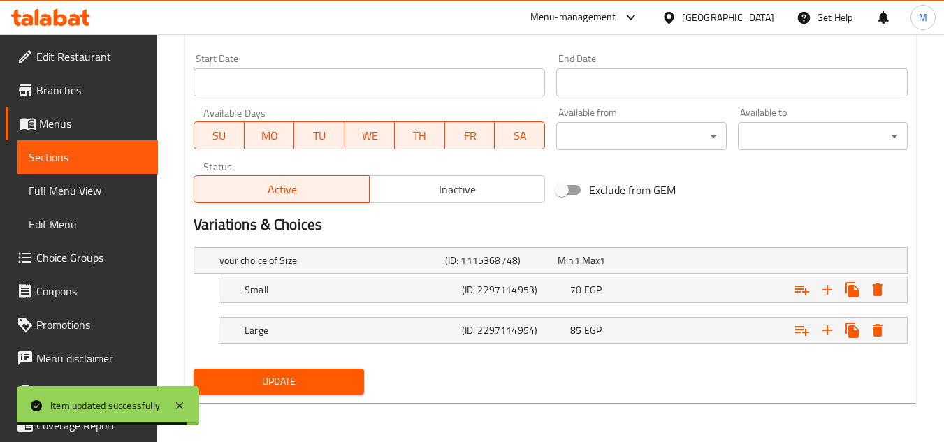
type input "ساندوتش مشكل(كبده و مخ)"
click at [365, 368] on div "Update" at bounding box center [278, 381] width 181 height 37
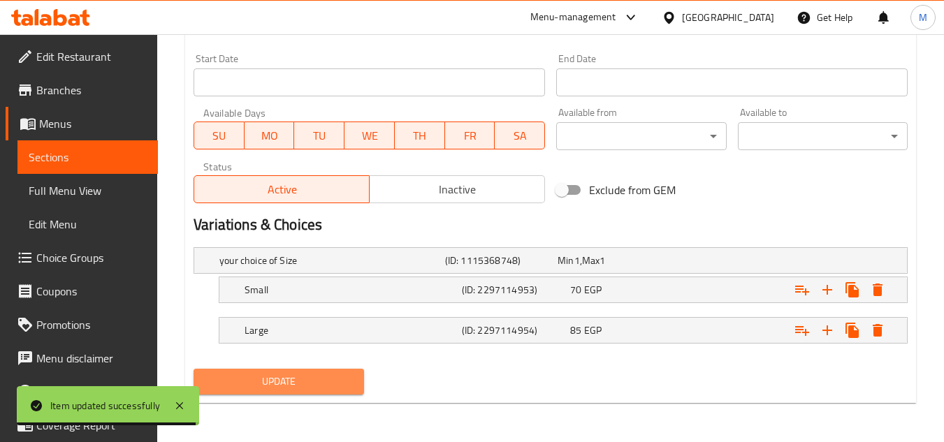
click at [361, 372] on button "Update" at bounding box center [279, 382] width 170 height 26
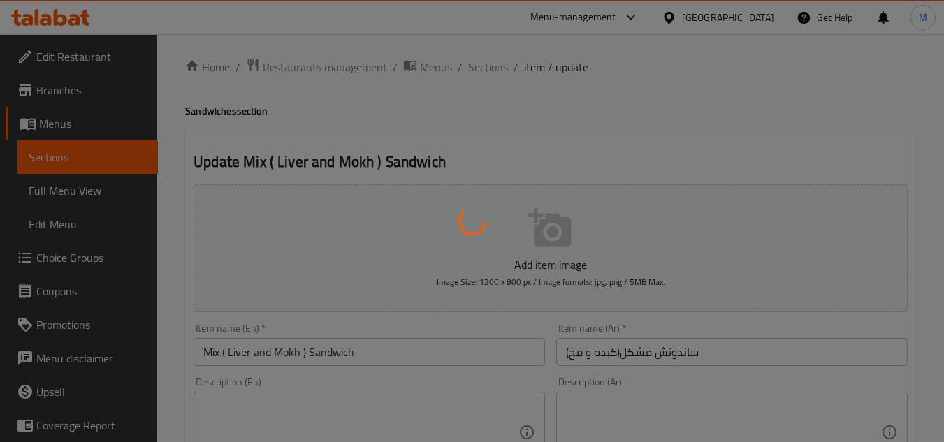
scroll to position [0, 0]
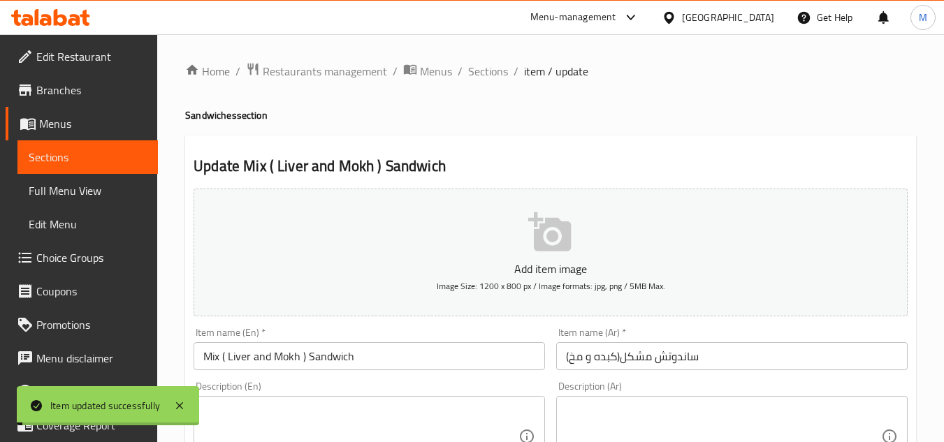
click at [500, 71] on span "Sections" at bounding box center [488, 71] width 40 height 17
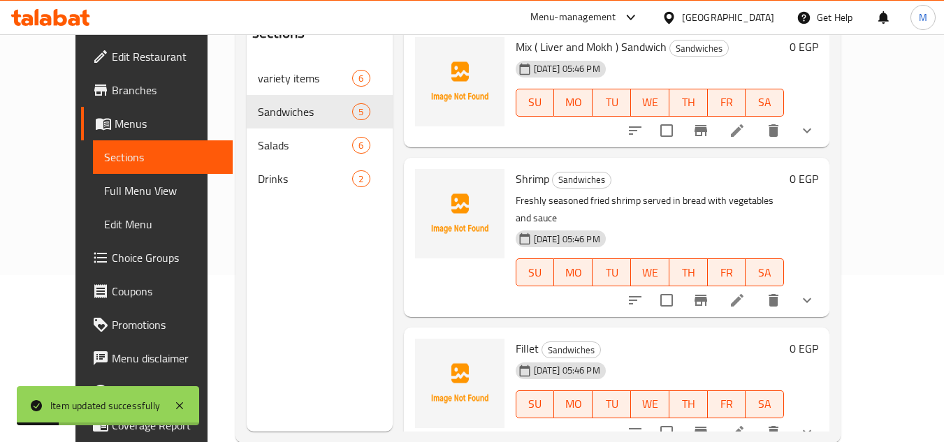
scroll to position [196, 0]
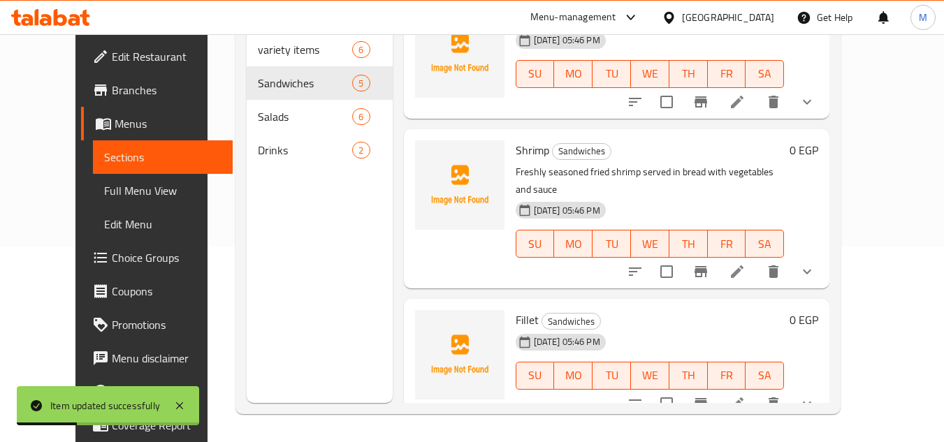
click at [757, 259] on li at bounding box center [737, 271] width 39 height 25
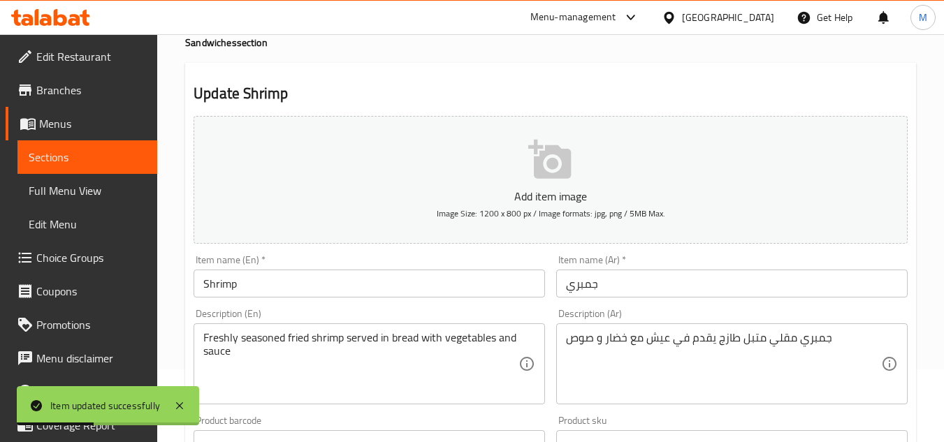
scroll to position [140, 0]
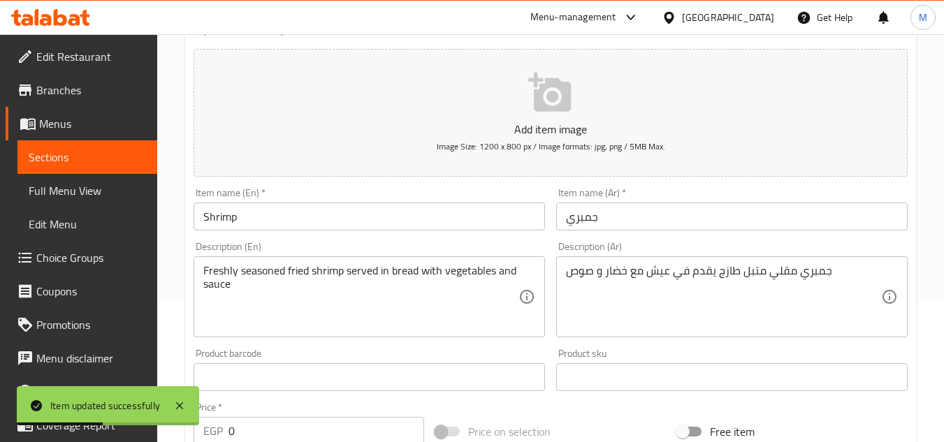
click at [293, 222] on input "Shrimp" at bounding box center [369, 217] width 351 height 28
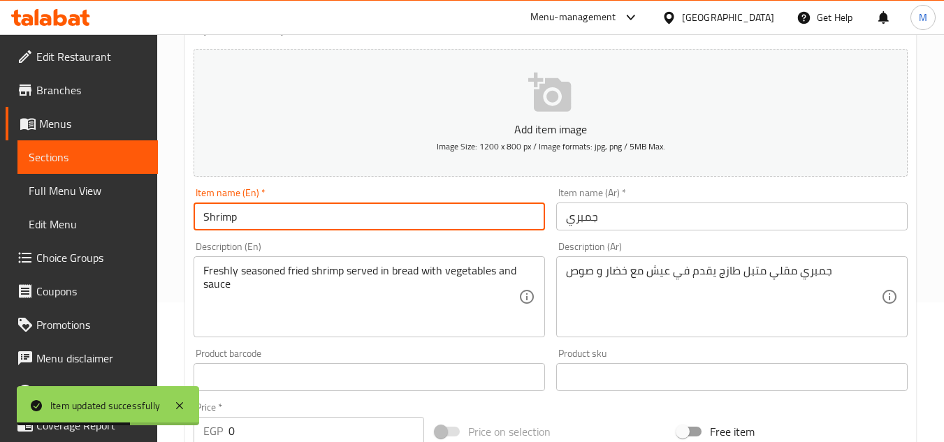
paste input "Sandwich"
type input "Shrimp Sandwich"
click at [563, 221] on input "جمبري" at bounding box center [731, 217] width 351 height 28
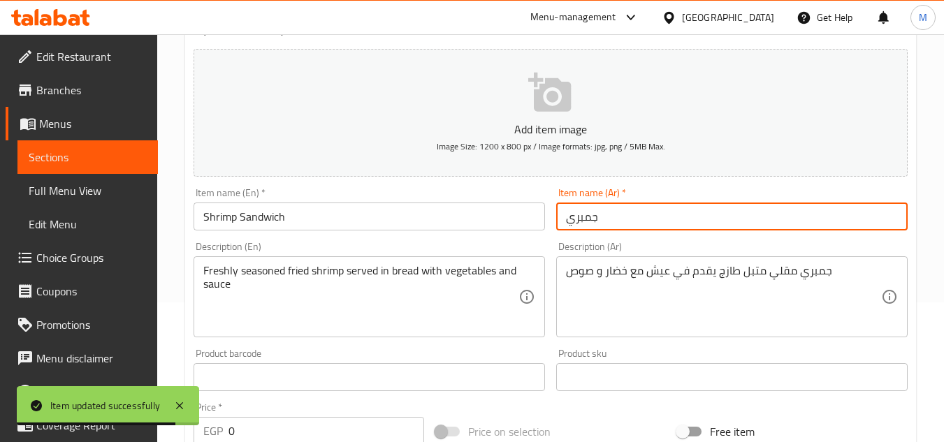
paste input "ساندوتش"
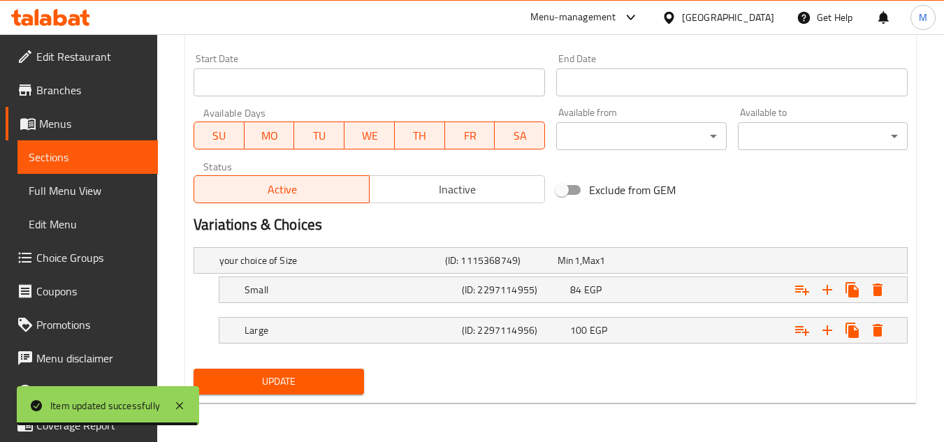
type input "ساندوتش جمبري"
click at [338, 381] on span "Update" at bounding box center [278, 381] width 147 height 17
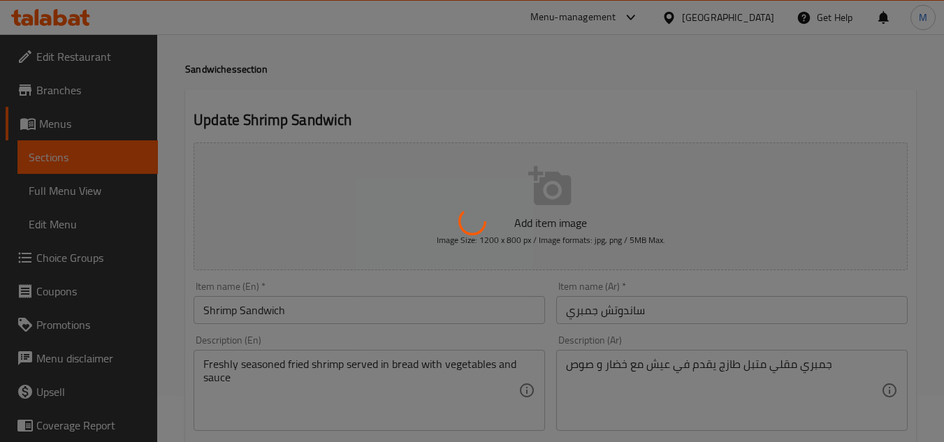
scroll to position [0, 0]
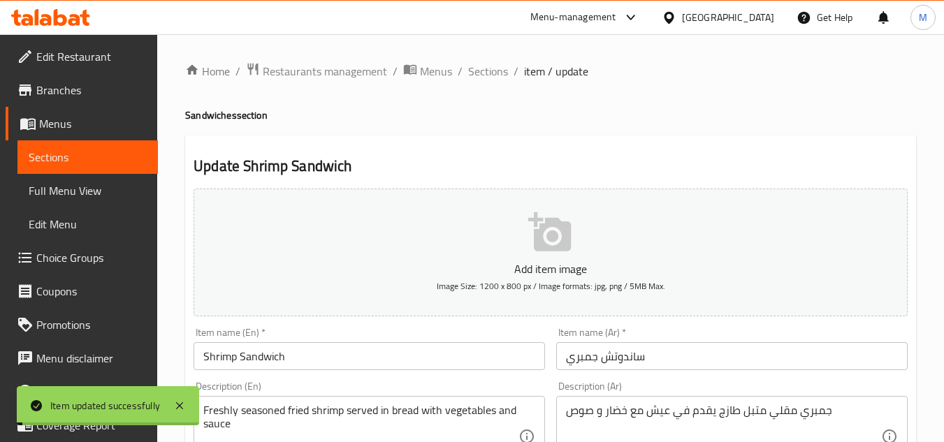
drag, startPoint x: 484, startPoint y: 74, endPoint x: 528, endPoint y: 139, distance: 78.9
click at [484, 74] on span "Sections" at bounding box center [488, 71] width 40 height 17
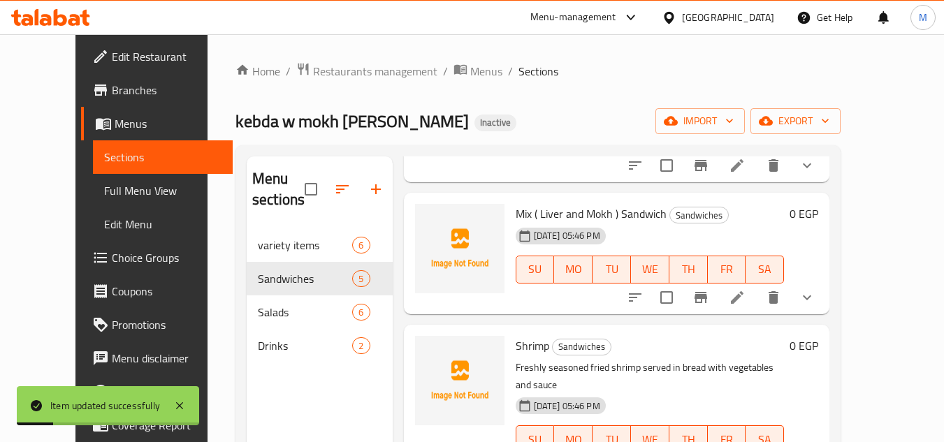
scroll to position [196, 0]
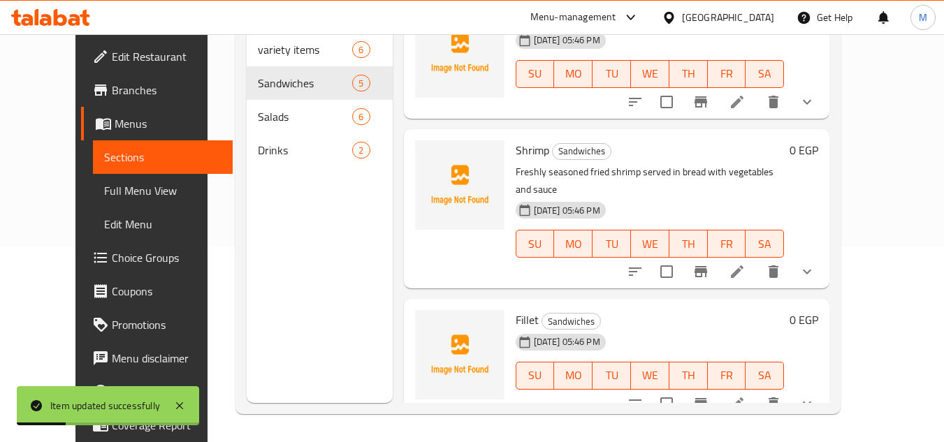
click at [746, 396] on icon at bounding box center [737, 404] width 17 height 17
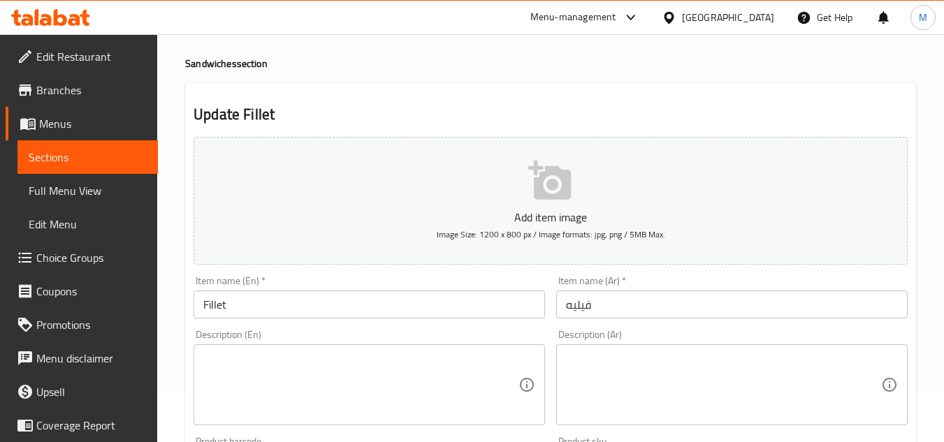
scroll to position [140, 0]
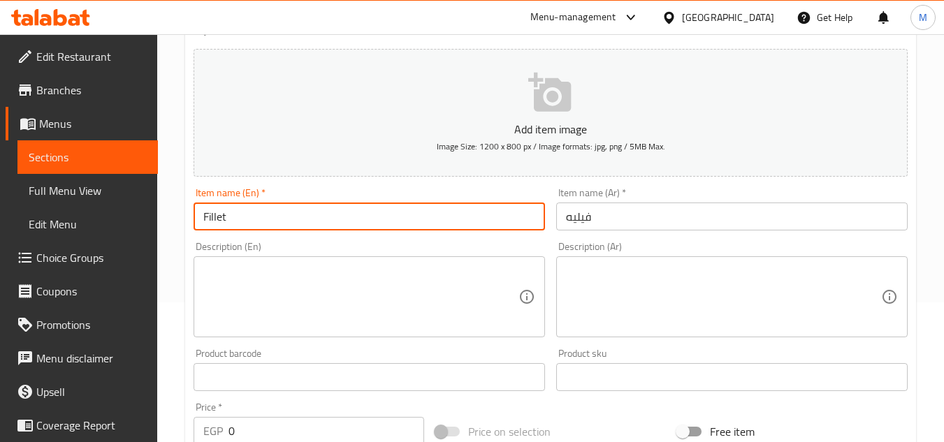
click at [301, 219] on input "Fillet" at bounding box center [369, 217] width 351 height 28
paste input "Sandwich"
type input "Fillet Sandwich"
click at [560, 217] on input "فيليه" at bounding box center [731, 217] width 351 height 28
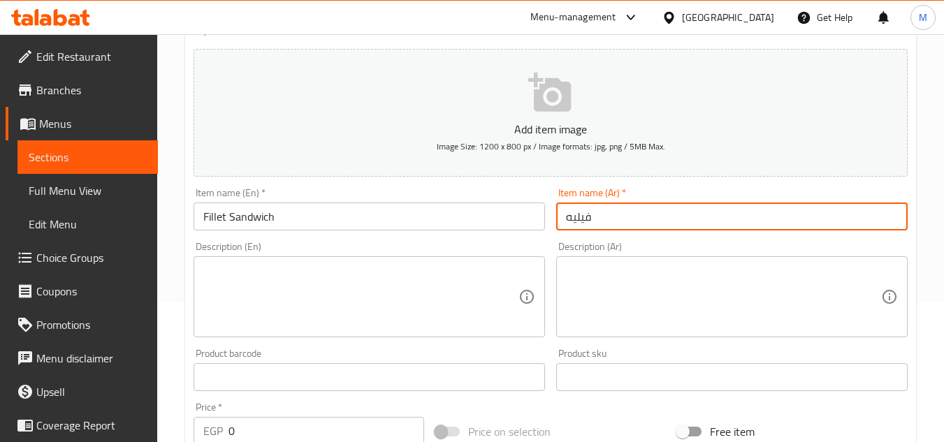
paste input "ساندوتش"
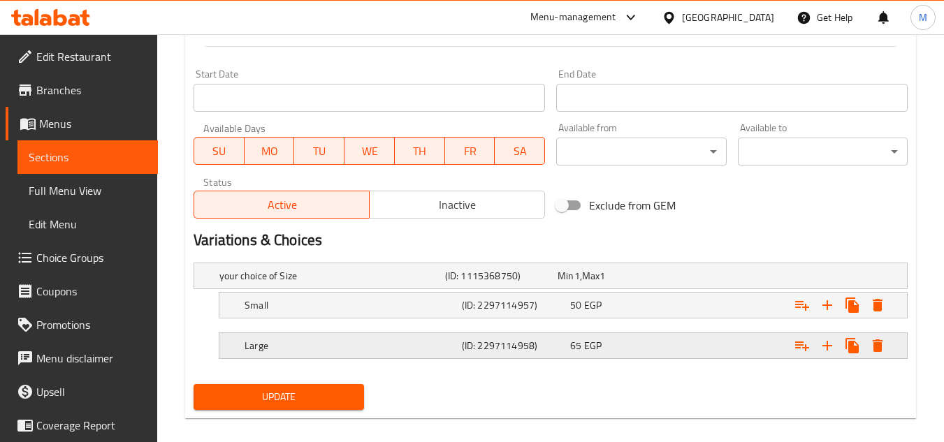
scroll to position [577, 0]
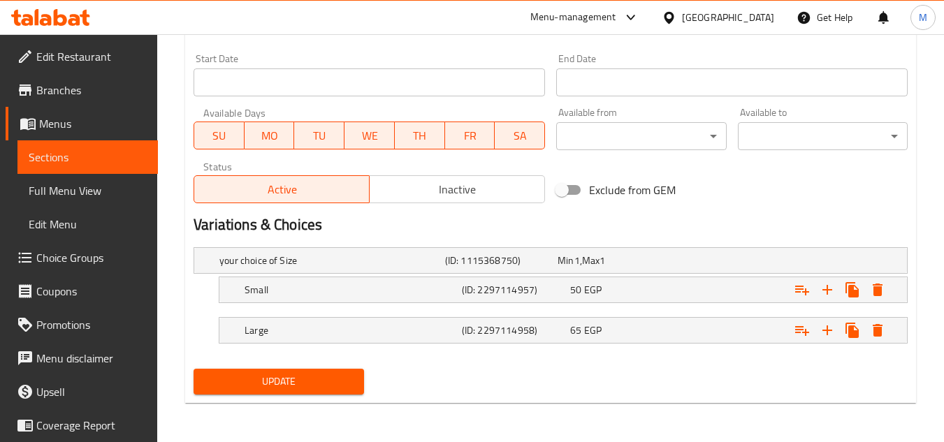
type input "ساندوتش فيليه"
click at [314, 382] on span "Update" at bounding box center [278, 381] width 147 height 17
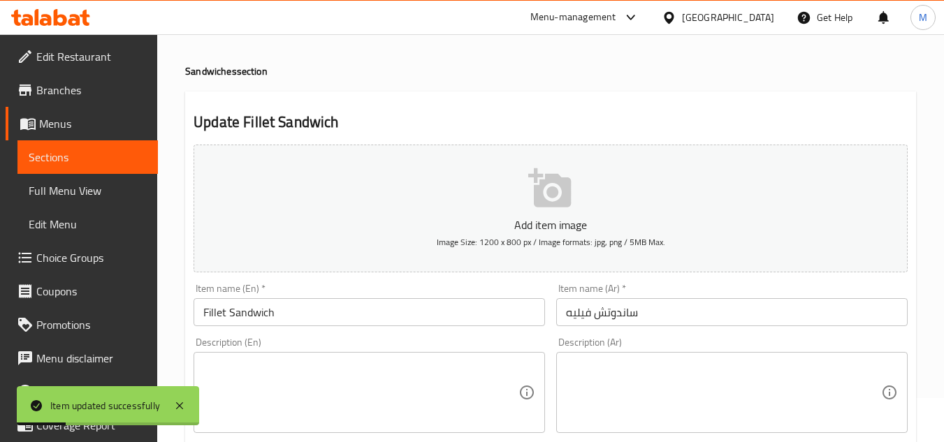
scroll to position [0, 0]
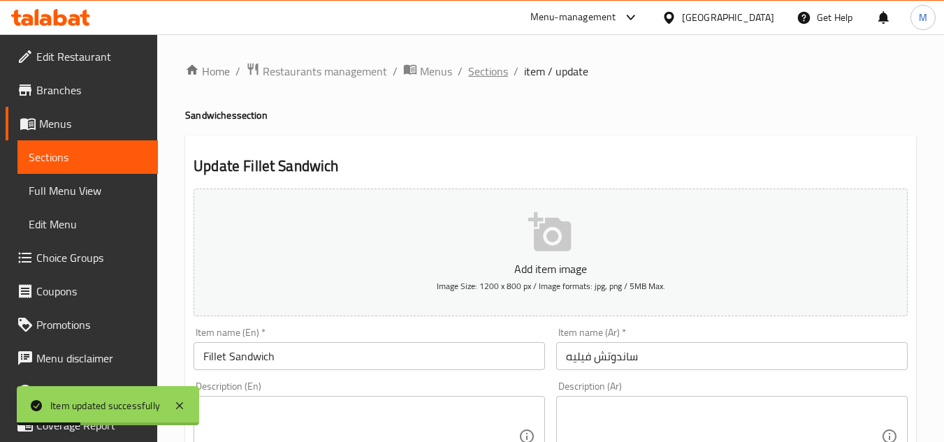
click at [482, 73] on span "Sections" at bounding box center [488, 71] width 40 height 17
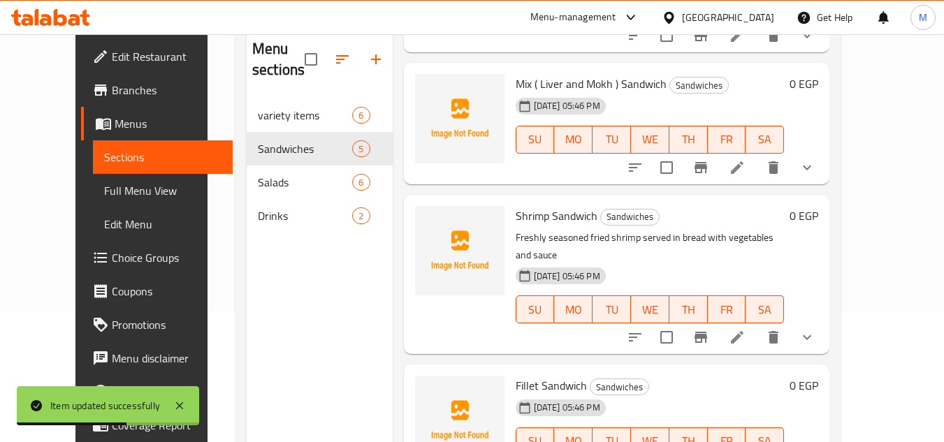
scroll to position [196, 0]
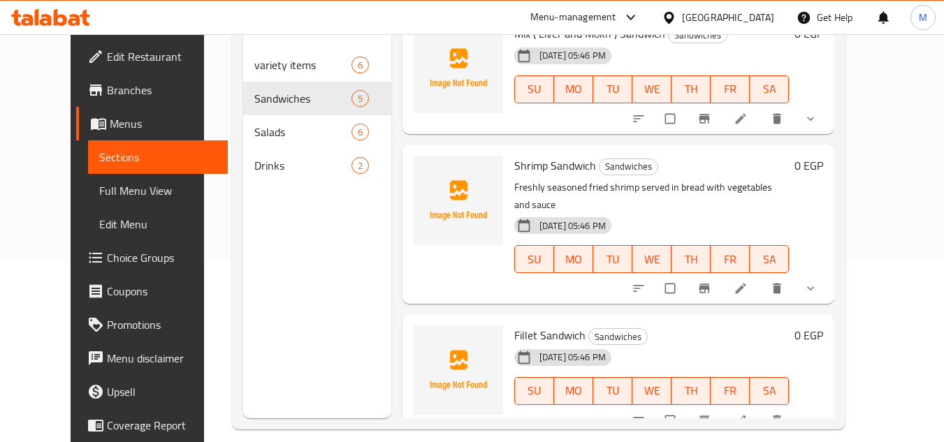
scroll to position [196, 0]
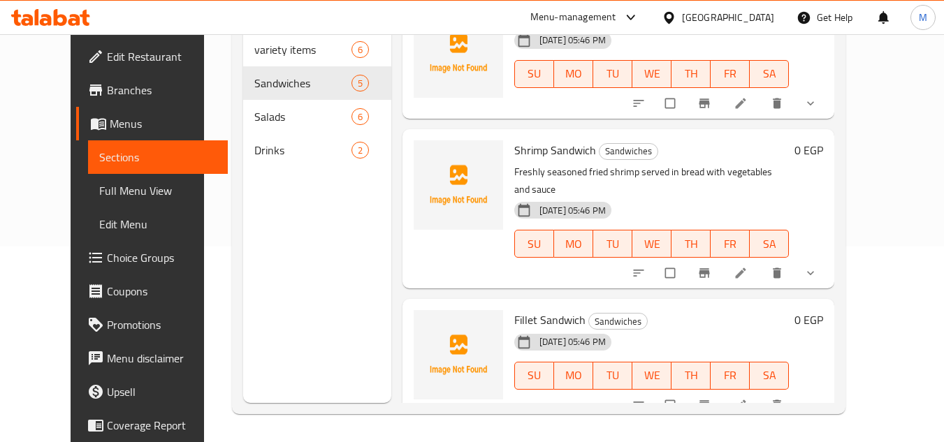
click at [606, 268] on div "Shrimp Sandwich Sandwiches Freshly seasoned fried shrimp served in bread with v…" at bounding box center [619, 208] width 433 height 159
